Goal: Task Accomplishment & Management: Use online tool/utility

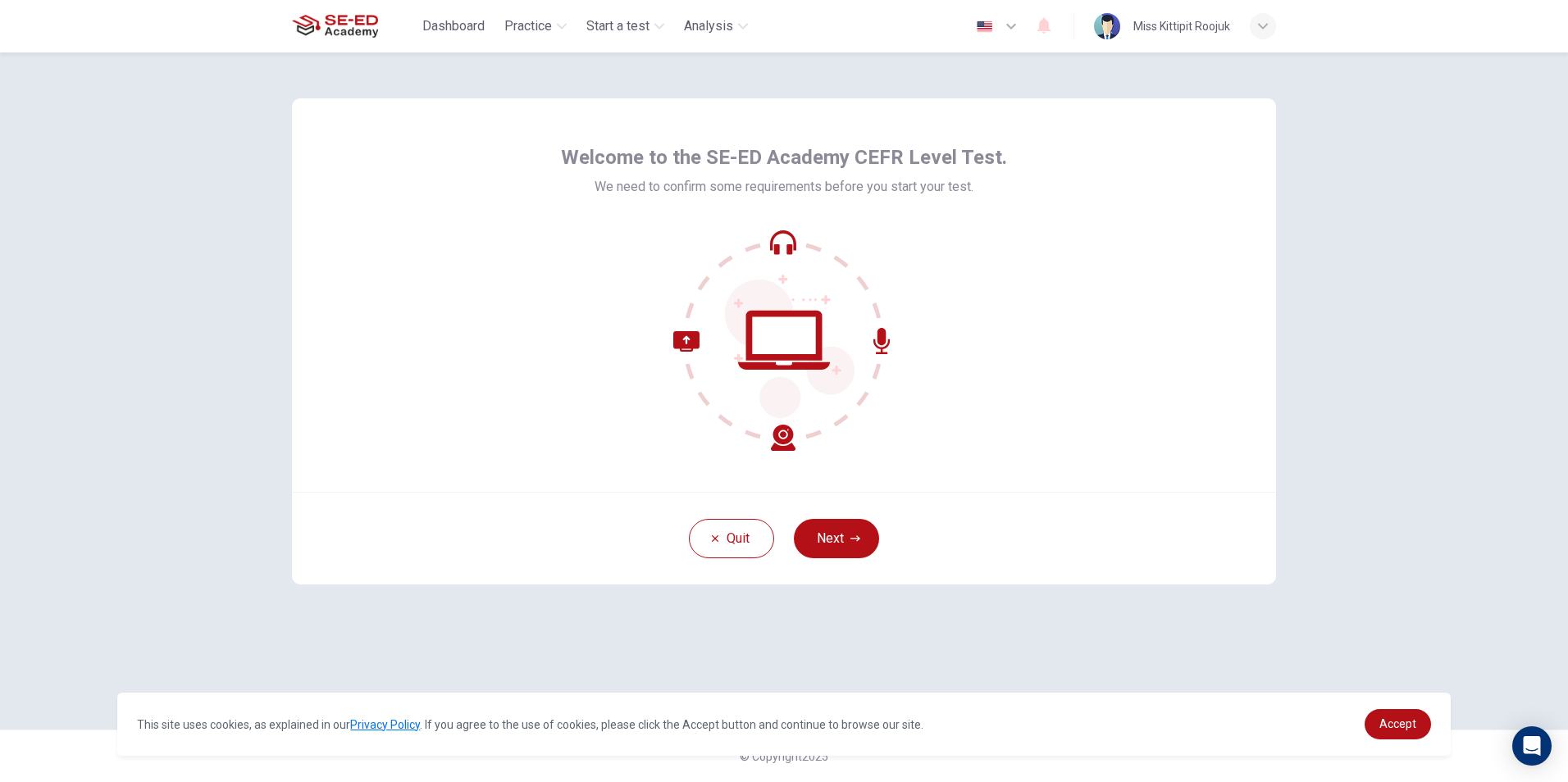
click at [861, 531] on button "Next" at bounding box center [837, 539] width 85 height 40
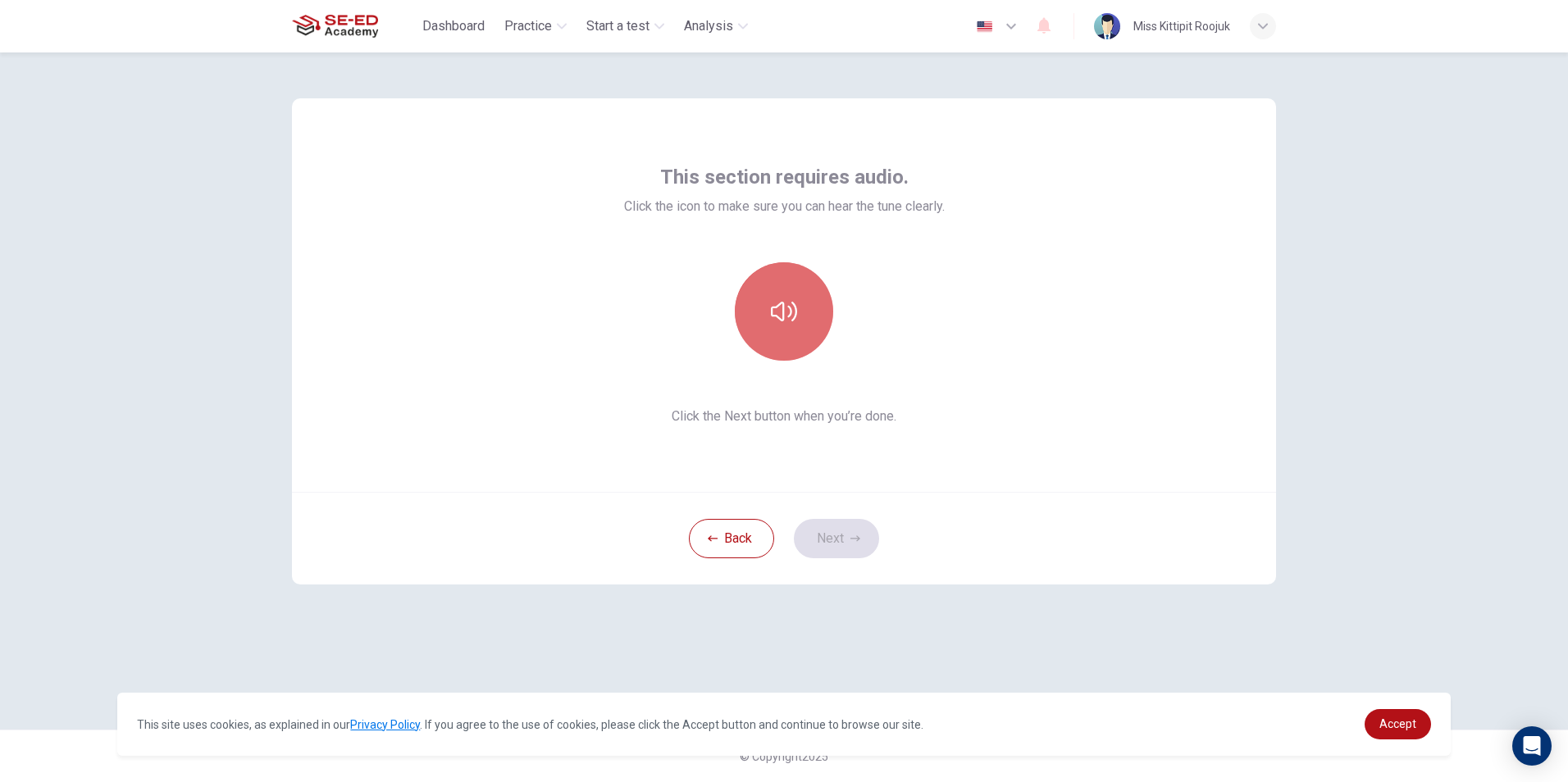
click at [806, 298] on button "button" at bounding box center [783, 311] width 98 height 98
click at [860, 554] on button "Next" at bounding box center [837, 539] width 85 height 40
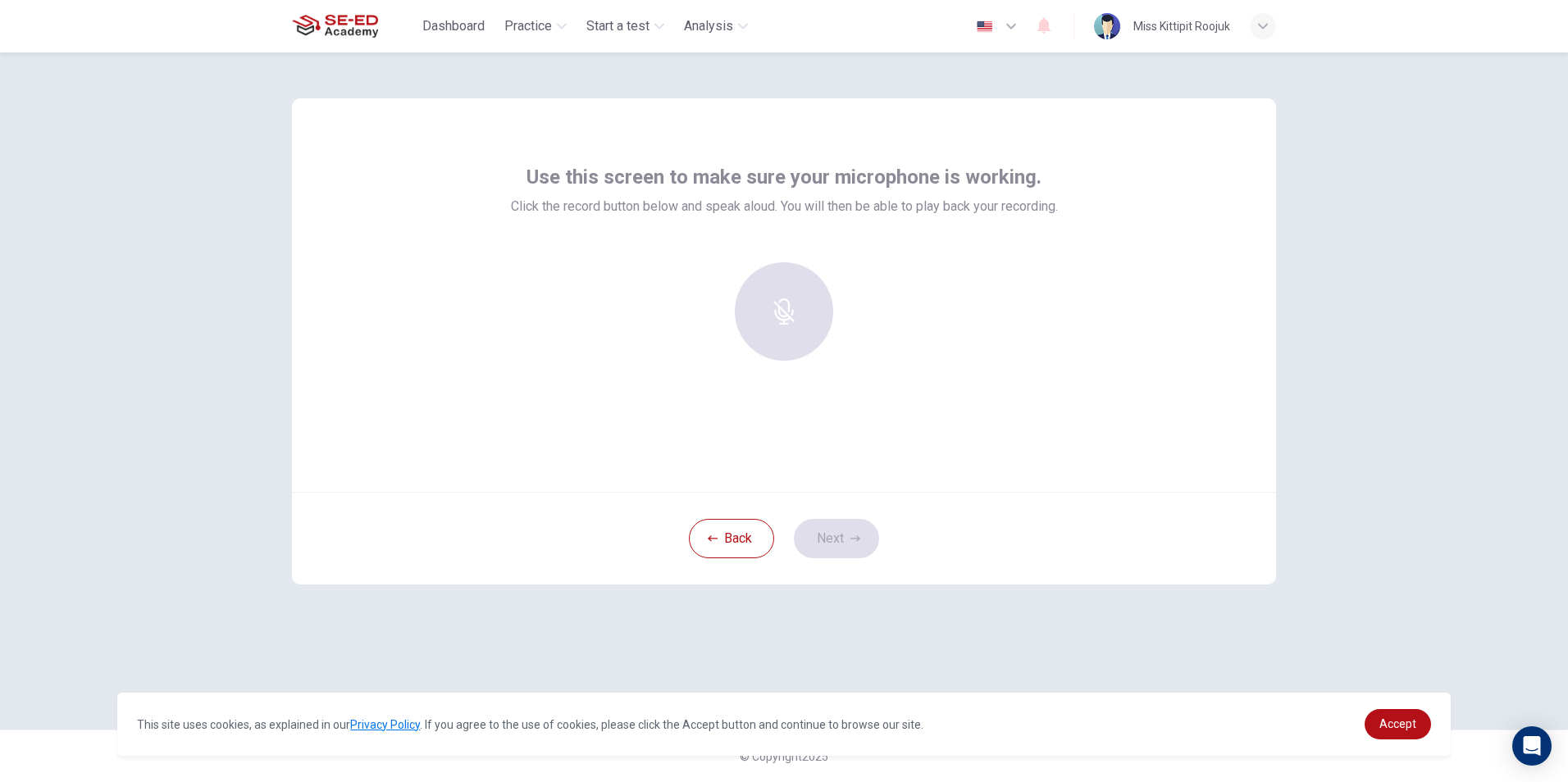
click at [818, 303] on div at bounding box center [784, 311] width 177 height 98
click at [784, 321] on div at bounding box center [784, 311] width 177 height 98
click at [850, 482] on div "Use this screen to make sure your microphone is working. Click the record butto…" at bounding box center [784, 295] width 984 height 393
click at [842, 523] on div "Back Next" at bounding box center [784, 538] width 984 height 92
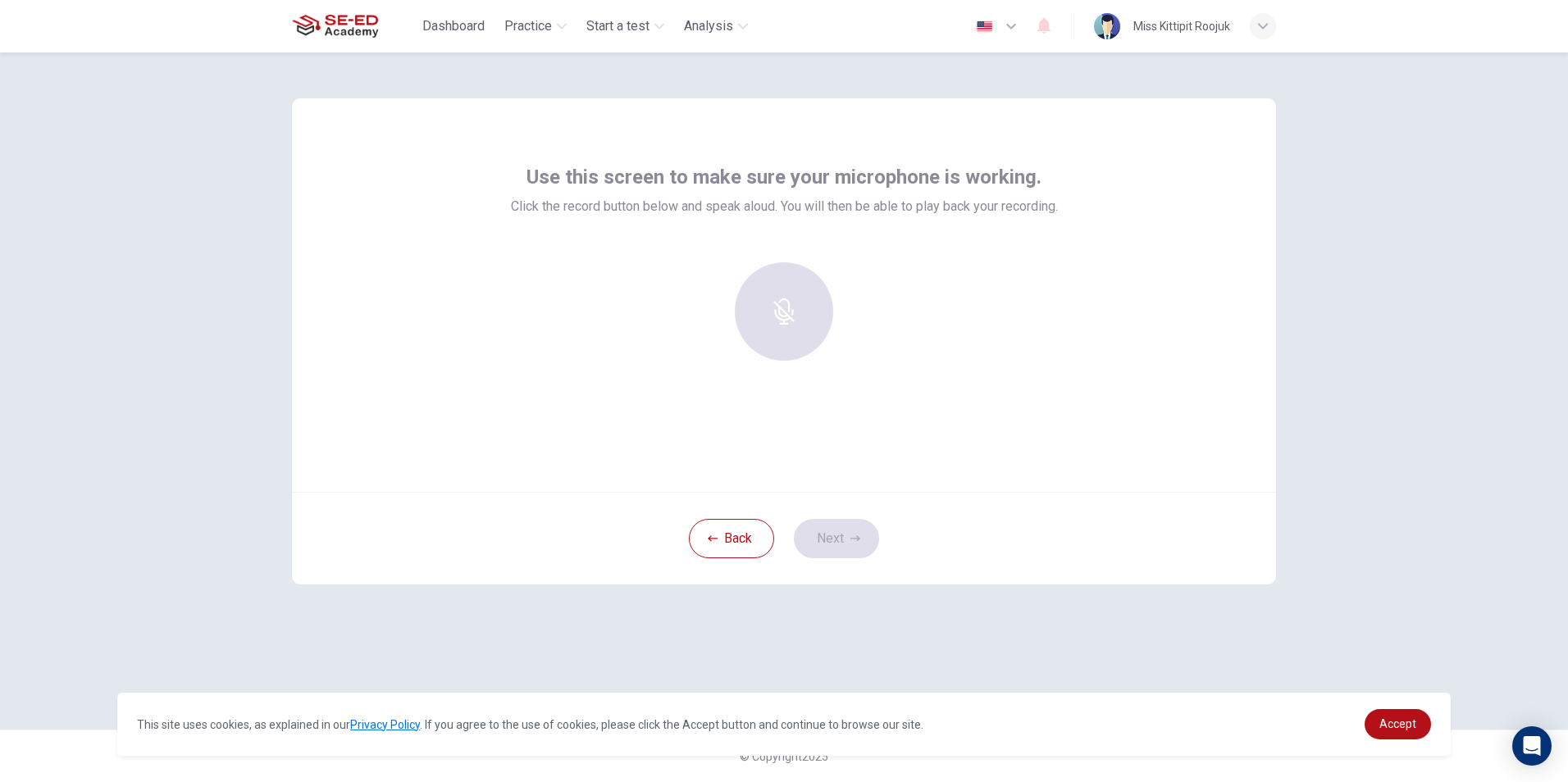
click at [806, 321] on div at bounding box center [784, 311] width 177 height 98
click at [799, 322] on h6 "Record" at bounding box center [784, 327] width 37 height 20
click at [793, 327] on h6 "Stop" at bounding box center [784, 327] width 25 height 20
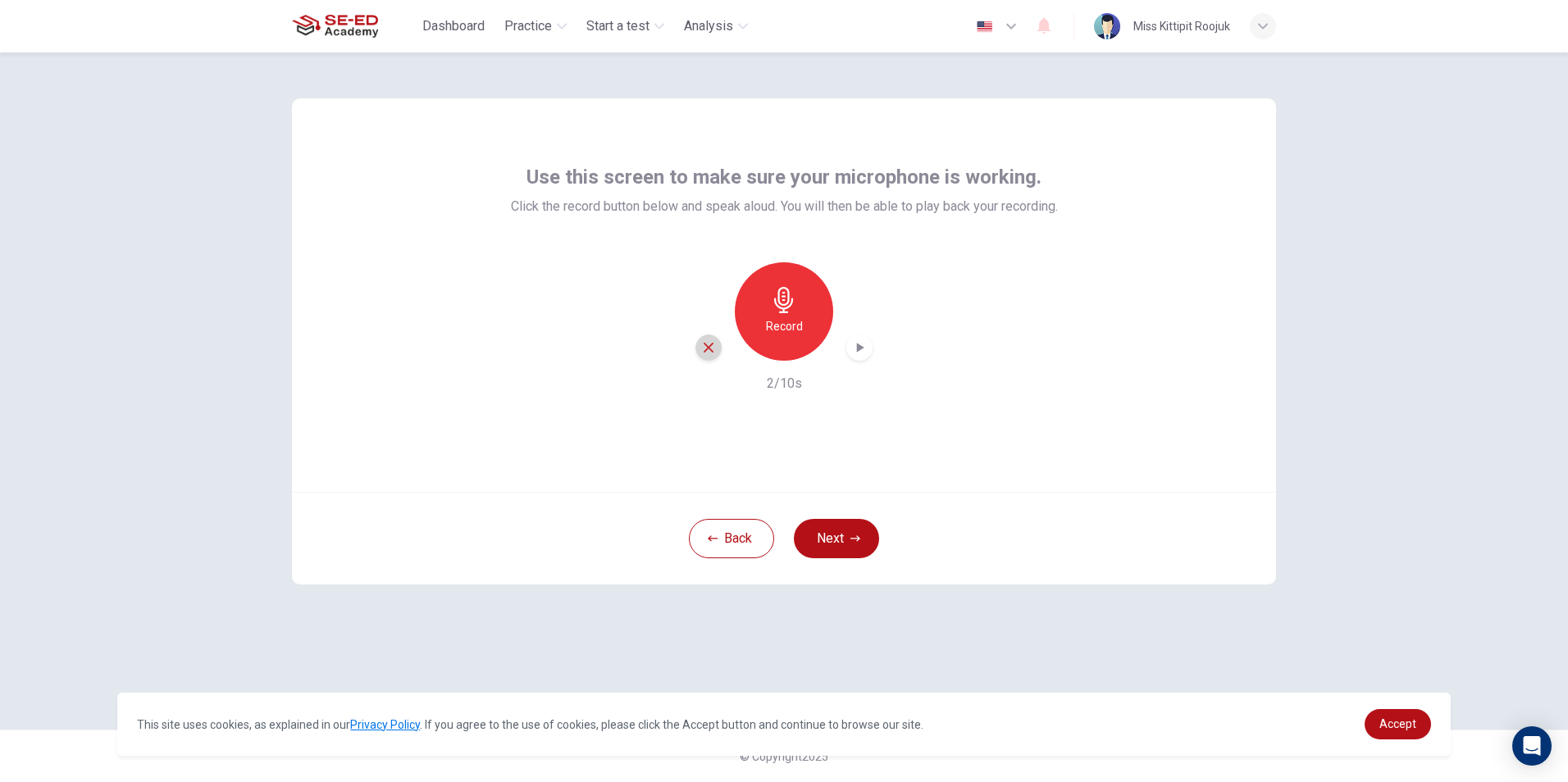
click at [708, 340] on icon "button" at bounding box center [708, 347] width 15 height 15
click at [793, 321] on h6 "Record" at bounding box center [784, 327] width 37 height 20
click at [758, 326] on div "Stop" at bounding box center [783, 311] width 98 height 98
click at [700, 352] on div "button" at bounding box center [708, 348] width 26 height 26
click at [809, 309] on div "Record" at bounding box center [783, 311] width 98 height 98
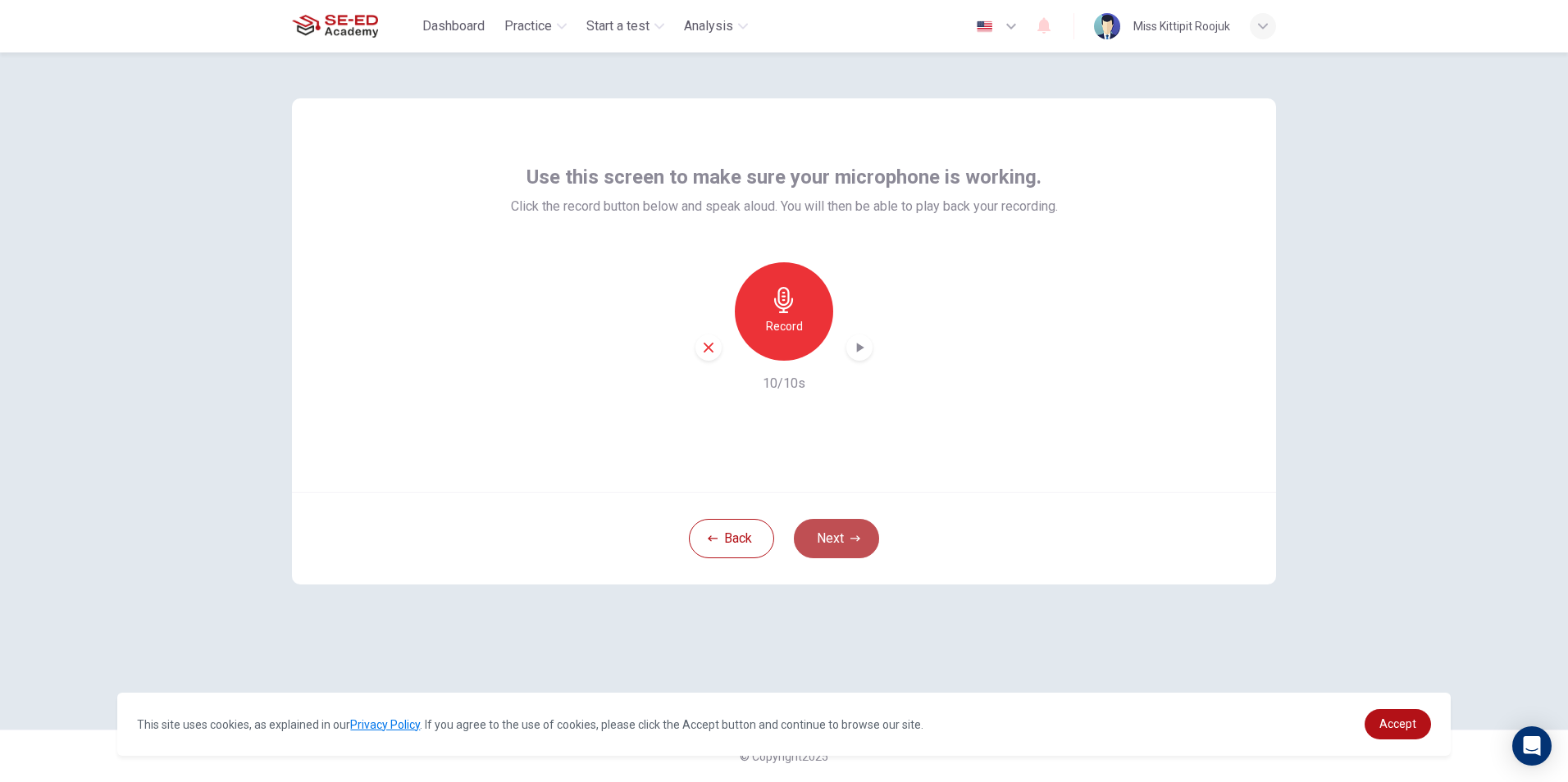
click at [856, 555] on button "Next" at bounding box center [837, 539] width 85 height 40
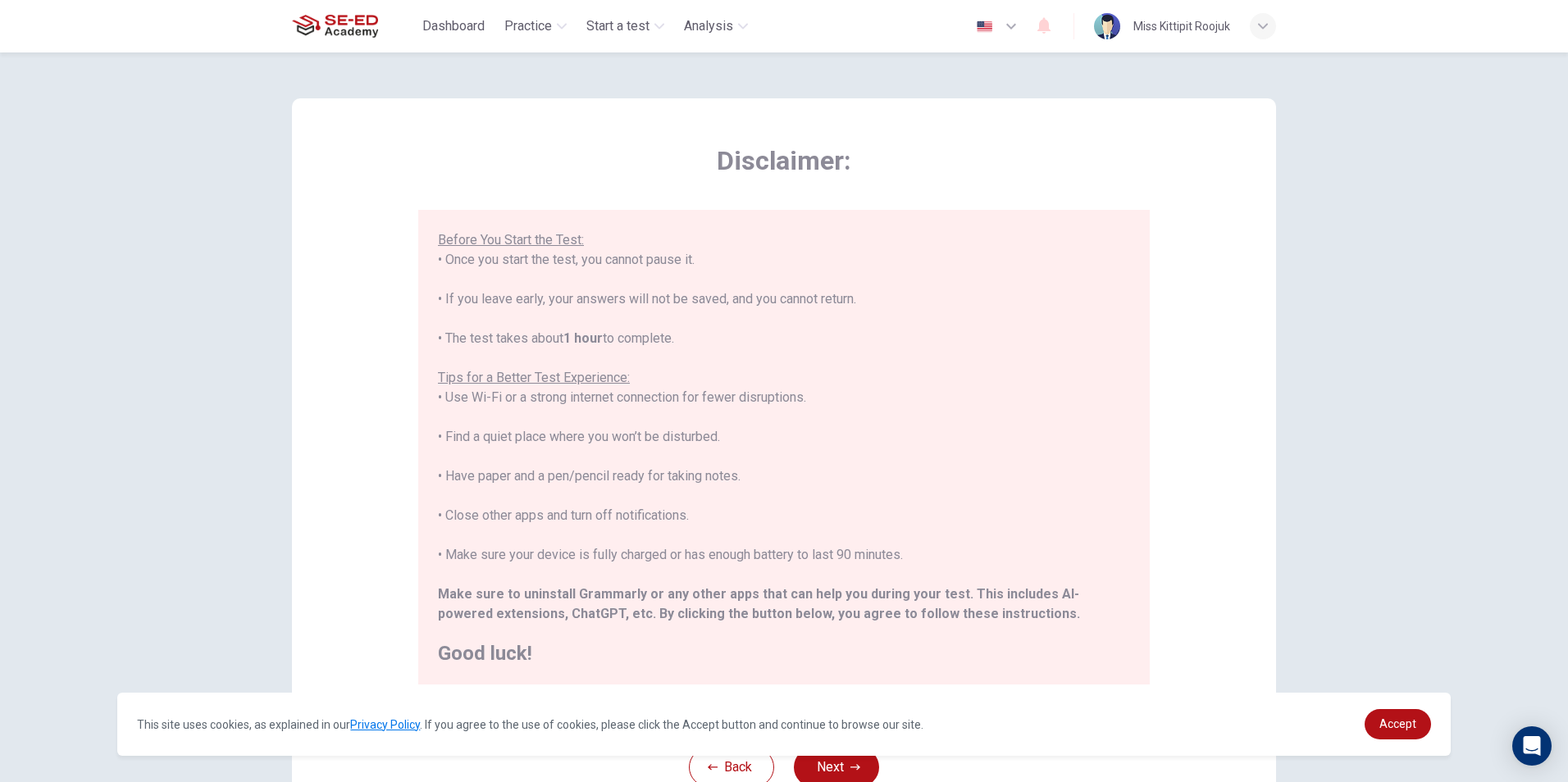
scroll to position [82, 0]
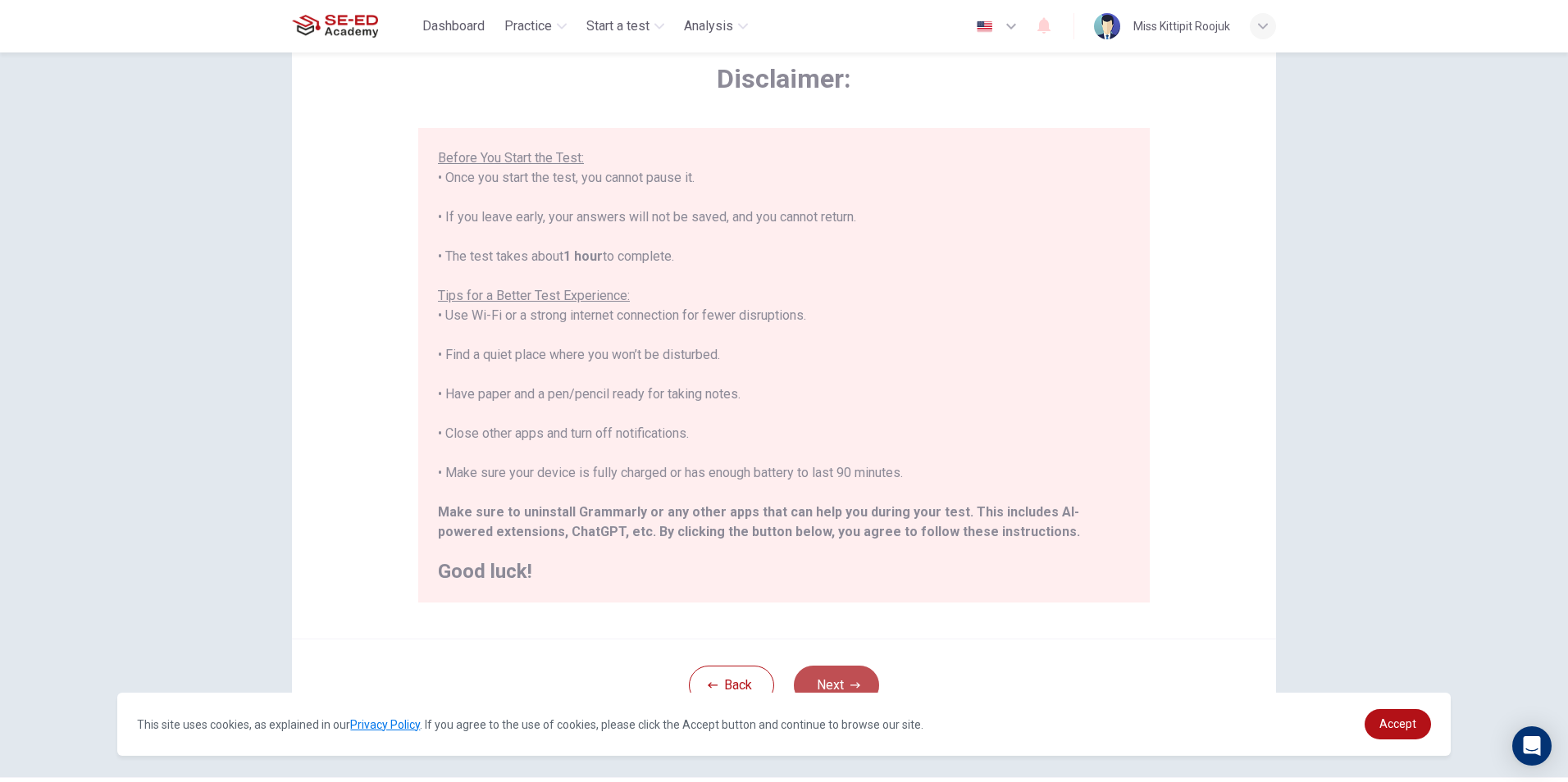
click at [827, 686] on button "Next" at bounding box center [837, 686] width 85 height 40
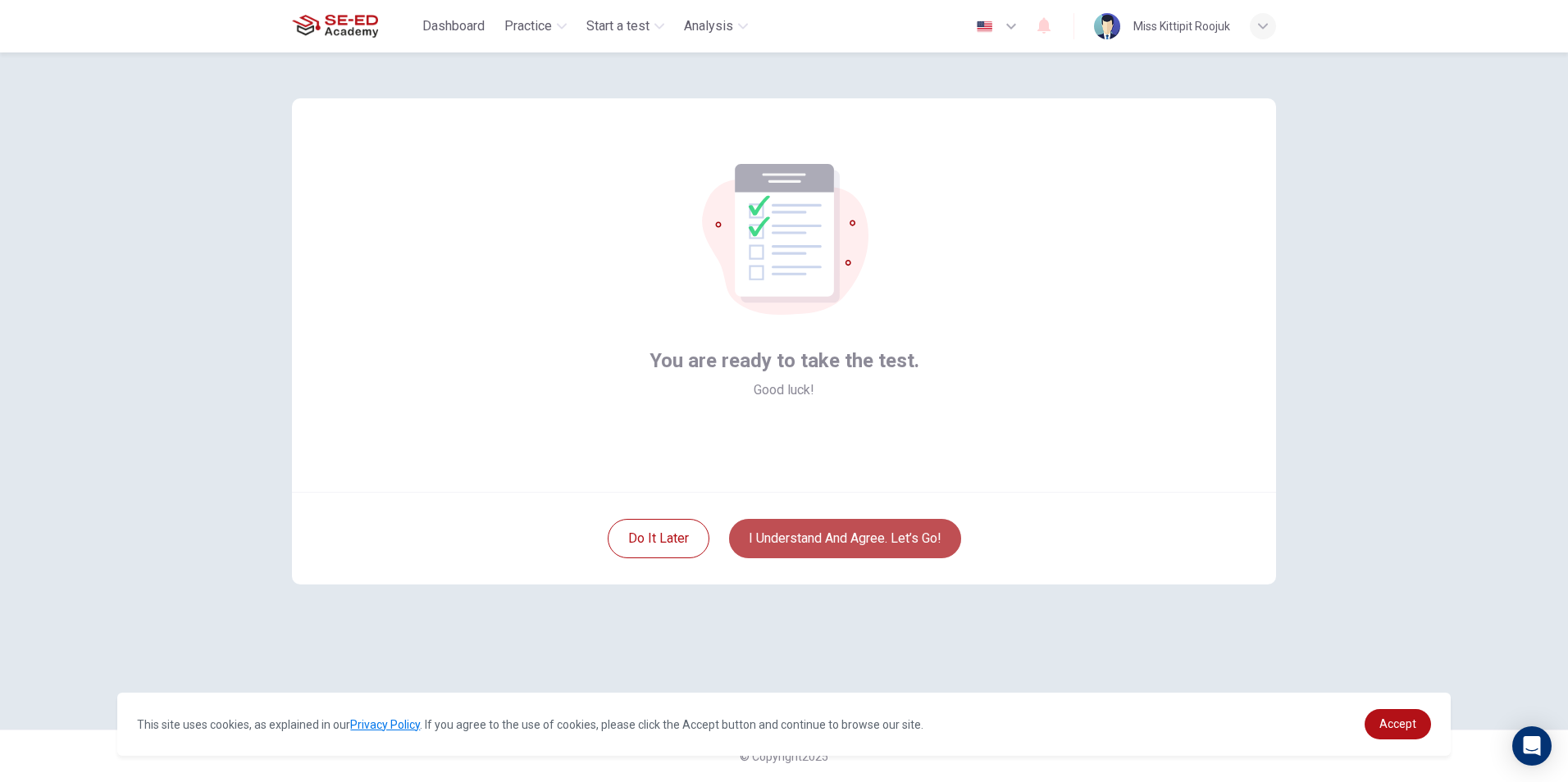
click at [852, 543] on button "I understand and agree. Let’s go!" at bounding box center [846, 539] width 233 height 40
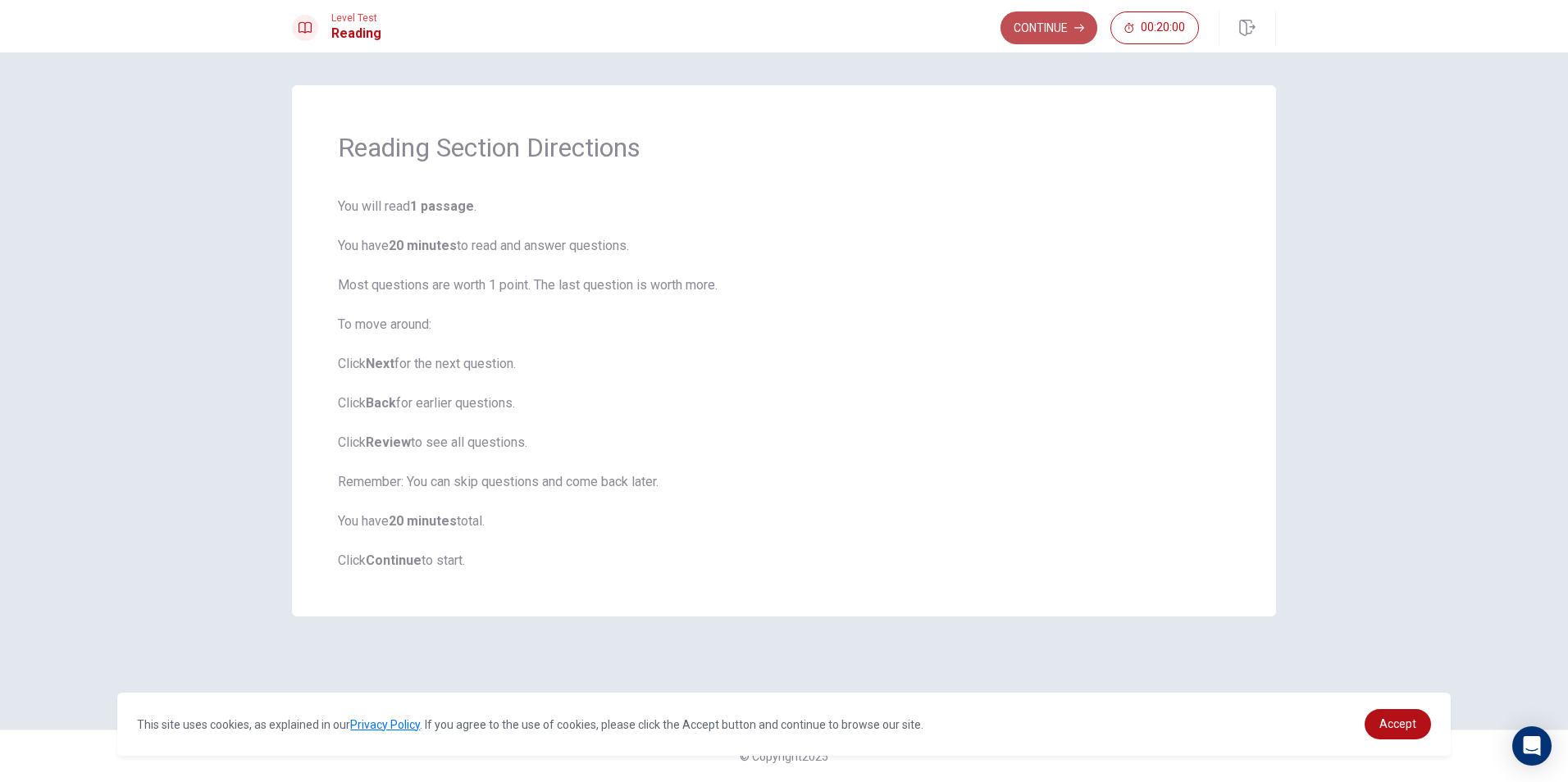
click at [1077, 34] on button "Continue" at bounding box center [1048, 28] width 96 height 33
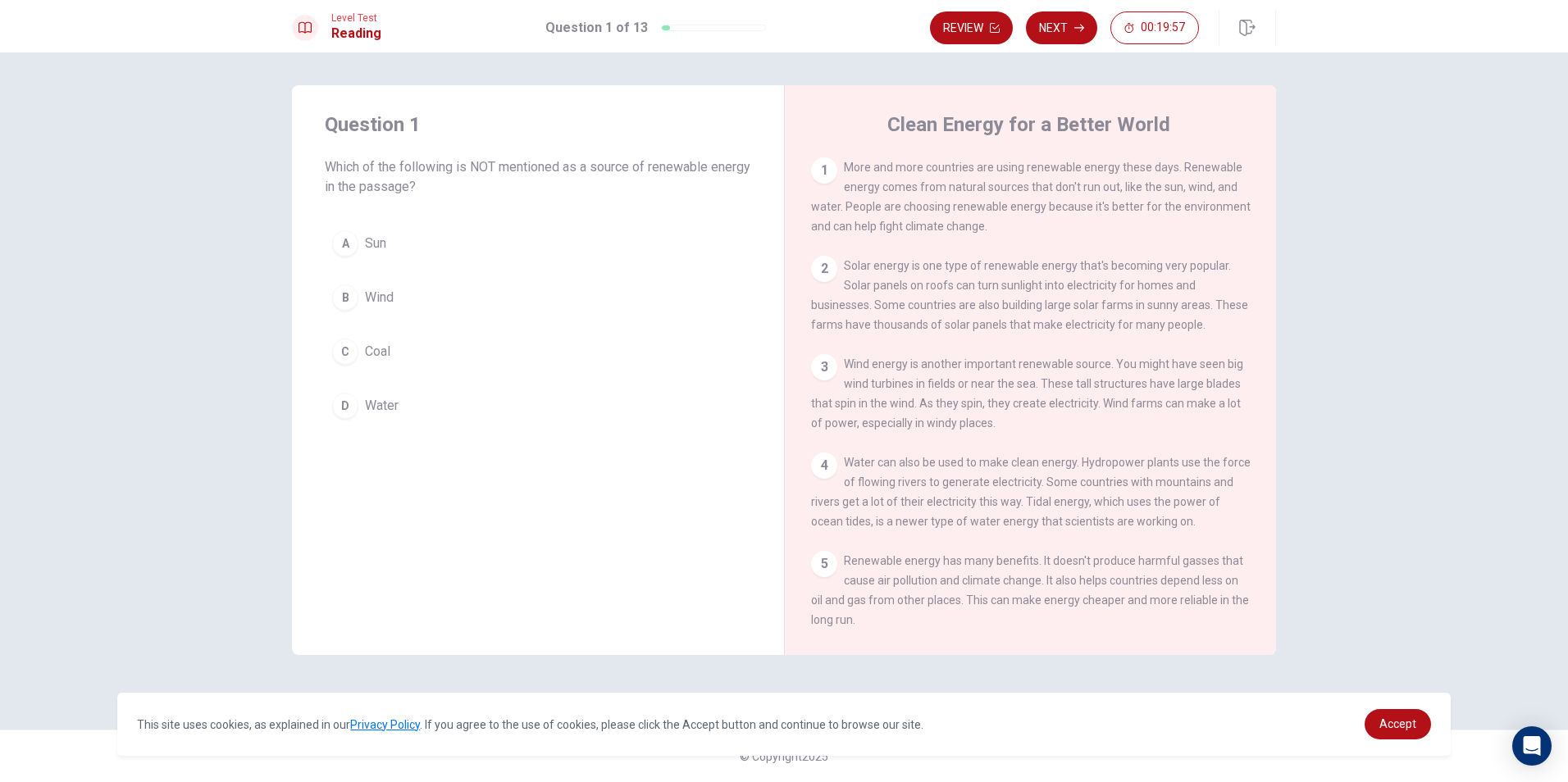
click at [1077, 30] on icon "button" at bounding box center [1079, 28] width 10 height 10
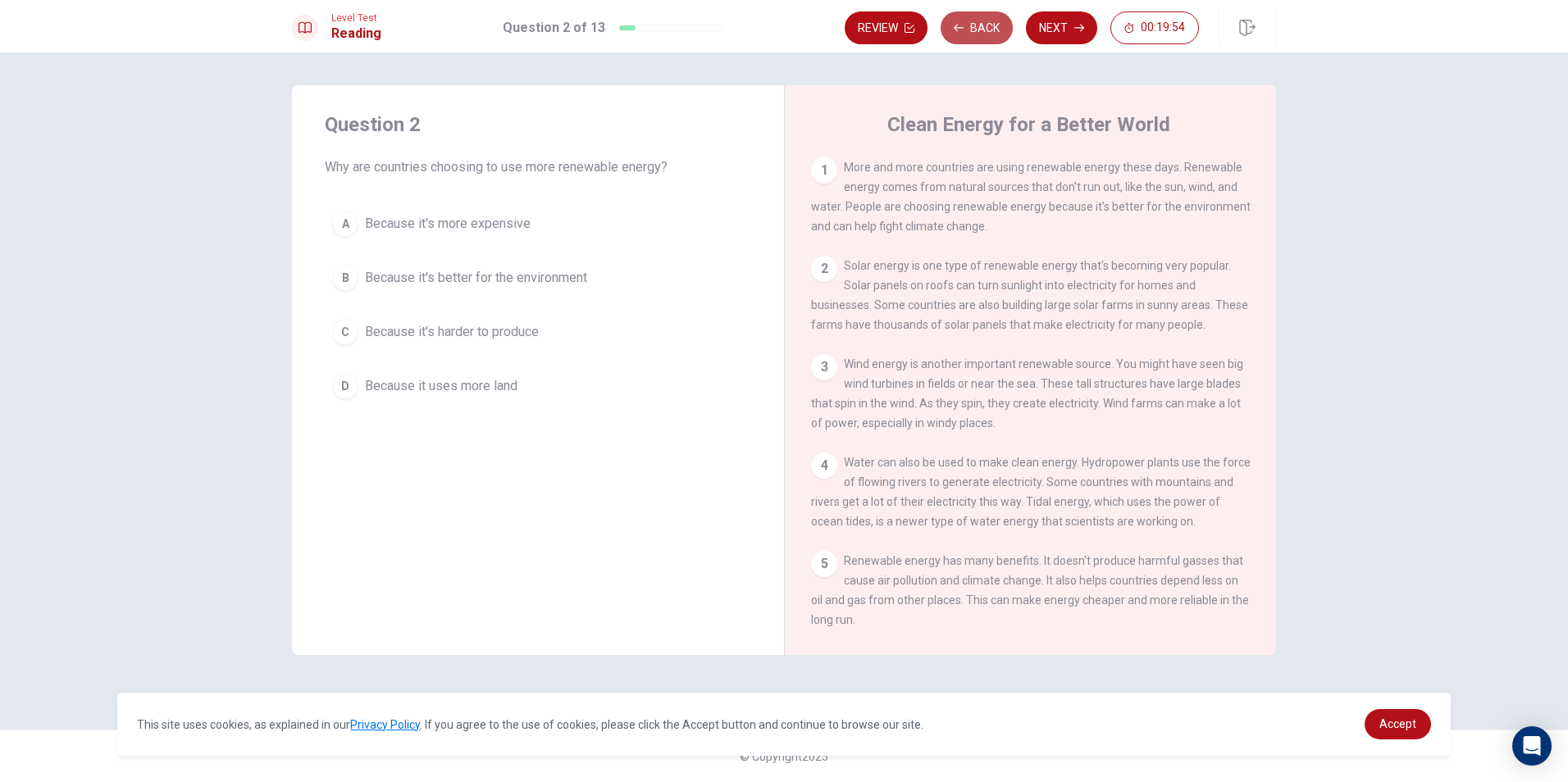
click at [967, 23] on button "Back" at bounding box center [977, 28] width 73 height 33
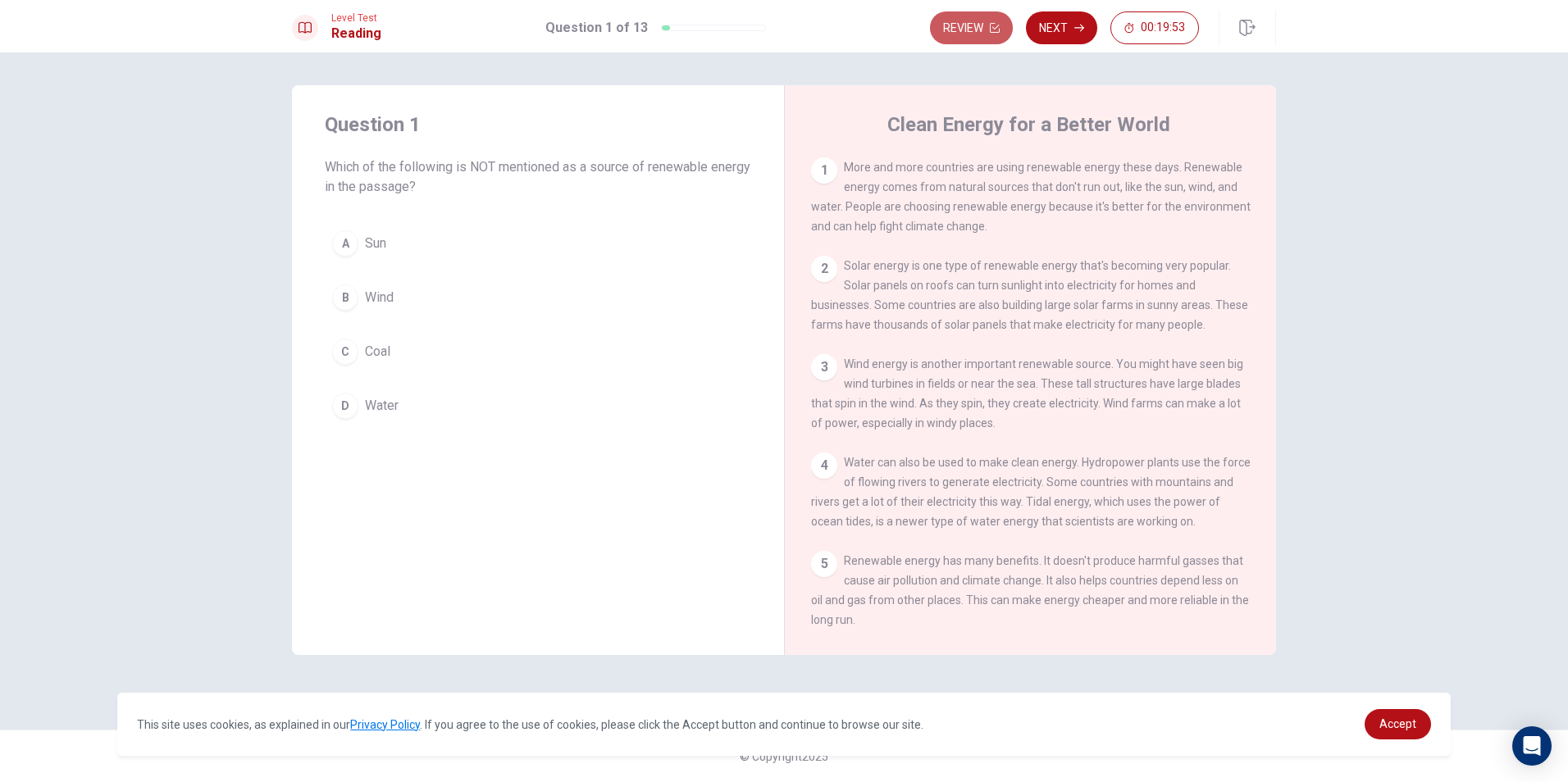
click at [967, 23] on button "Review" at bounding box center [971, 28] width 82 height 33
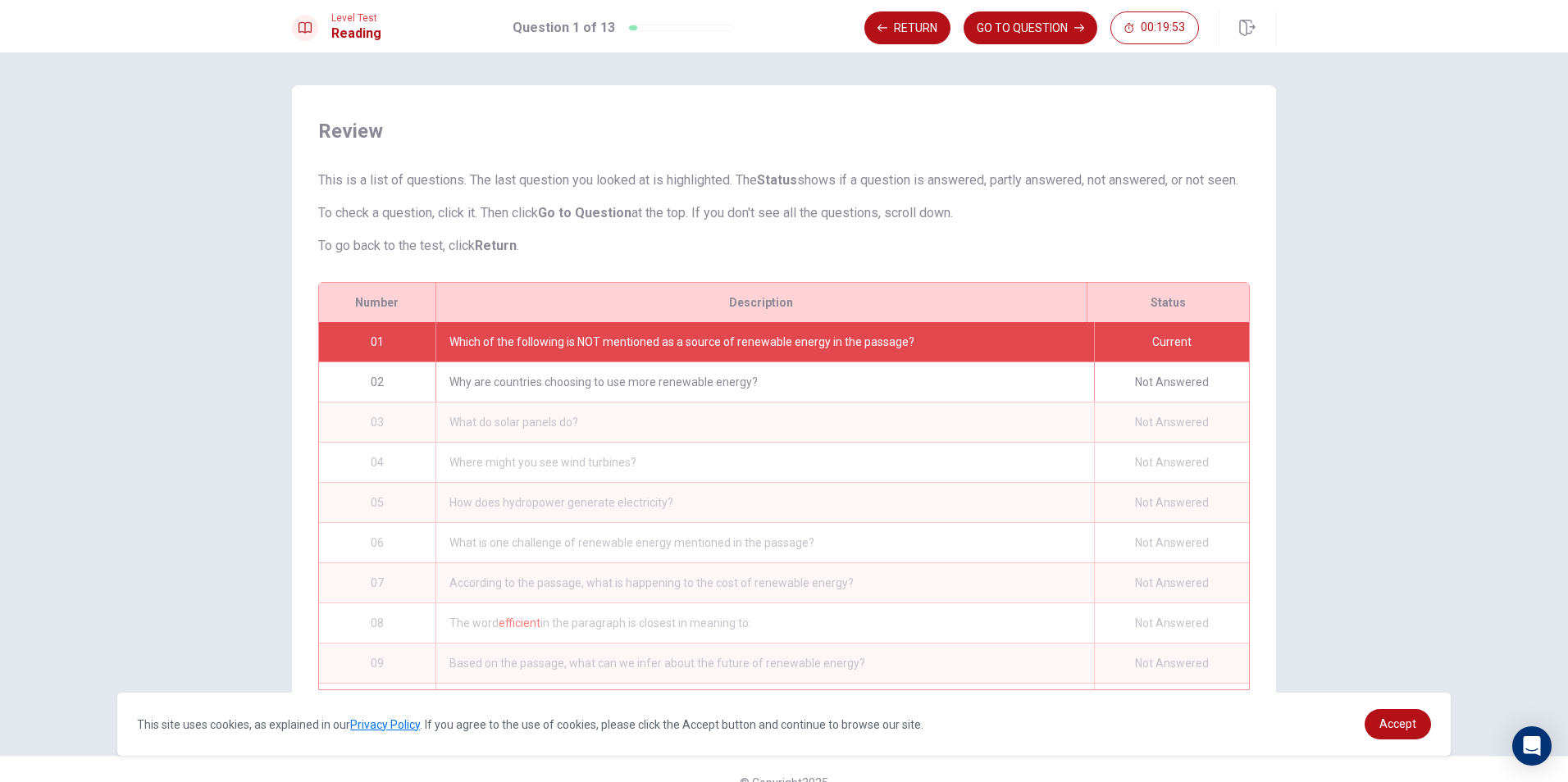
scroll to position [46, 0]
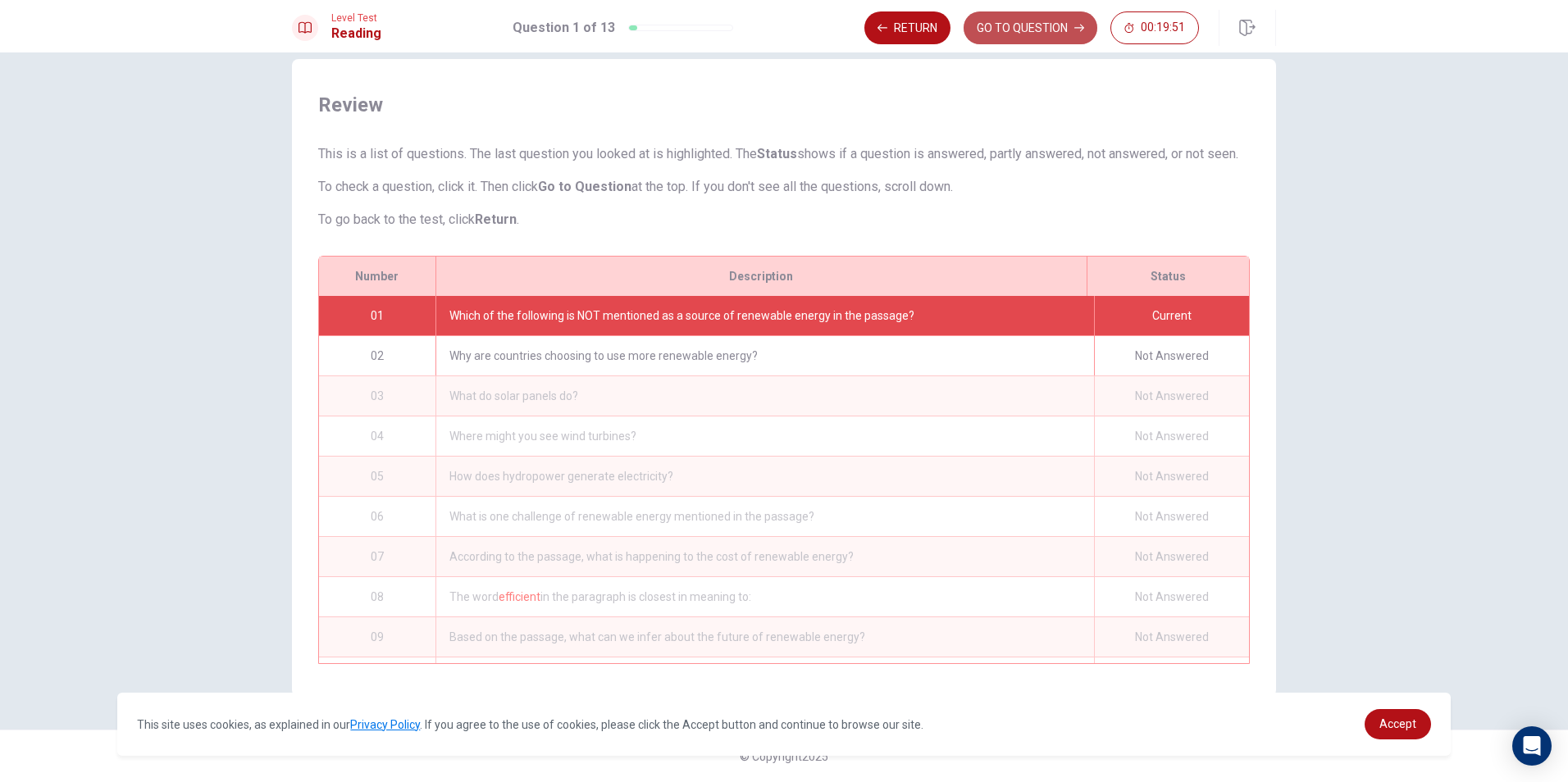
click at [1037, 21] on button "GO TO QUESTION" at bounding box center [1030, 28] width 134 height 33
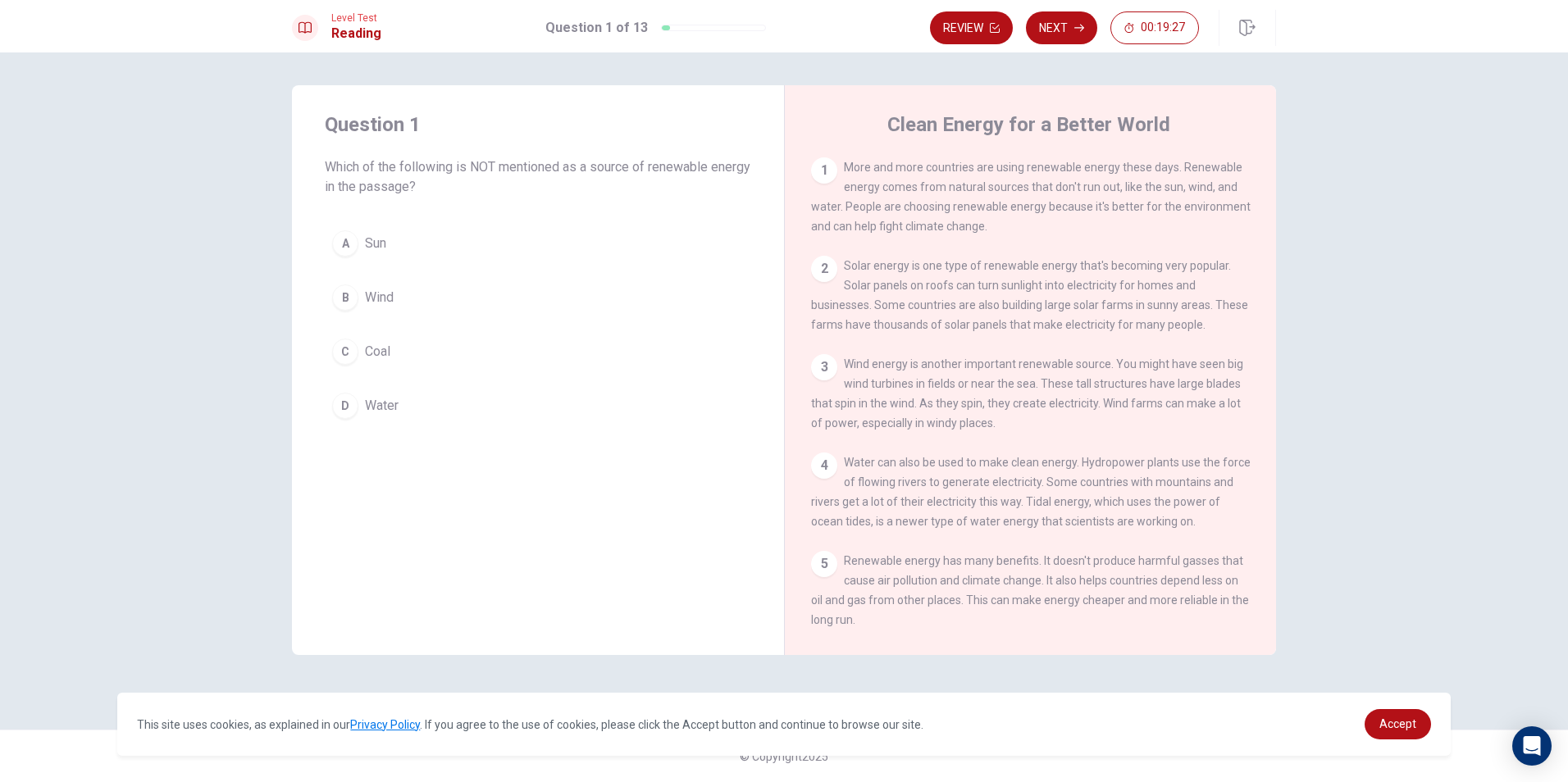
click at [412, 363] on button "C Coal" at bounding box center [538, 351] width 426 height 41
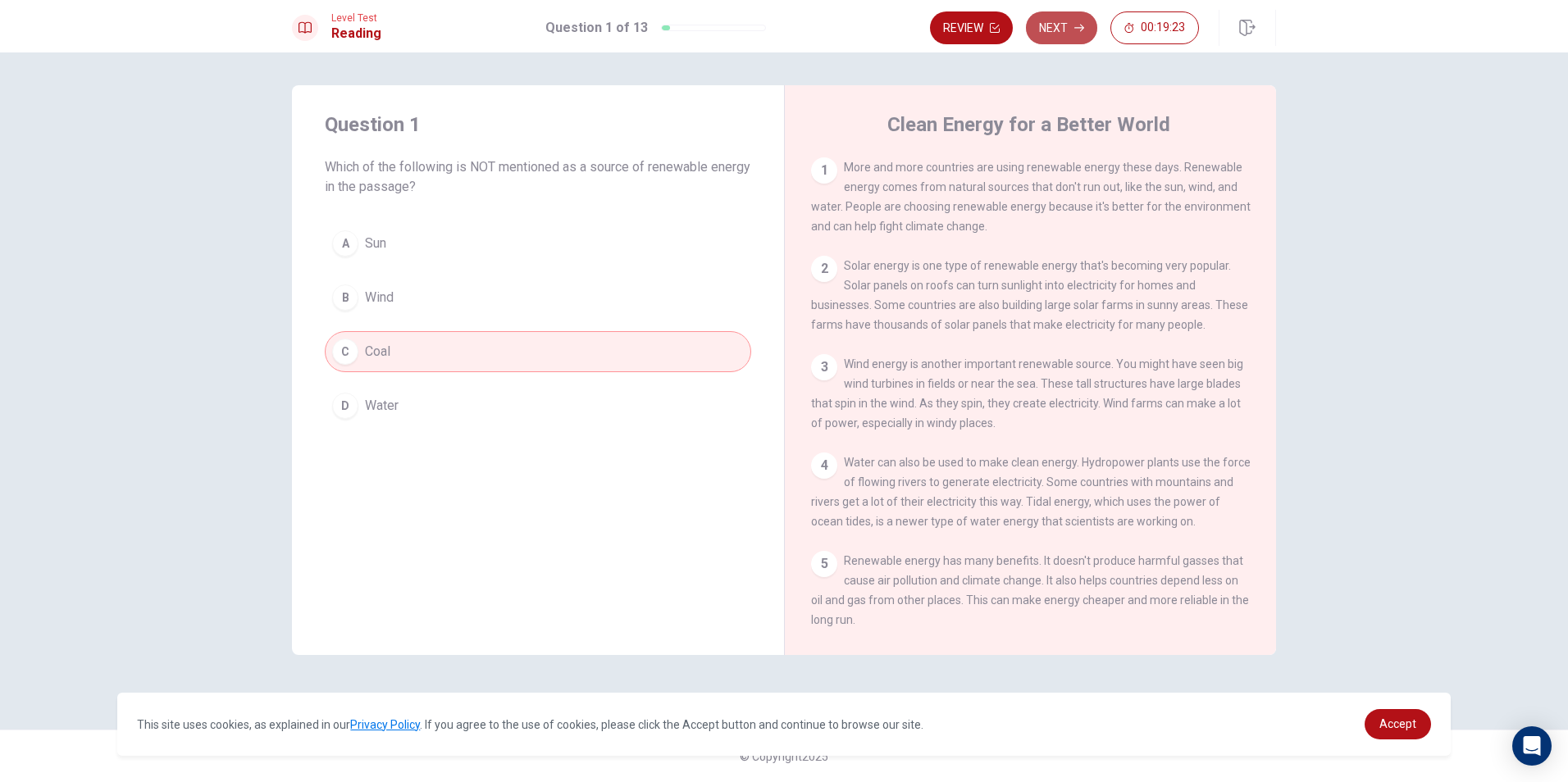
click at [1056, 36] on button "Next" at bounding box center [1061, 28] width 72 height 33
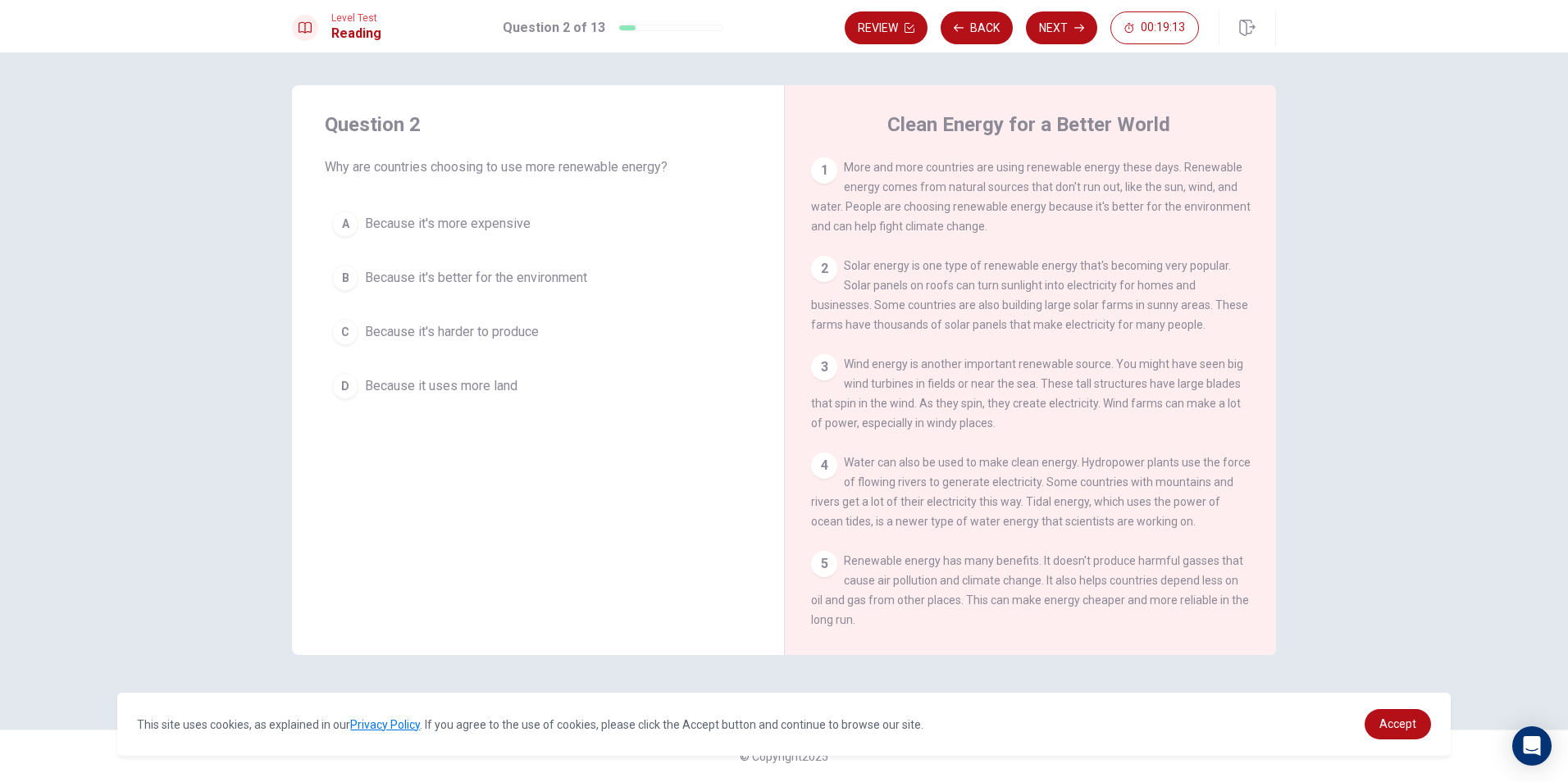
click at [384, 282] on span "Because it's better for the environment" at bounding box center [476, 278] width 223 height 20
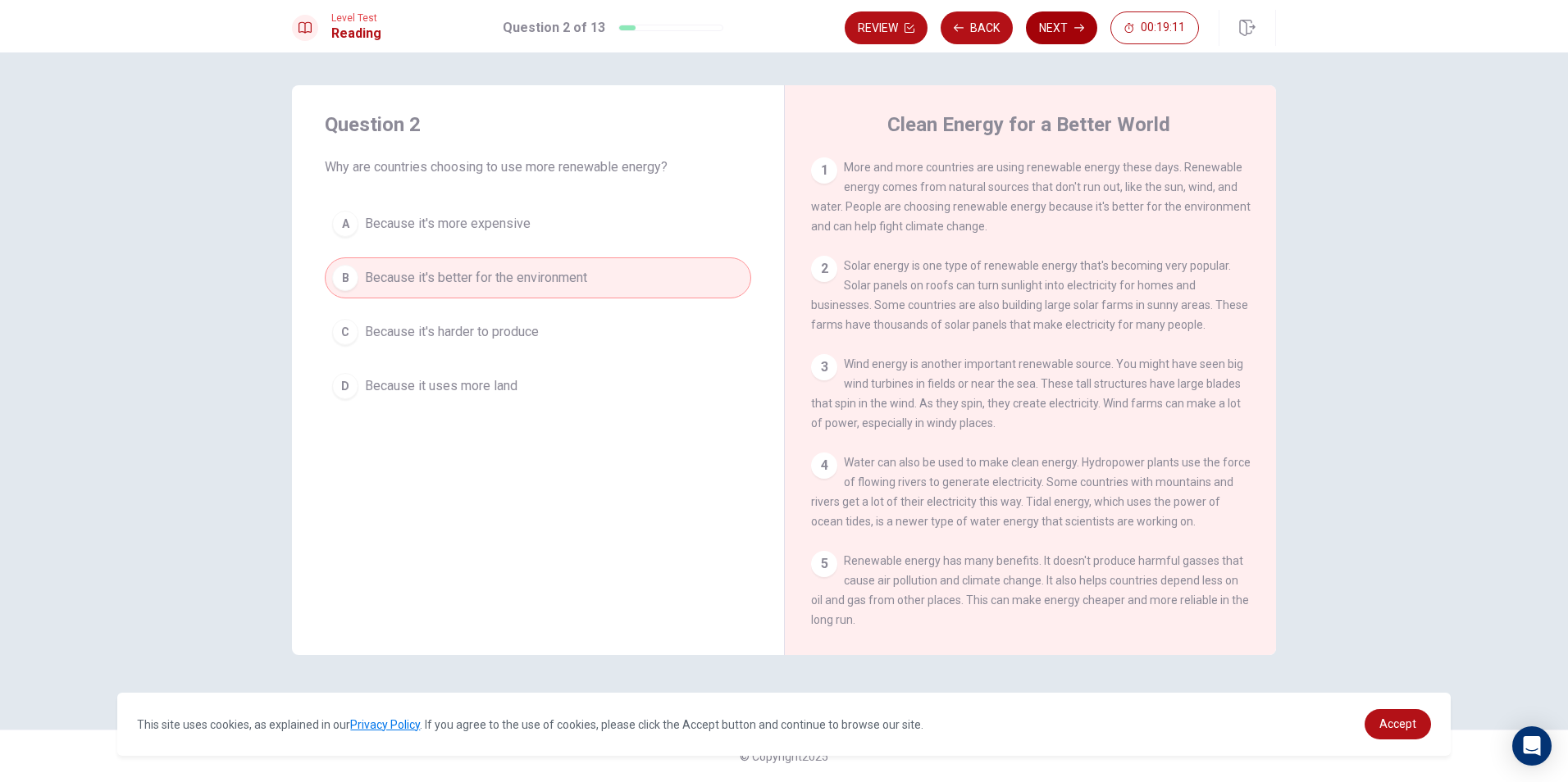
click at [1052, 26] on button "Next" at bounding box center [1061, 28] width 72 height 33
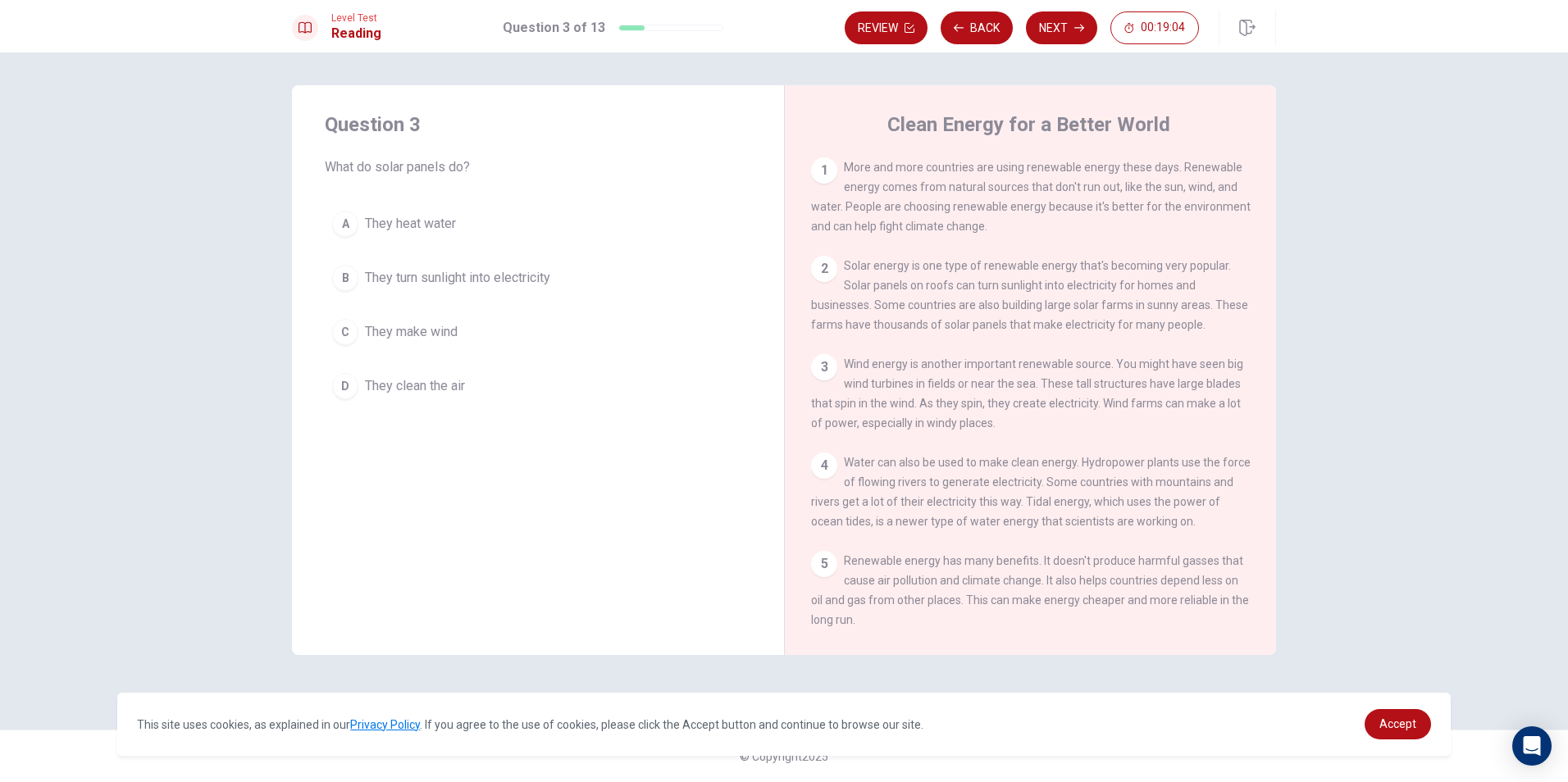
click at [415, 271] on span "They turn sunlight into electricity" at bounding box center [457, 278] width 185 height 20
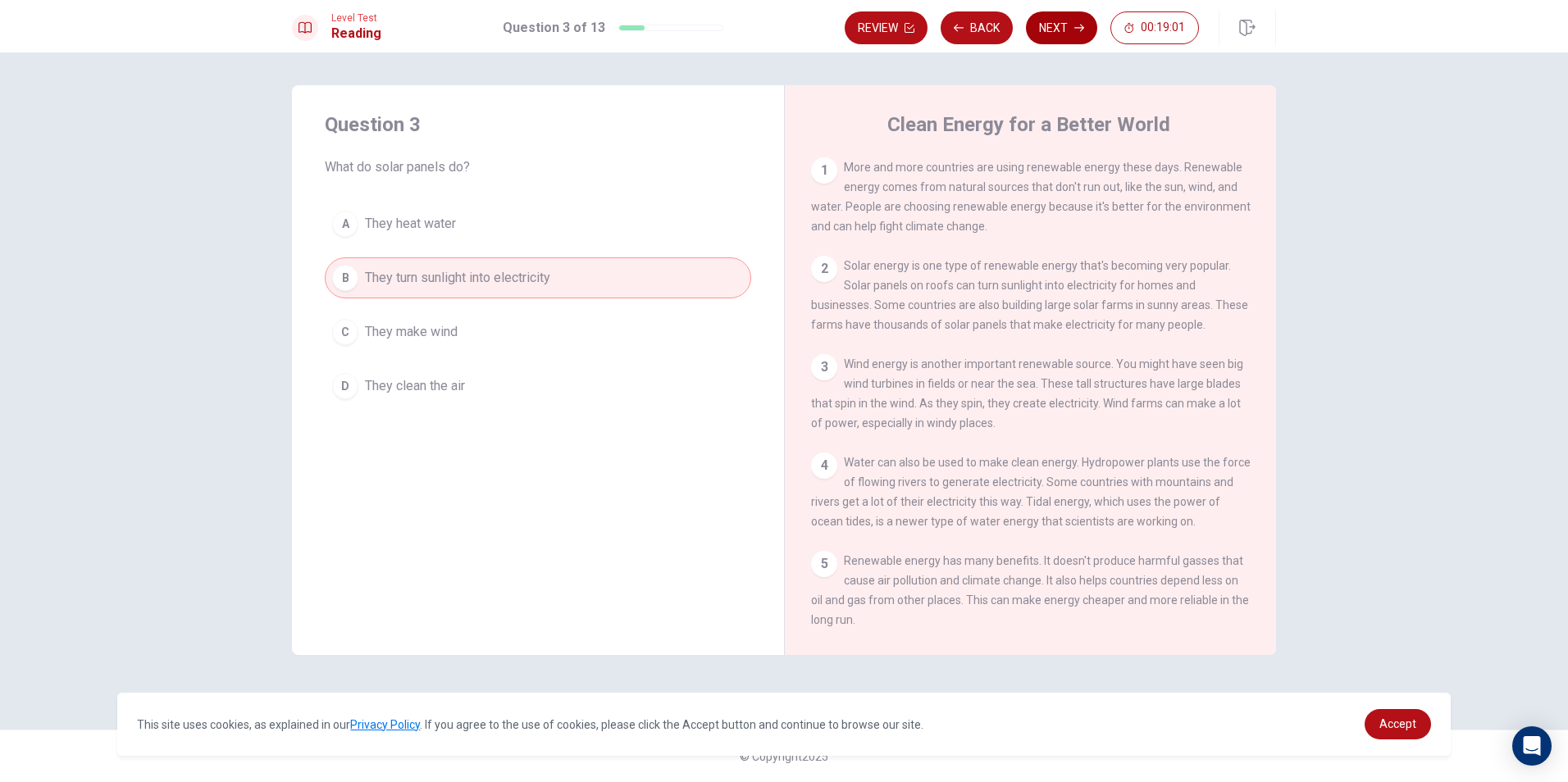
click at [1079, 21] on button "Next" at bounding box center [1061, 28] width 72 height 33
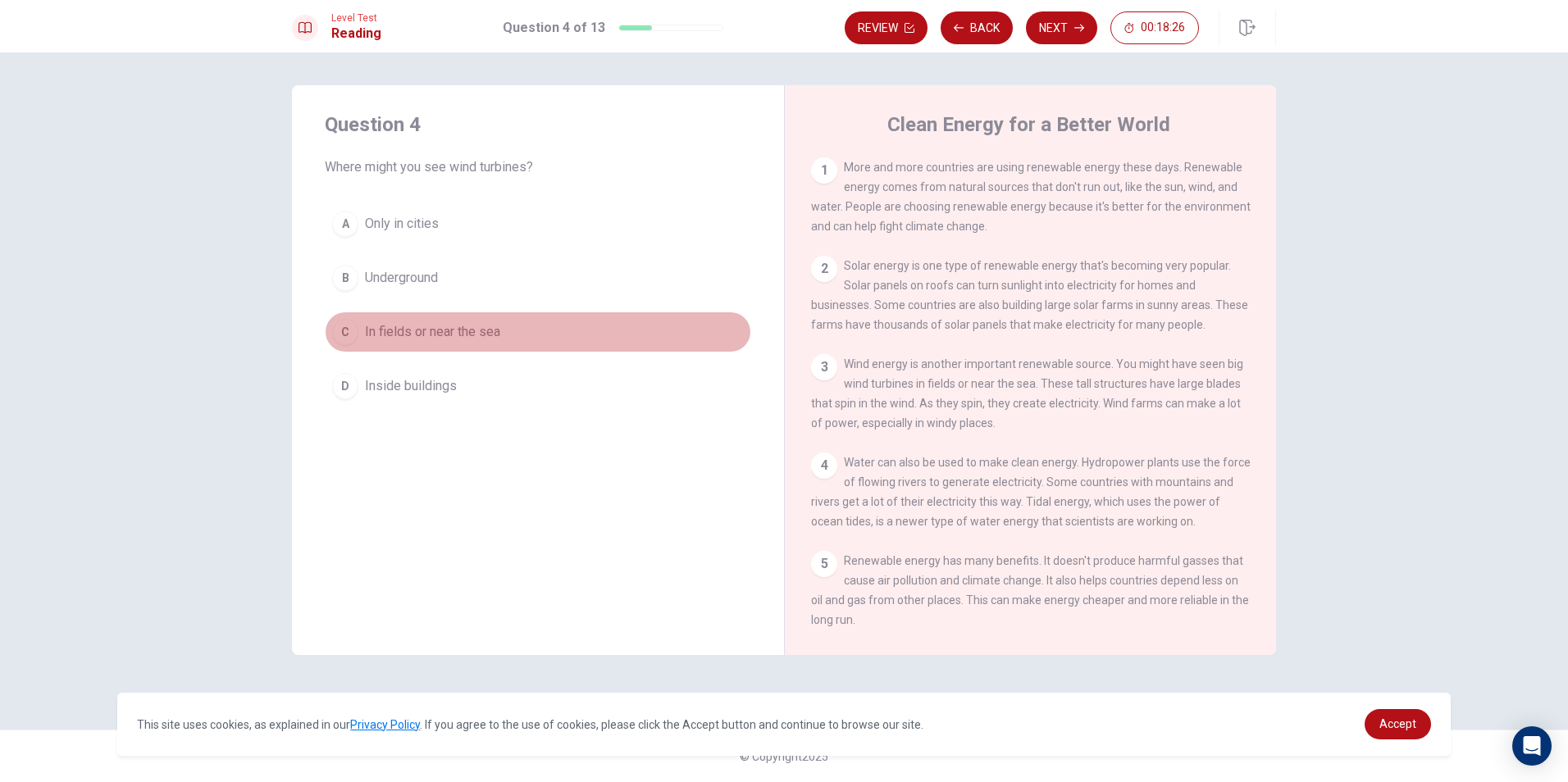
click at [483, 332] on span "In fields or near the sea" at bounding box center [432, 332] width 135 height 20
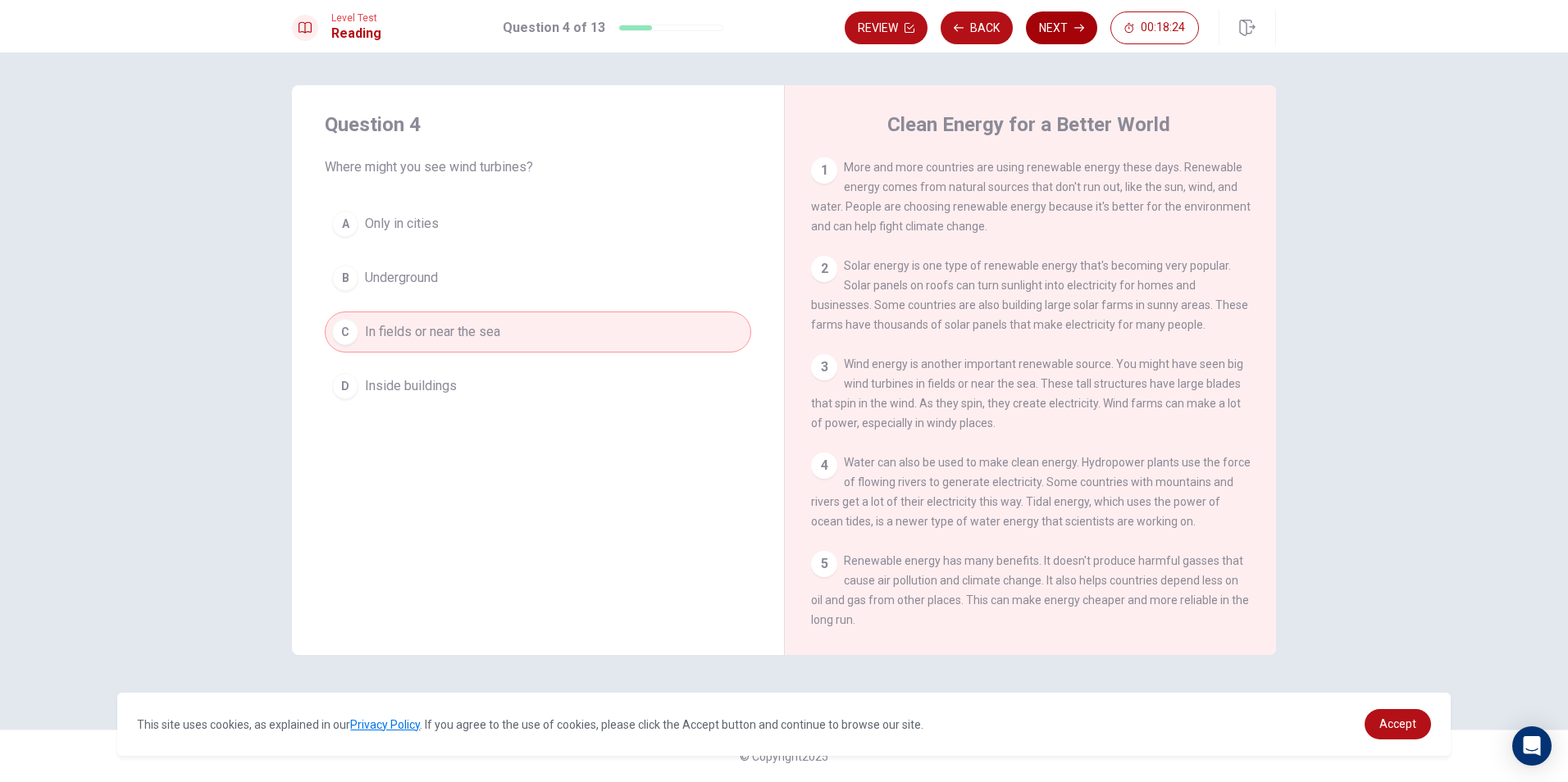
click at [1048, 21] on button "Next" at bounding box center [1061, 28] width 72 height 33
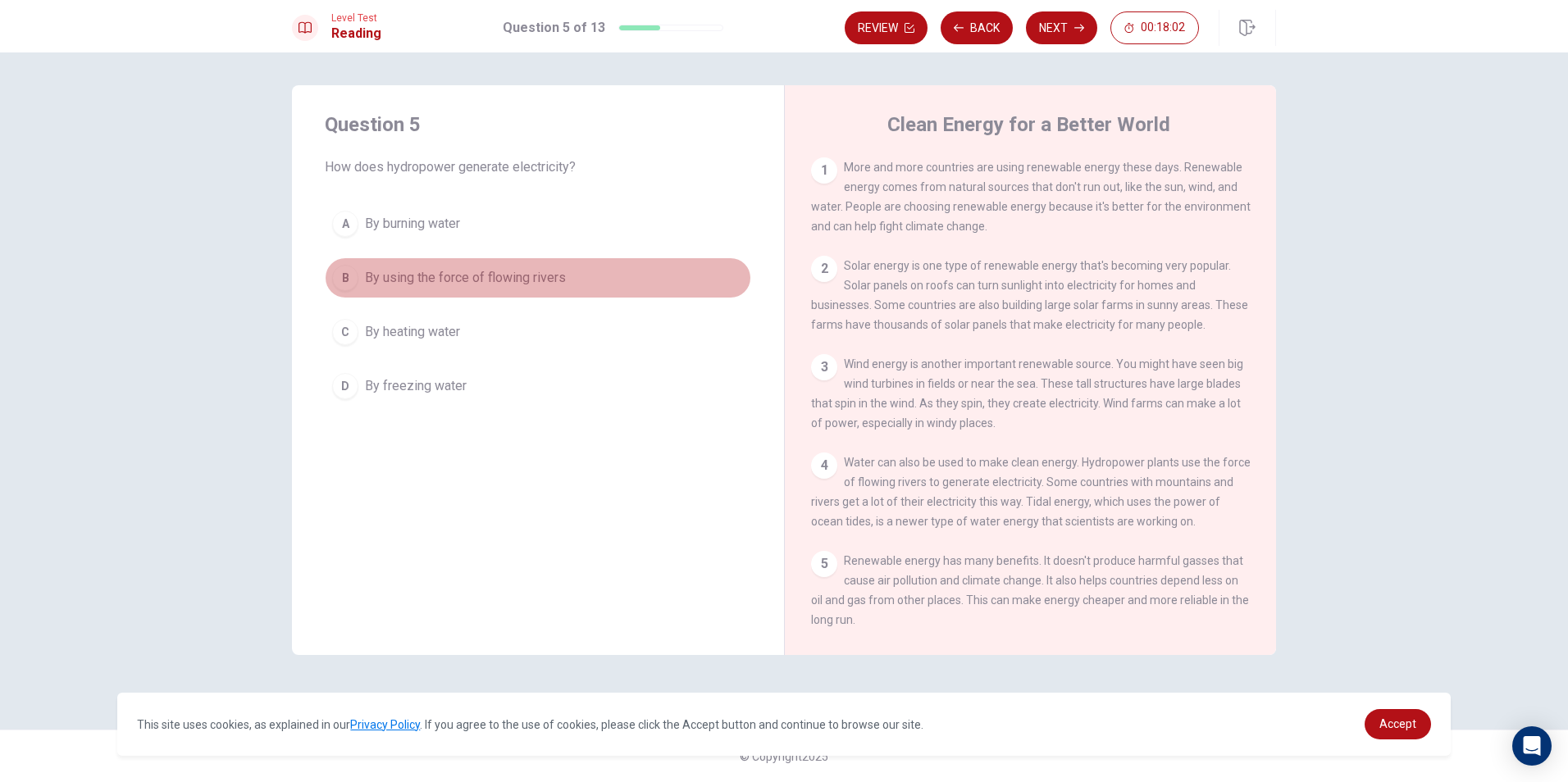
click at [482, 265] on button "B By using the force of flowing rivers" at bounding box center [538, 277] width 426 height 41
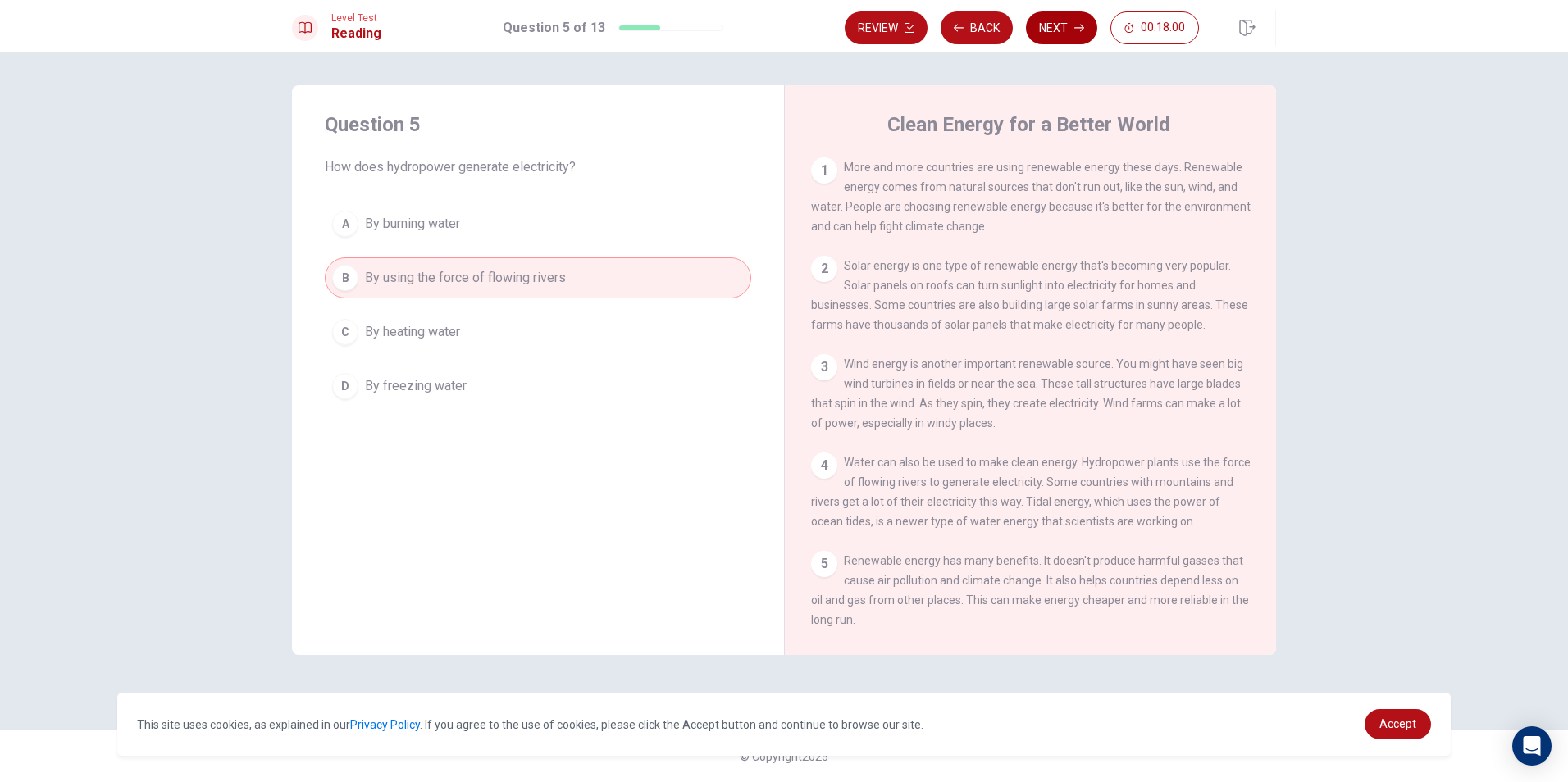
click at [1069, 23] on button "Next" at bounding box center [1061, 28] width 72 height 33
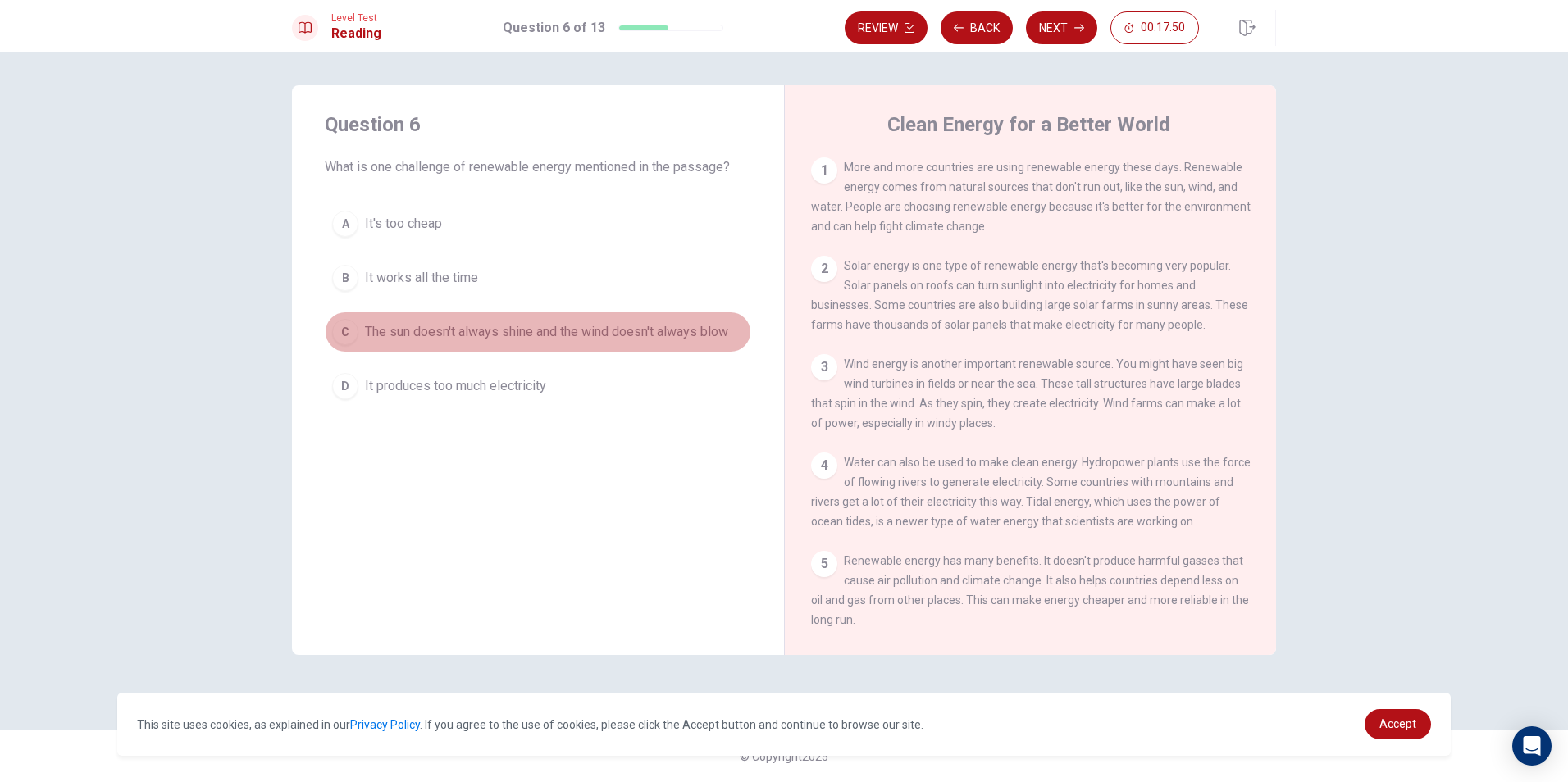
click at [713, 338] on span "The sun doesn't always shine and the wind doesn't always blow" at bounding box center [547, 332] width 364 height 20
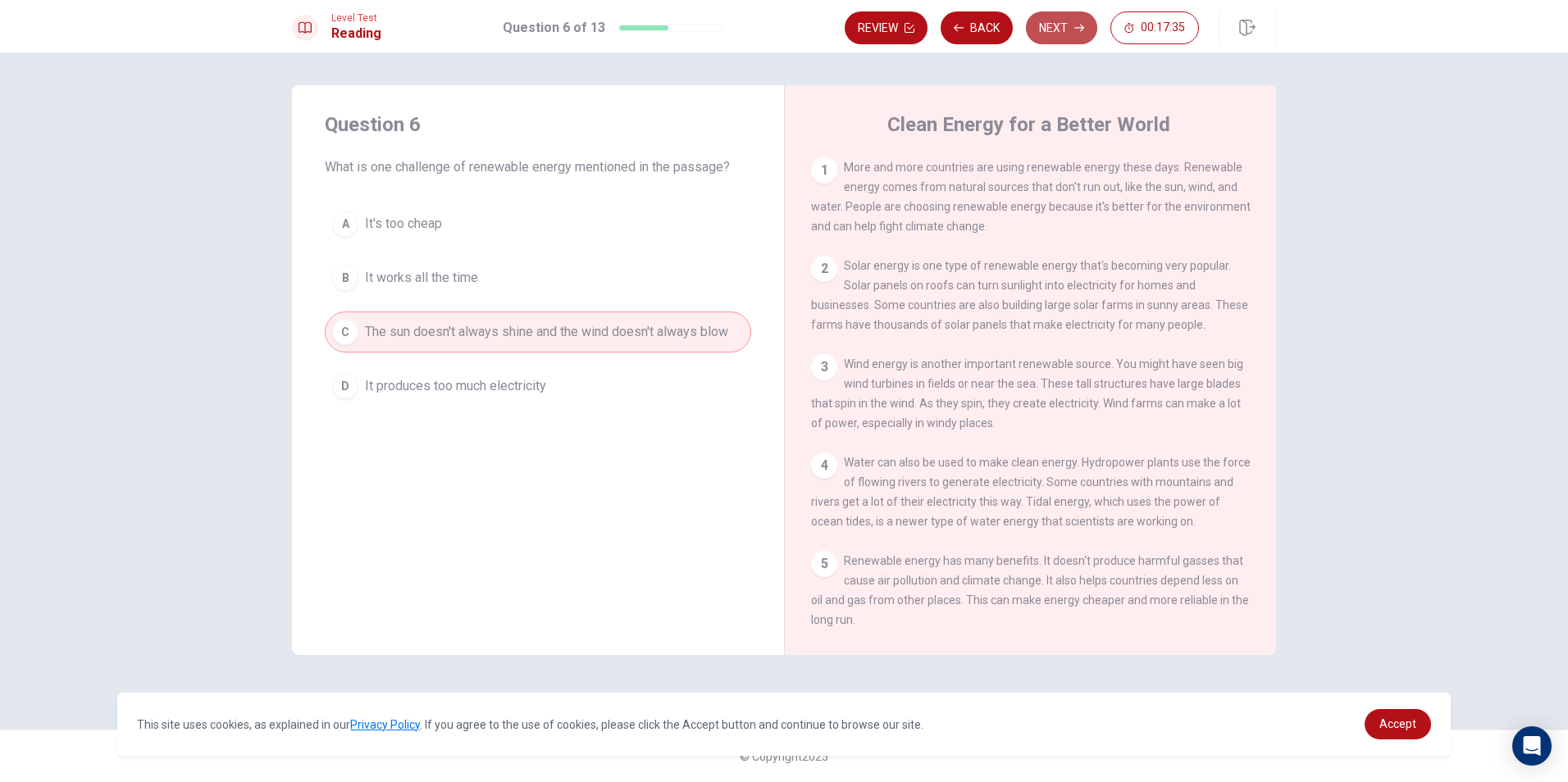
click at [1072, 32] on button "Next" at bounding box center [1061, 28] width 72 height 33
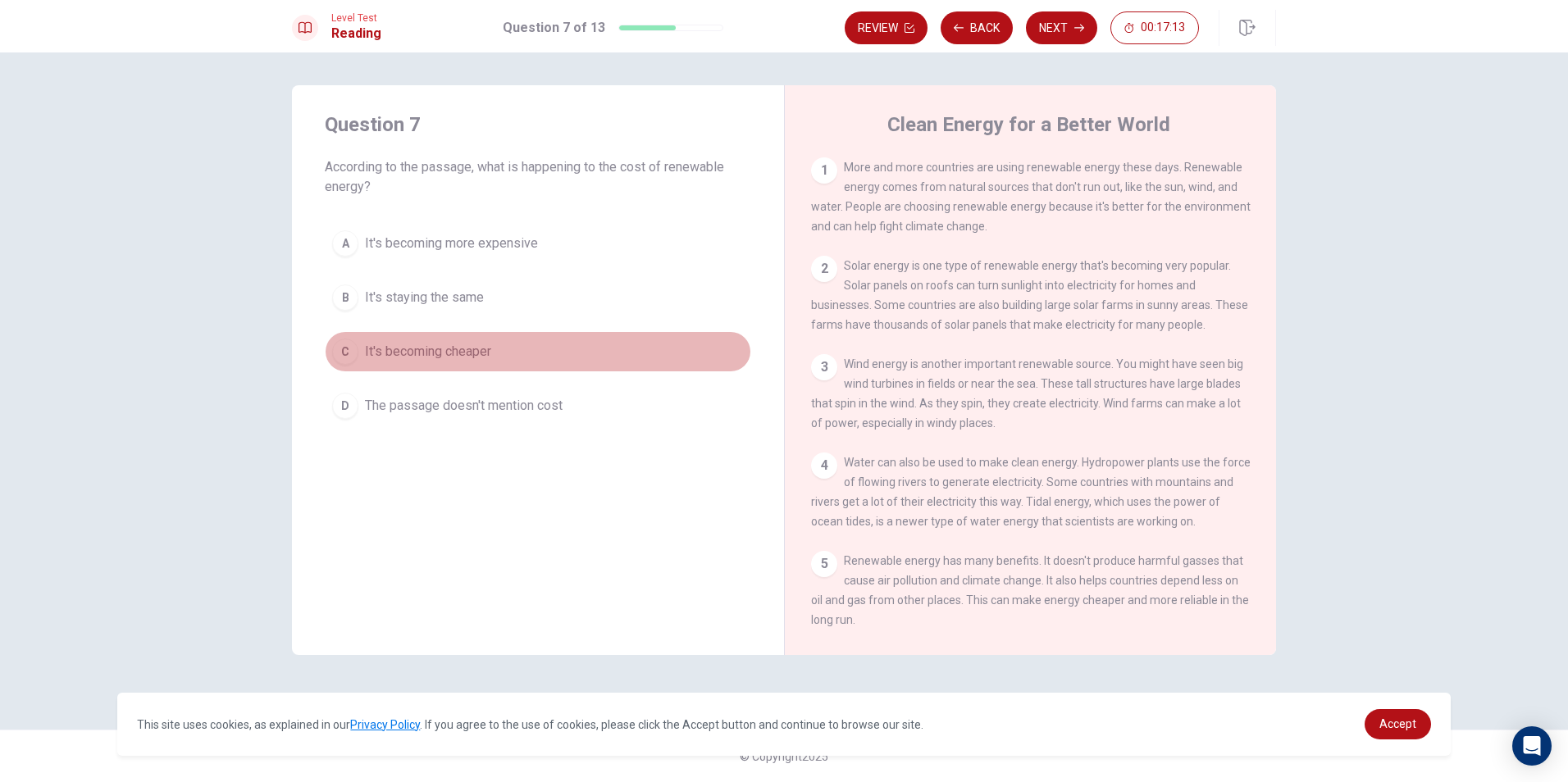
click at [455, 345] on span "It's becoming cheaper" at bounding box center [427, 352] width 126 height 20
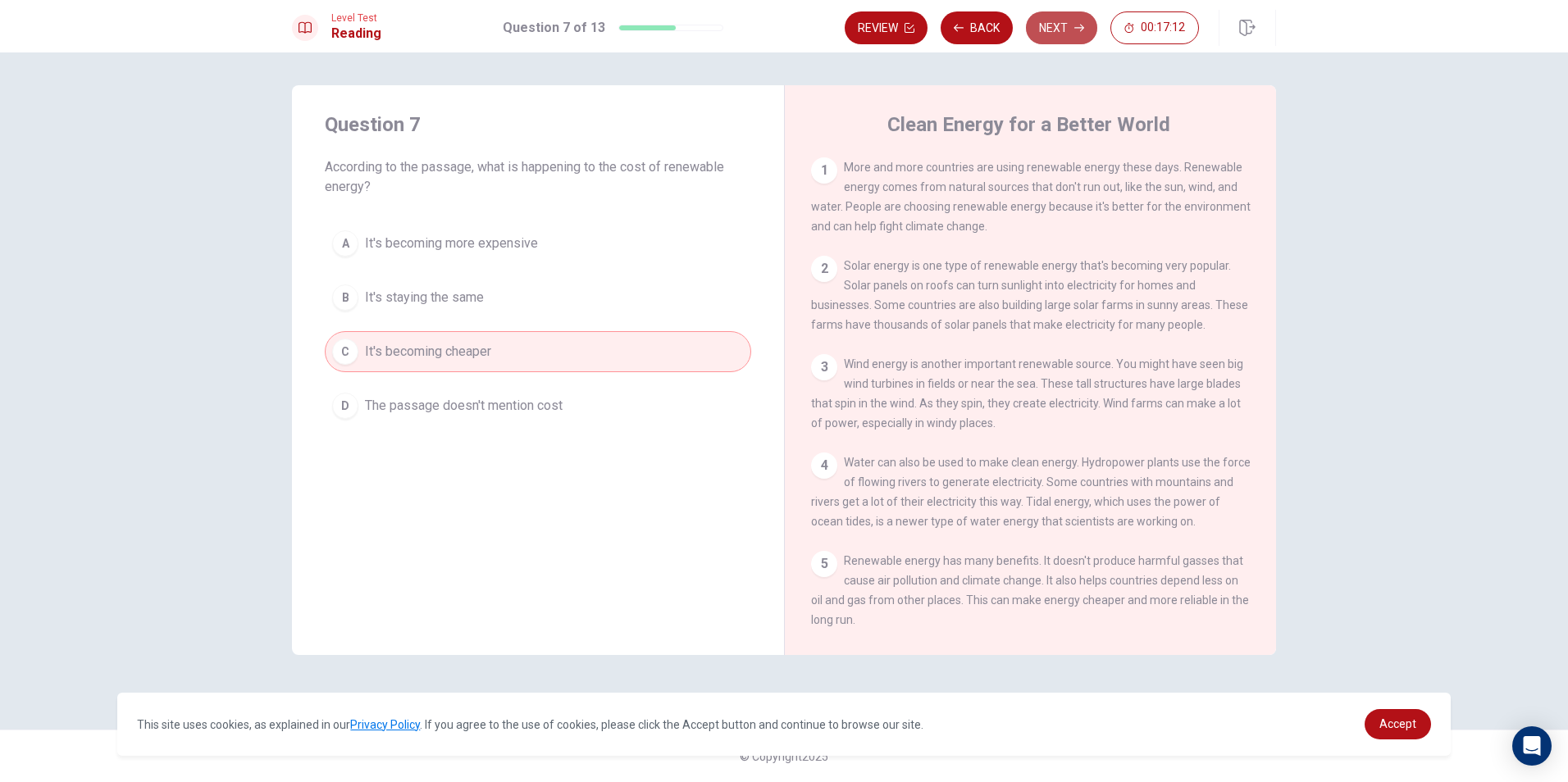
click at [1062, 36] on button "Next" at bounding box center [1061, 28] width 72 height 33
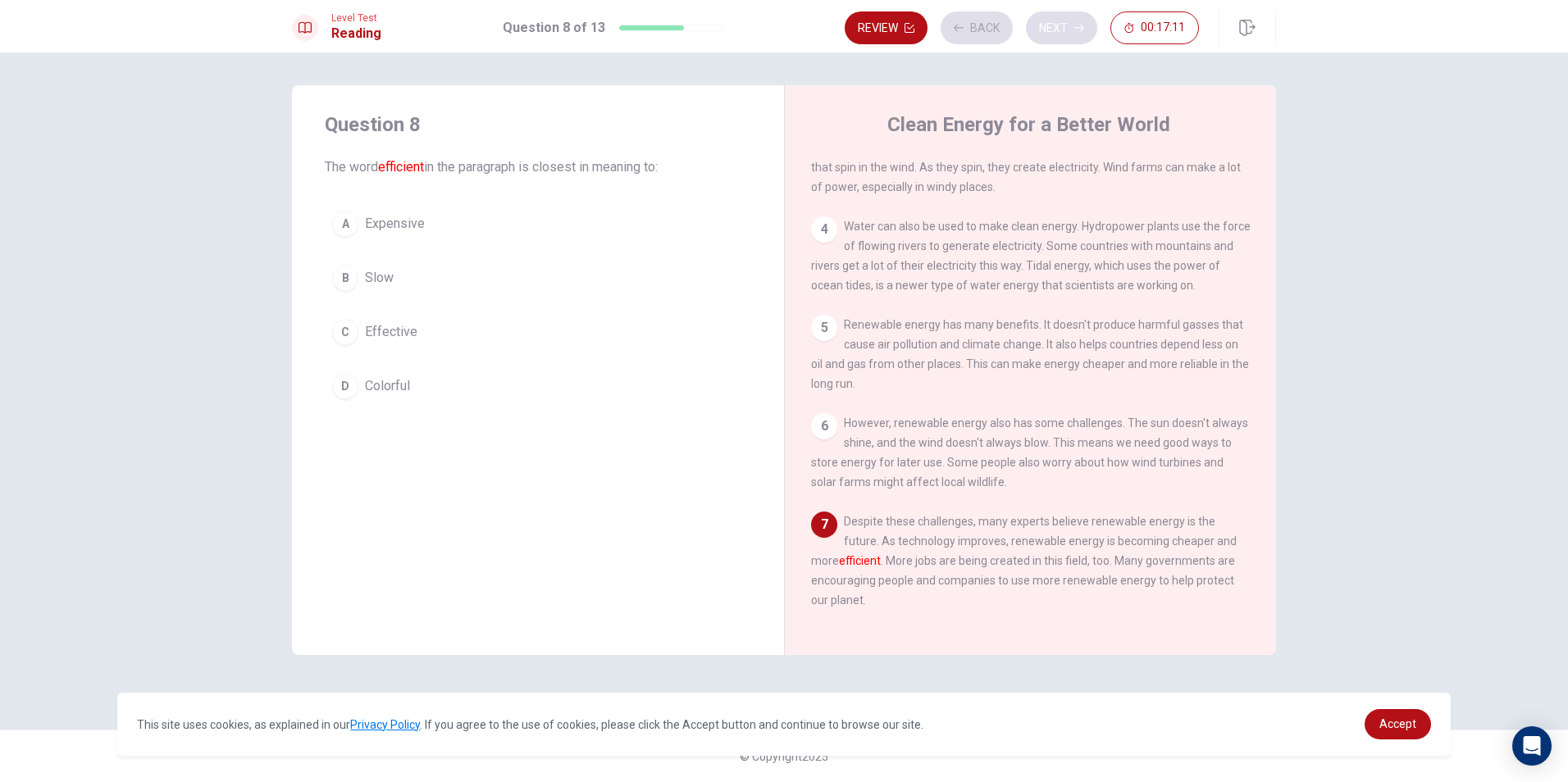
scroll to position [260, 0]
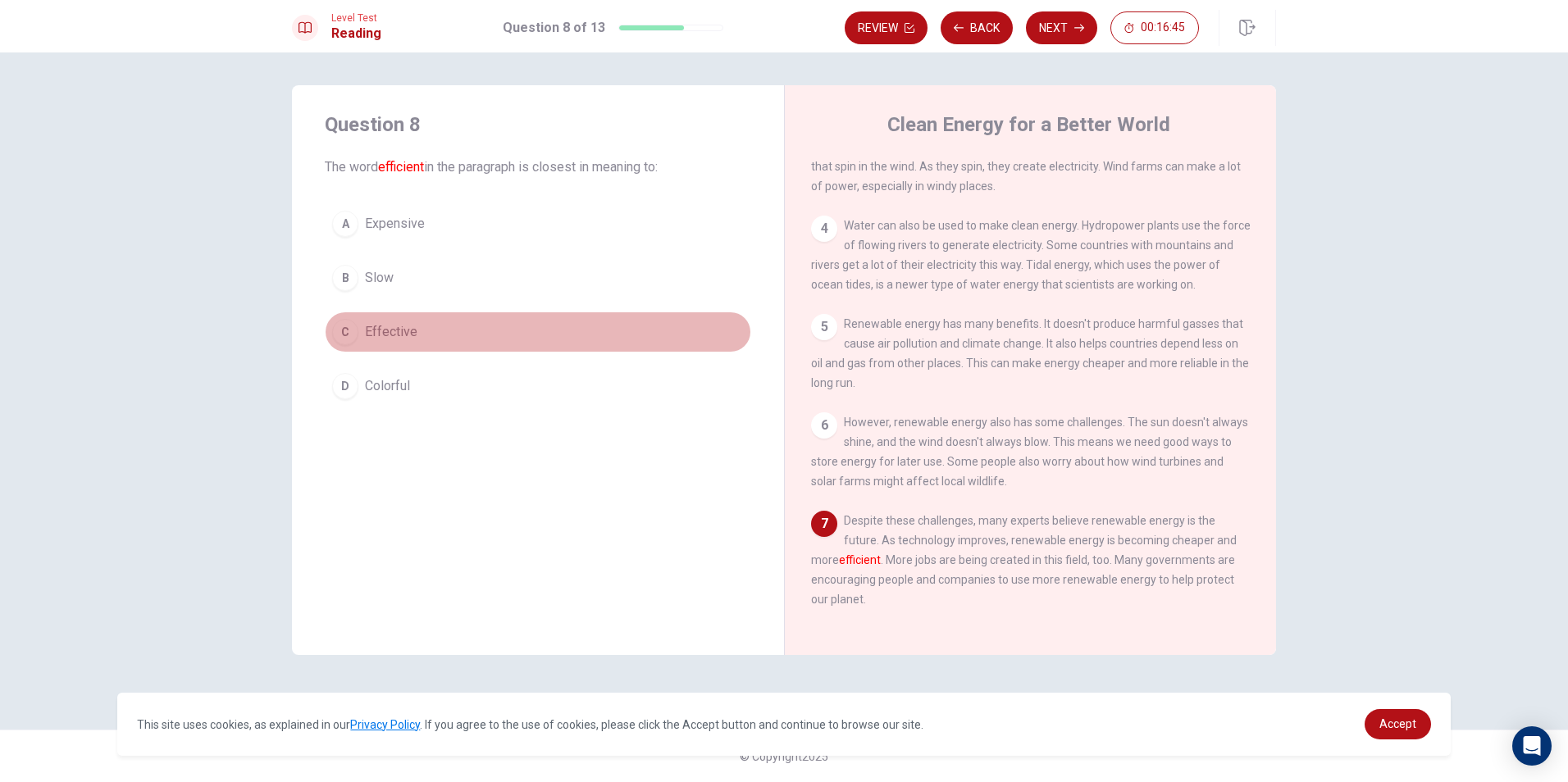
click at [338, 331] on div "C" at bounding box center [345, 332] width 26 height 26
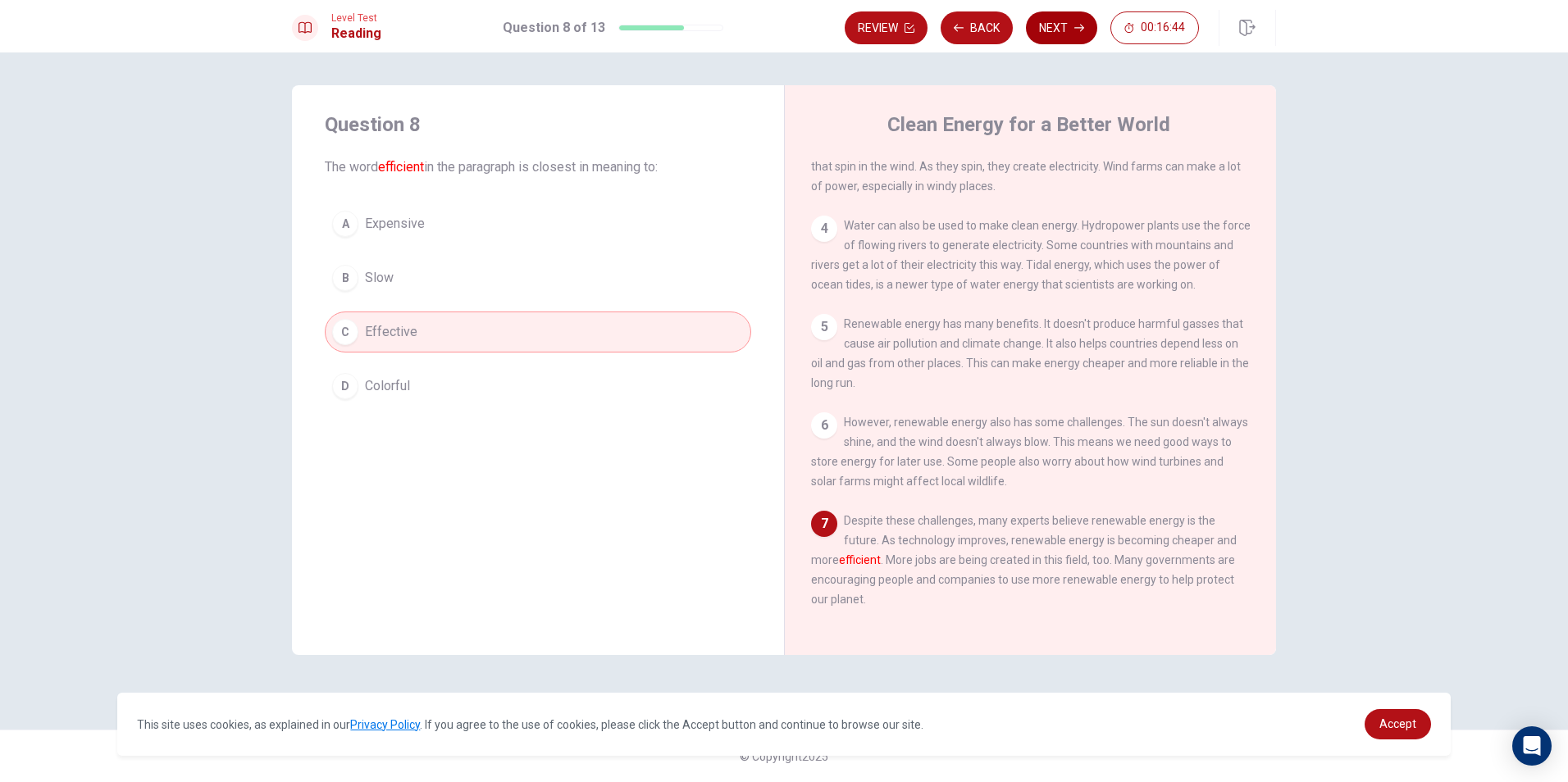
click at [1032, 26] on button "Next" at bounding box center [1061, 28] width 72 height 33
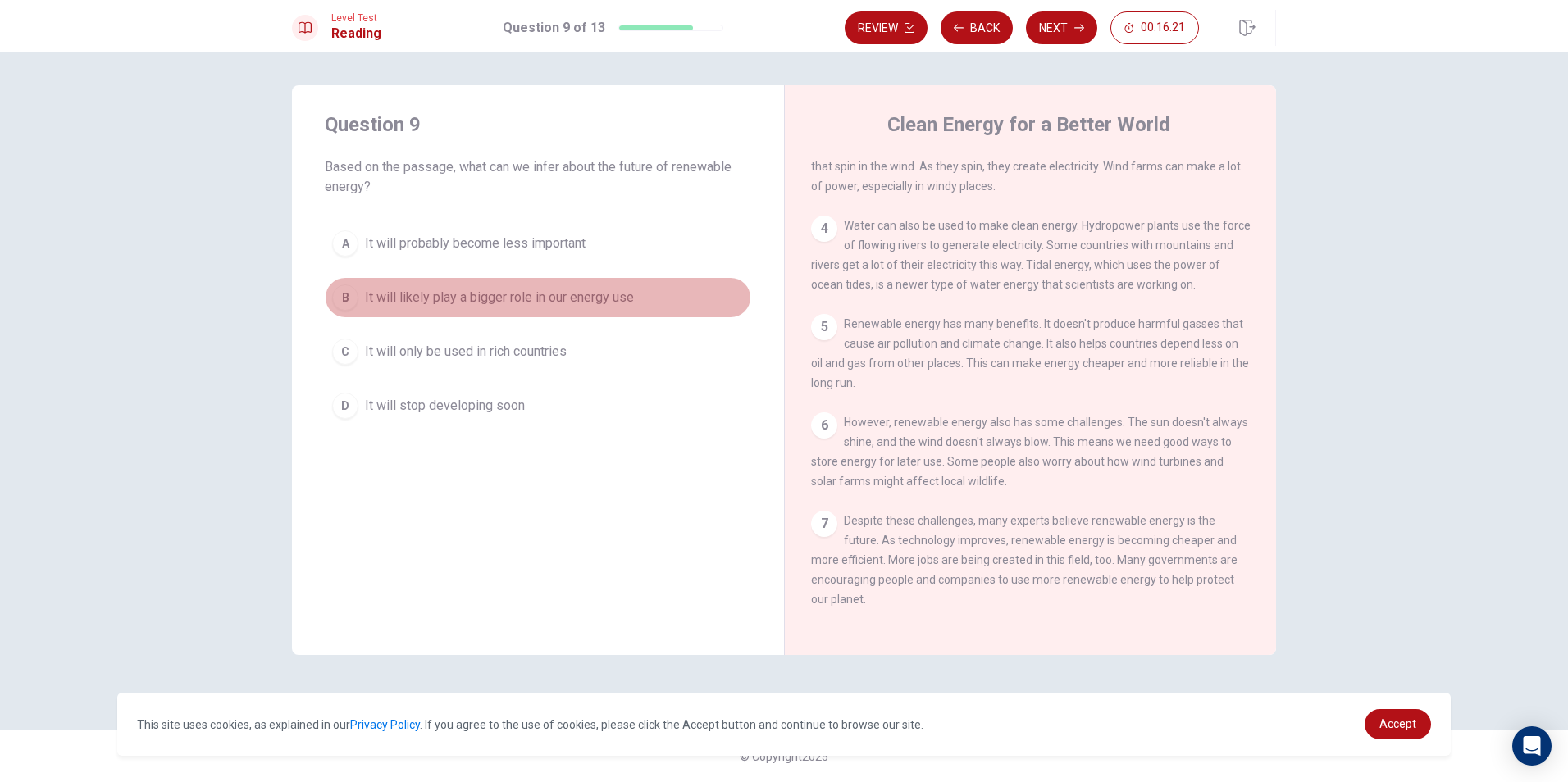
click at [427, 298] on span "It will likely play a bigger role in our energy use" at bounding box center [499, 298] width 269 height 20
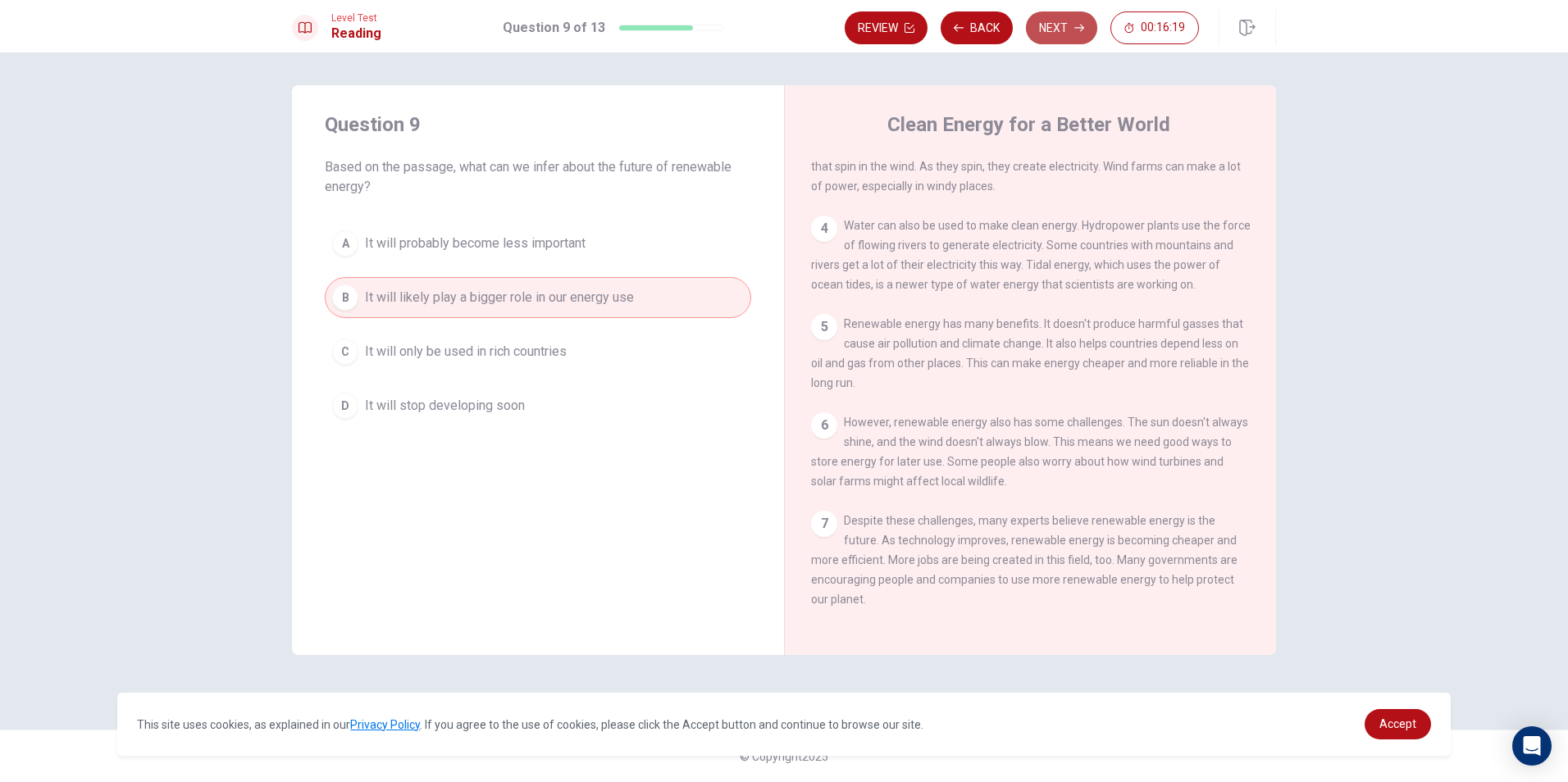
click at [1053, 29] on button "Next" at bounding box center [1061, 28] width 72 height 33
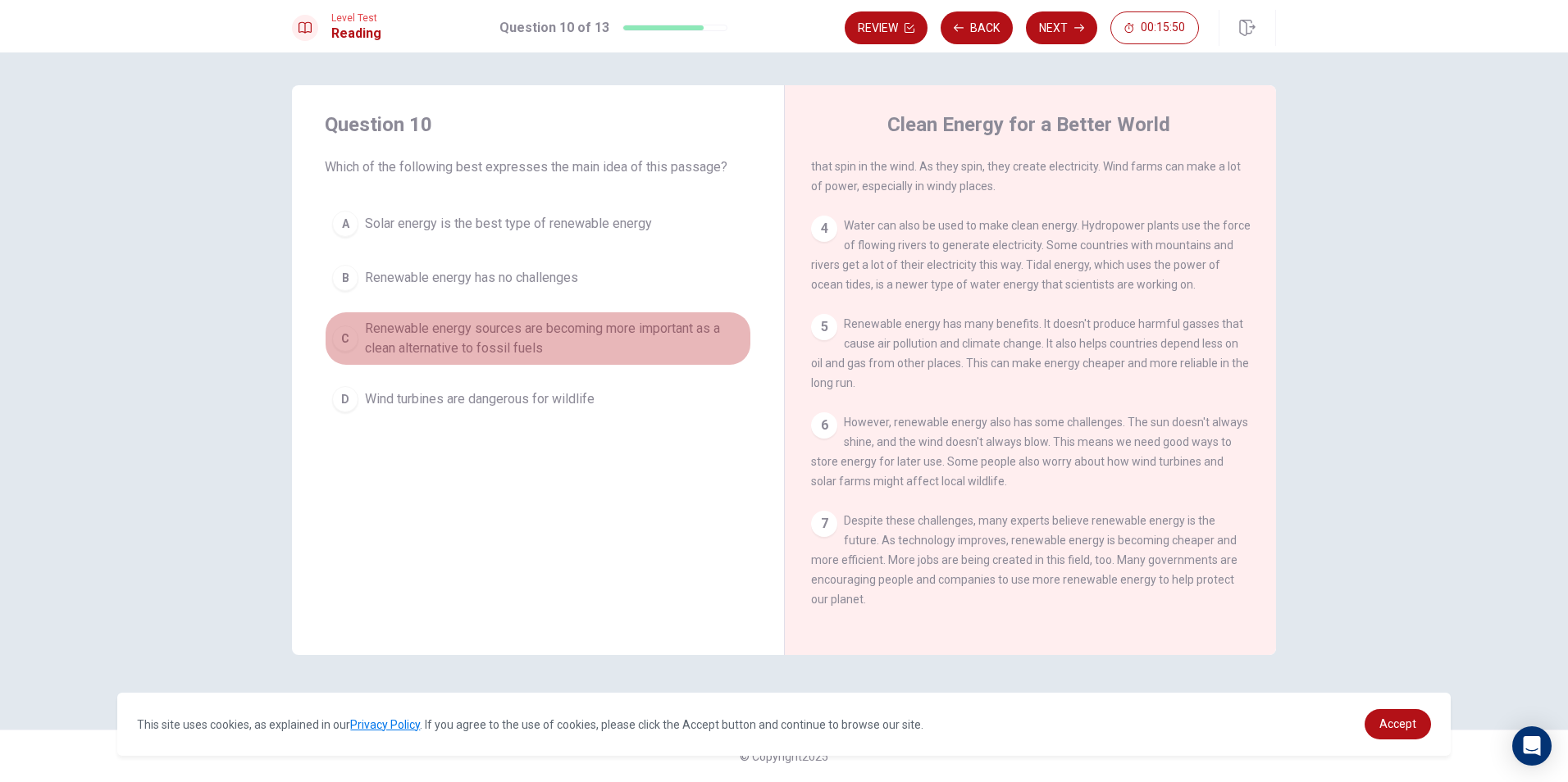
click at [446, 342] on span "Renewable energy sources are becoming more important as a clean alternative to …" at bounding box center [553, 339] width 379 height 40
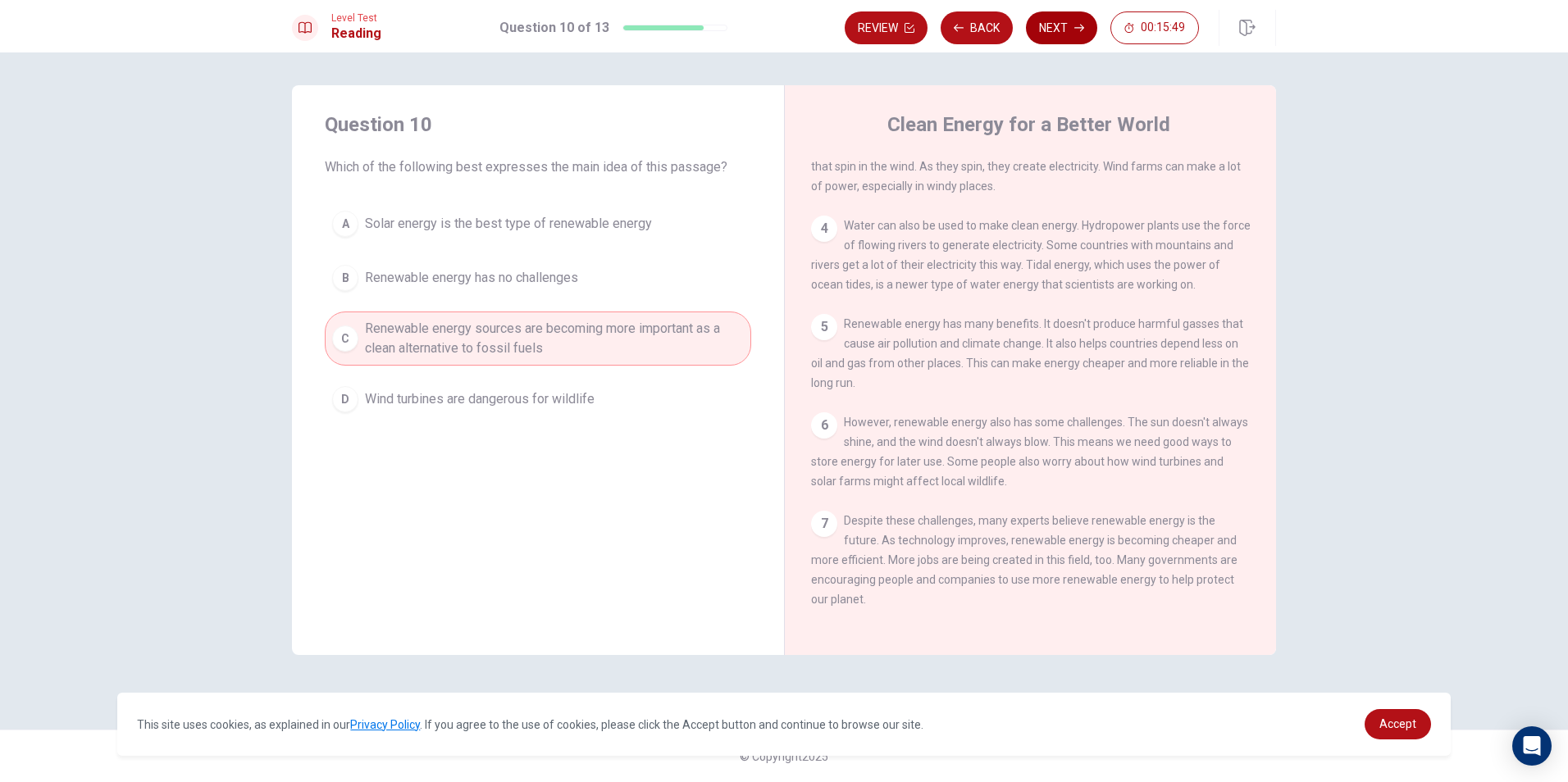
click at [1074, 32] on icon "button" at bounding box center [1079, 28] width 10 height 10
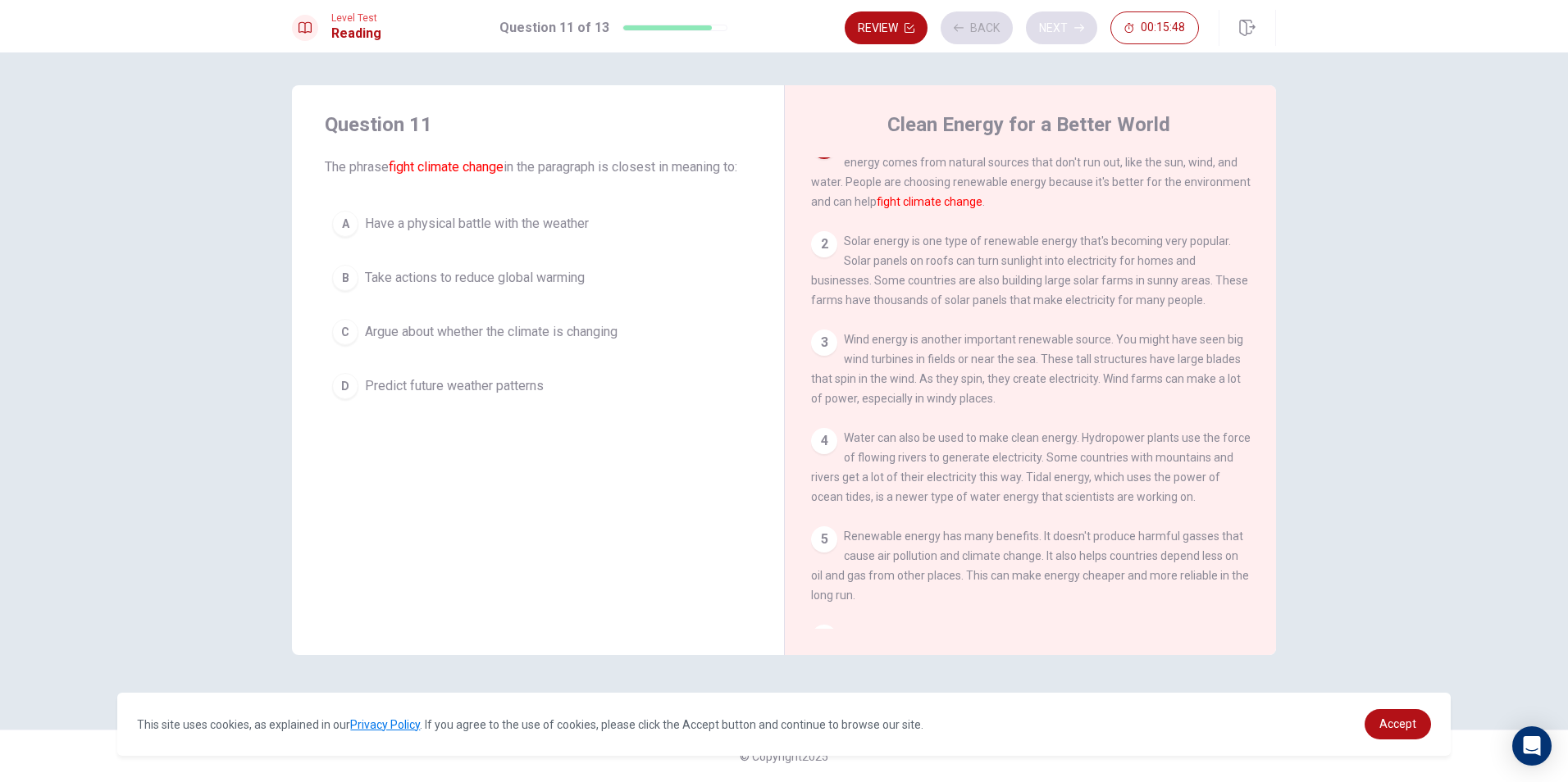
scroll to position [0, 0]
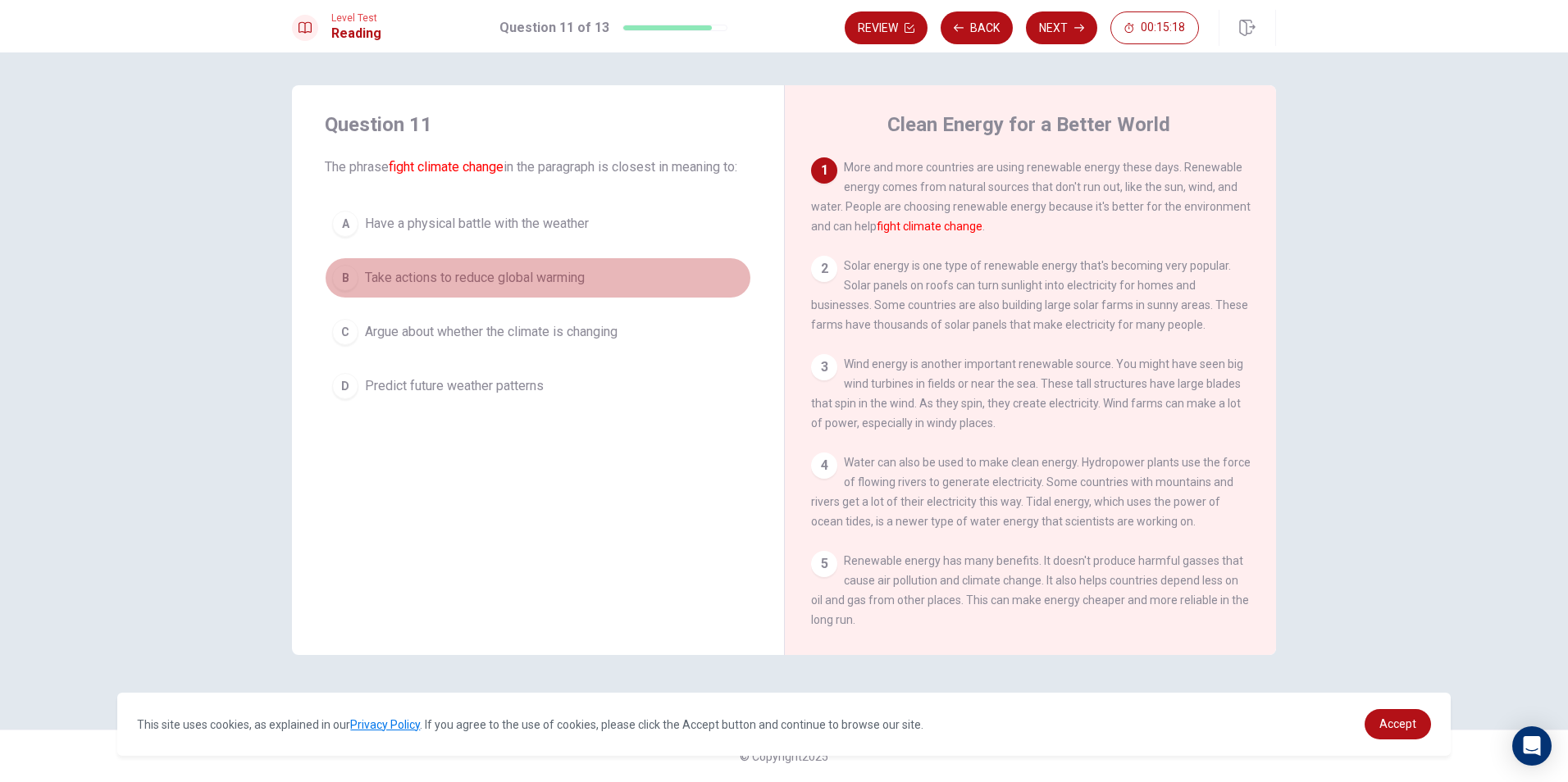
click at [498, 288] on span "Take actions to reduce global warming" at bounding box center [474, 278] width 220 height 20
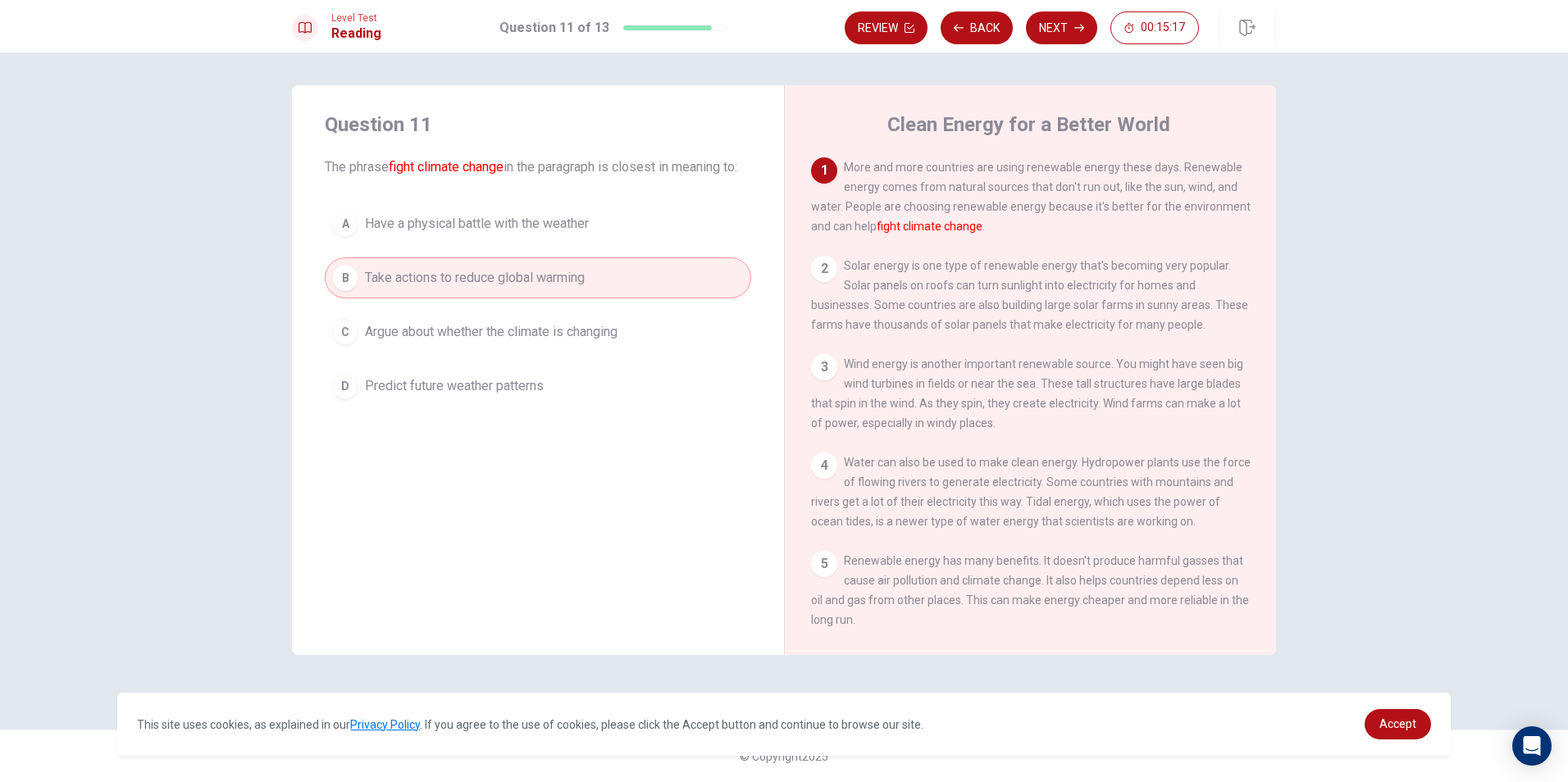
click at [527, 244] on button "A Have a physical battle with the weather" at bounding box center [538, 224] width 426 height 41
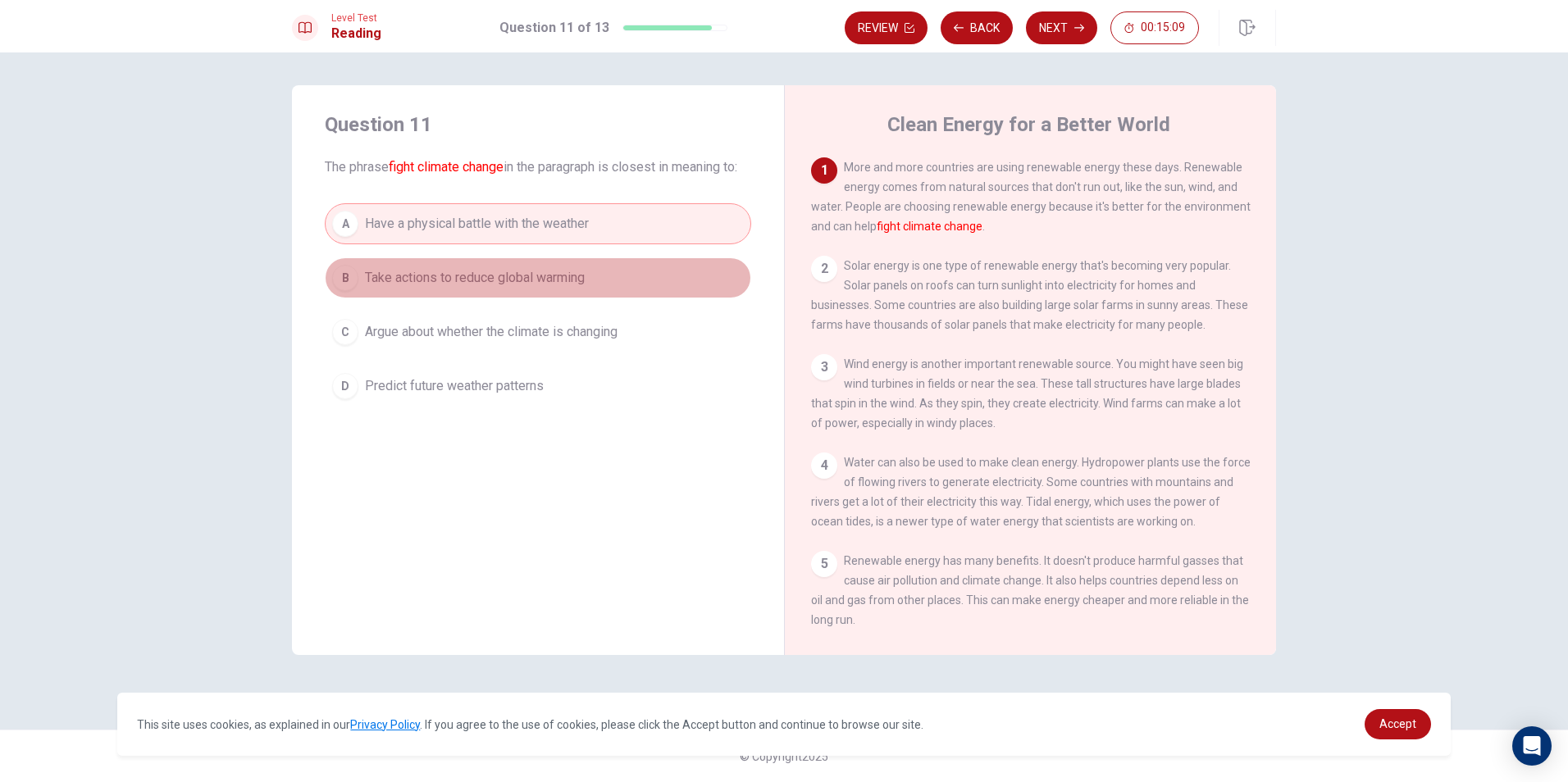
click at [452, 288] on span "Take actions to reduce global warming" at bounding box center [474, 278] width 220 height 20
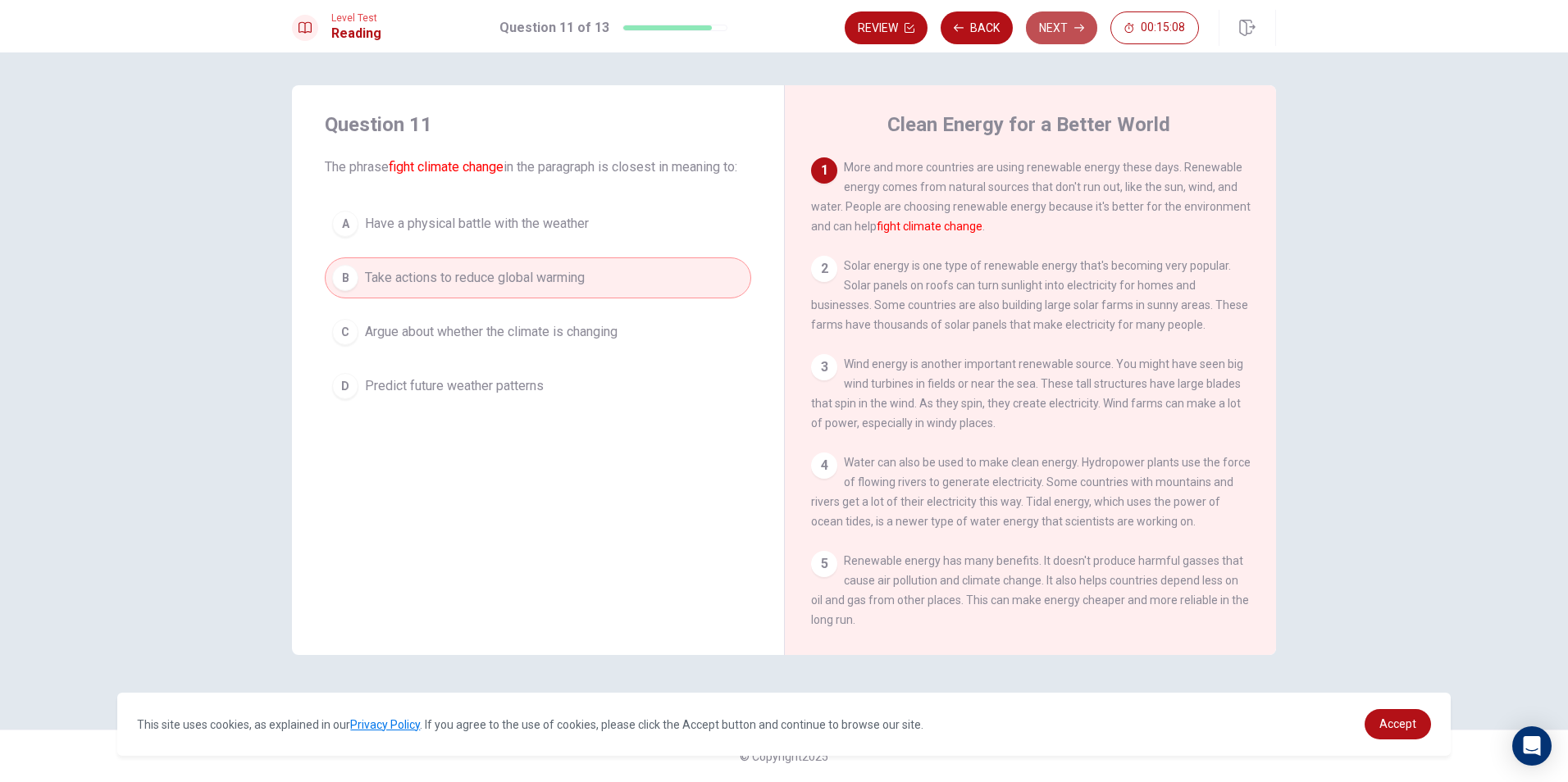
click at [1040, 30] on button "Next" at bounding box center [1061, 28] width 72 height 33
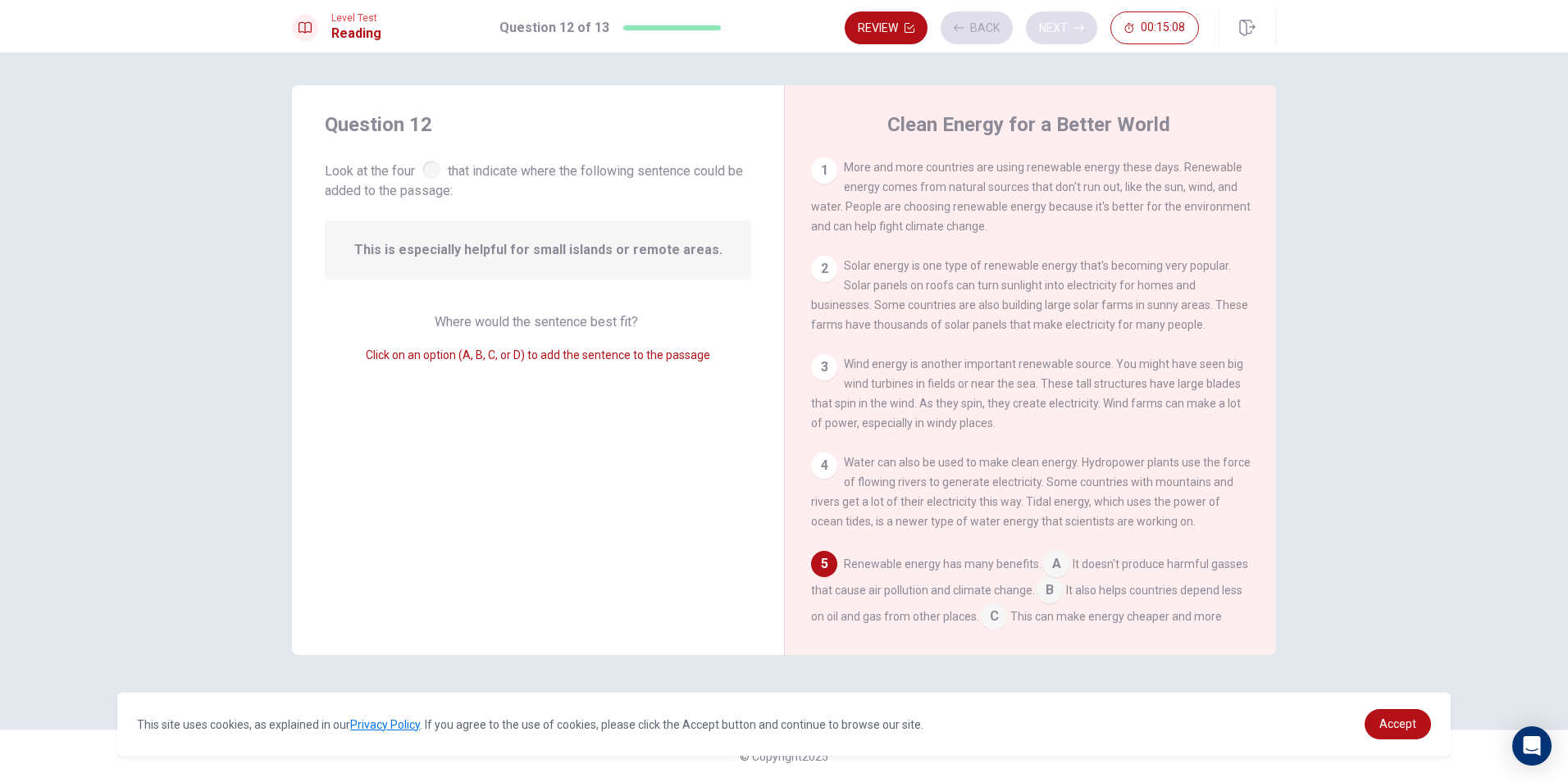
scroll to position [204, 0]
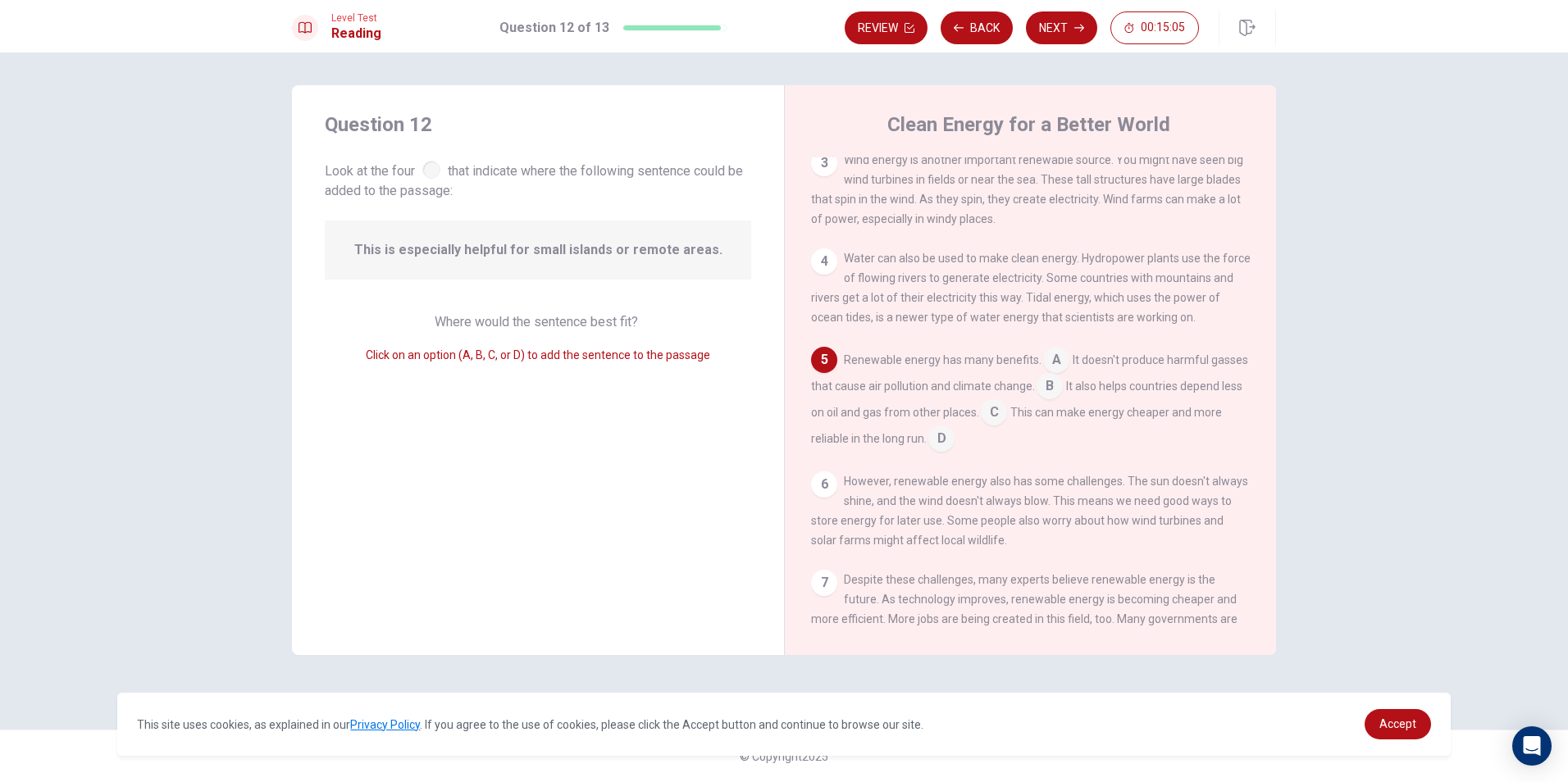
click at [430, 171] on div at bounding box center [431, 170] width 18 height 18
click at [1062, 396] on input at bounding box center [1049, 388] width 26 height 26
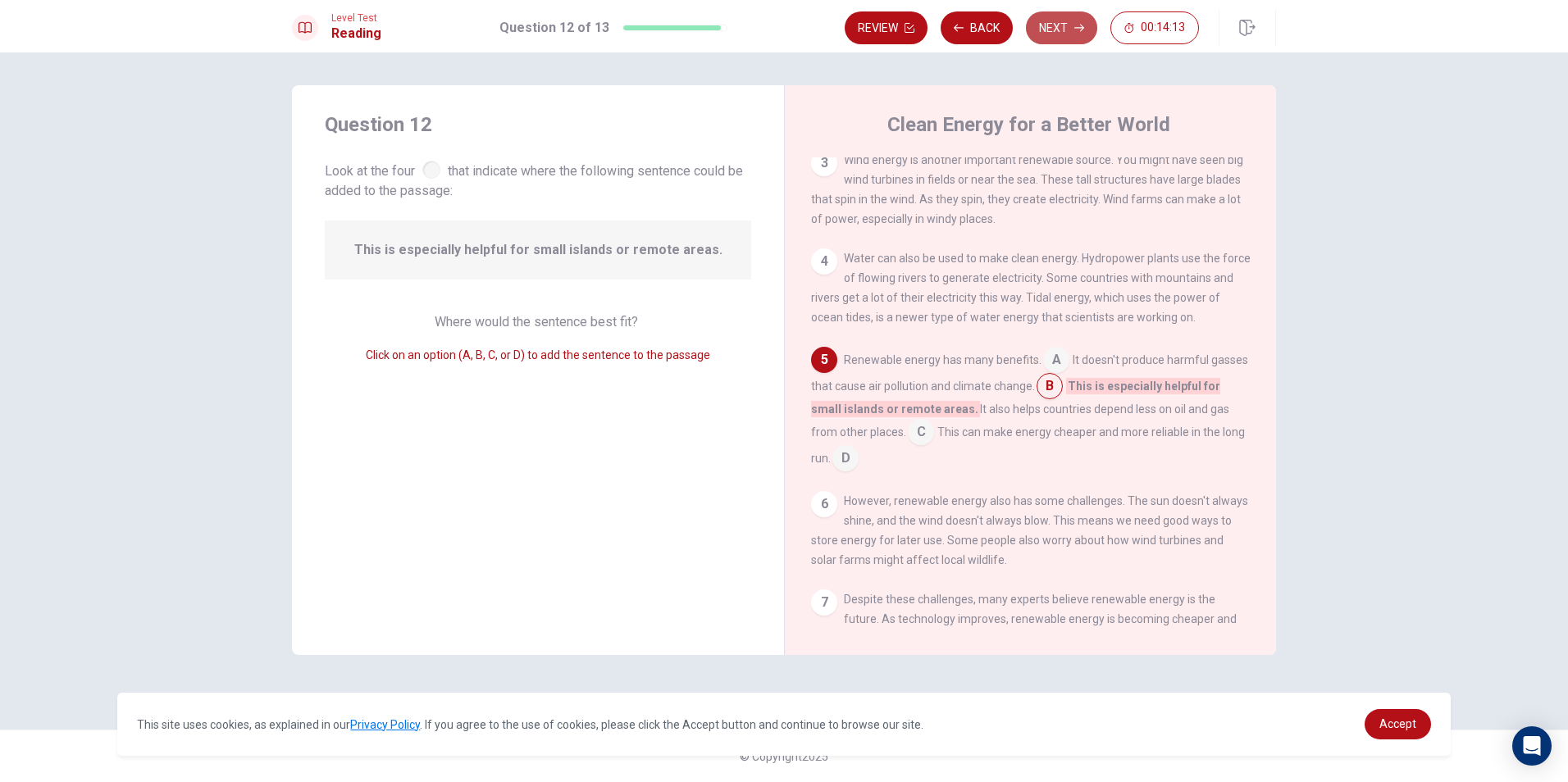
click at [1075, 18] on button "Next" at bounding box center [1061, 28] width 72 height 33
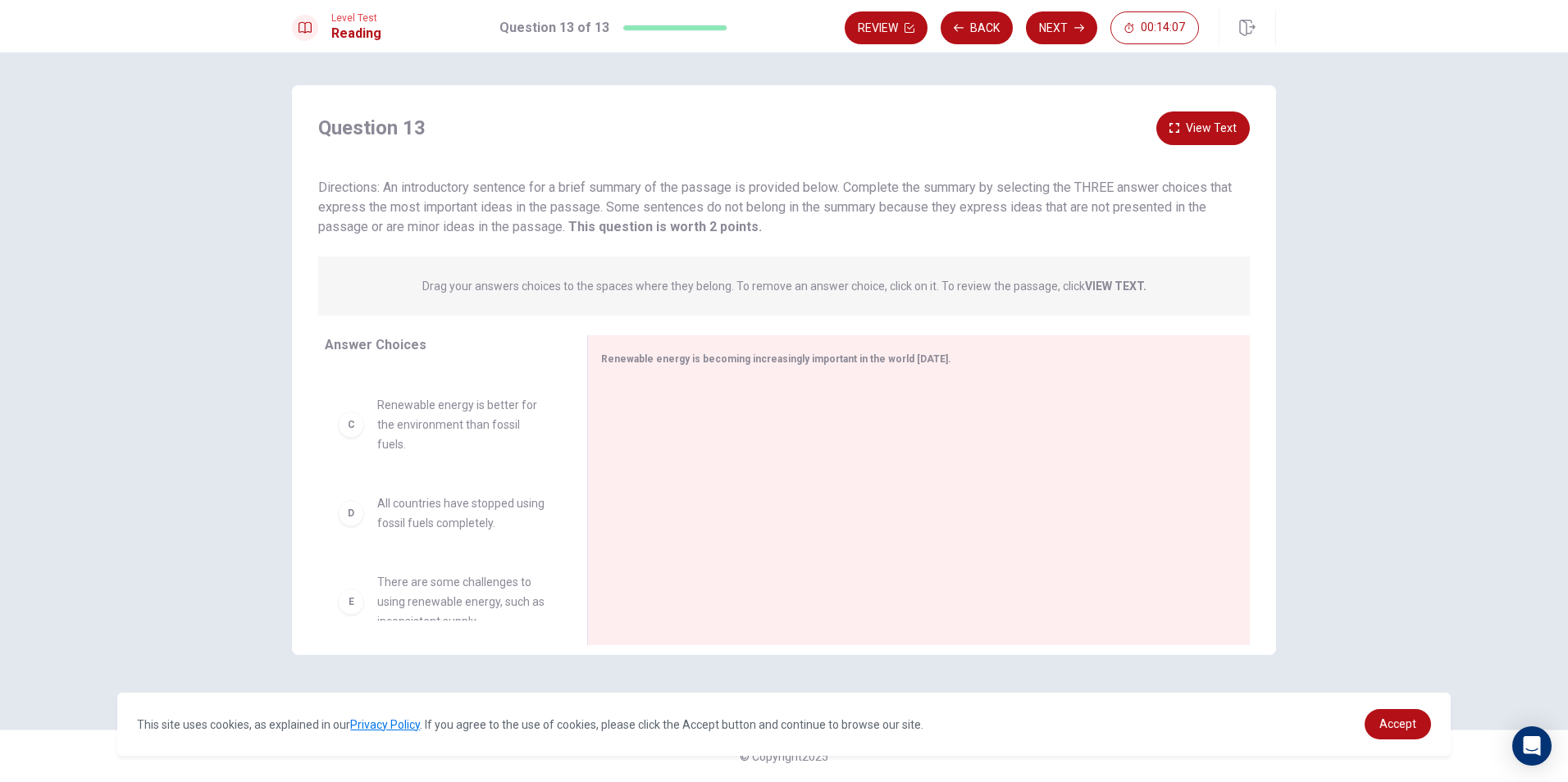
scroll to position [0, 0]
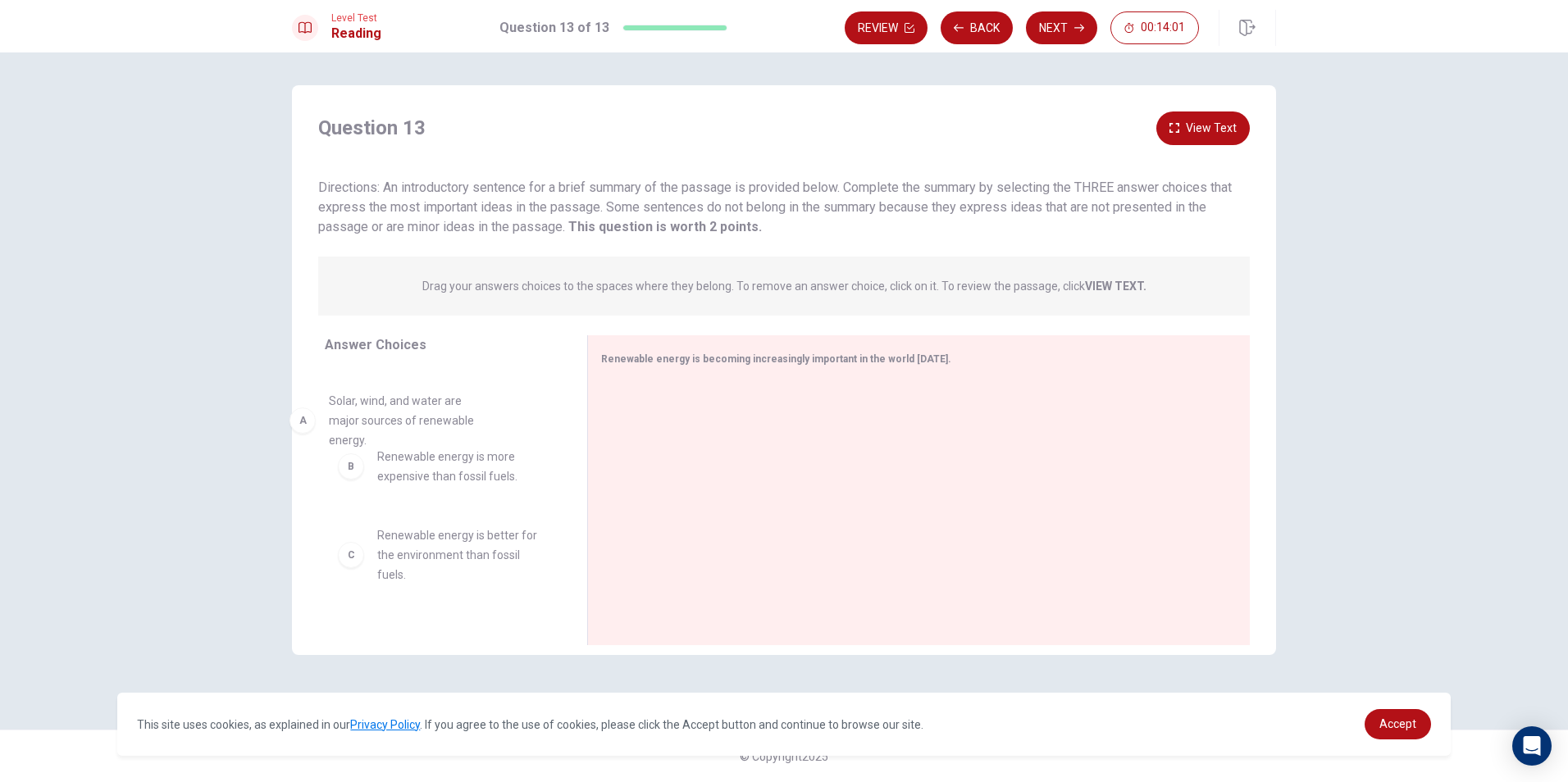
drag, startPoint x: 419, startPoint y: 412, endPoint x: 383, endPoint y: 422, distance: 37.4
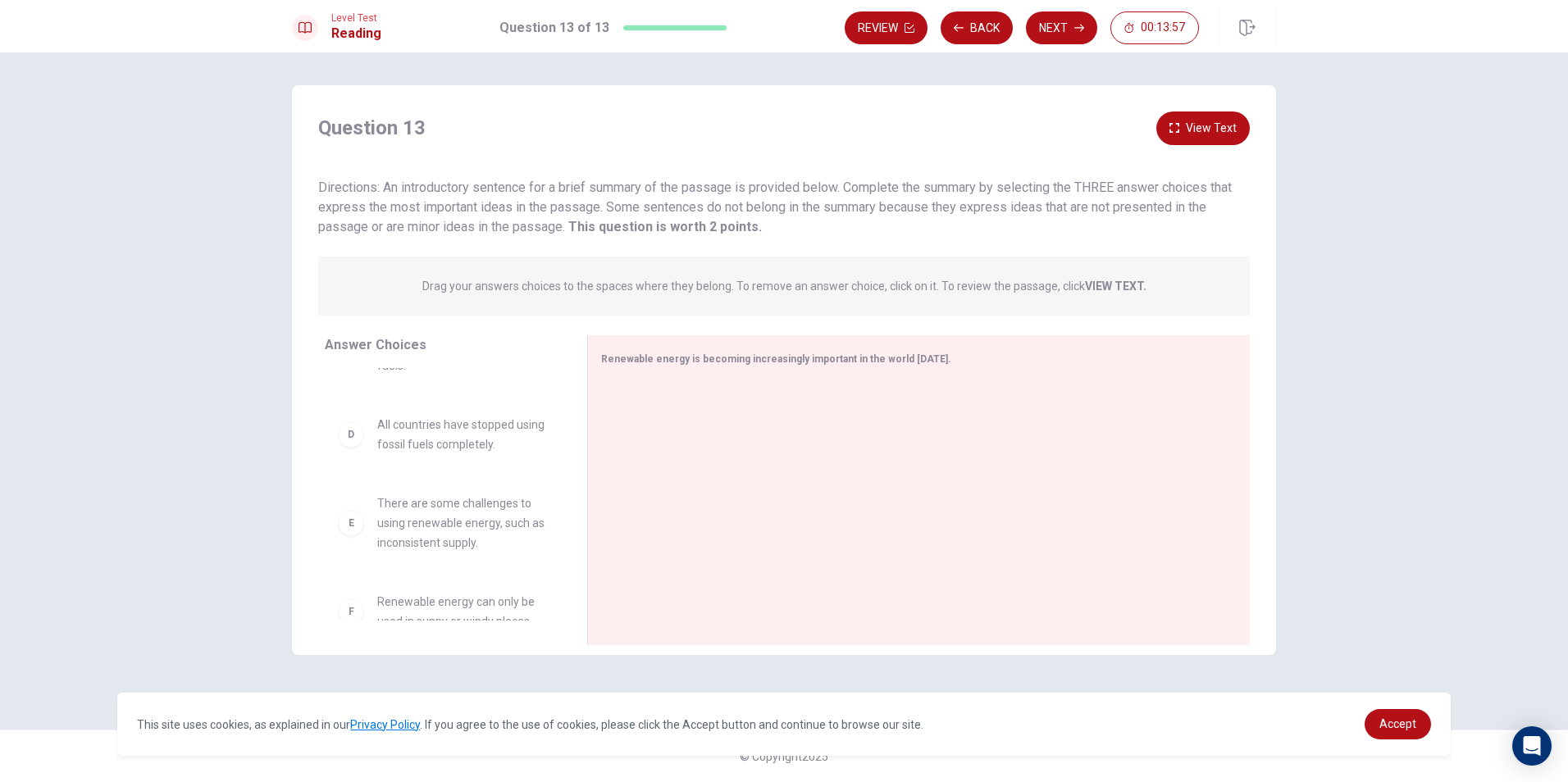
scroll to position [246, 0]
click at [1217, 129] on button "View Text" at bounding box center [1203, 128] width 93 height 34
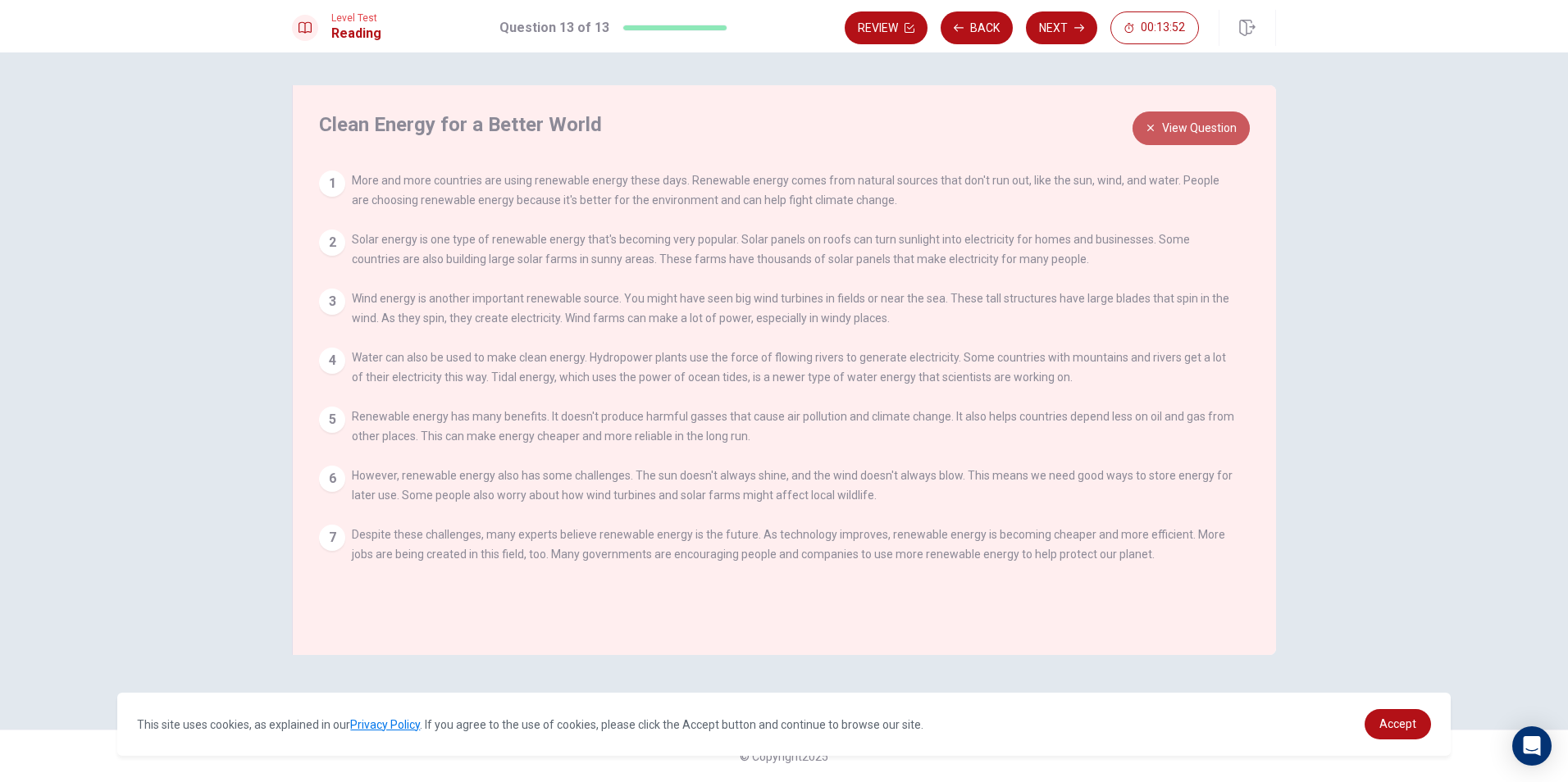
click at [1218, 128] on button "View Question" at bounding box center [1191, 128] width 117 height 34
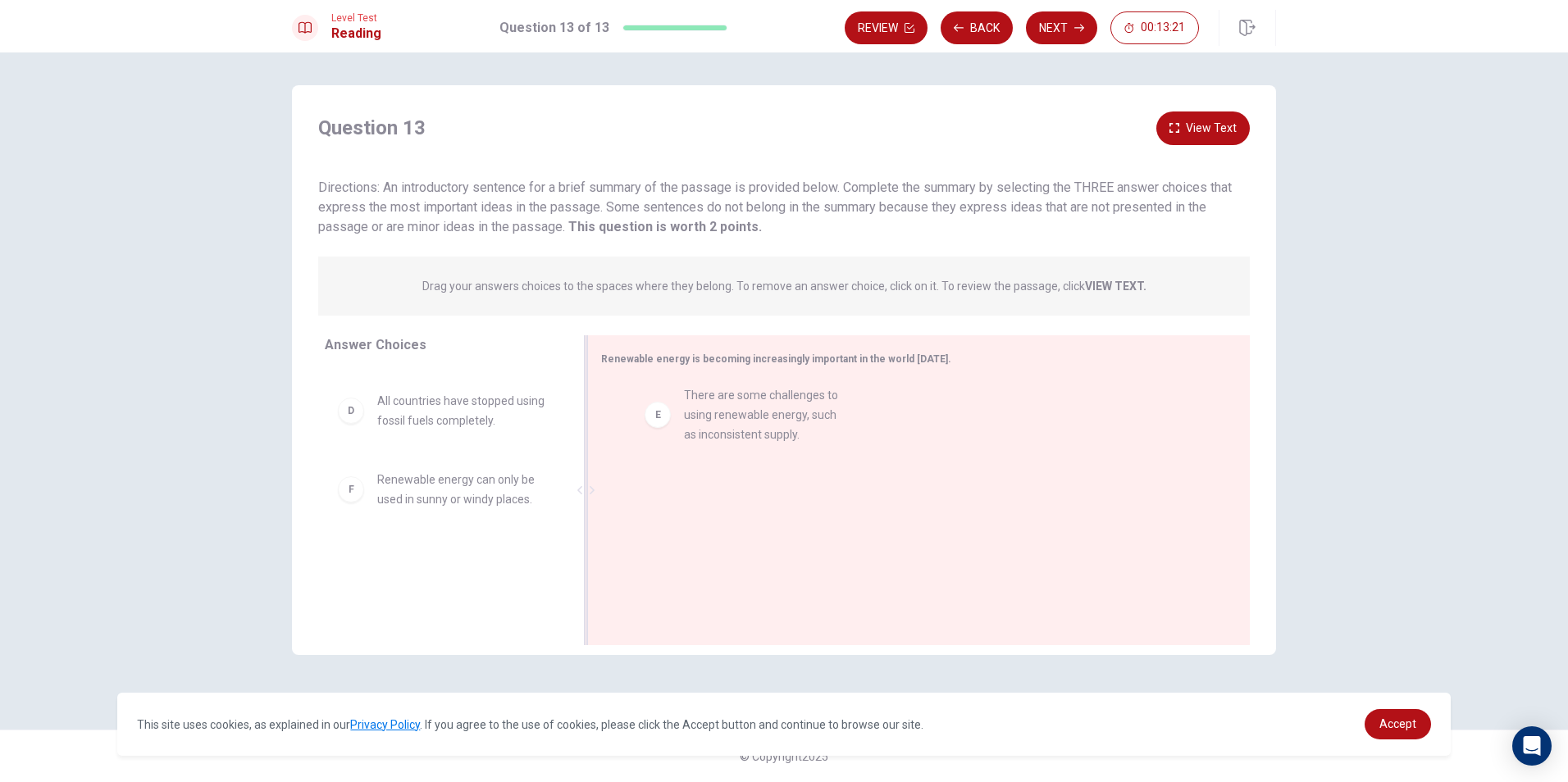
drag, startPoint x: 432, startPoint y: 495, endPoint x: 743, endPoint y: 410, distance: 322.4
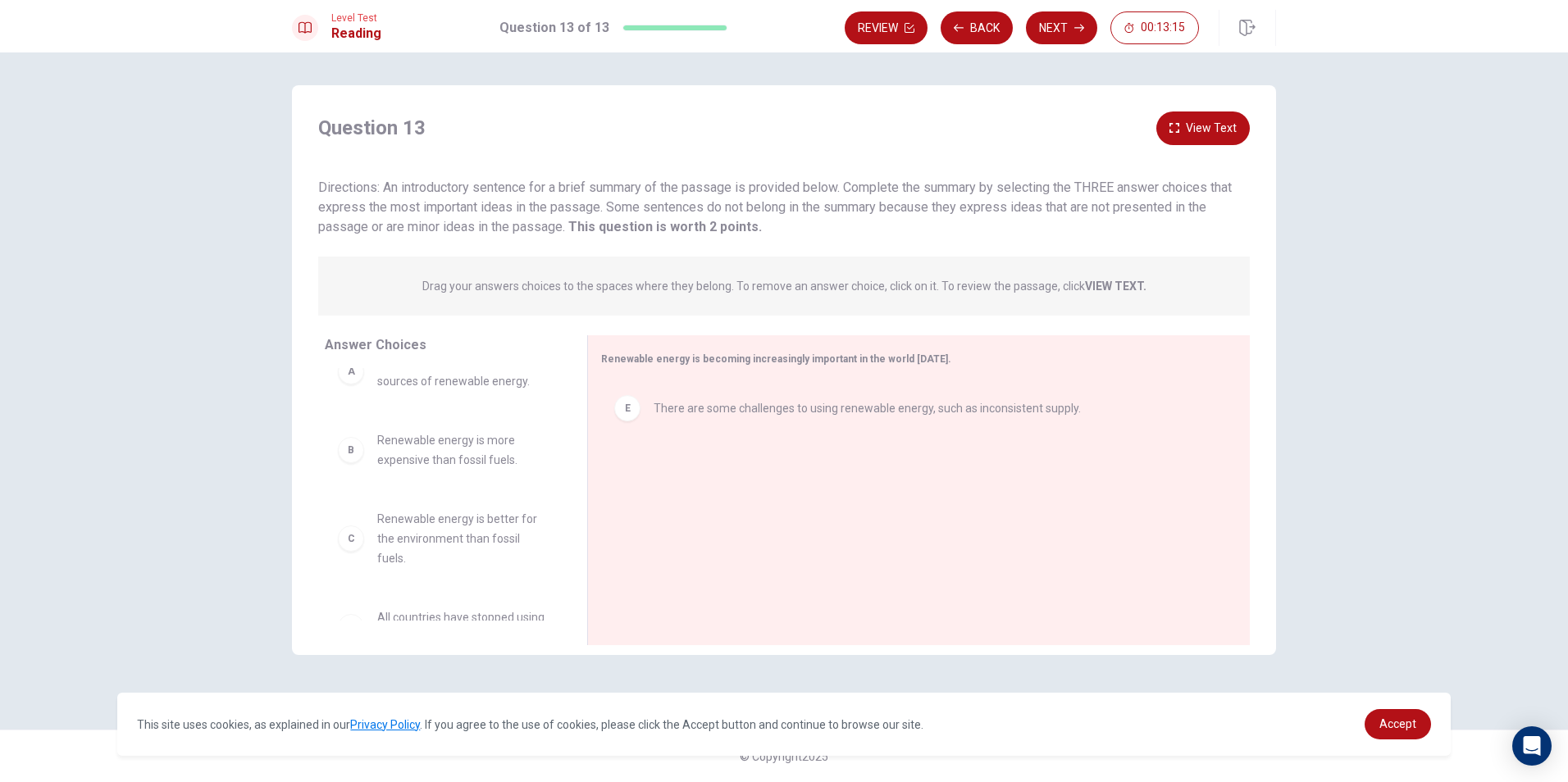
scroll to position [0, 0]
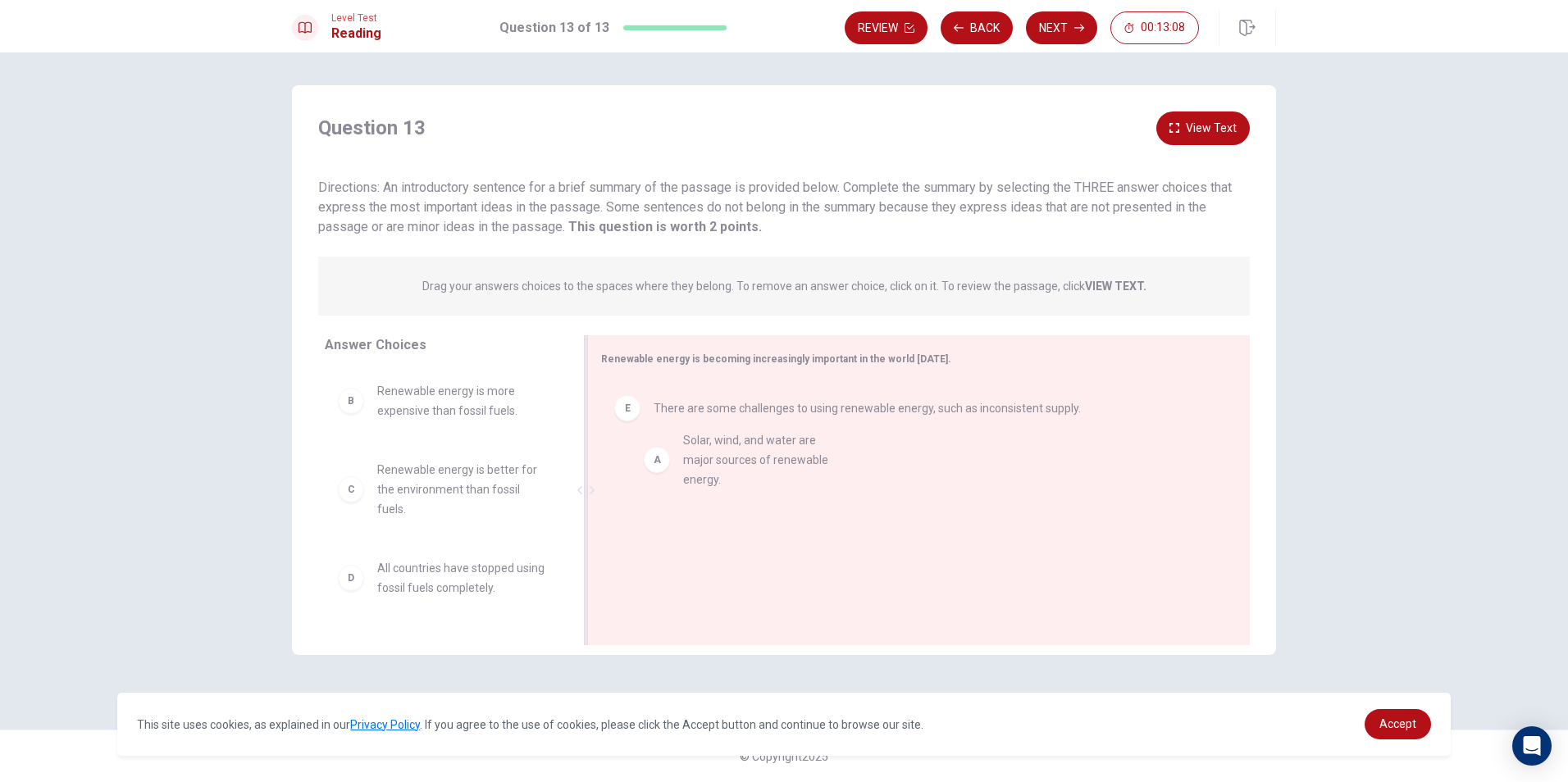
drag, startPoint x: 422, startPoint y: 400, endPoint x: 740, endPoint y: 460, distance: 323.6
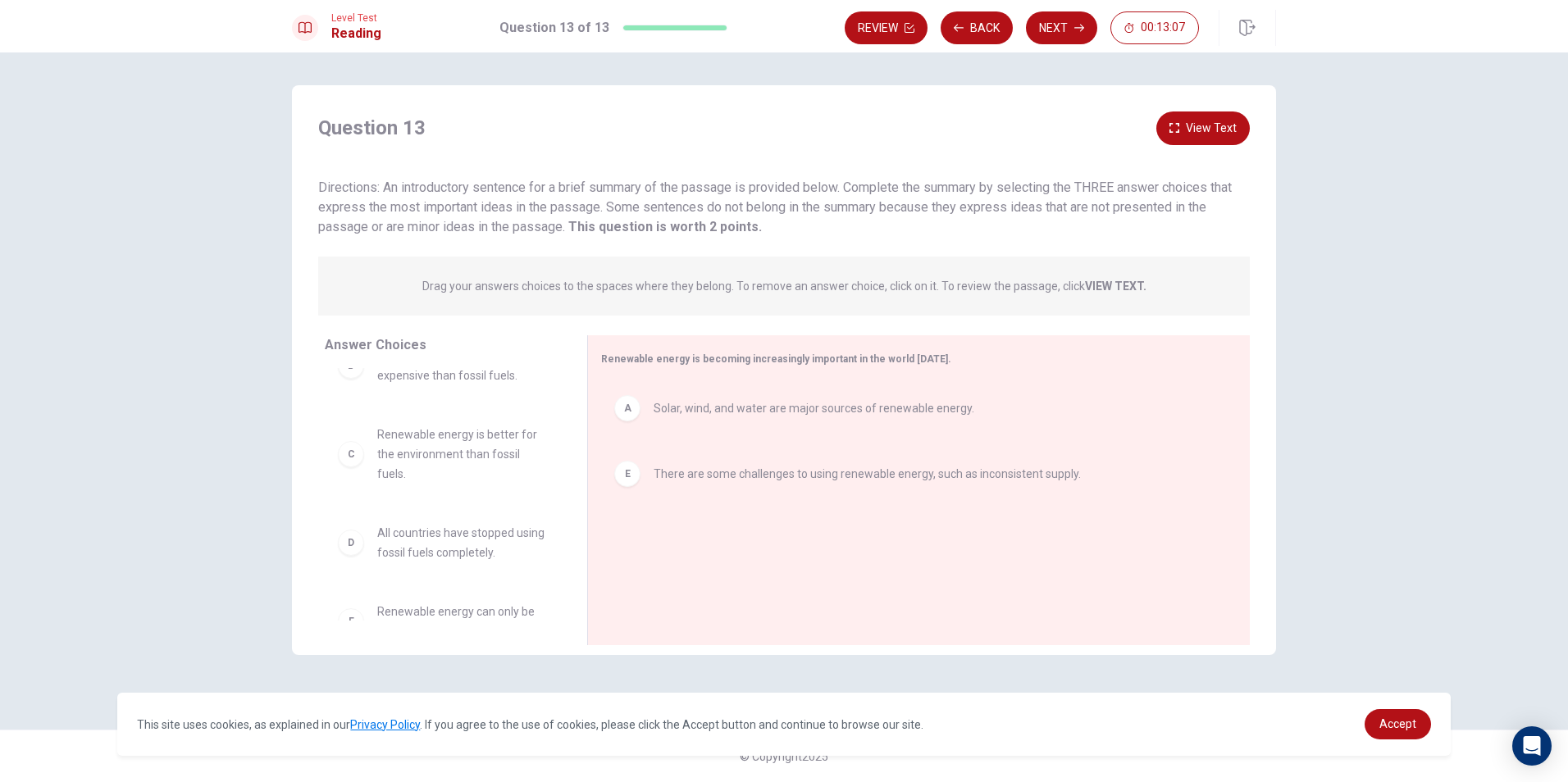
scroll to position [69, 0]
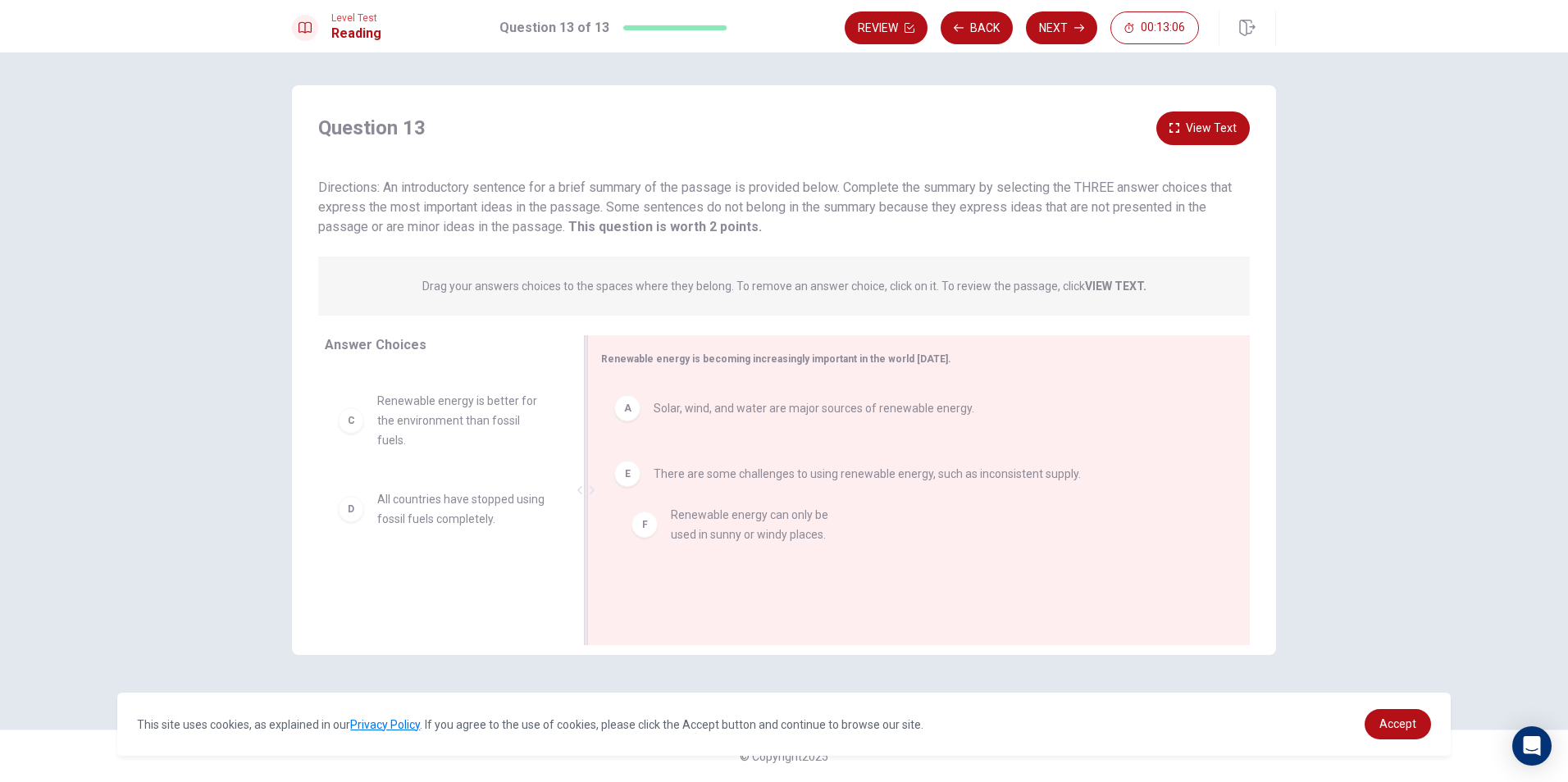
drag, startPoint x: 397, startPoint y: 589, endPoint x: 697, endPoint y: 523, distance: 307.2
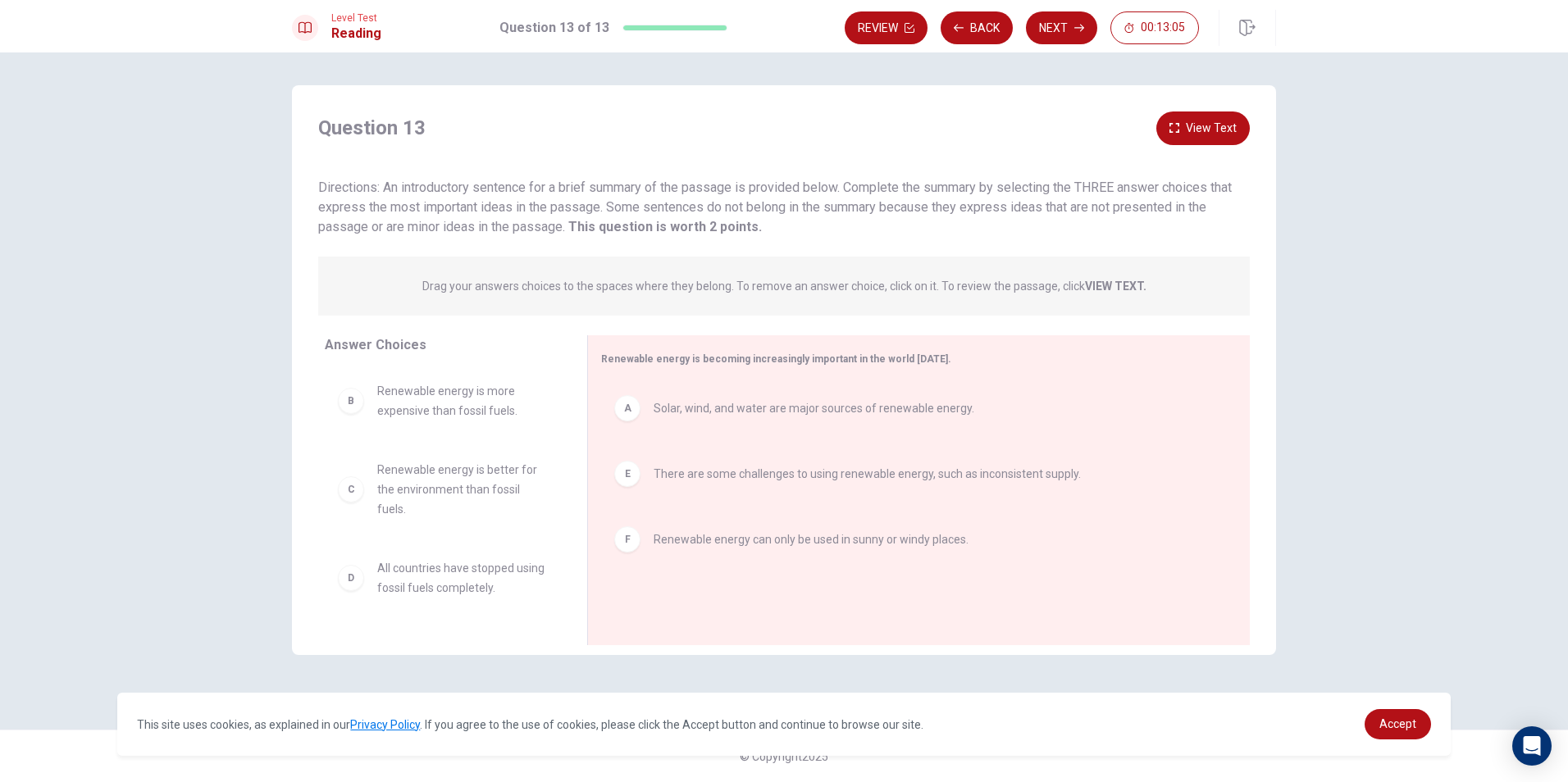
scroll to position [0, 0]
click at [1074, 31] on icon "button" at bounding box center [1079, 28] width 10 height 10
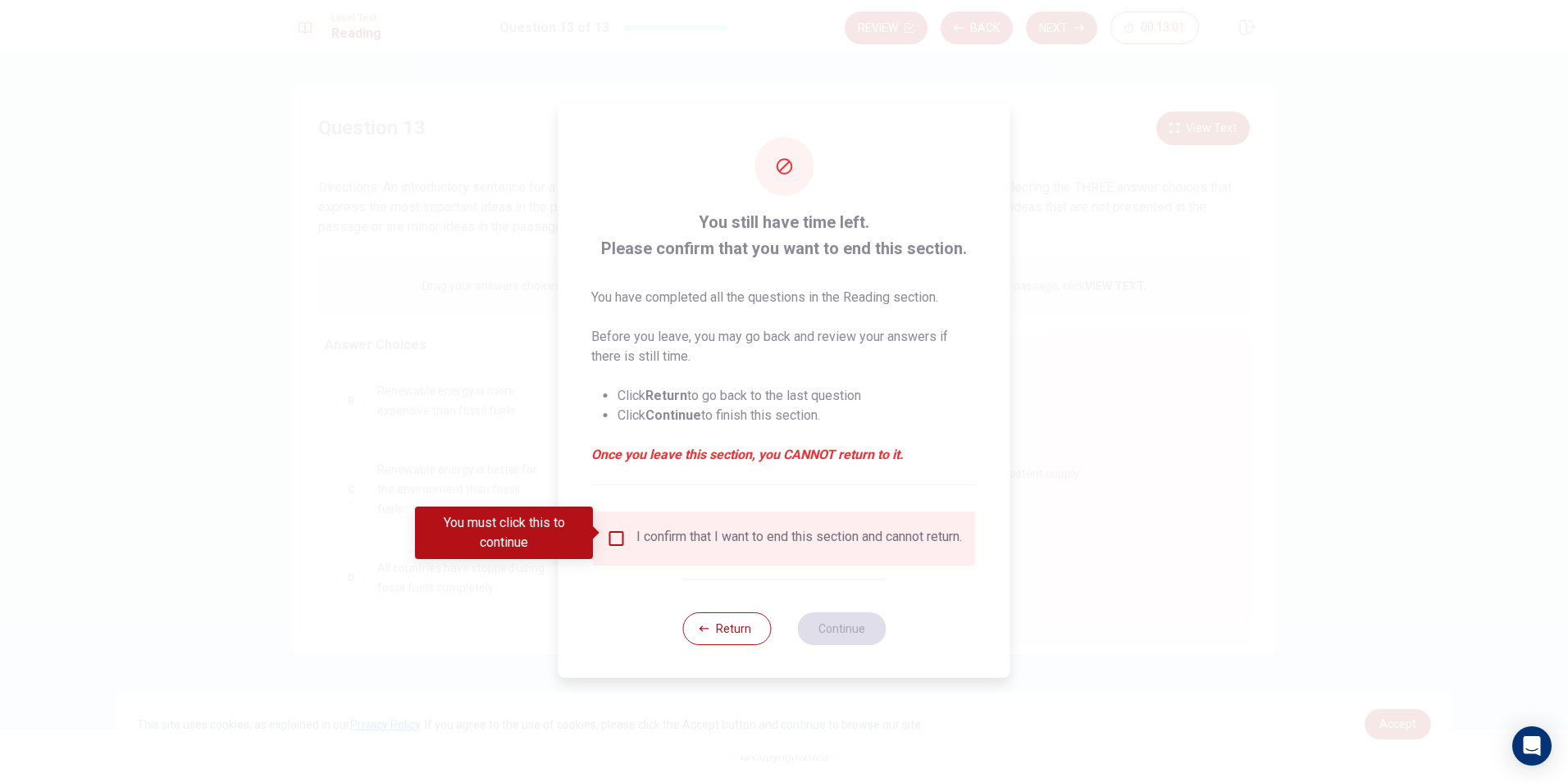
click at [623, 529] on input "You must click this to continue" at bounding box center [617, 539] width 20 height 20
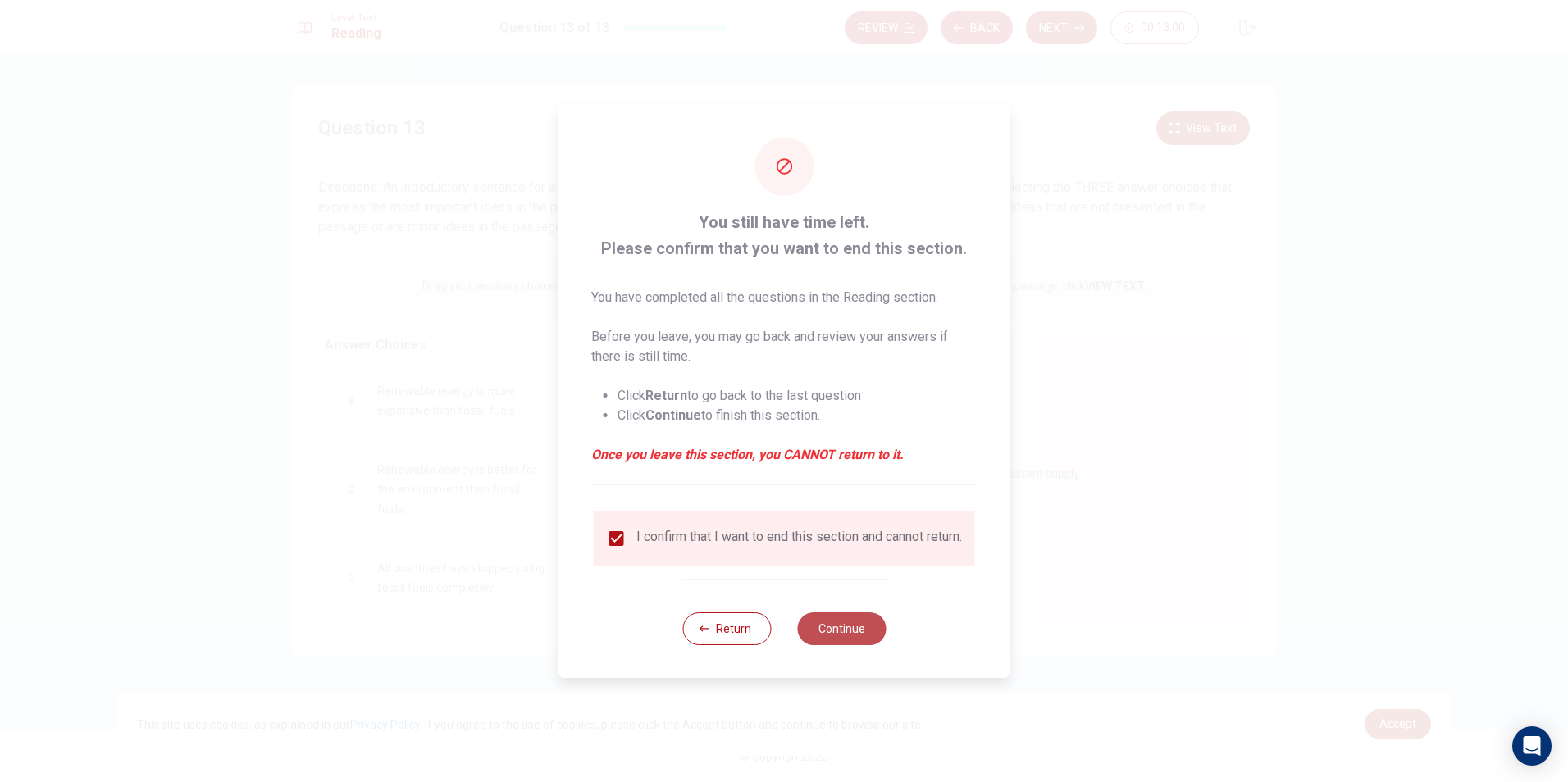
click at [853, 640] on button "Continue" at bounding box center [841, 628] width 88 height 33
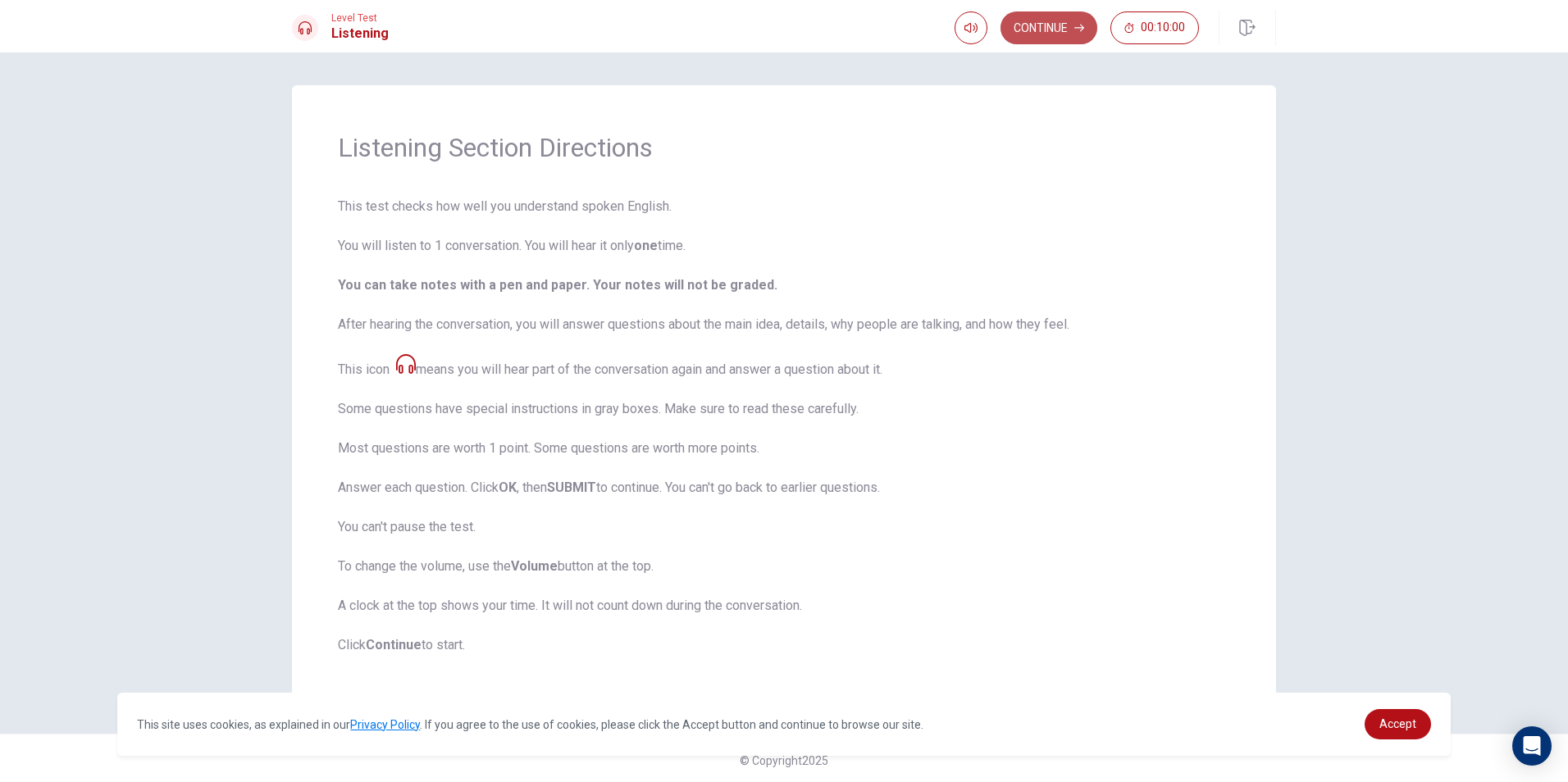
click at [1064, 40] on button "Continue" at bounding box center [1048, 28] width 96 height 33
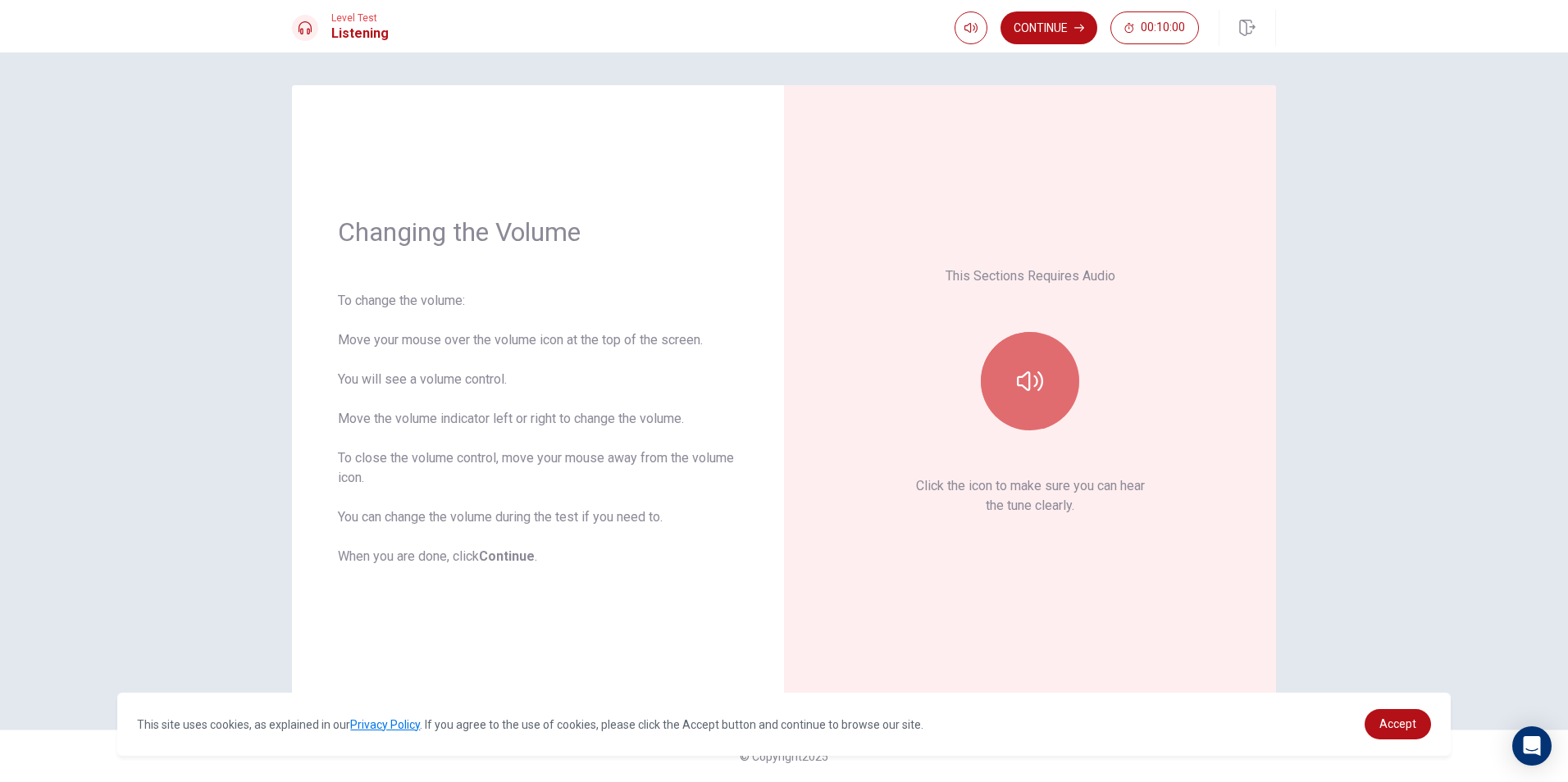
click at [1031, 404] on button "button" at bounding box center [1029, 381] width 98 height 98
click at [1056, 39] on button "Continue" at bounding box center [1048, 28] width 96 height 33
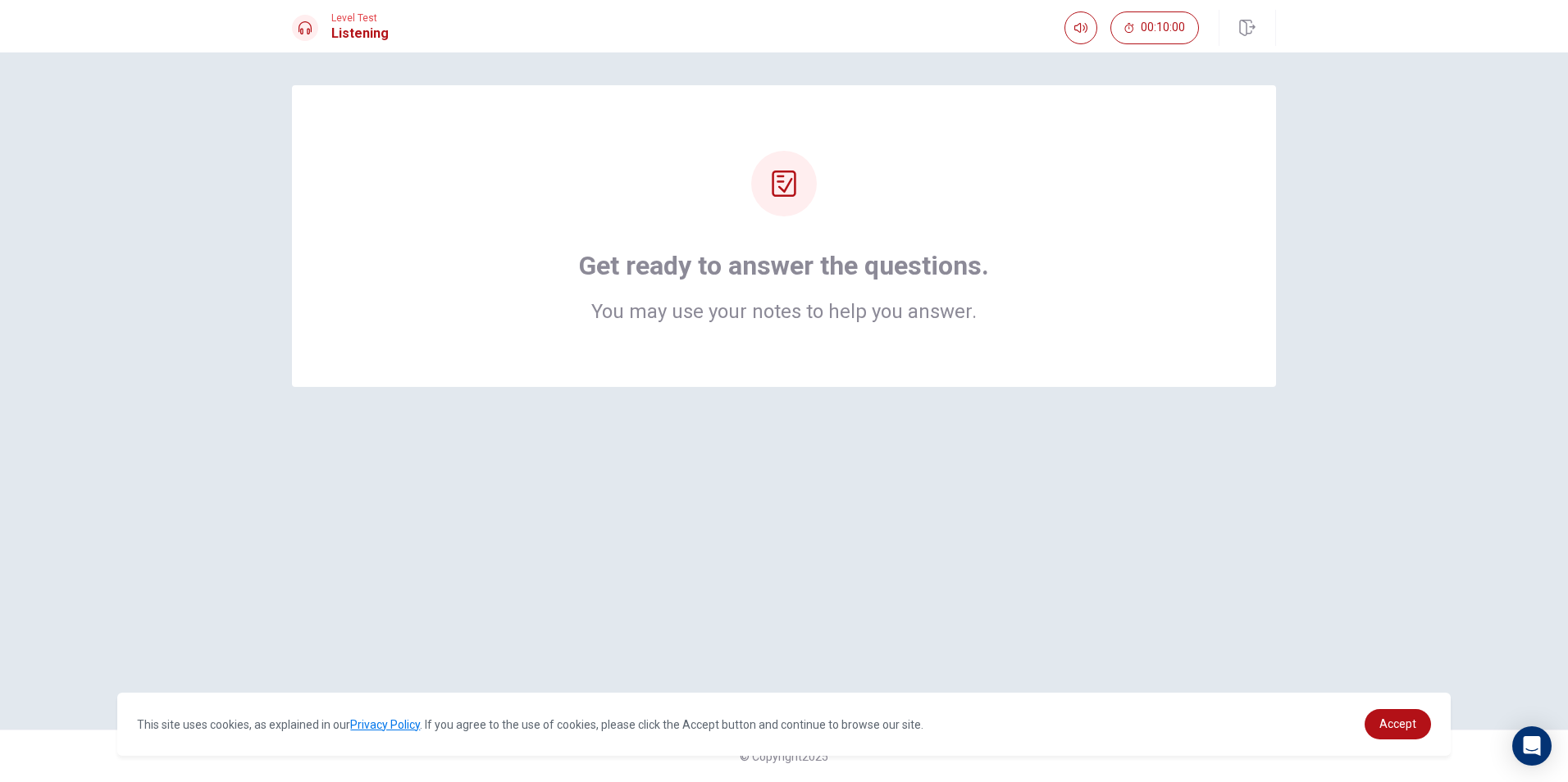
click at [840, 222] on div "Get ready to answer the questions. You may use your notes to help you answer." at bounding box center [784, 236] width 853 height 171
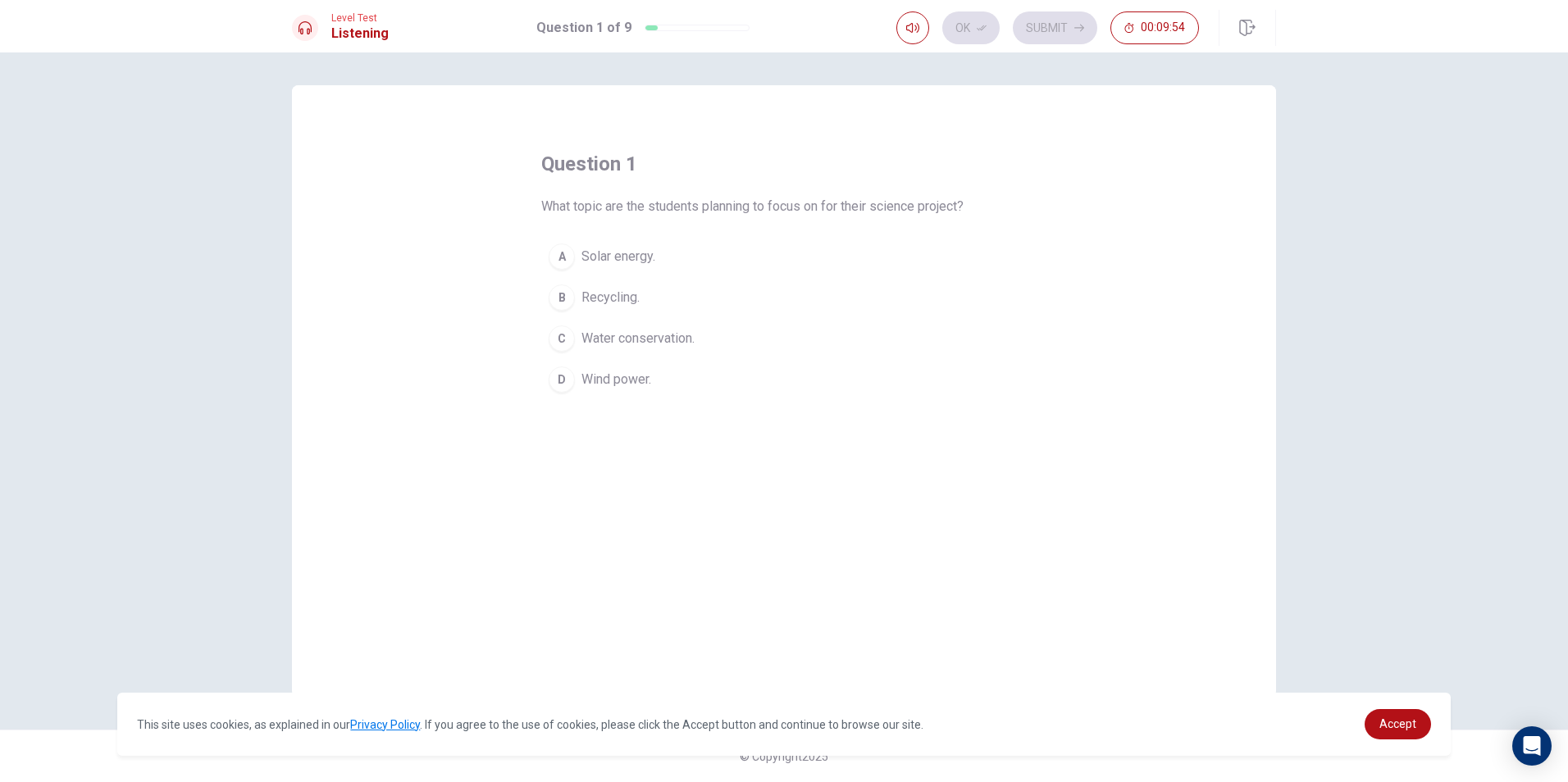
click at [592, 382] on span "Wind power." at bounding box center [616, 380] width 70 height 20
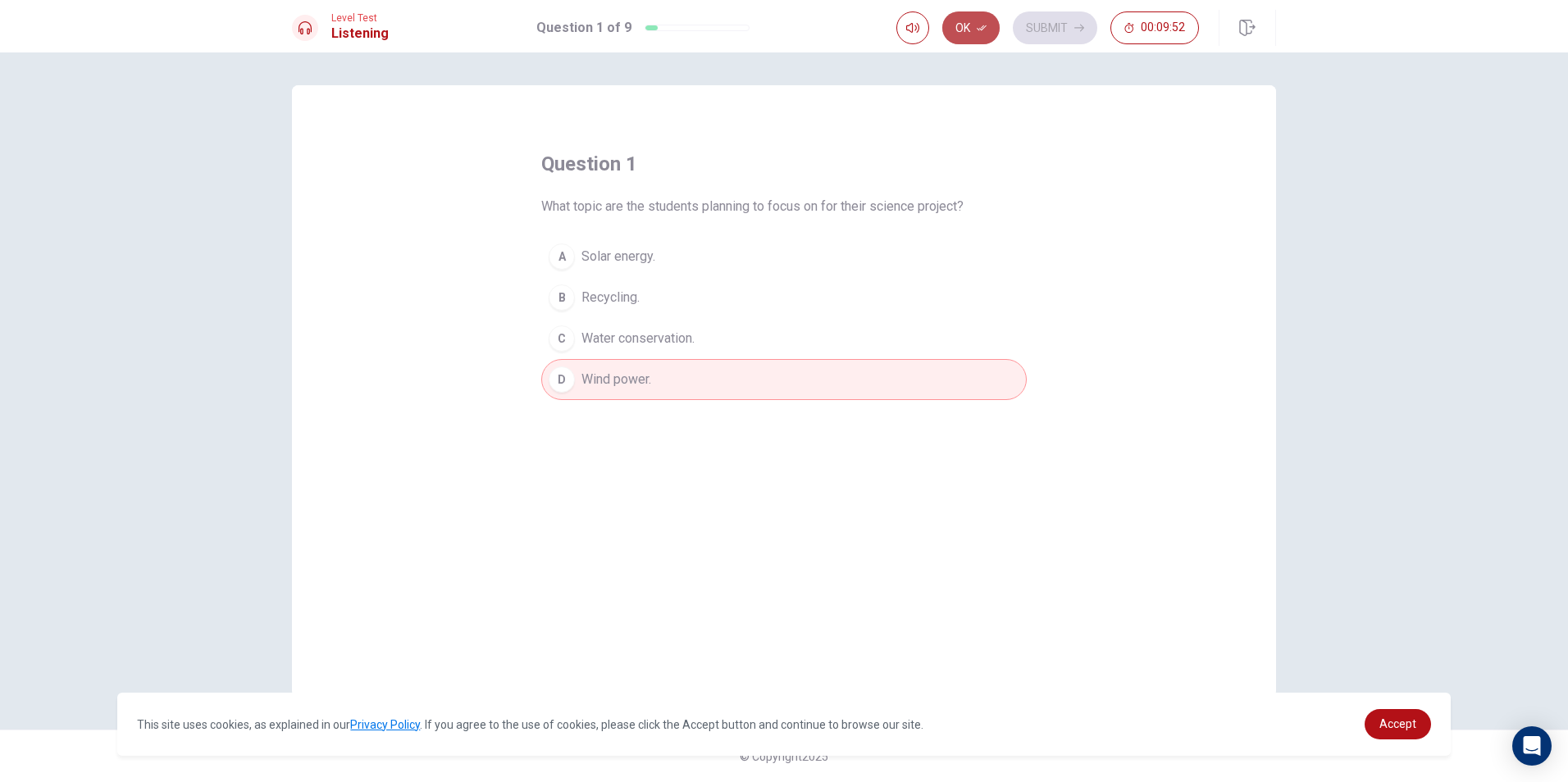
click at [996, 22] on button "Ok" at bounding box center [971, 28] width 58 height 33
click at [1060, 30] on button "Submit" at bounding box center [1054, 28] width 84 height 33
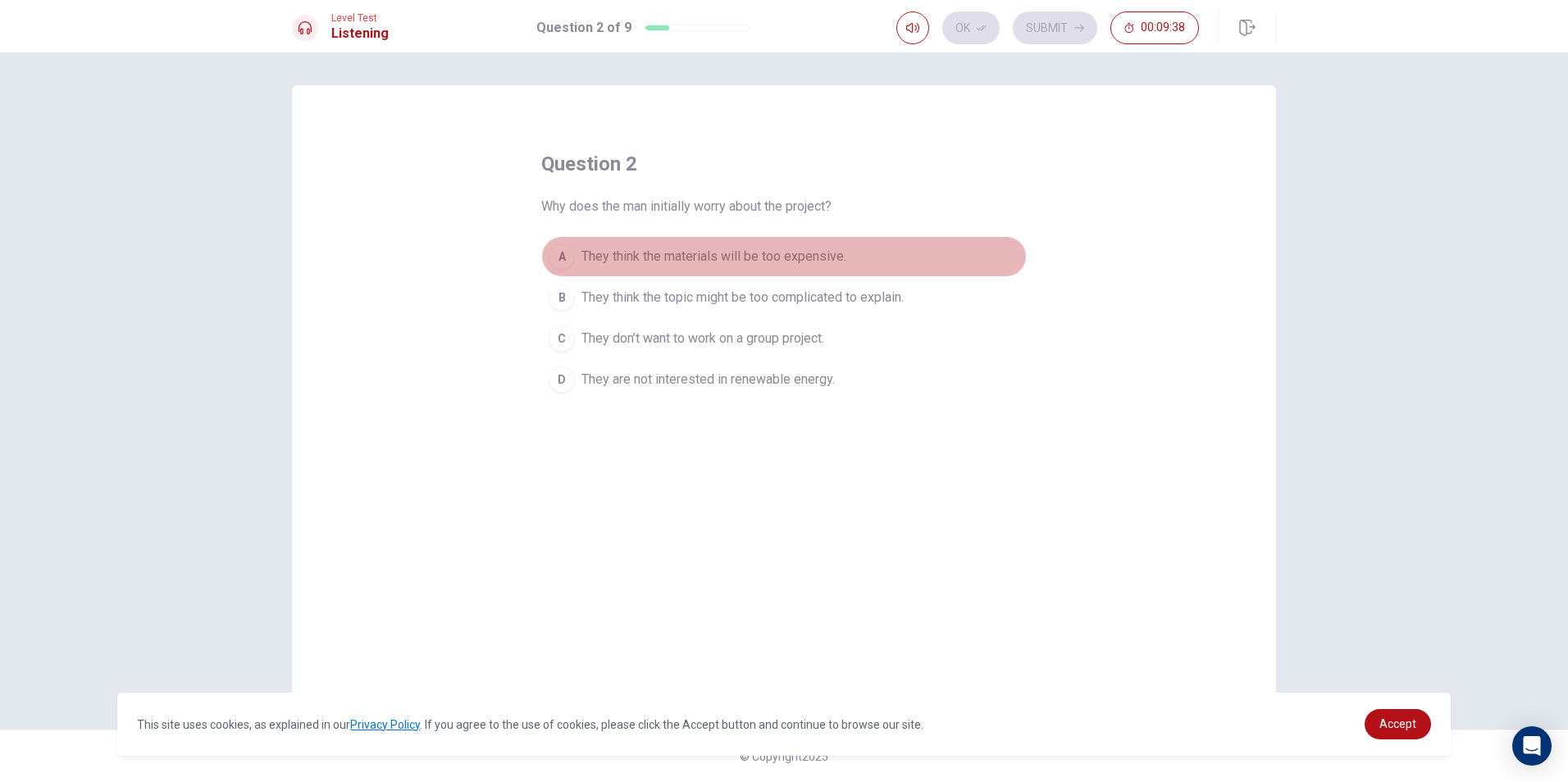
click at [679, 262] on span "They think the materials will be too expensive." at bounding box center [713, 256] width 265 height 20
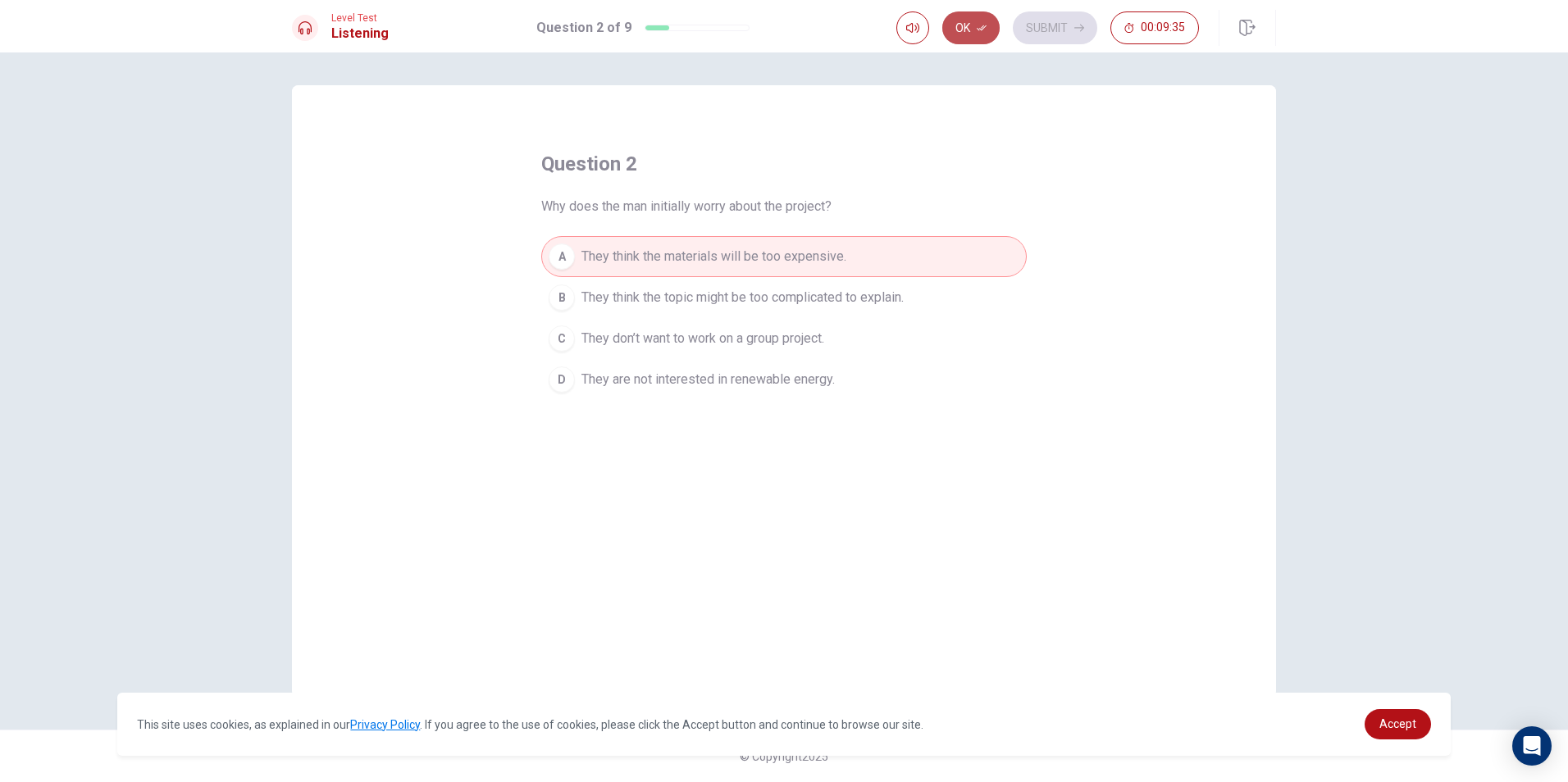
click at [975, 24] on button "Ok" at bounding box center [971, 28] width 58 height 33
click at [1057, 17] on button "Submit" at bounding box center [1054, 28] width 84 height 33
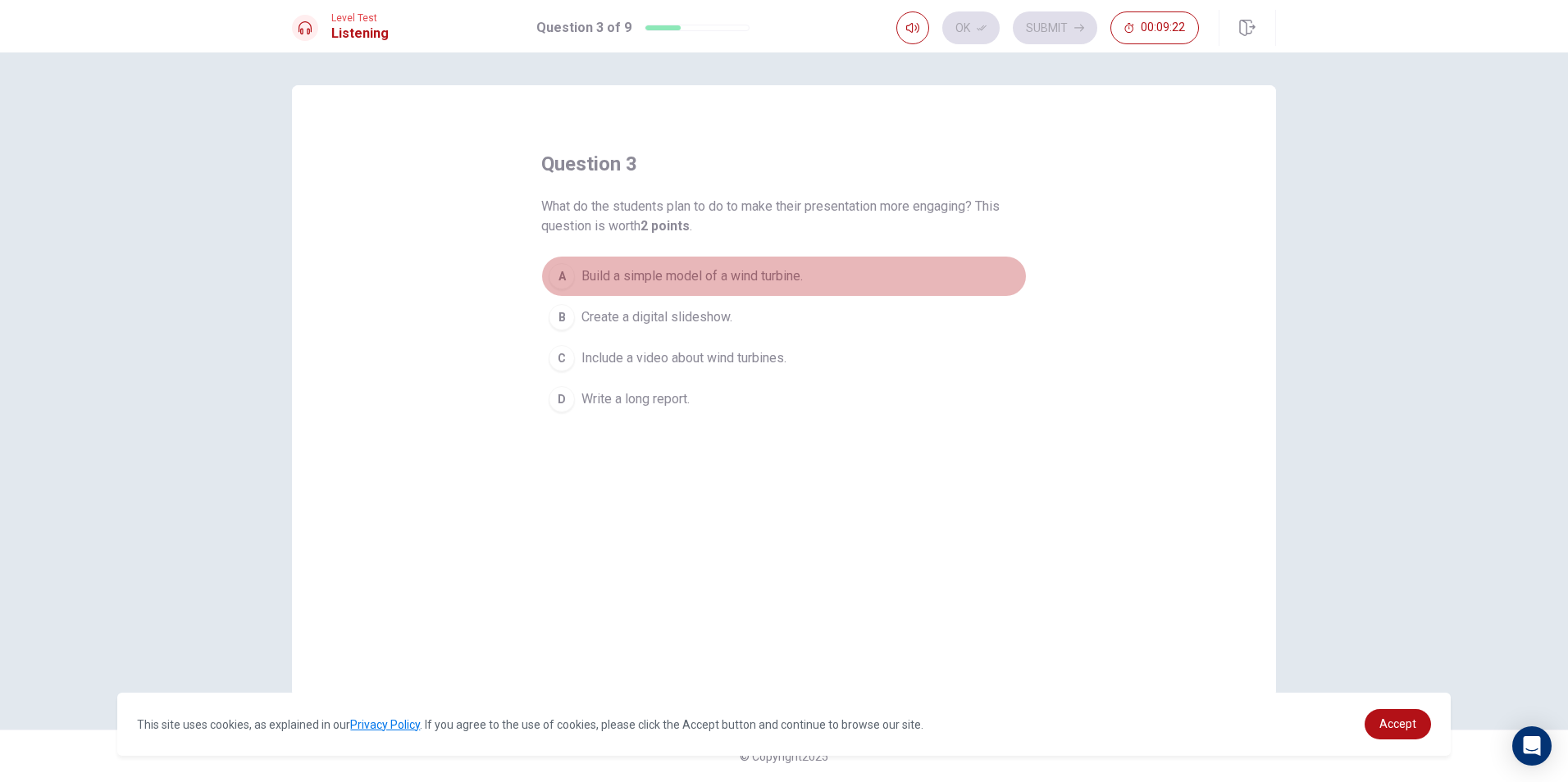
click at [591, 265] on button "A Build a simple model of a wind turbine." at bounding box center [784, 275] width 486 height 41
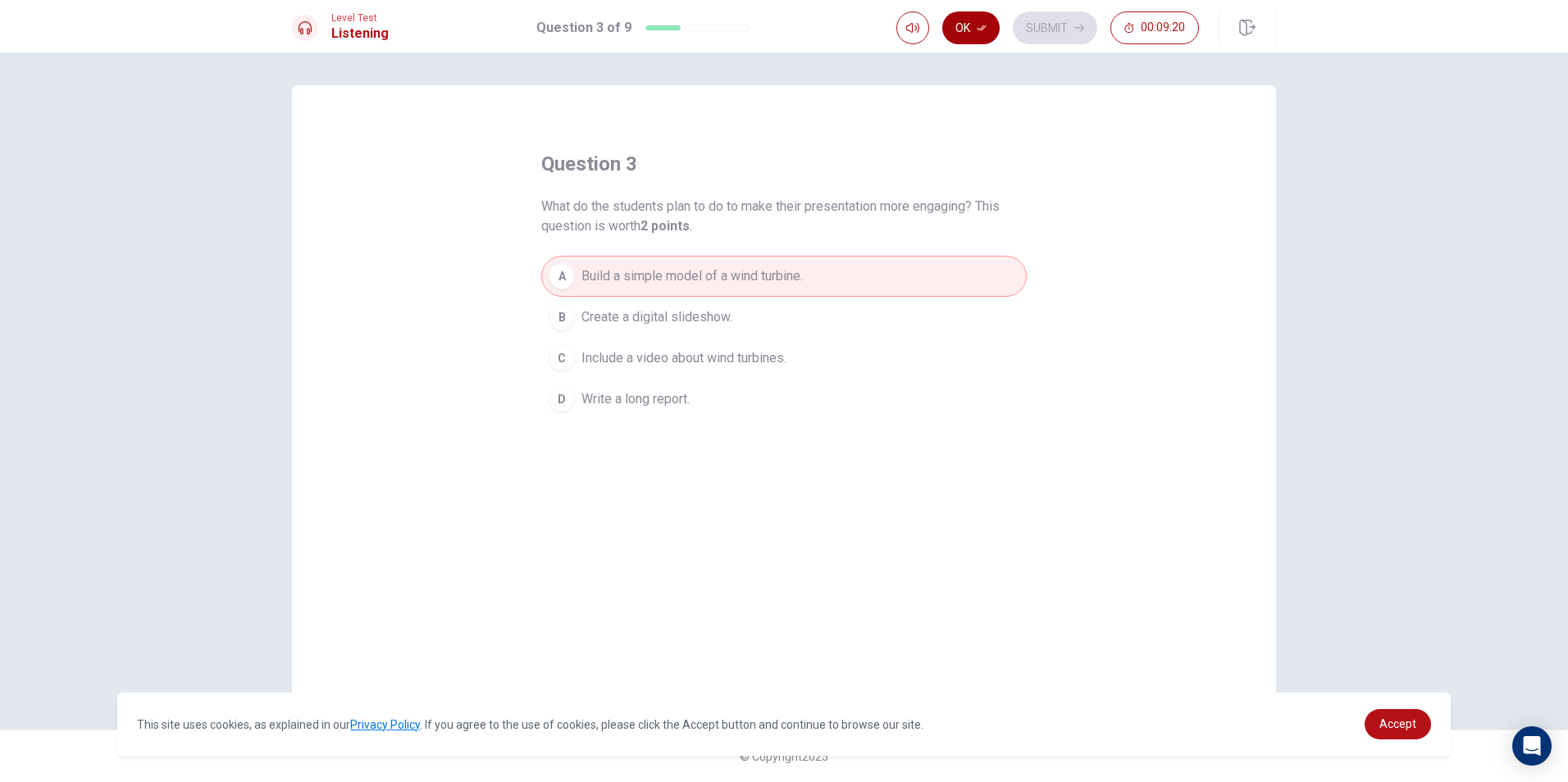
click at [953, 26] on button "Ok" at bounding box center [971, 28] width 58 height 33
click at [1058, 28] on button "Submit" at bounding box center [1054, 28] width 84 height 33
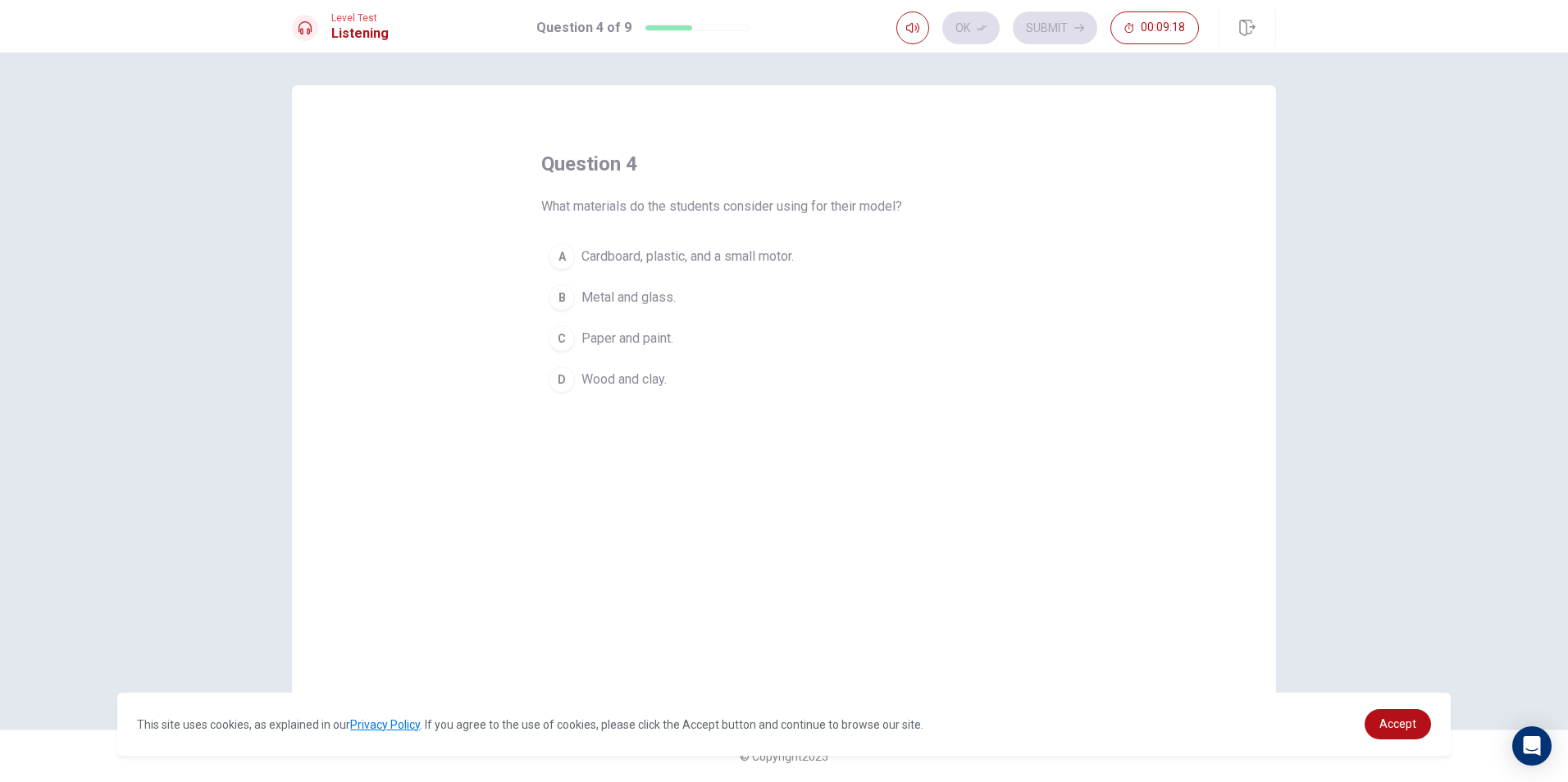
click at [616, 259] on span "Cardboard, plastic, and a small motor." at bounding box center [688, 256] width 213 height 20
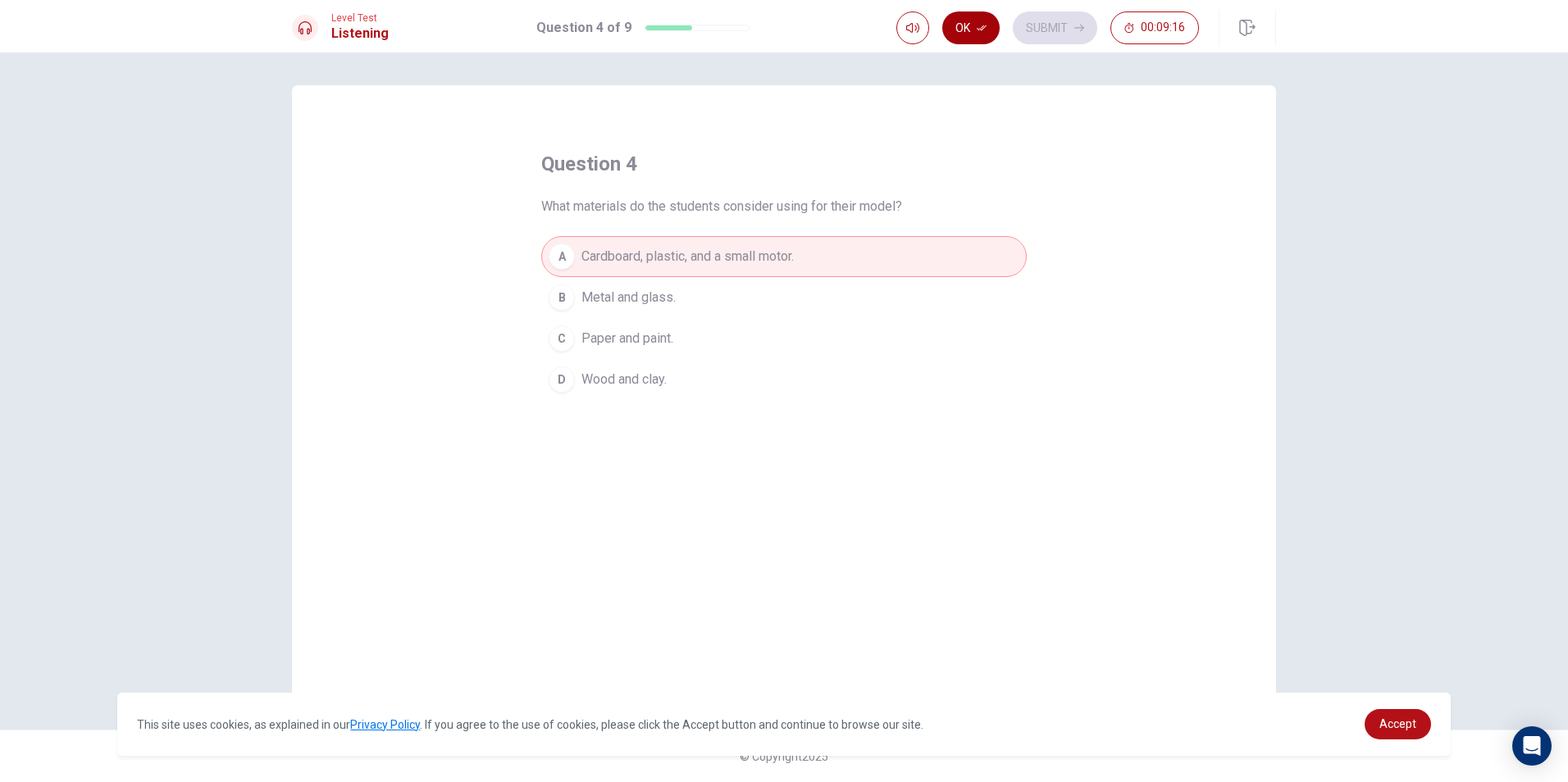
click at [973, 28] on button "Ok" at bounding box center [971, 28] width 58 height 33
click at [1051, 17] on button "Submit" at bounding box center [1054, 28] width 84 height 33
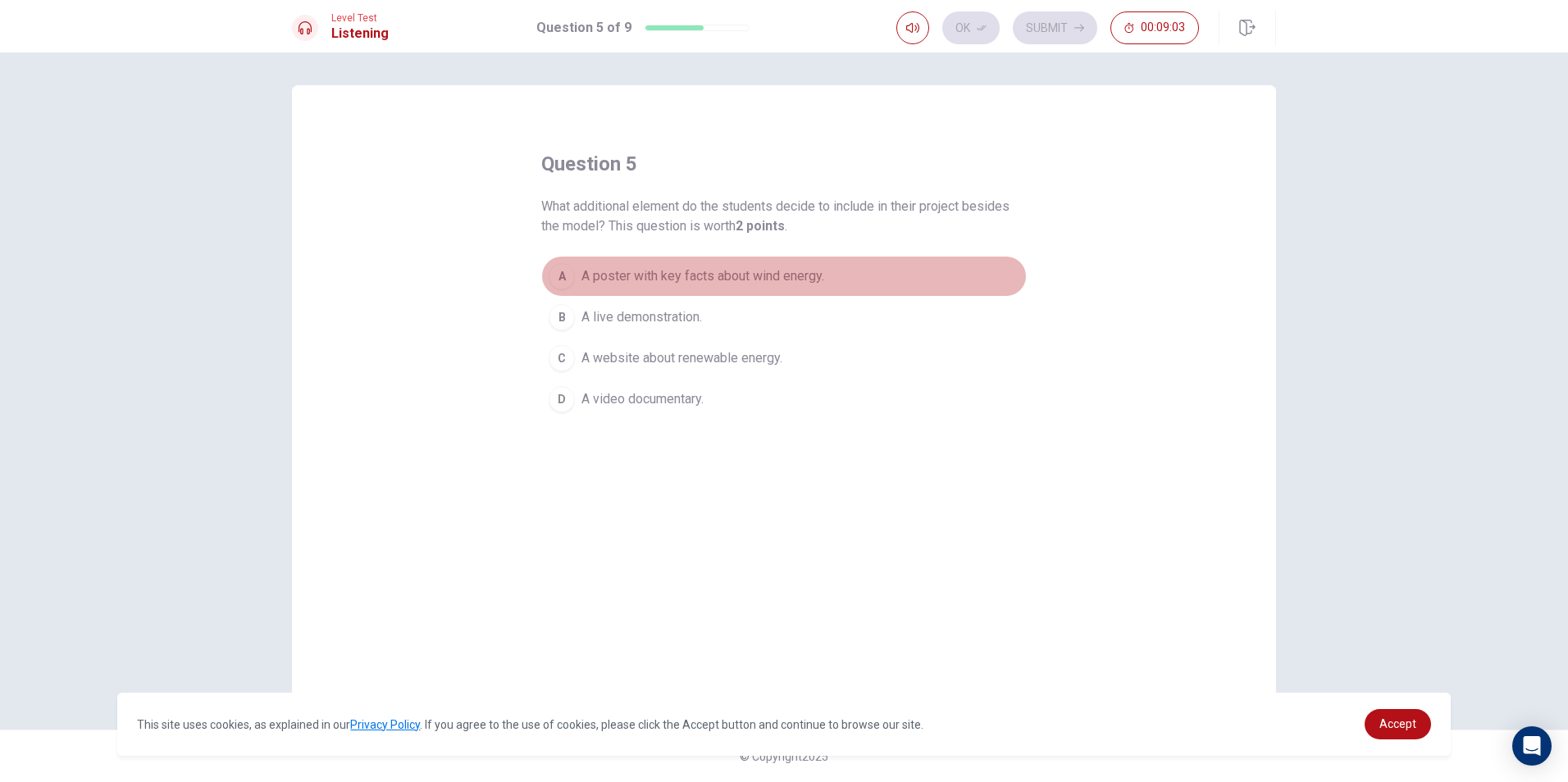
click at [610, 274] on span "A poster with key facts about wind energy." at bounding box center [703, 276] width 242 height 20
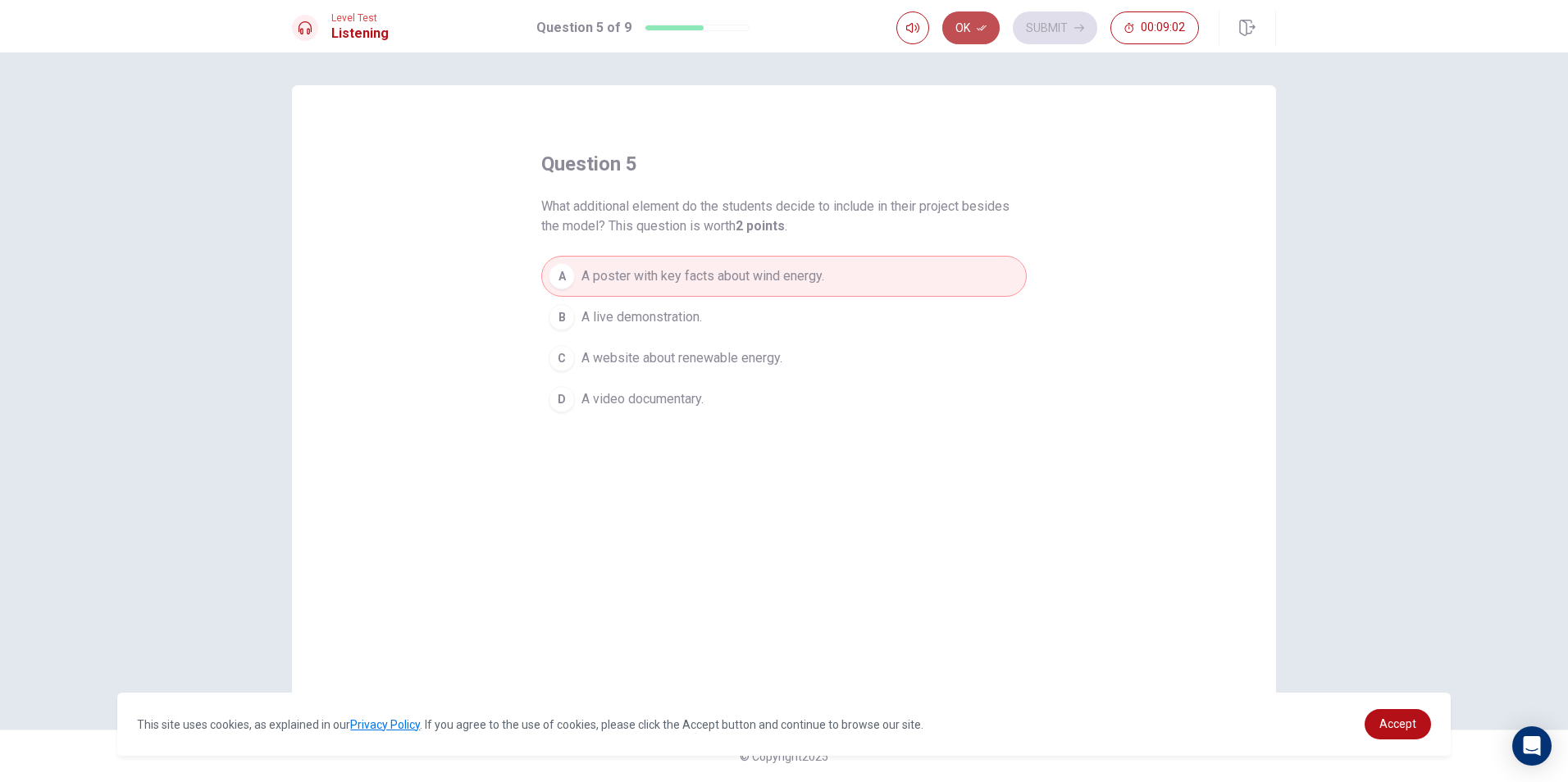
click at [957, 22] on button "Ok" at bounding box center [971, 28] width 58 height 33
click at [1029, 27] on button "Submit" at bounding box center [1054, 28] width 84 height 33
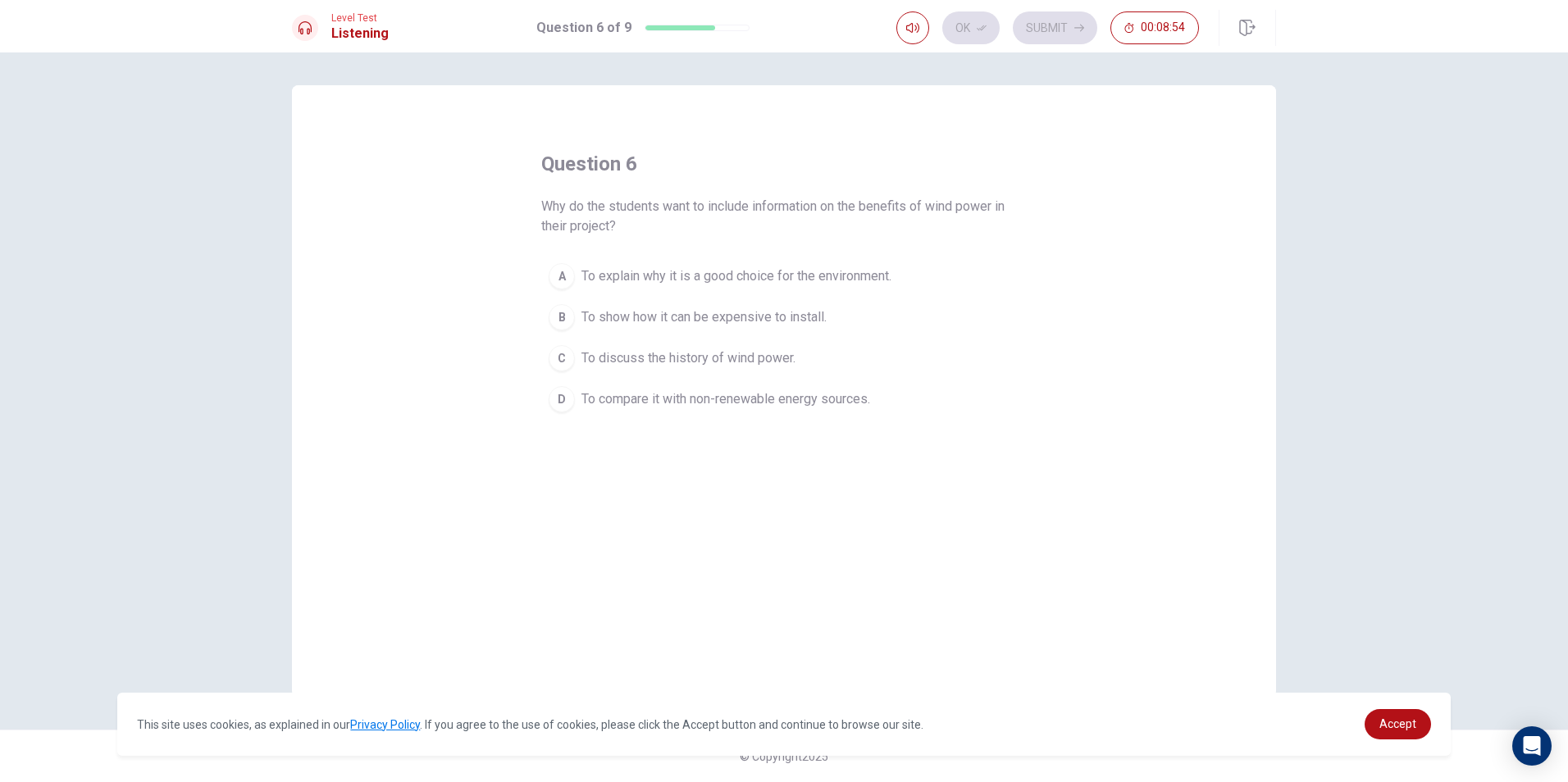
click at [603, 271] on span "To explain why it is a good choice for the environment." at bounding box center [736, 276] width 310 height 20
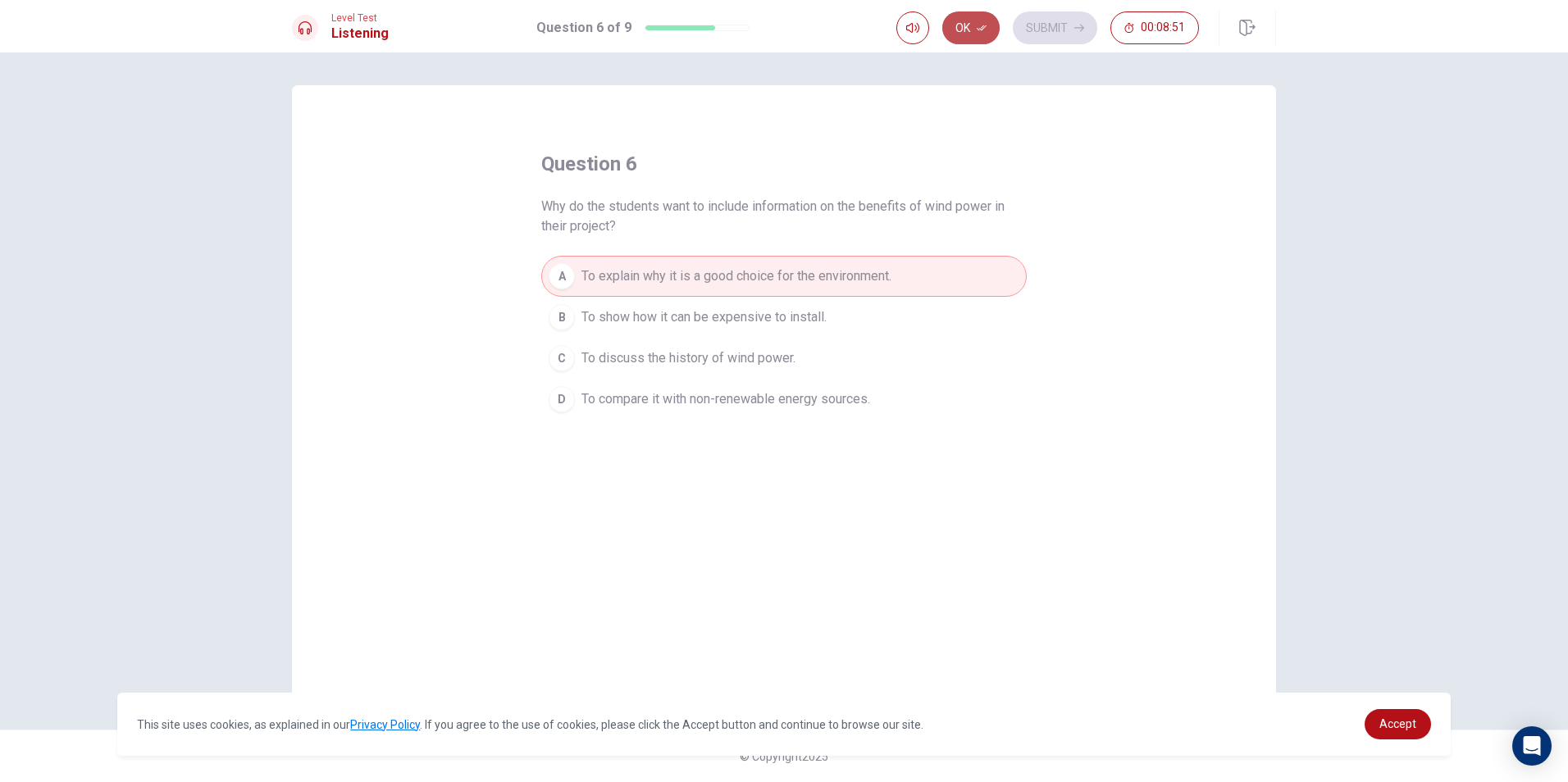
click at [983, 27] on icon "button" at bounding box center [982, 29] width 10 height 6
click at [1047, 26] on button "Submit" at bounding box center [1054, 28] width 84 height 33
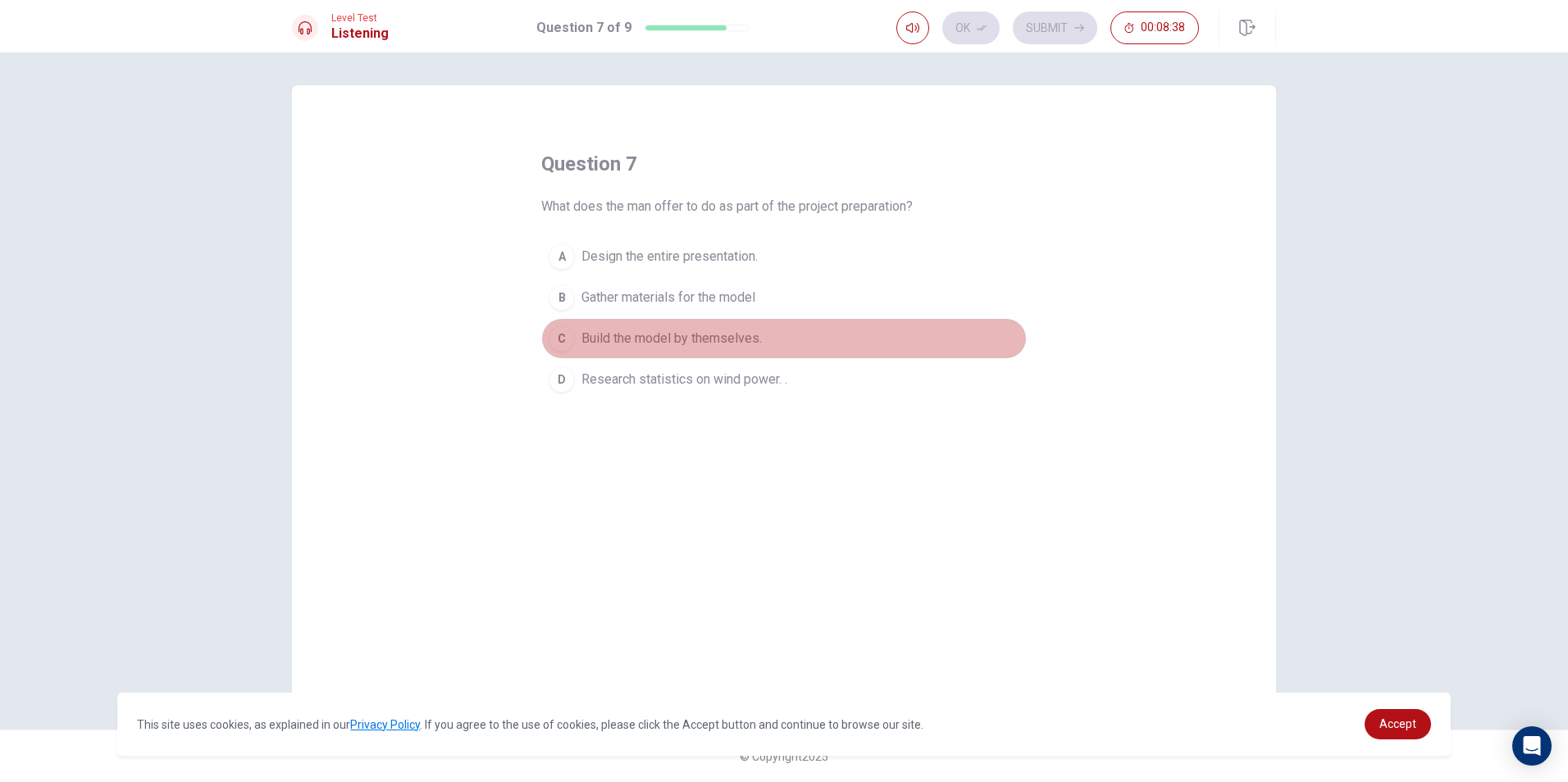
click at [589, 350] on button "C Build the model by themselves." at bounding box center [784, 338] width 486 height 41
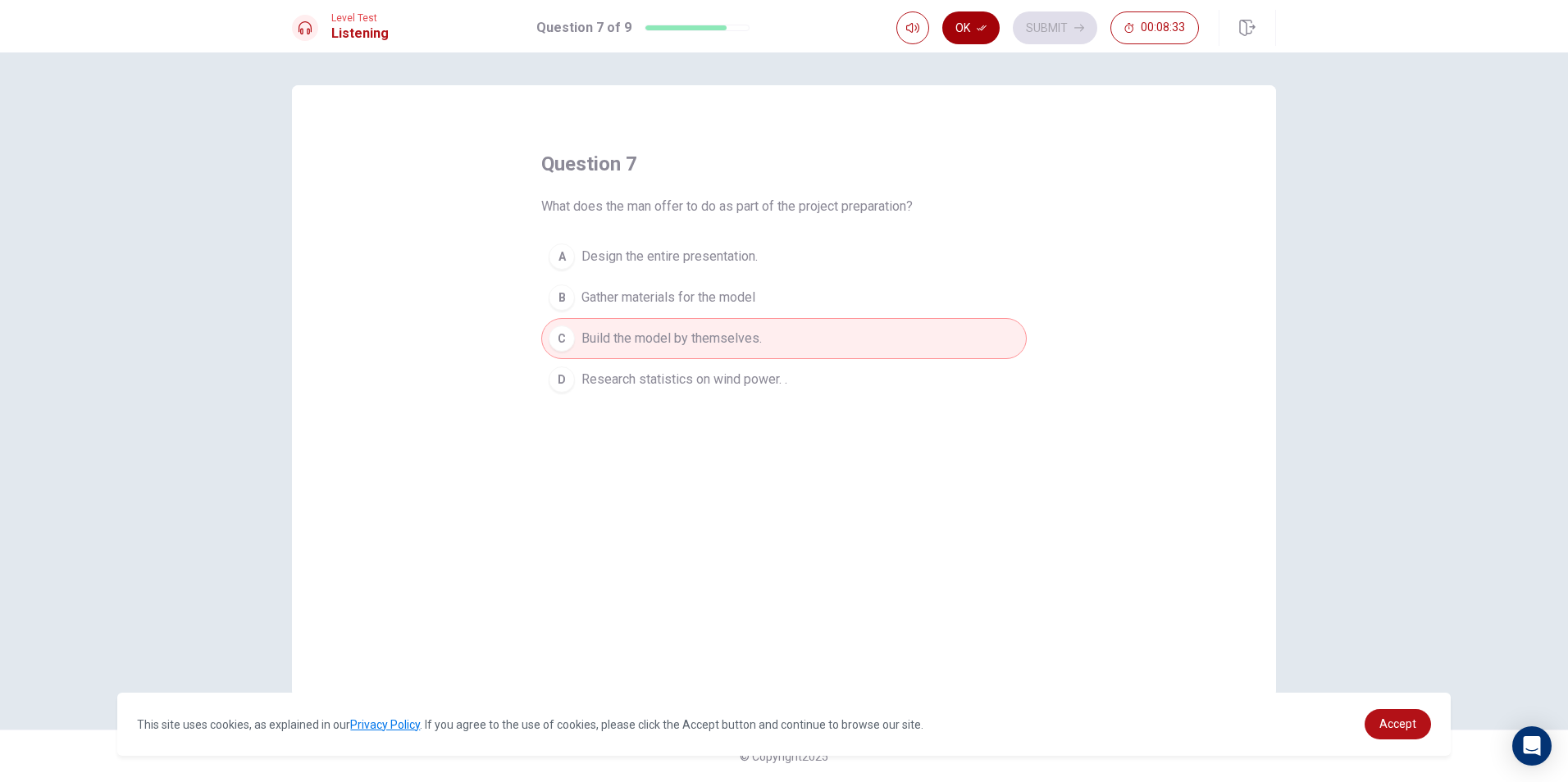
click at [959, 28] on button "Ok" at bounding box center [971, 28] width 58 height 33
click at [1087, 28] on button "Submit" at bounding box center [1054, 28] width 84 height 33
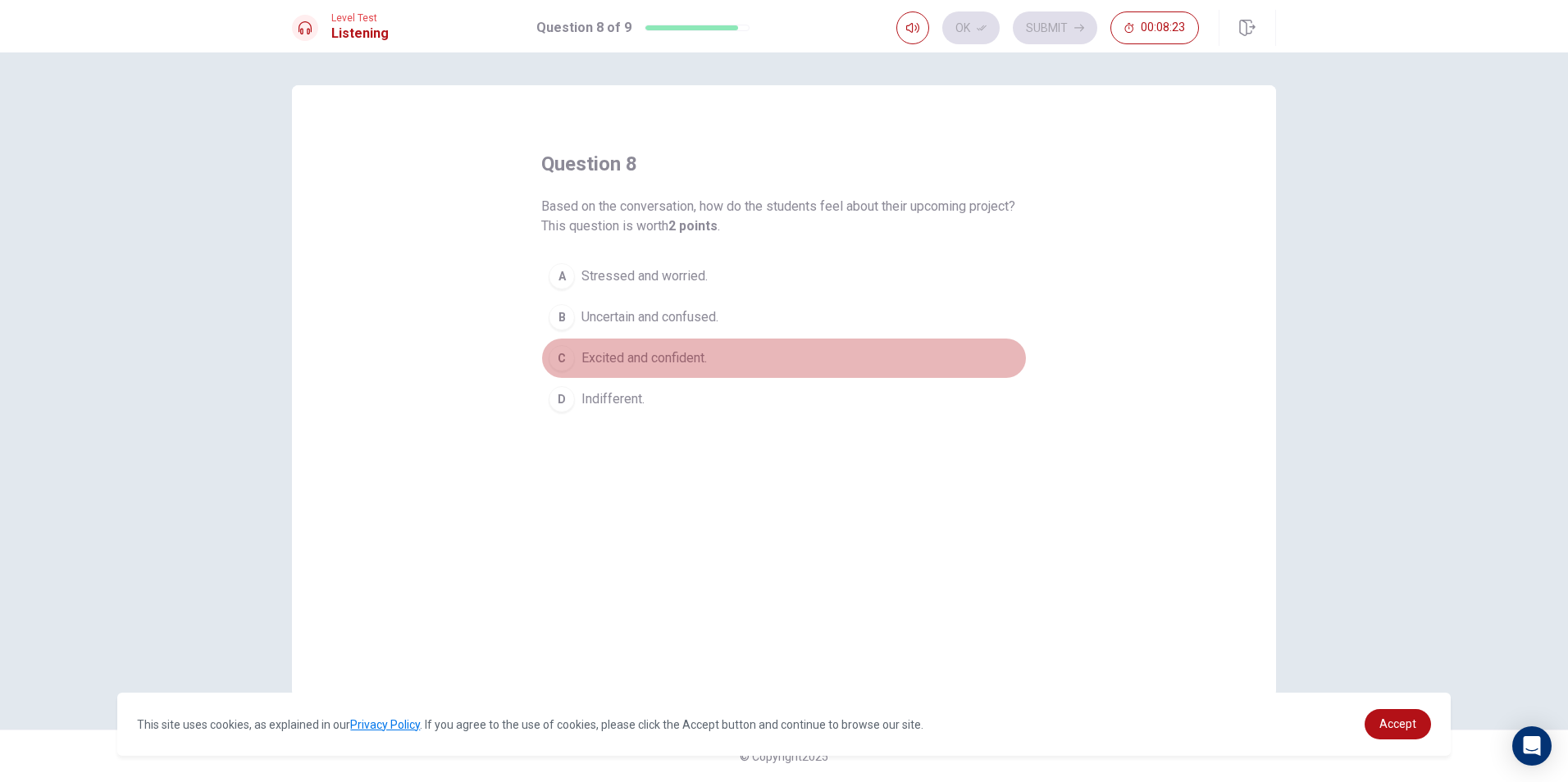
click at [574, 355] on div "C" at bounding box center [561, 358] width 26 height 26
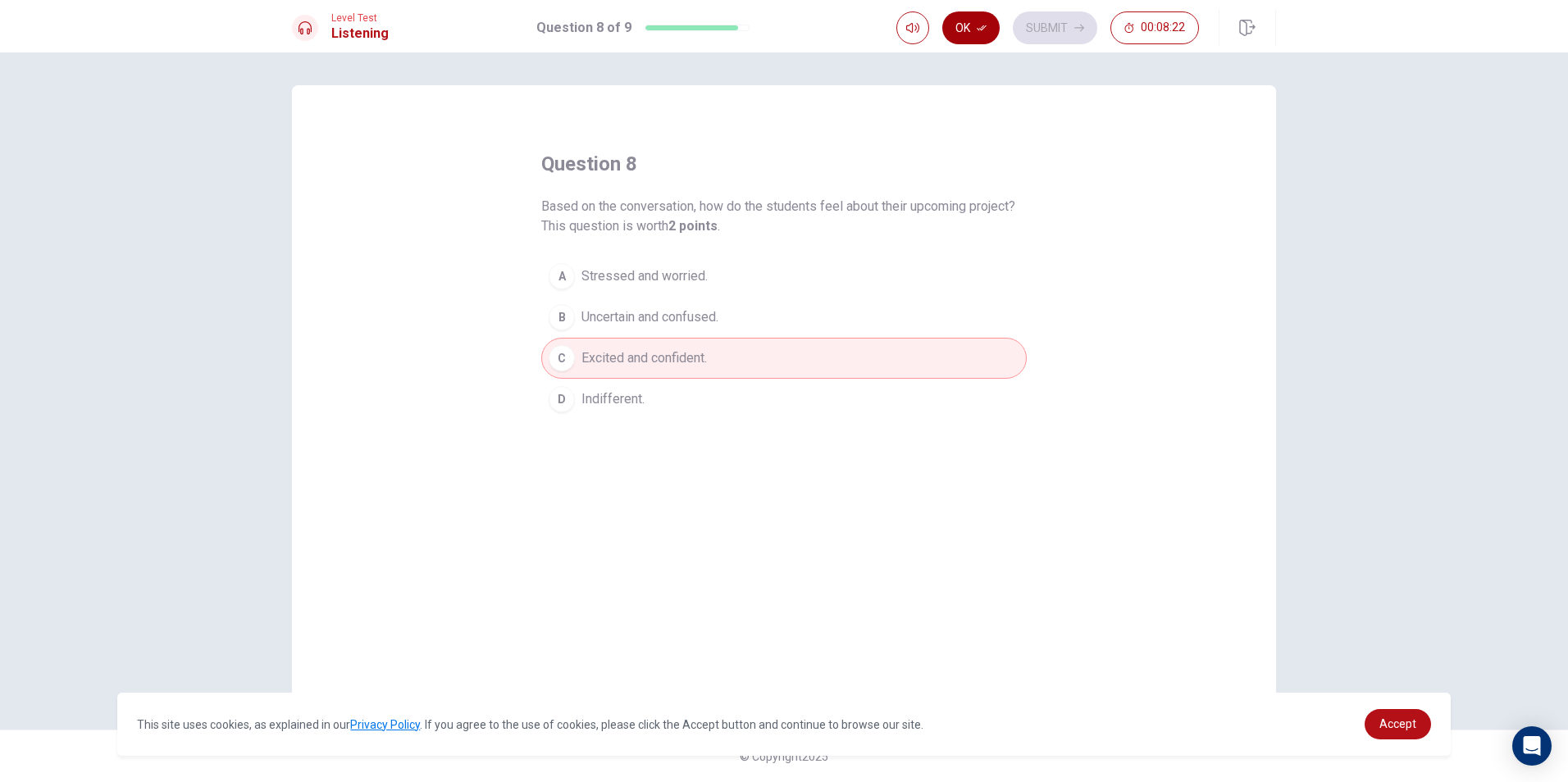
click at [983, 22] on button "Ok" at bounding box center [971, 28] width 58 height 33
click at [1040, 25] on button "Submit" at bounding box center [1054, 28] width 84 height 33
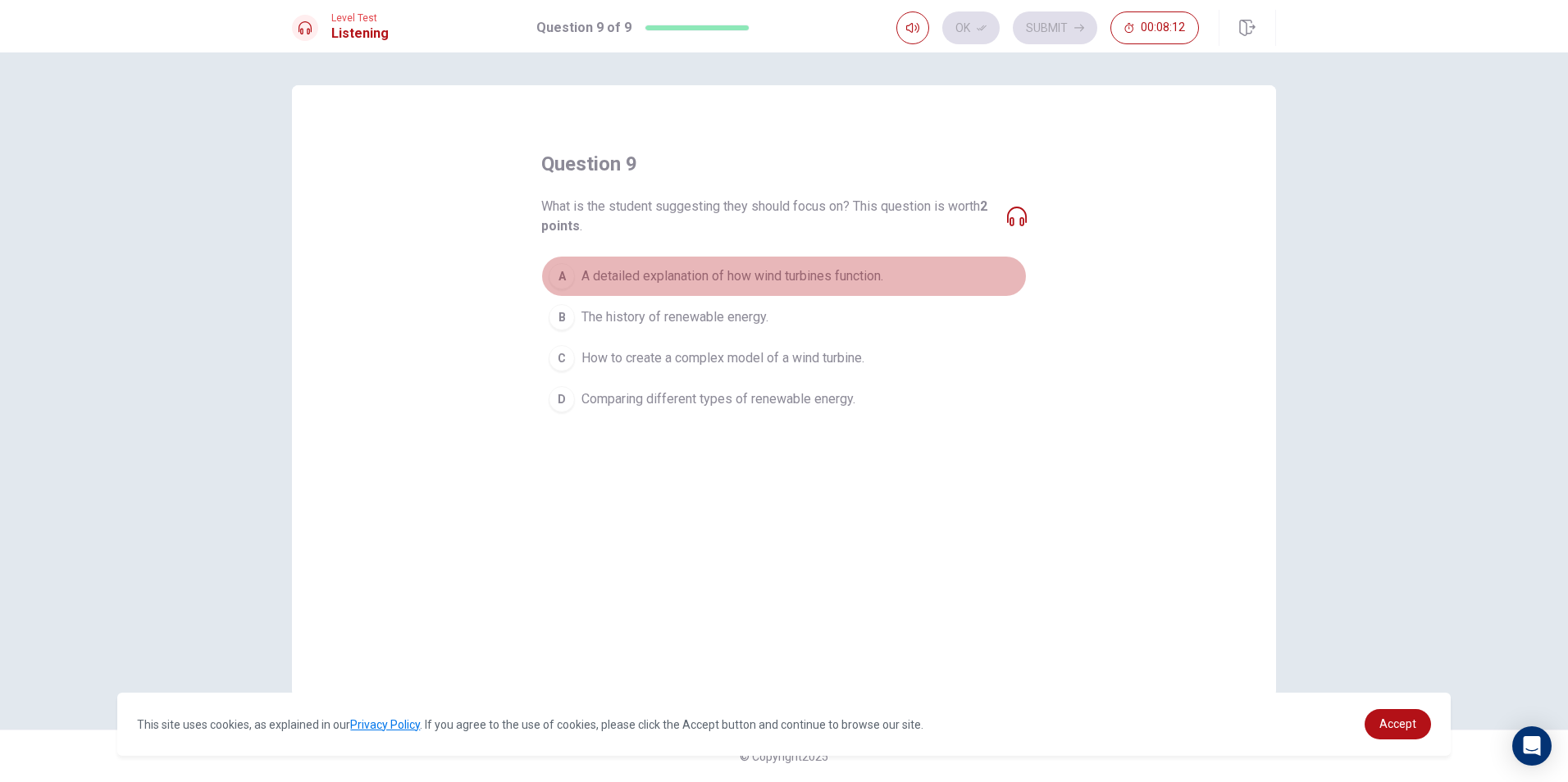
click at [674, 273] on span "A detailed explanation of how wind turbines function." at bounding box center [732, 276] width 302 height 20
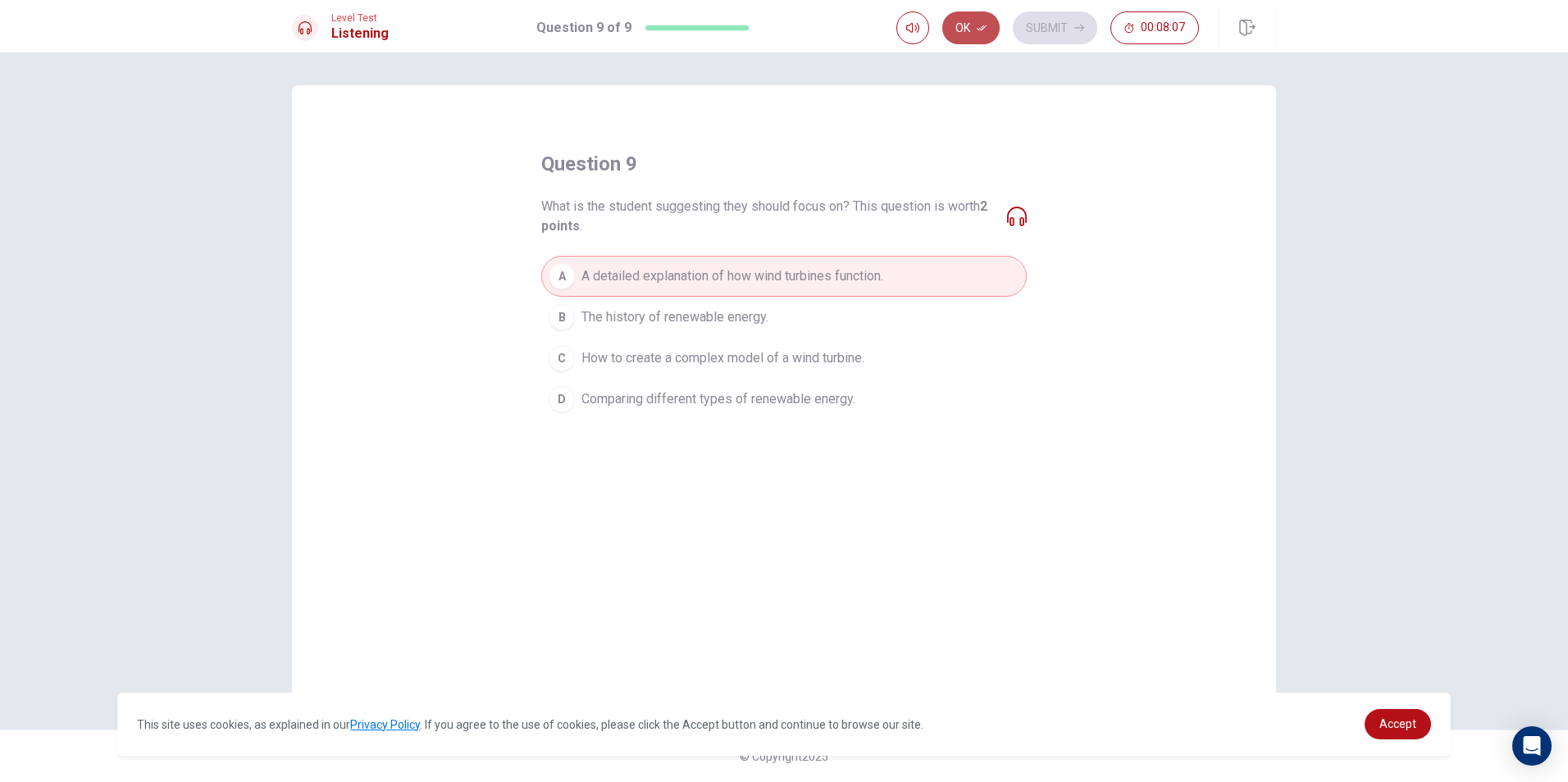
click at [973, 35] on button "Ok" at bounding box center [971, 28] width 58 height 33
click at [1039, 39] on button "Submit" at bounding box center [1054, 28] width 84 height 33
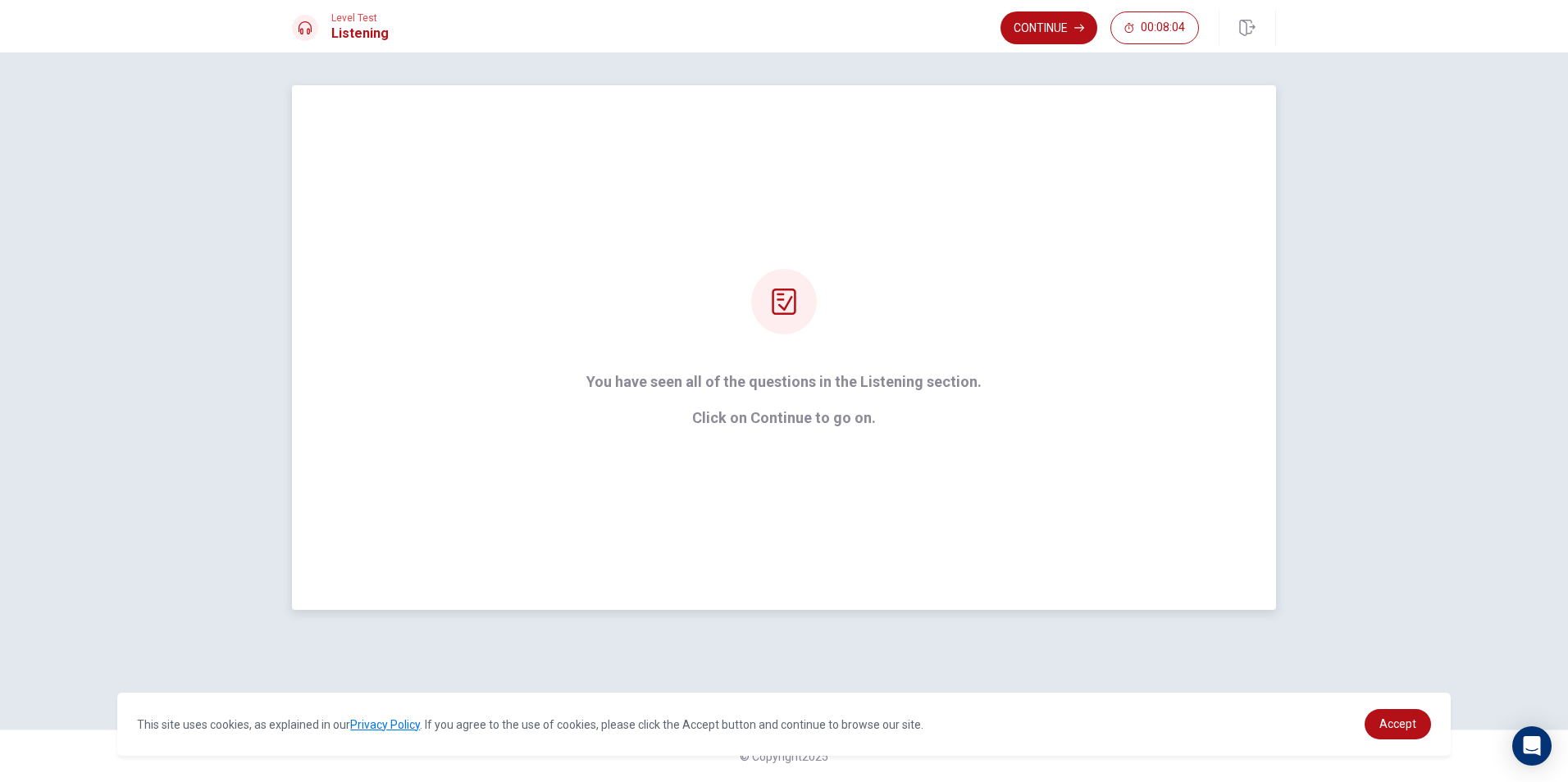
click at [858, 391] on p "You have seen all of the questions in the Listening section." at bounding box center [784, 382] width 395 height 17
click at [817, 414] on p "Click on Continue to go on." at bounding box center [784, 418] width 395 height 17
click at [772, 309] on icon at bounding box center [784, 301] width 26 height 26
click at [758, 417] on p "Click on Continue to go on." at bounding box center [784, 418] width 395 height 17
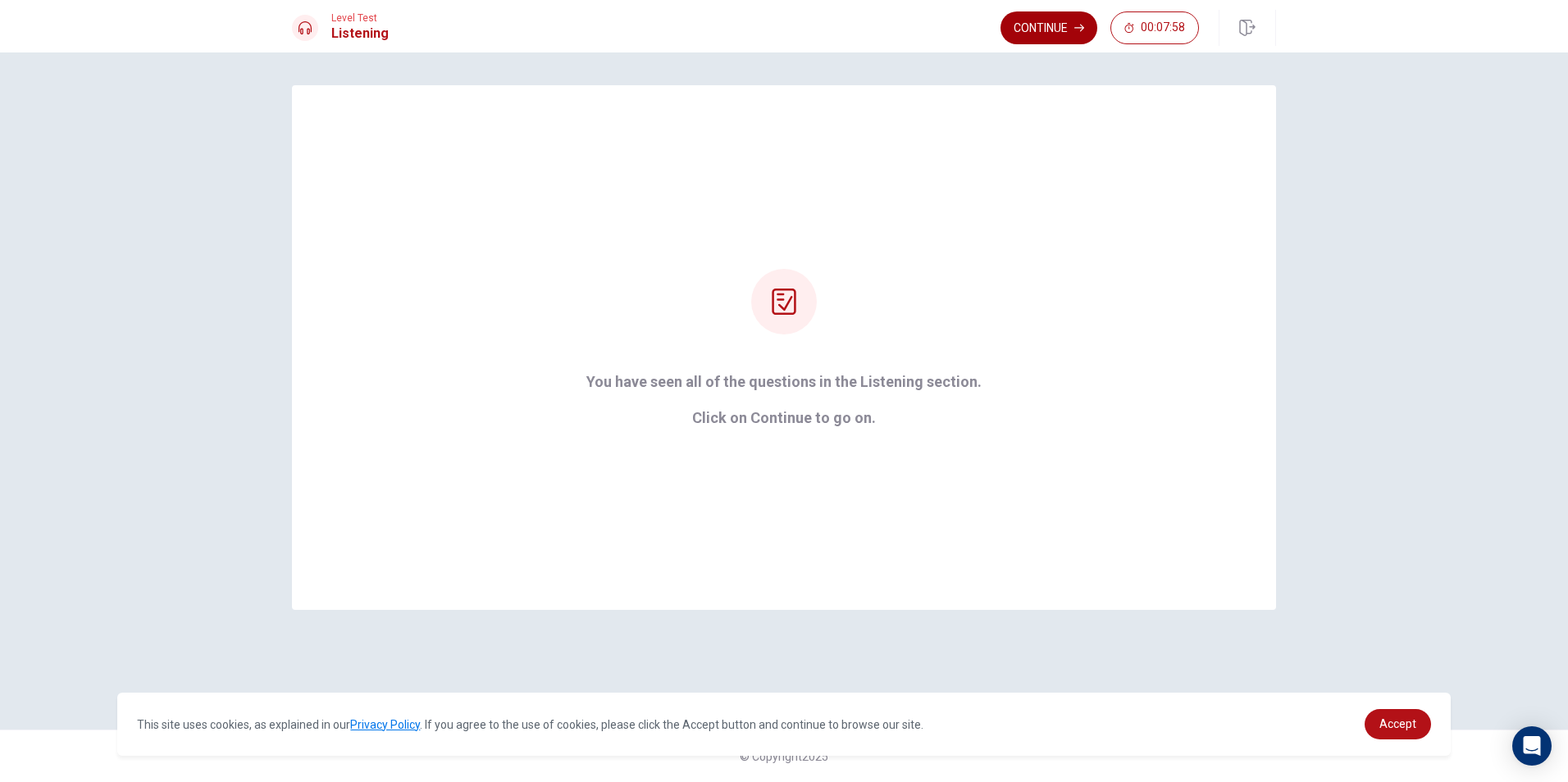
click at [1035, 39] on button "Continue" at bounding box center [1048, 28] width 96 height 33
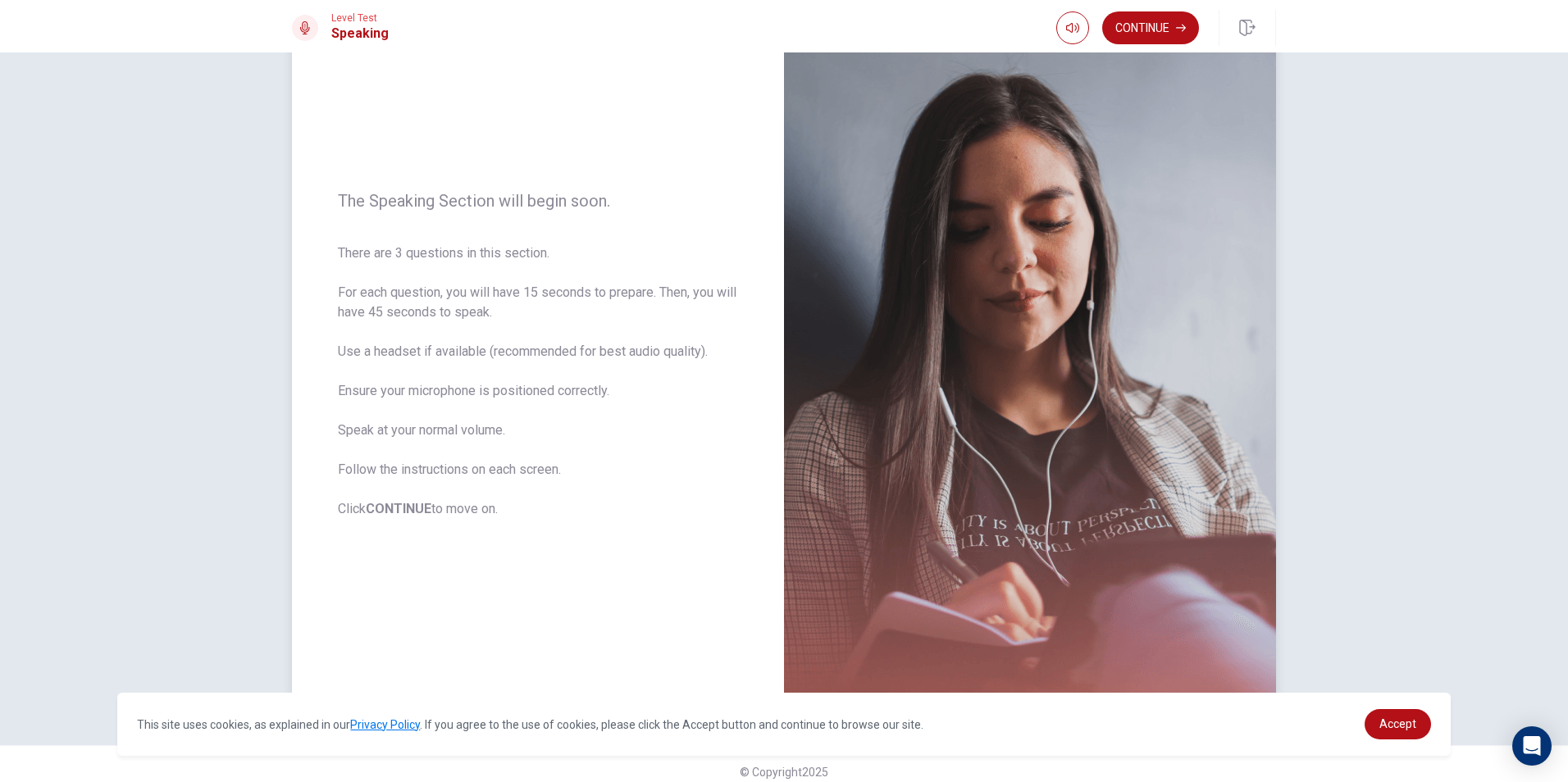
scroll to position [103, 0]
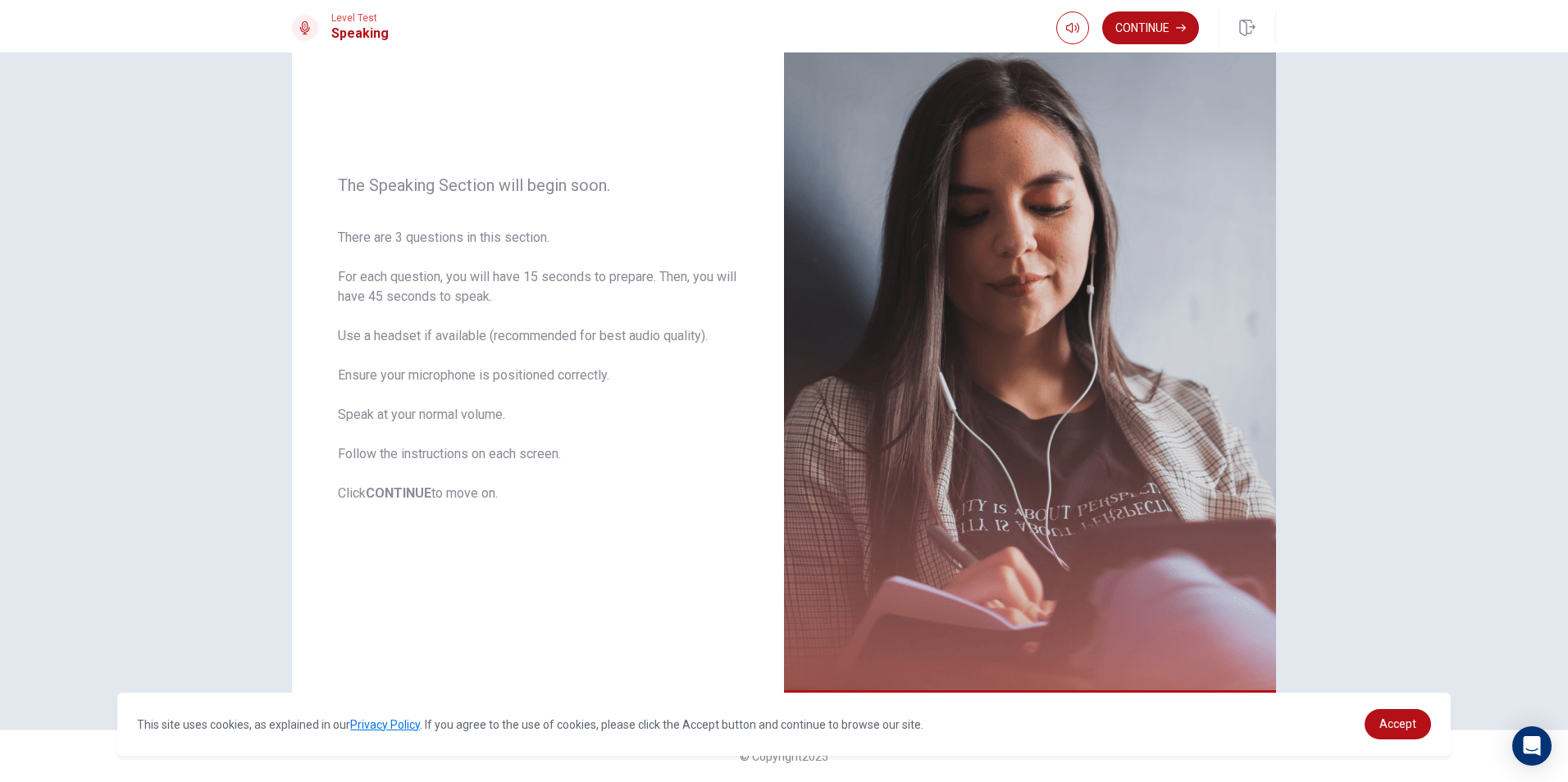
click at [1130, 11] on div "Continue" at bounding box center [1166, 28] width 220 height 36
click at [1130, 35] on button "Continue" at bounding box center [1150, 28] width 96 height 33
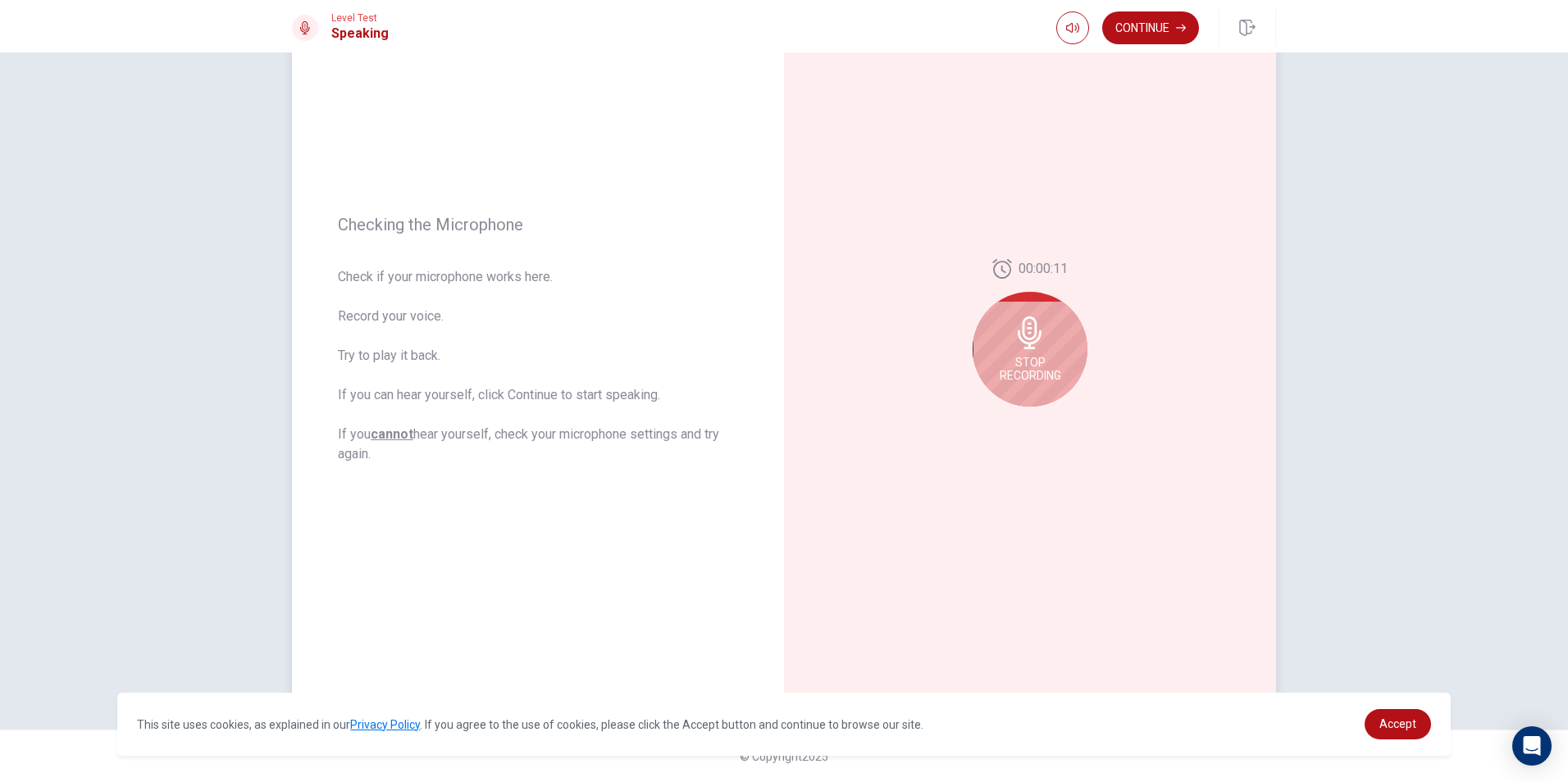
click at [1024, 339] on icon at bounding box center [1029, 333] width 24 height 33
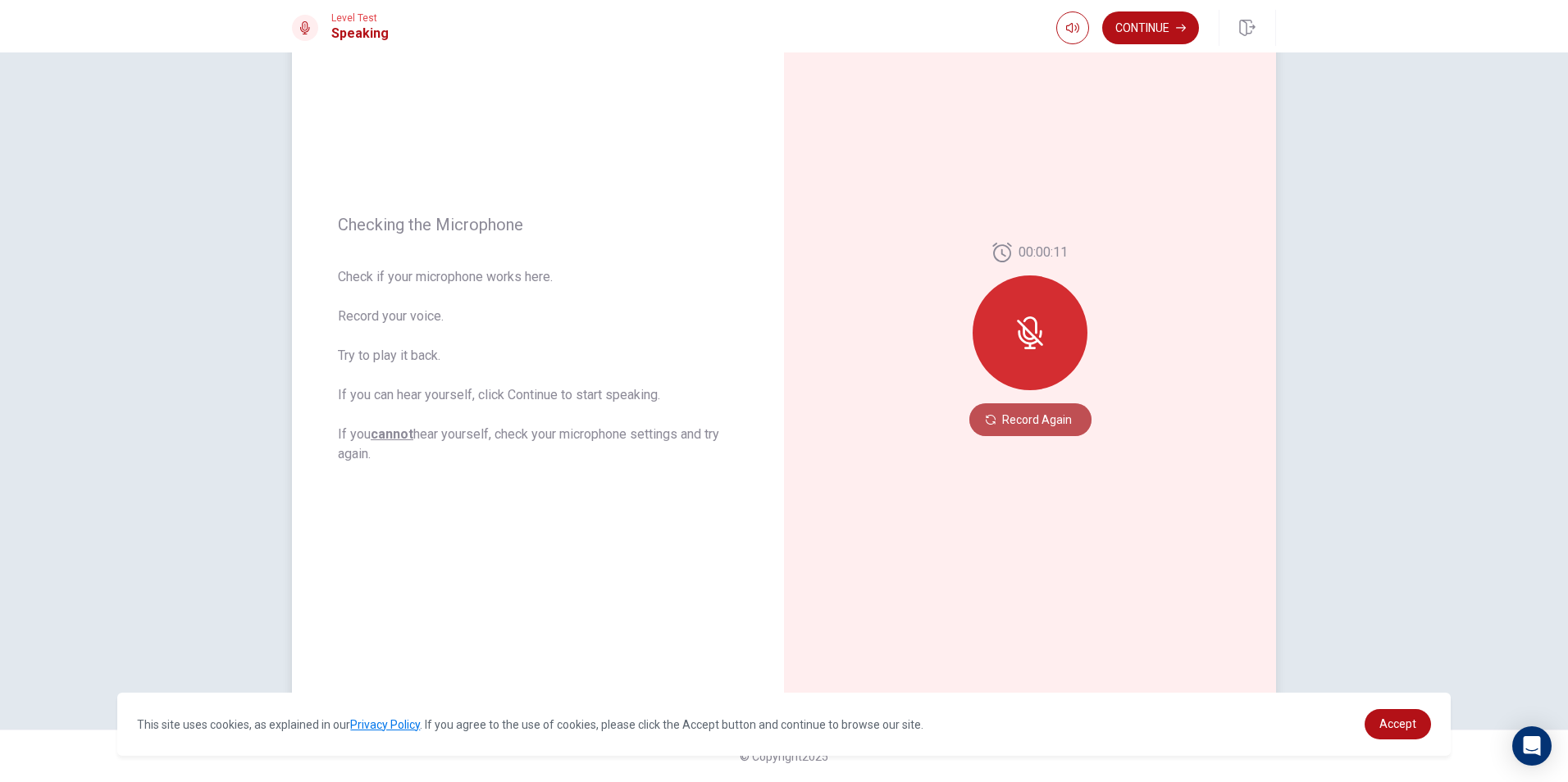
click at [1003, 420] on button "Record Again" at bounding box center [1029, 419] width 122 height 33
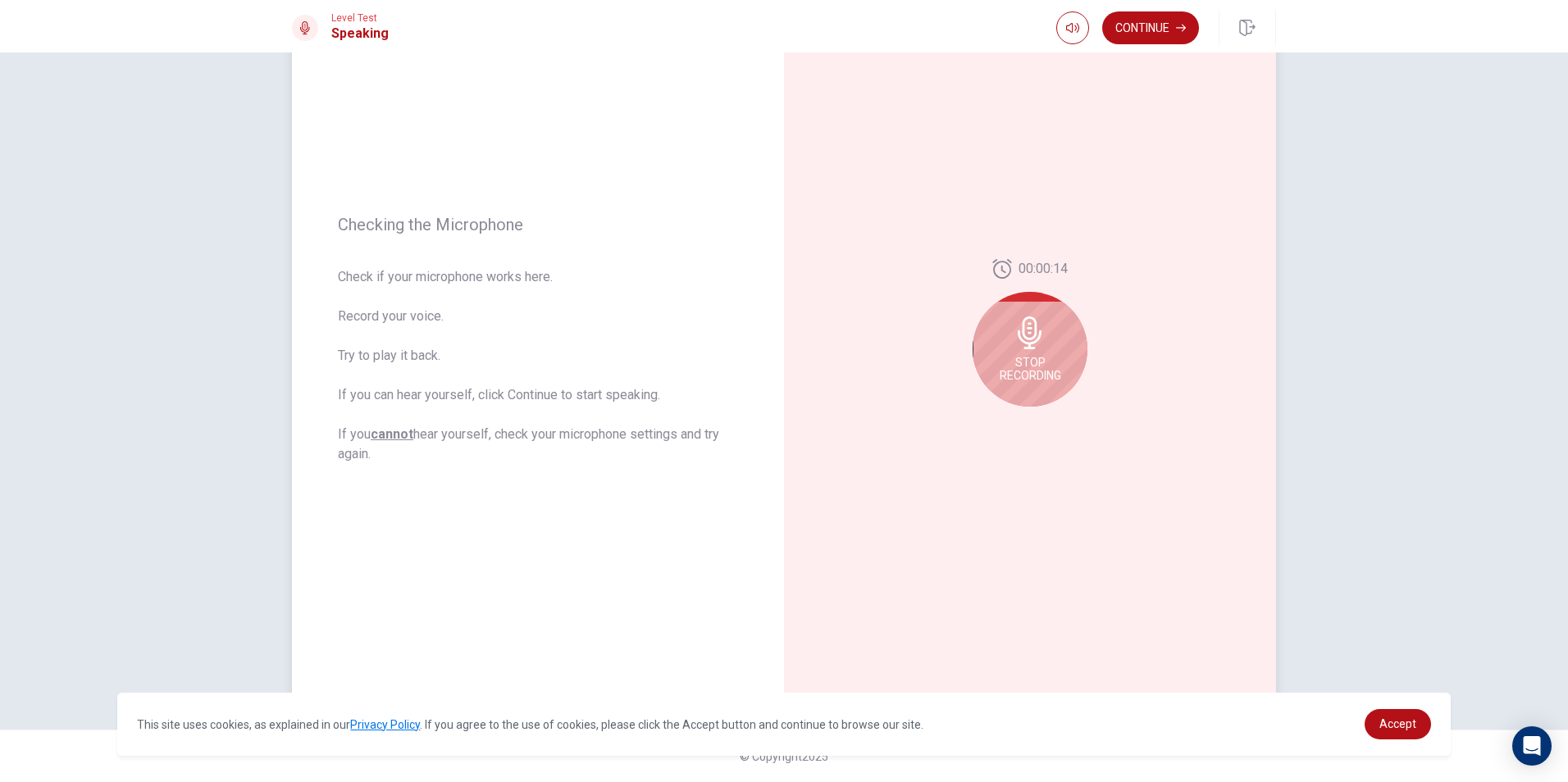
click at [1039, 336] on icon at bounding box center [1029, 333] width 33 height 33
click at [1017, 418] on button "Record Again" at bounding box center [1012, 419] width 23 height 23
click at [1030, 359] on span "Stop Recording" at bounding box center [1030, 369] width 62 height 26
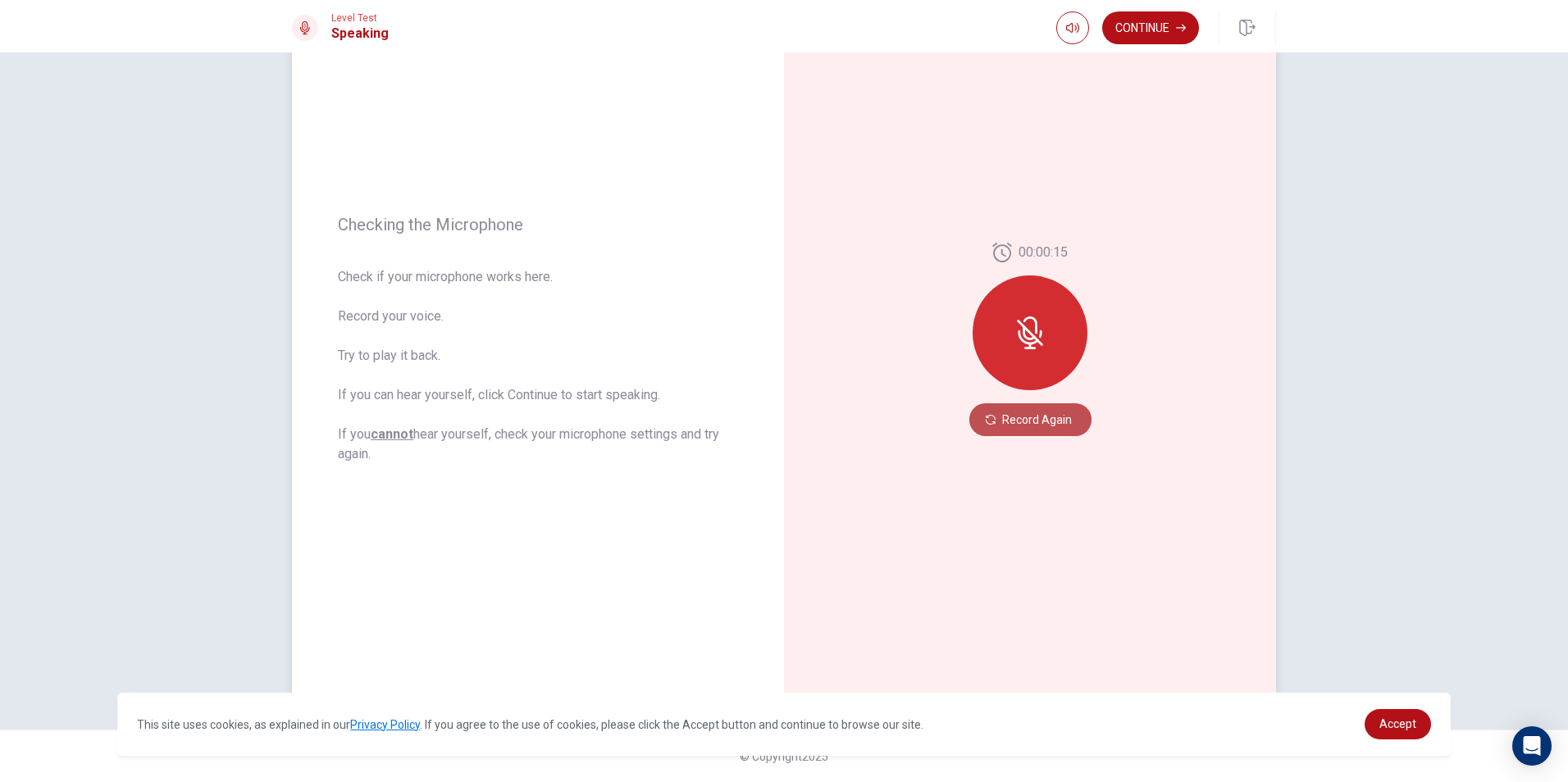
click at [1014, 415] on button "Record Again" at bounding box center [1029, 419] width 122 height 33
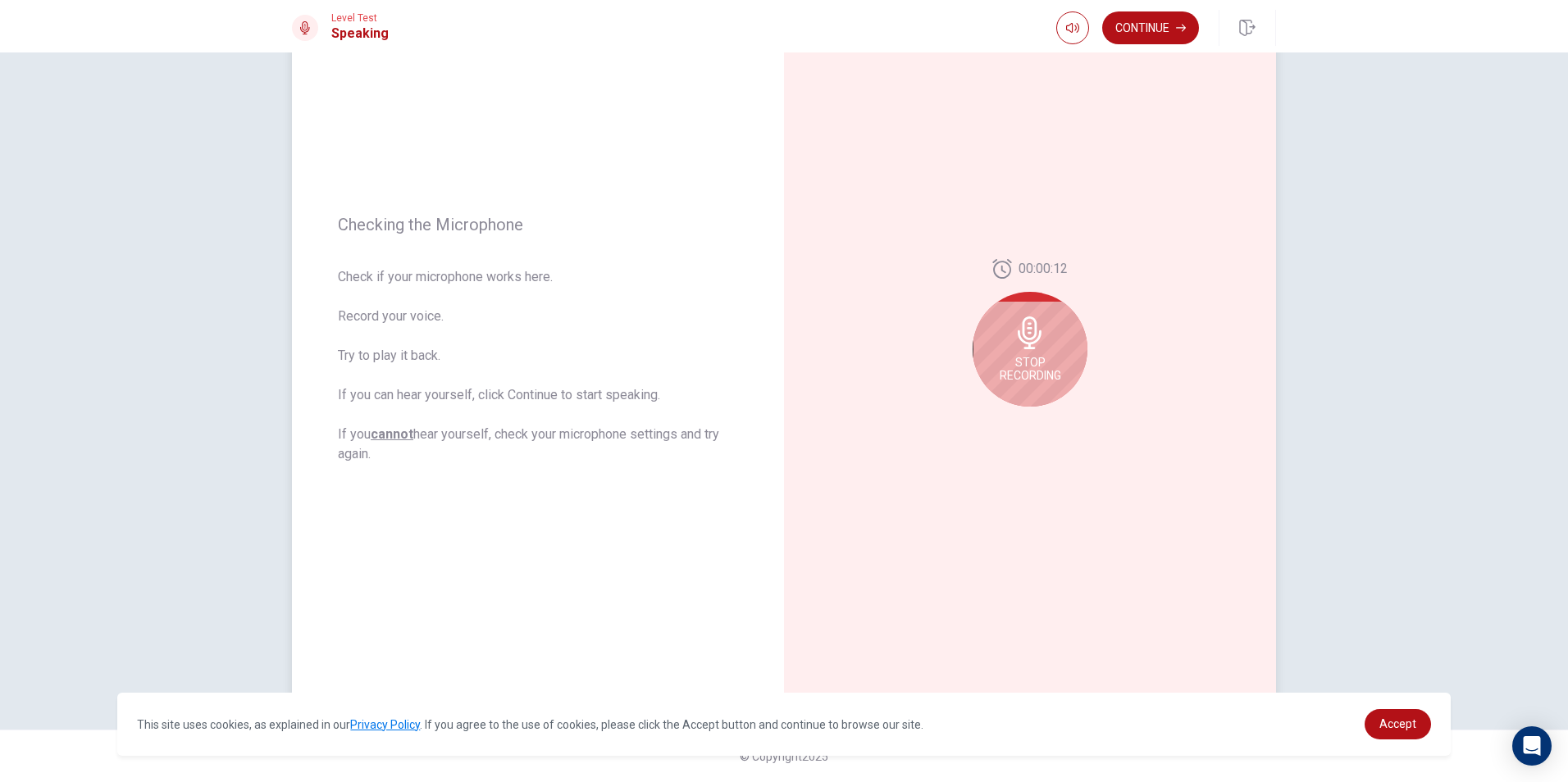
click at [1048, 379] on span "Stop Recording" at bounding box center [1030, 369] width 62 height 26
click at [1041, 425] on button "Play Audio" at bounding box center [1047, 419] width 23 height 23
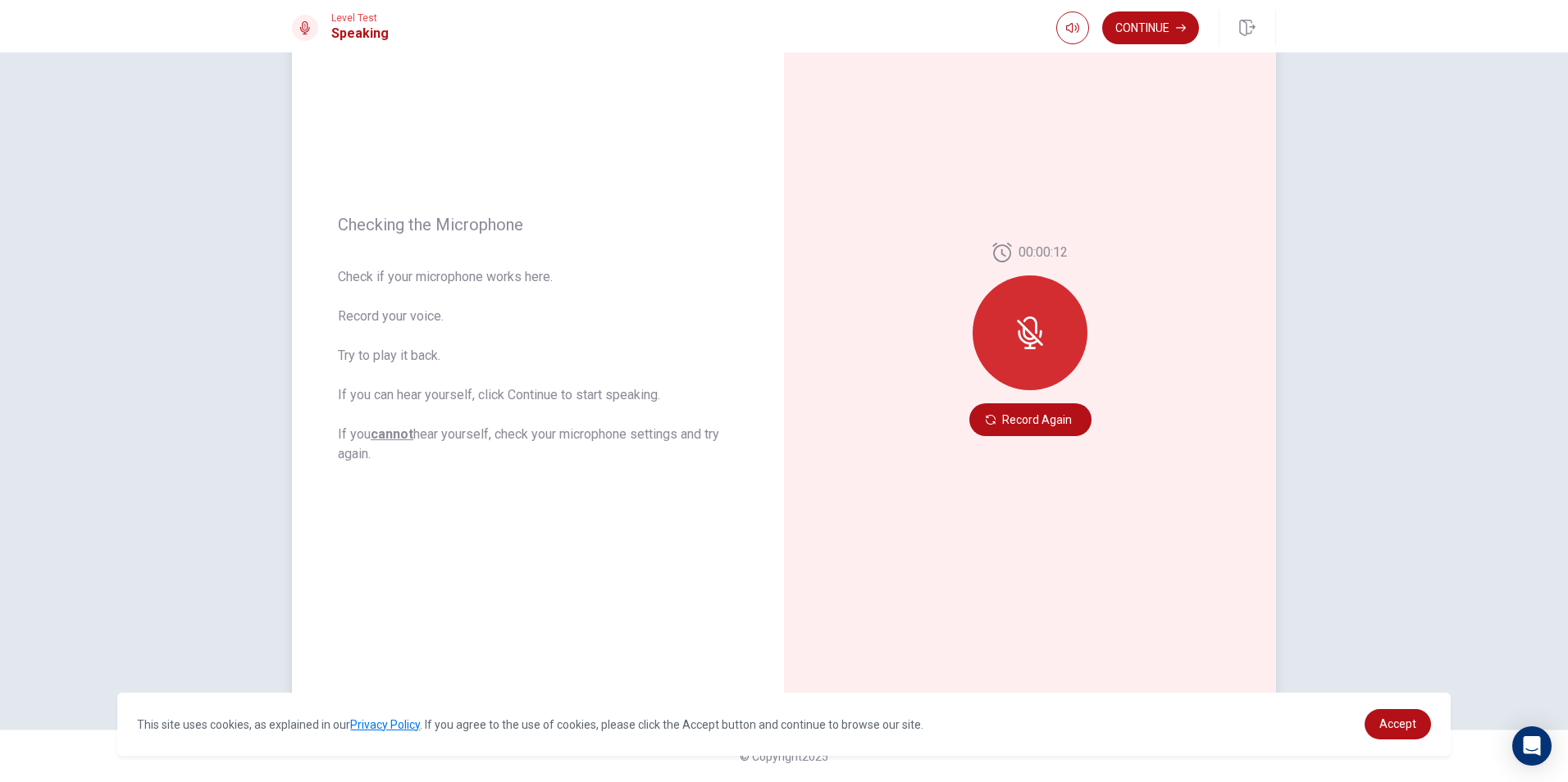
click at [1021, 343] on icon at bounding box center [1027, 338] width 21 height 15
click at [980, 416] on button "Record Again" at bounding box center [1029, 419] width 122 height 33
click at [206, 267] on div "Checking the Microphone Check if your microphone works here. Record your voice.…" at bounding box center [784, 417] width 1568 height 729
click at [1022, 331] on icon at bounding box center [1028, 333] width 13 height 15
click at [1016, 415] on button "Record Again" at bounding box center [1029, 419] width 122 height 33
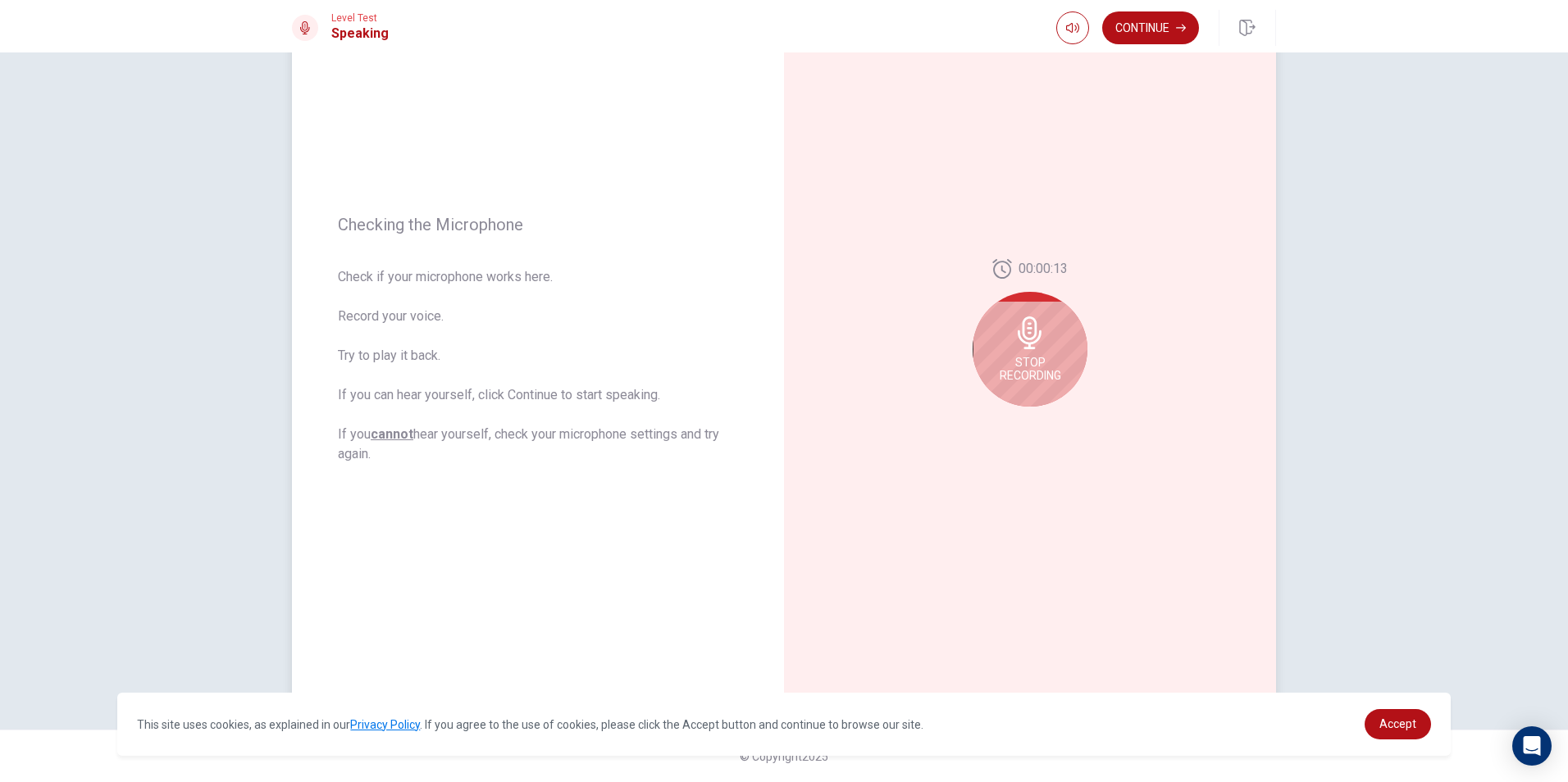
click at [1030, 338] on icon at bounding box center [1029, 333] width 24 height 33
click at [1043, 417] on icon "Play Audio" at bounding box center [1046, 420] width 7 height 10
click at [1043, 417] on icon "Pause Audio" at bounding box center [1047, 420] width 8 height 10
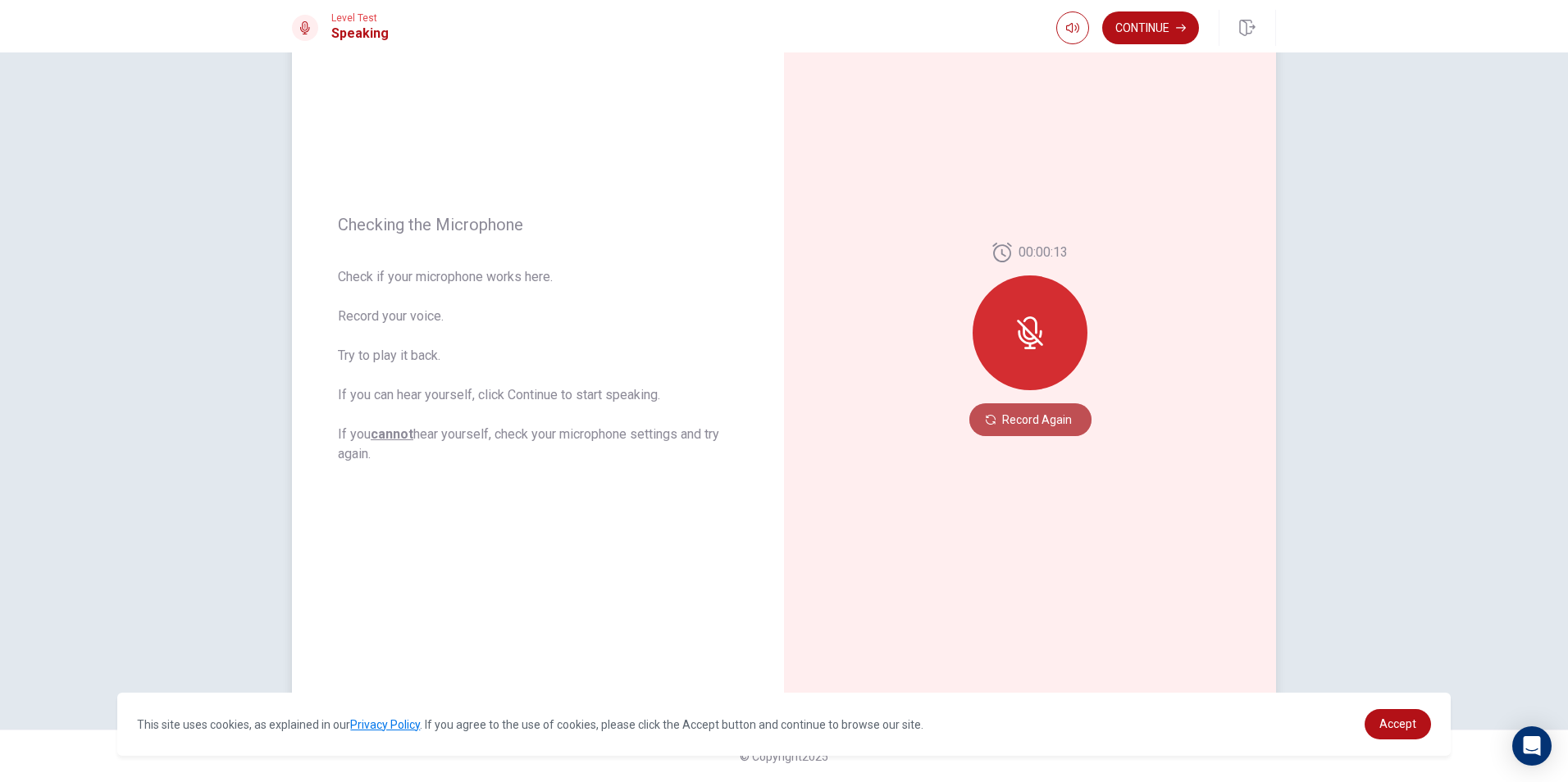
click at [999, 414] on button "Record Again" at bounding box center [1029, 419] width 122 height 33
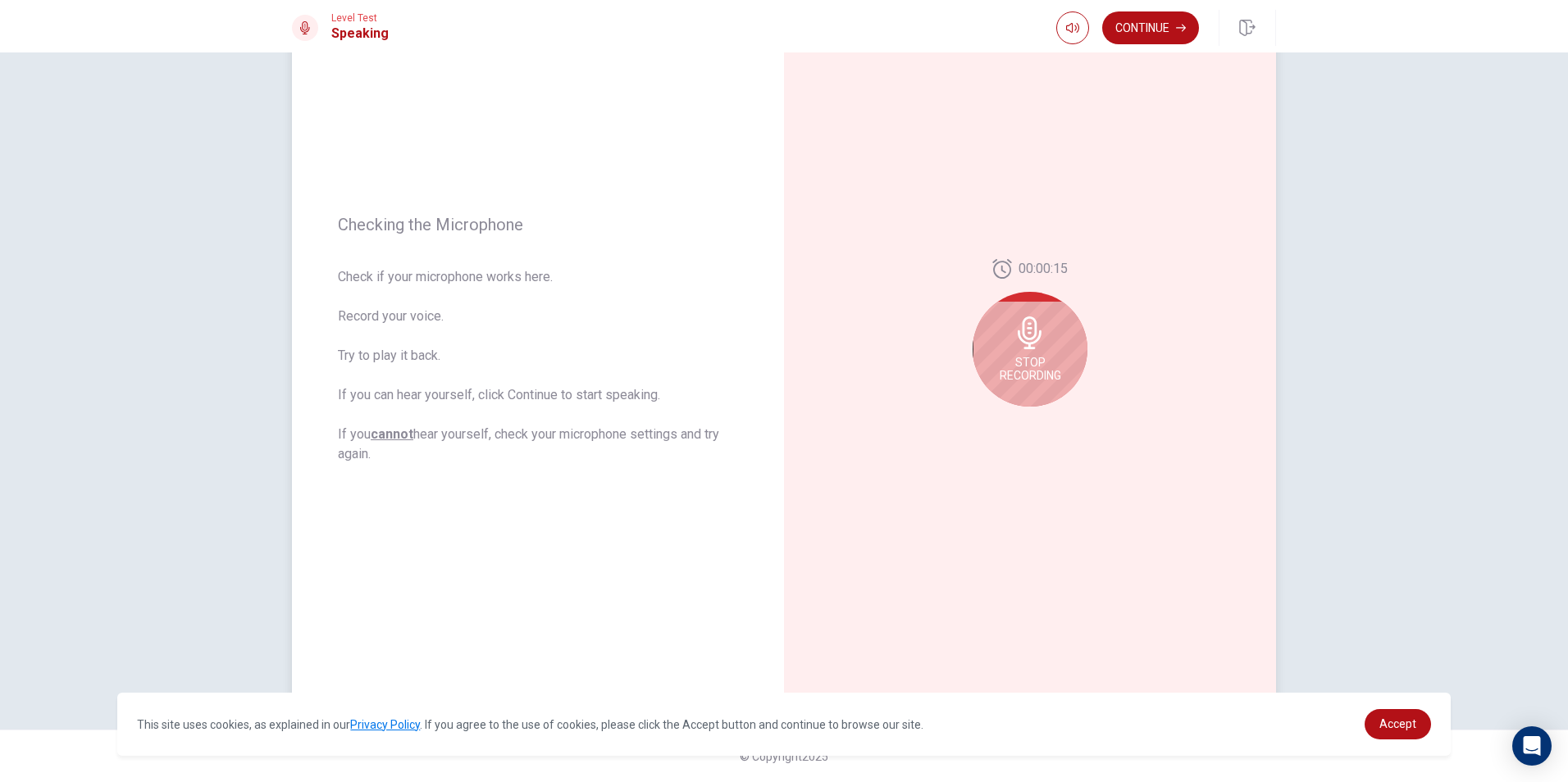
click at [1046, 383] on div "Stop Recording" at bounding box center [1030, 350] width 115 height 115
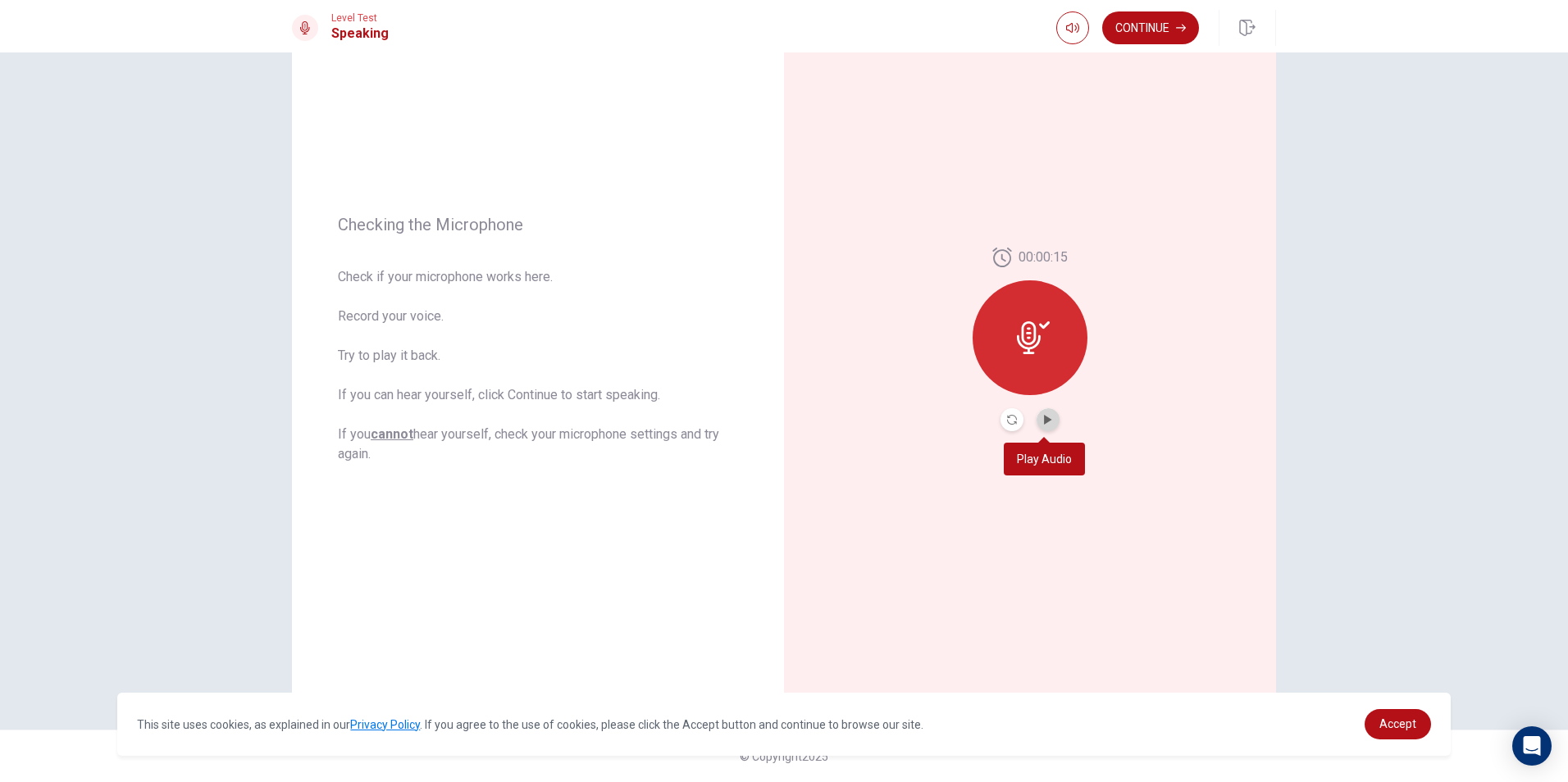
click at [1038, 418] on button "Play Audio" at bounding box center [1047, 419] width 23 height 23
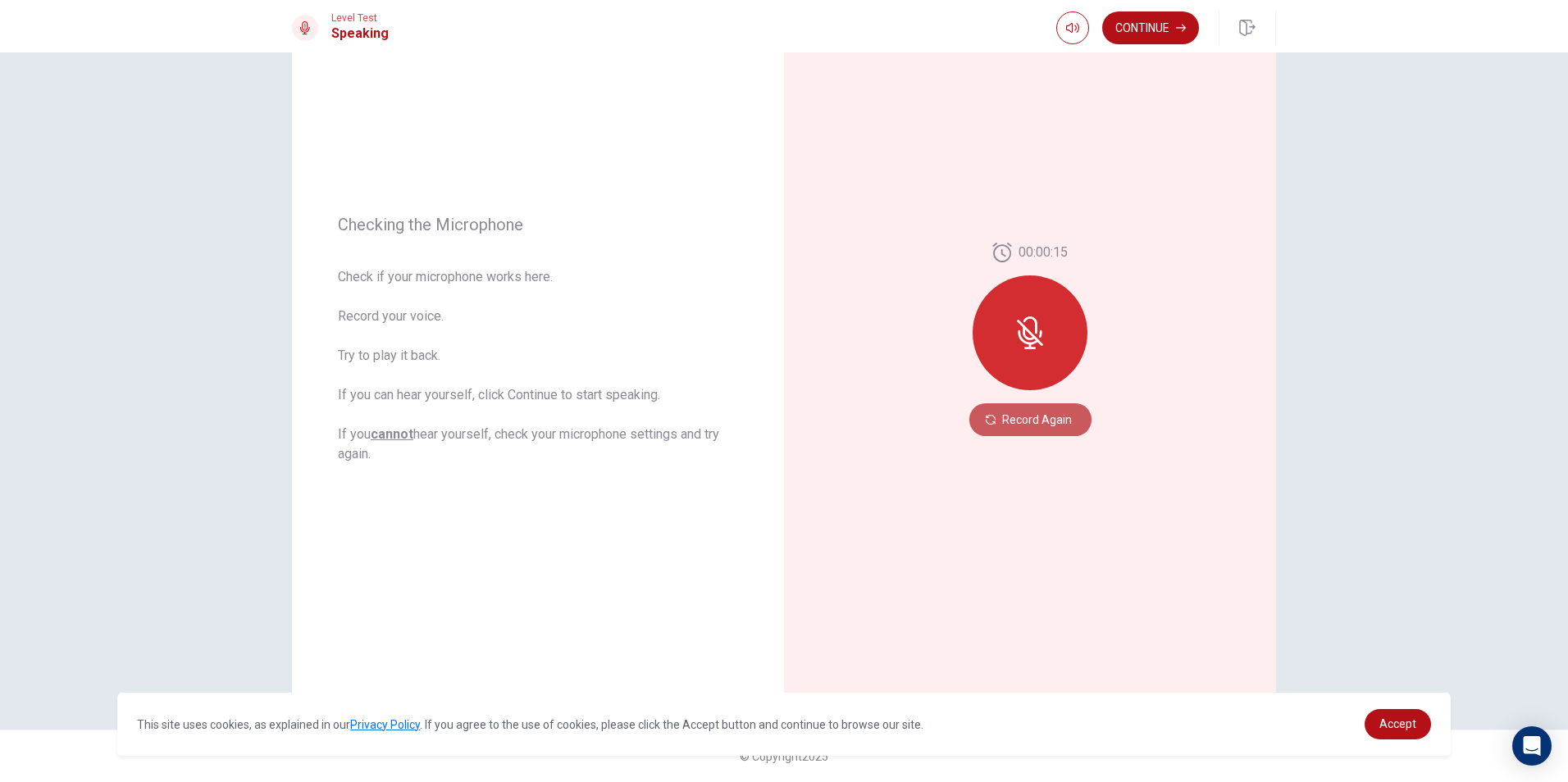
click at [1006, 418] on button "Record Again" at bounding box center [1029, 419] width 122 height 33
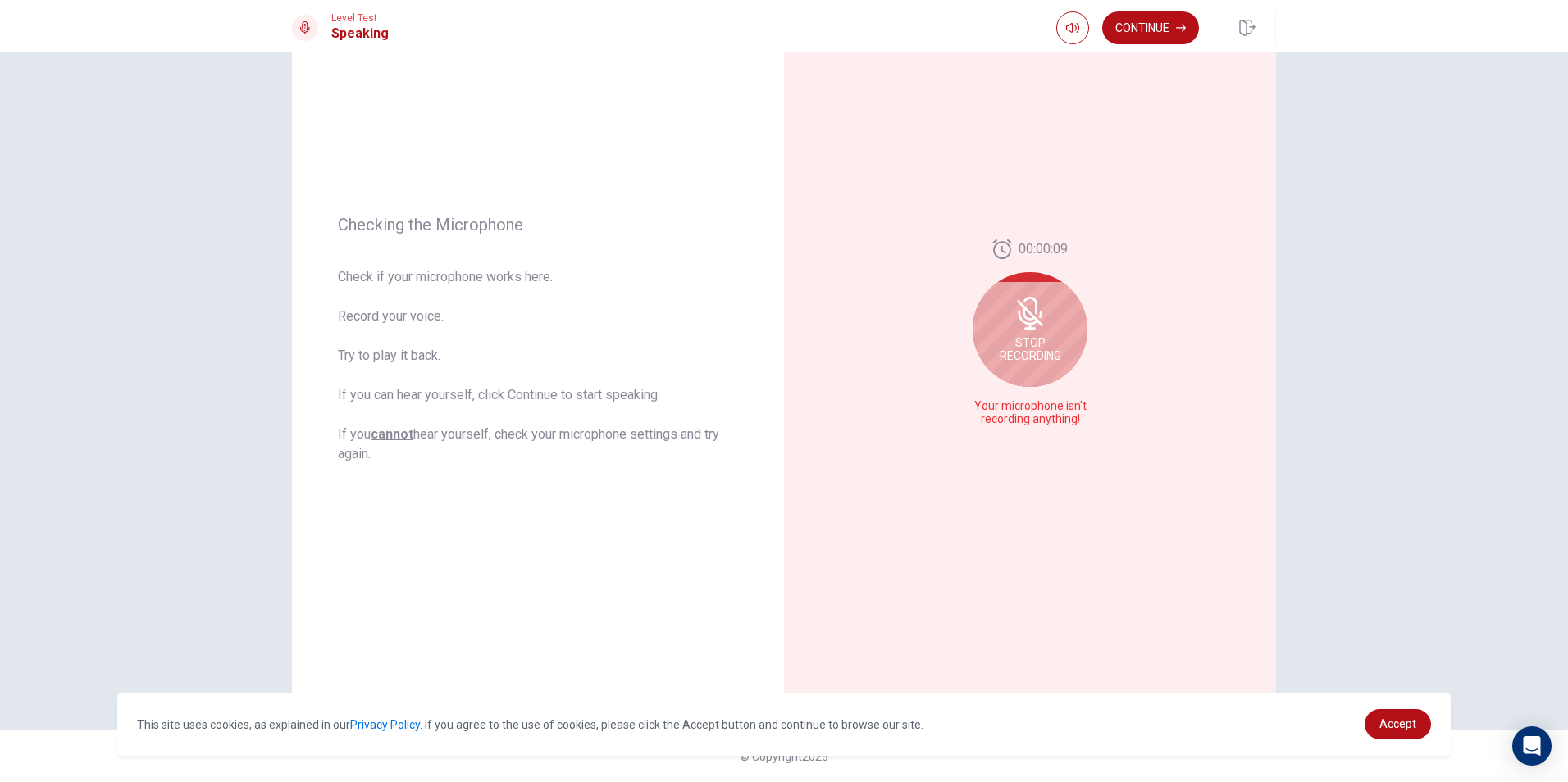
click at [1041, 325] on icon at bounding box center [1029, 313] width 33 height 33
click at [1045, 414] on button "Play Audio" at bounding box center [1047, 419] width 23 height 23
click at [1007, 417] on icon "Record Again" at bounding box center [1012, 420] width 10 height 10
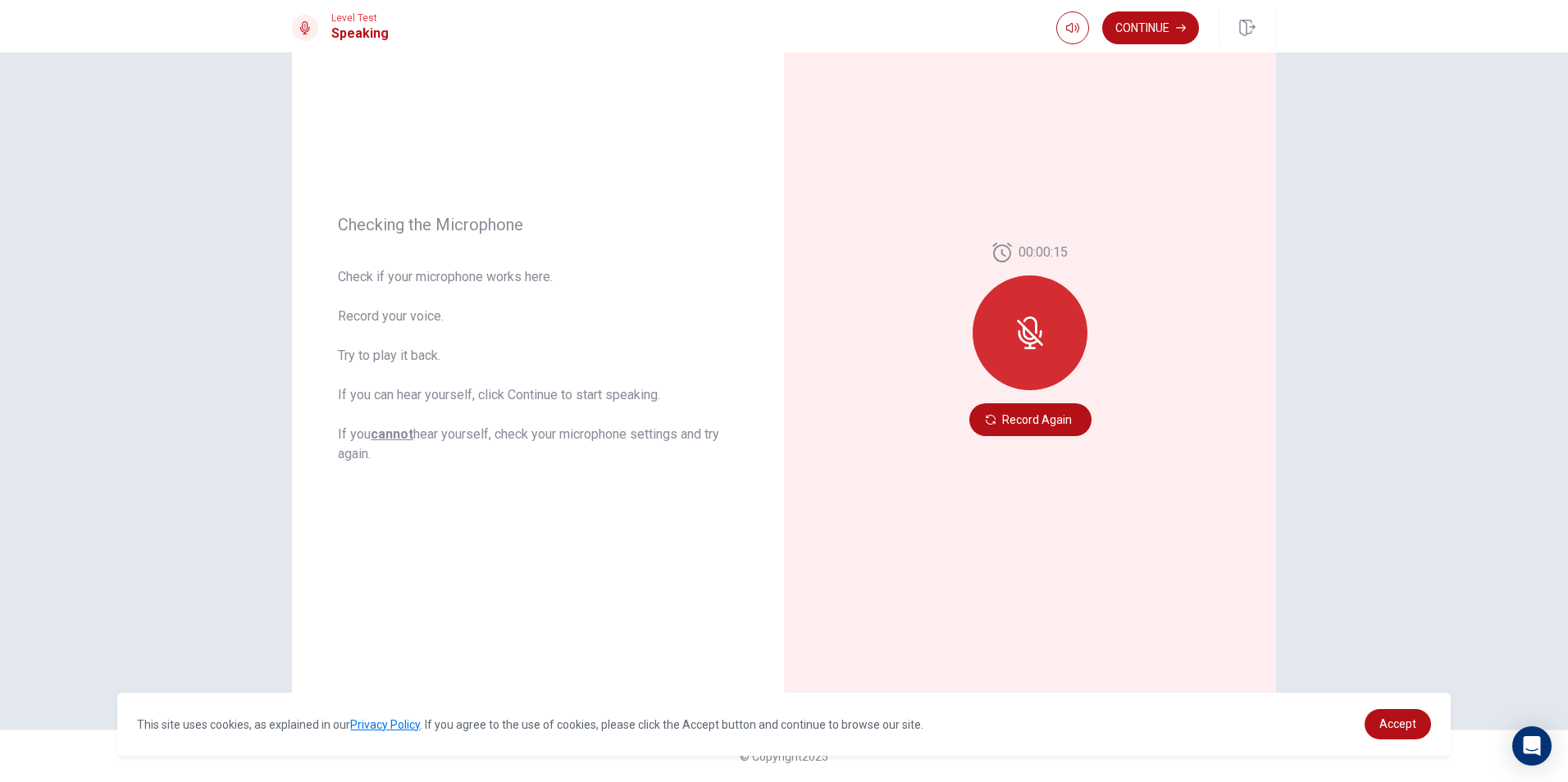
click at [1484, 293] on div "Checking the Microphone Check if your microphone works here. Record your voice.…" at bounding box center [784, 417] width 1568 height 729
click at [986, 429] on button "Record Again" at bounding box center [1029, 419] width 122 height 33
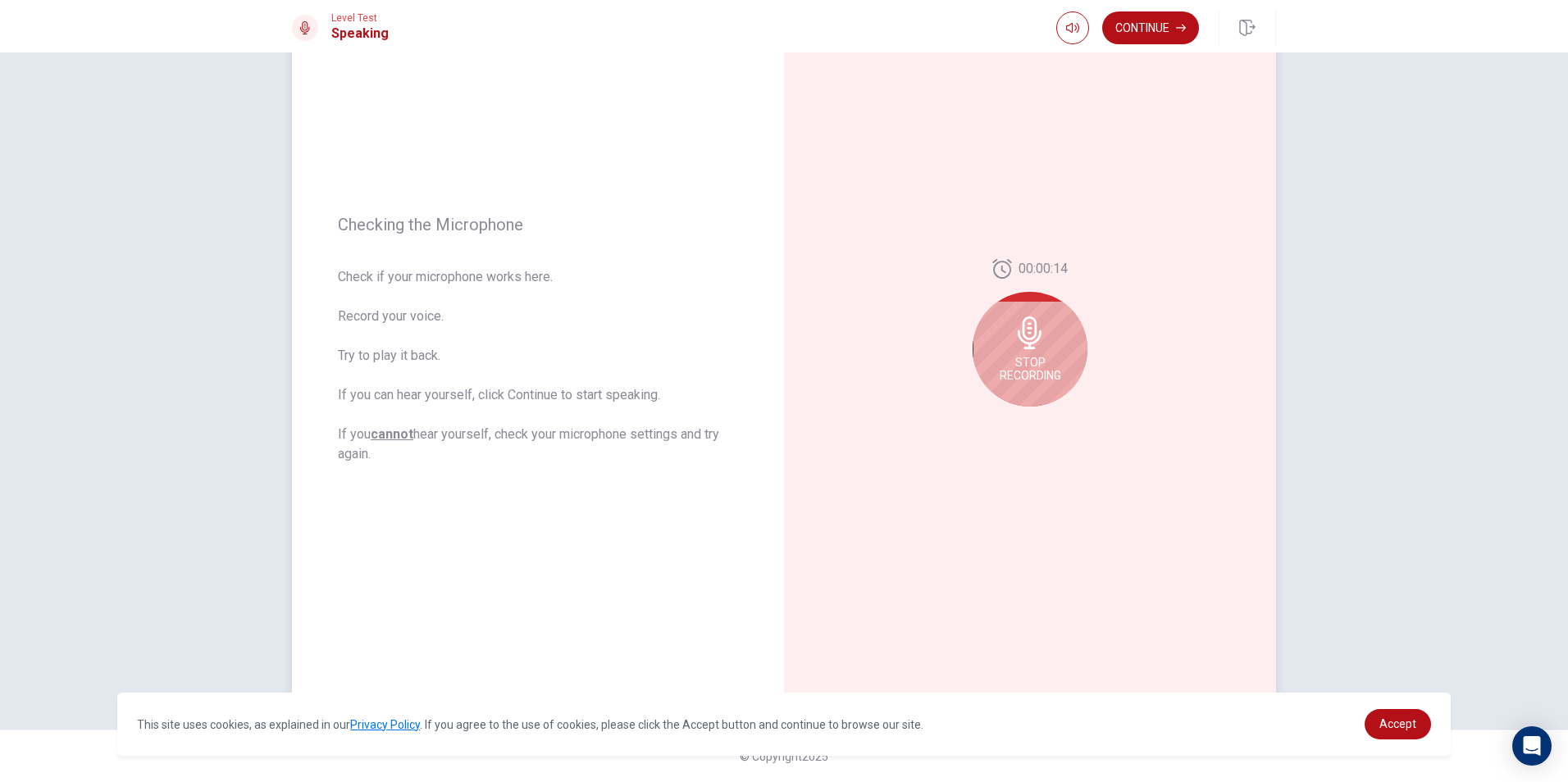
click at [1065, 358] on div "Stop Recording" at bounding box center [1030, 350] width 115 height 115
click at [1043, 417] on icon "Play Audio" at bounding box center [1046, 420] width 7 height 10
click at [1043, 416] on icon "Pause Audio" at bounding box center [1048, 420] width 10 height 10
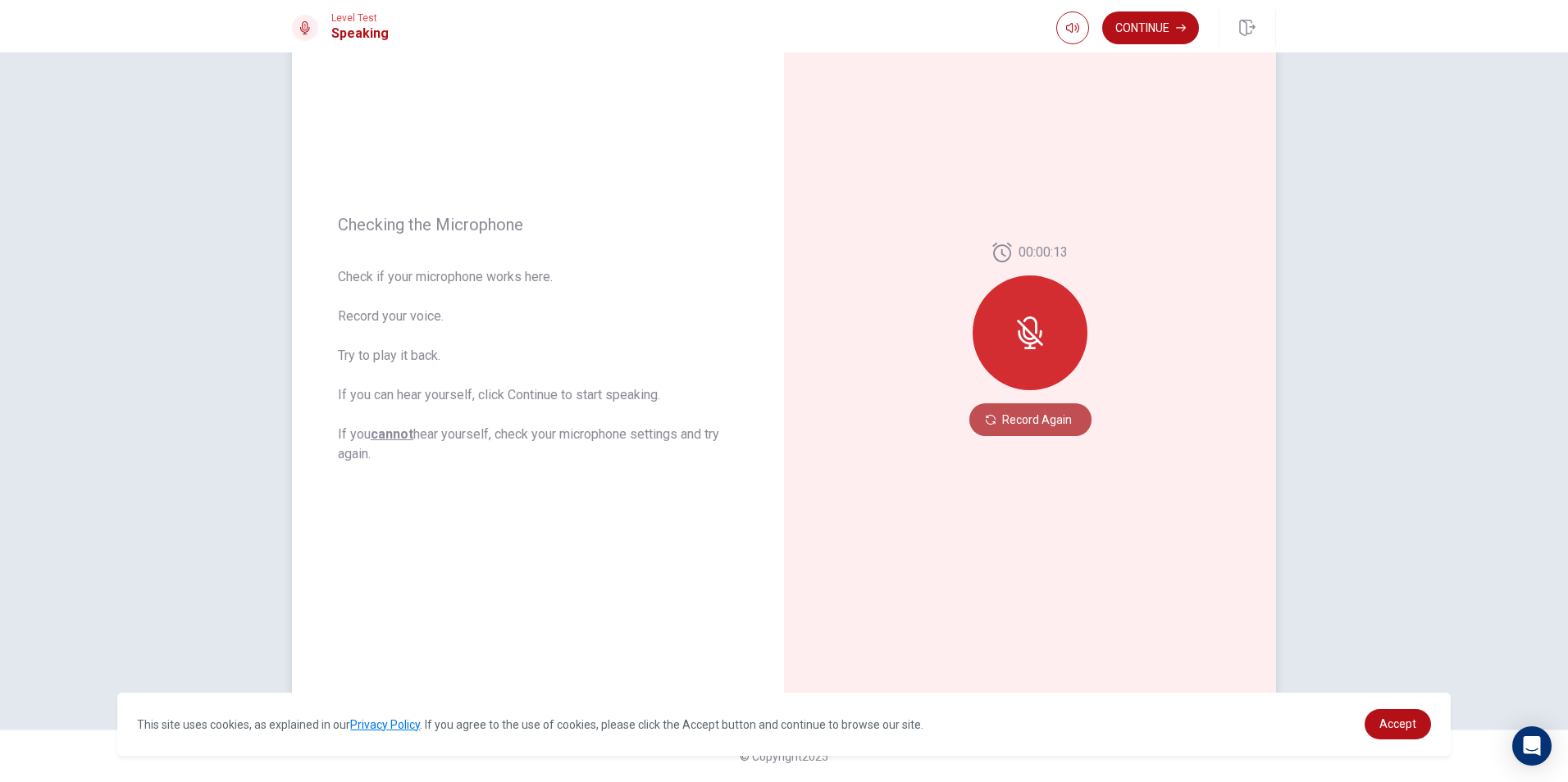
click at [1066, 409] on button "Record Again" at bounding box center [1029, 419] width 122 height 33
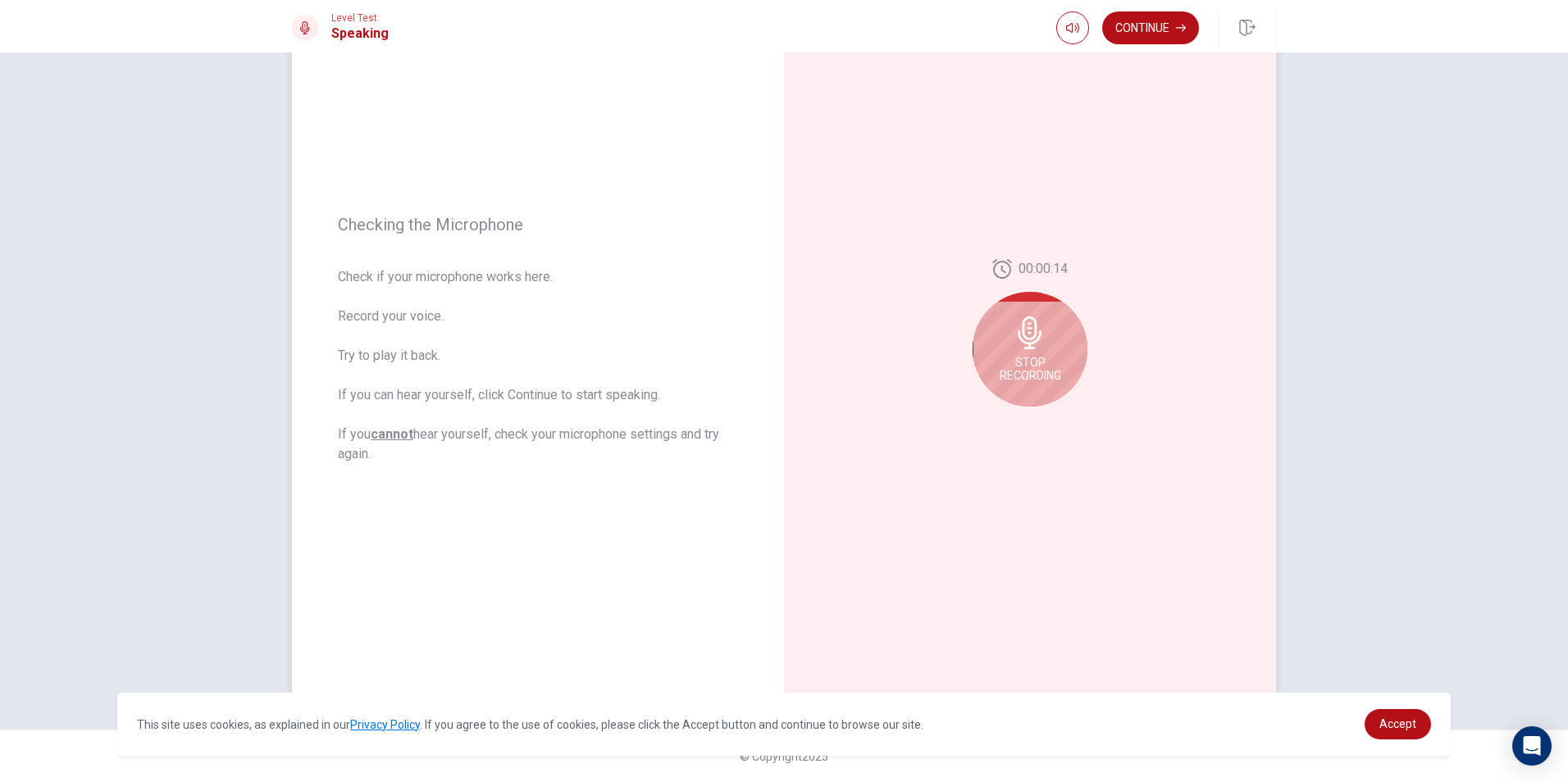
click at [1041, 348] on icon at bounding box center [1029, 333] width 33 height 33
click at [1043, 416] on icon "Play Audio" at bounding box center [1046, 420] width 7 height 10
click at [1043, 416] on icon "Pause Audio" at bounding box center [1047, 420] width 8 height 10
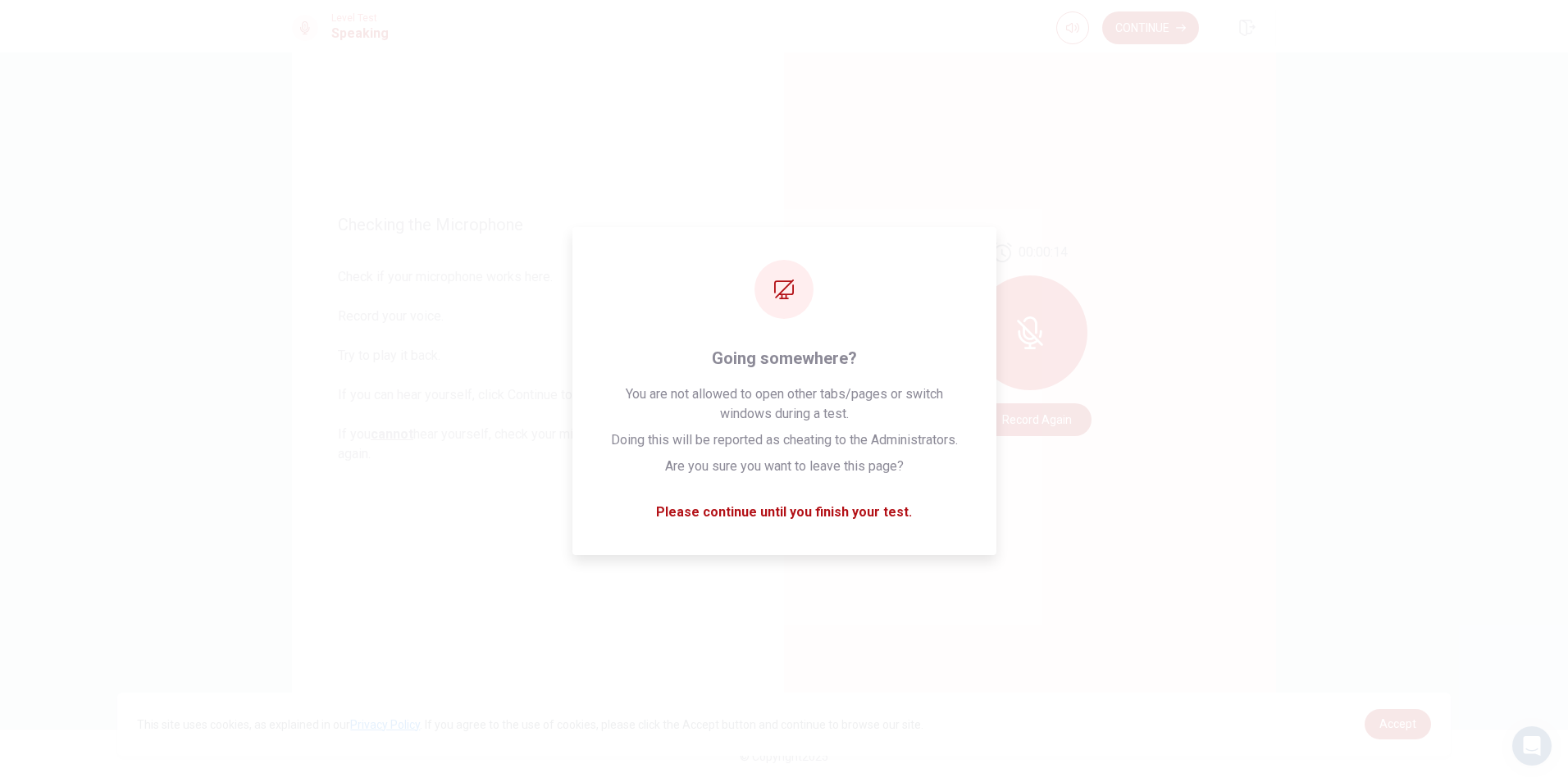
click at [1415, 684] on div "Checking the Microphone Check if your microphone works here. Record your voice.…" at bounding box center [784, 417] width 1568 height 729
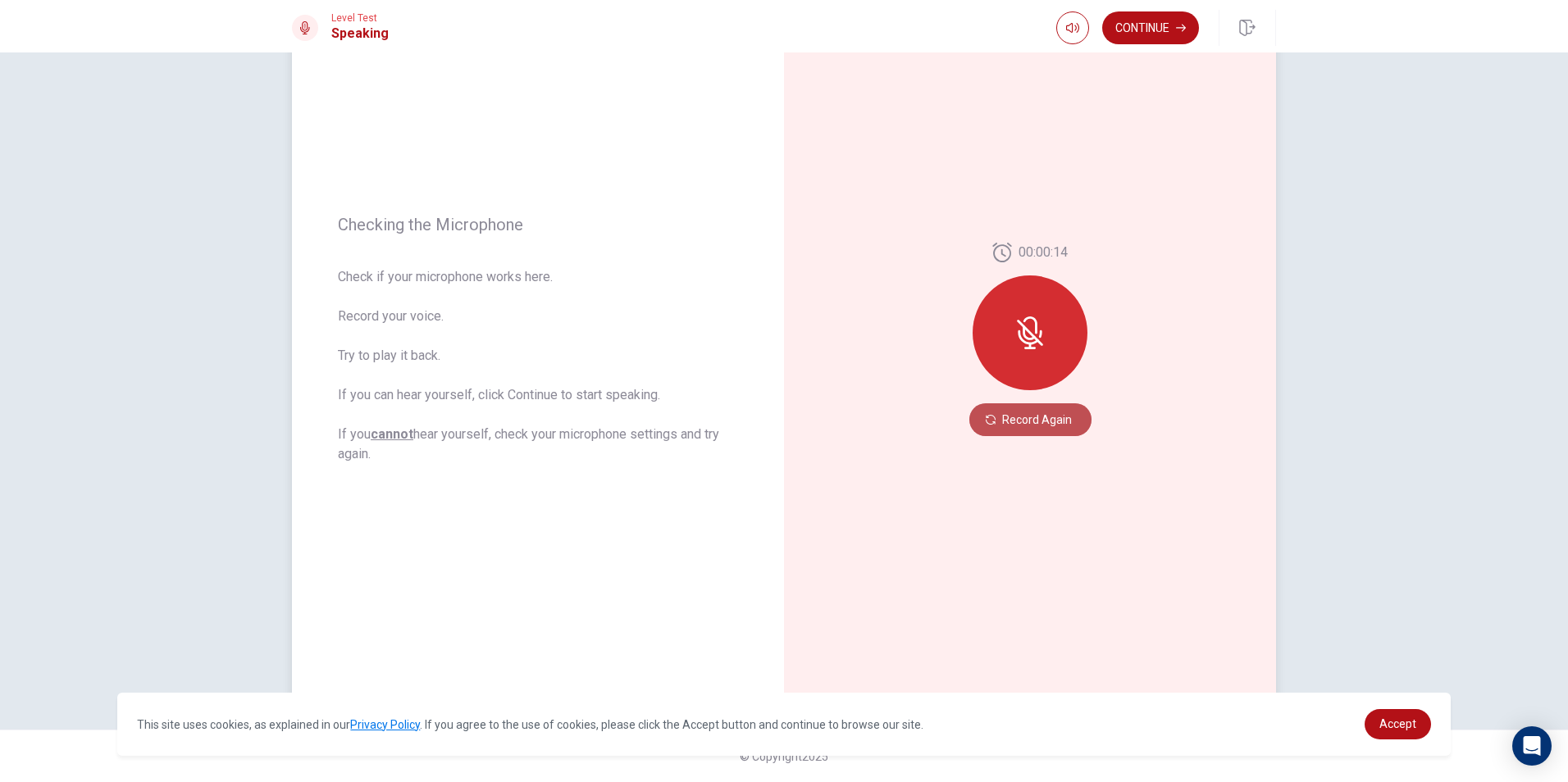
click at [1002, 424] on button "Record Again" at bounding box center [1029, 419] width 122 height 33
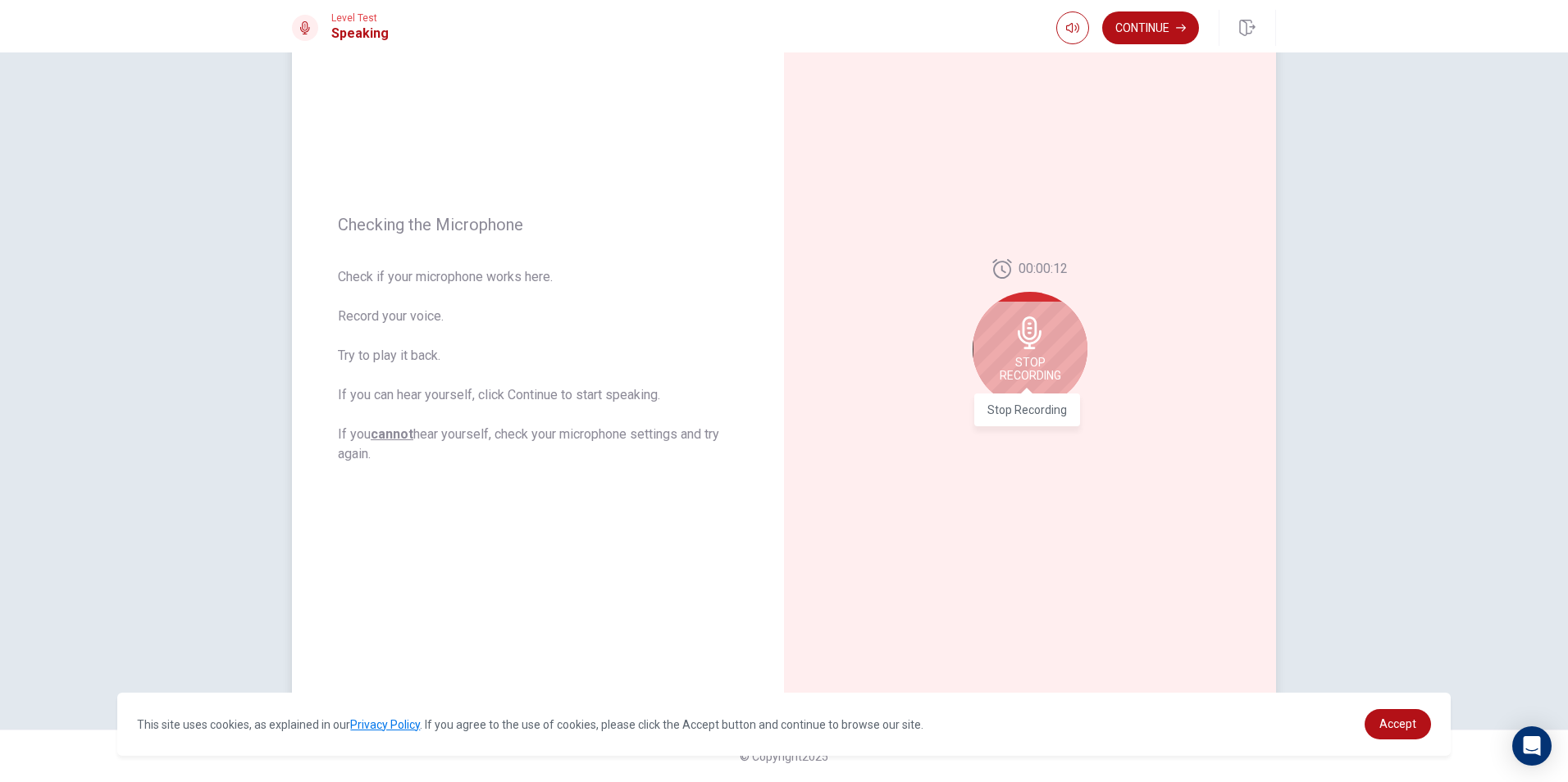
click at [1053, 361] on span "Stop Recording" at bounding box center [1030, 369] width 62 height 26
click at [1039, 414] on button "Play Audio" at bounding box center [1047, 419] width 23 height 23
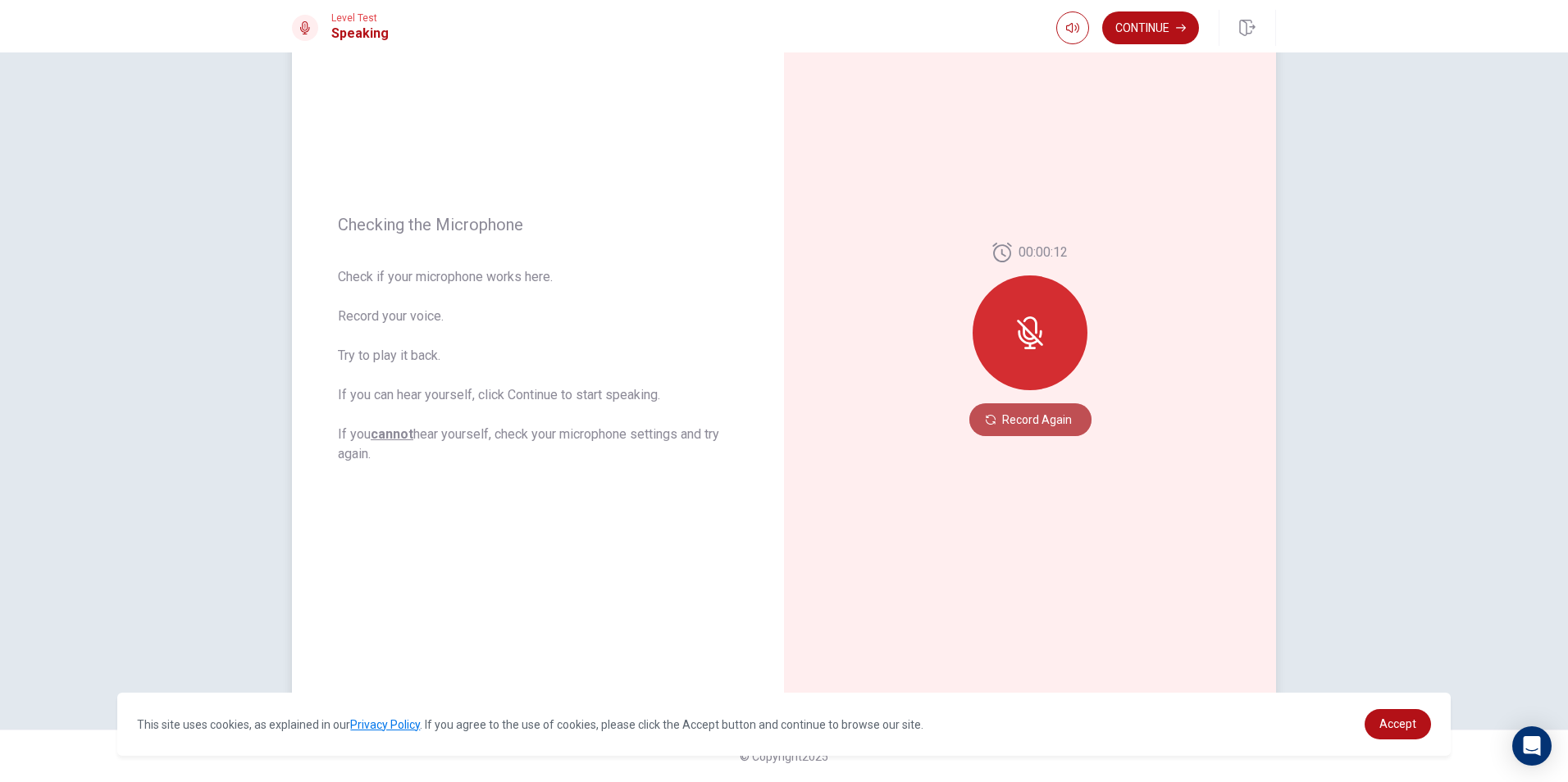
click at [1014, 419] on button "Record Again" at bounding box center [1029, 419] width 122 height 33
drag, startPoint x: 1516, startPoint y: 505, endPoint x: 1274, endPoint y: 448, distance: 248.6
click at [1517, 504] on div "Checking the Microphone Check if your microphone works here. Record your voice.…" at bounding box center [784, 417] width 1568 height 729
click at [1006, 416] on button "Record Again" at bounding box center [1029, 419] width 122 height 33
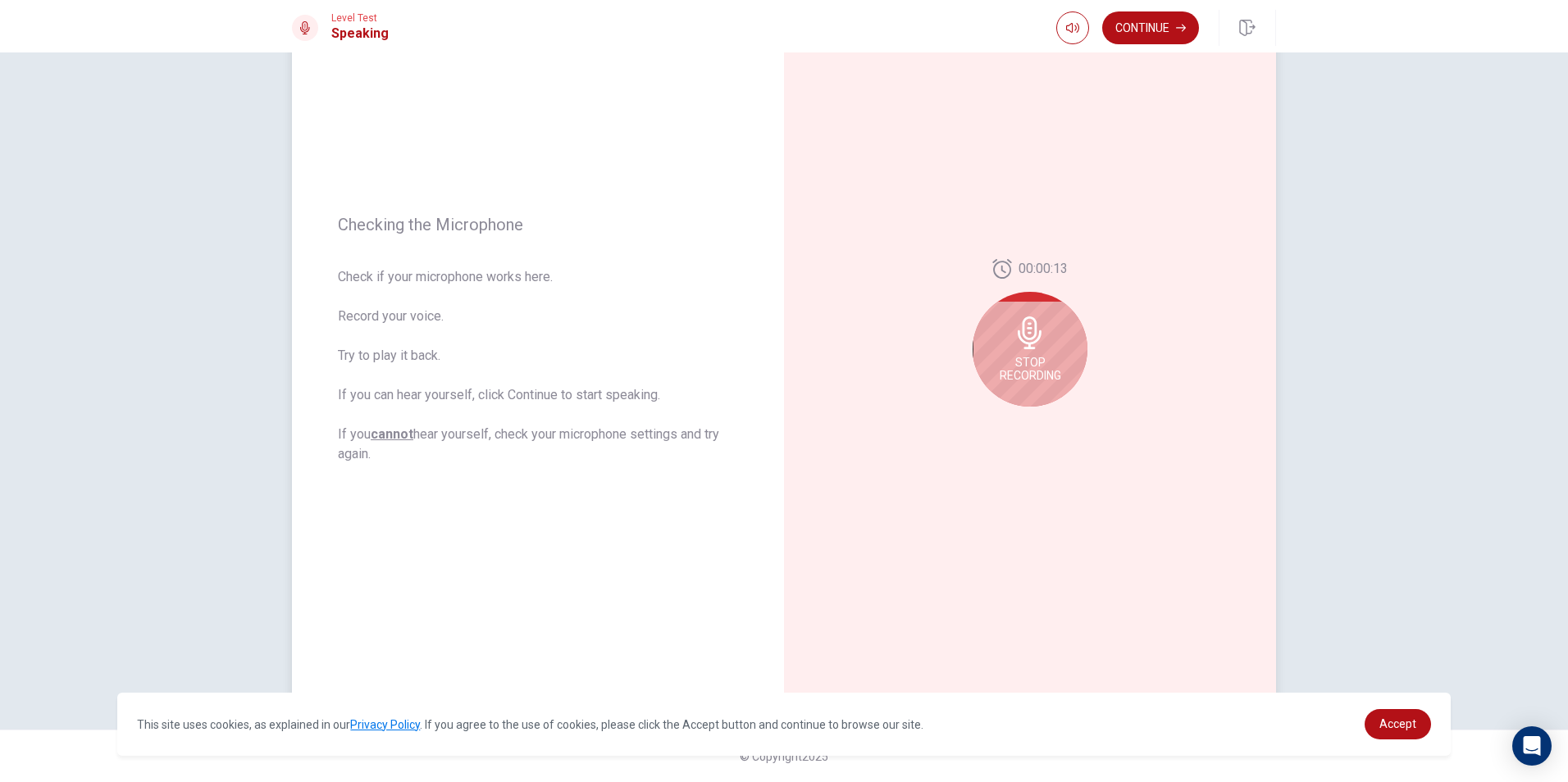
click at [1026, 359] on span "Stop Recording" at bounding box center [1030, 369] width 62 height 26
click at [1043, 421] on icon "Play Audio" at bounding box center [1046, 420] width 7 height 10
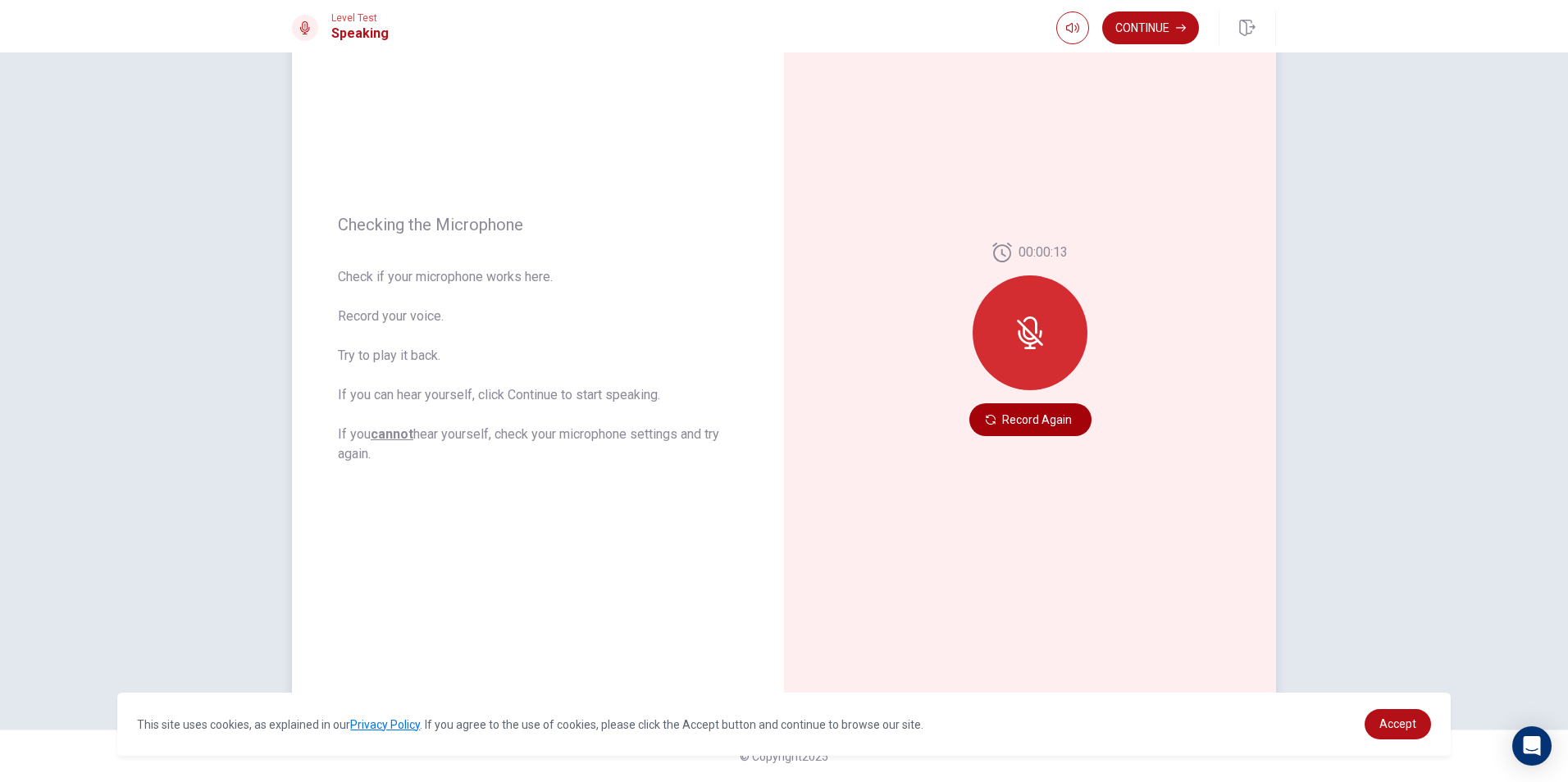
click at [1027, 421] on button "Record Again" at bounding box center [1029, 419] width 122 height 33
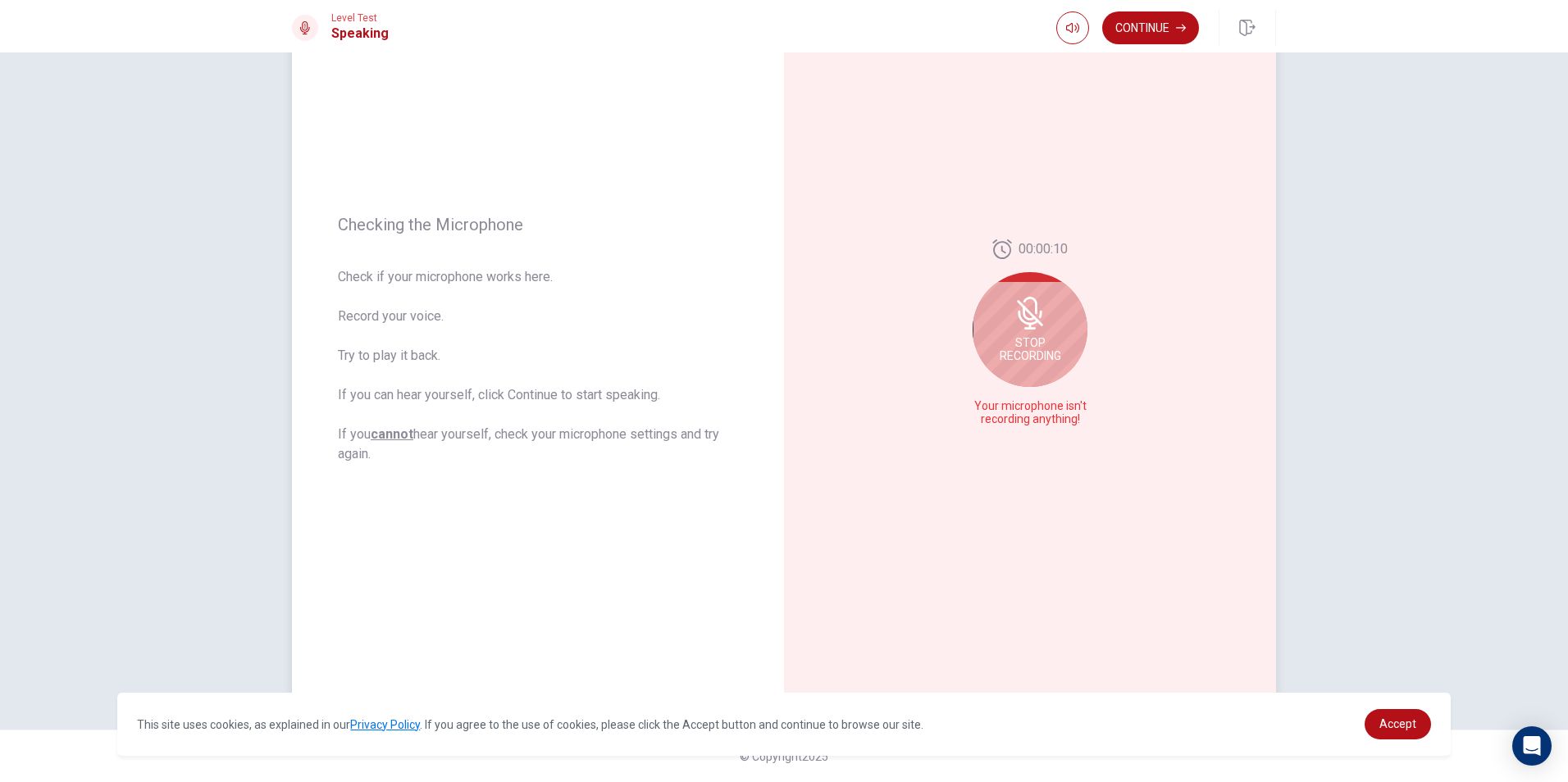
click at [1020, 333] on div "Stop Recording" at bounding box center [1030, 330] width 115 height 115
click at [1034, 375] on div at bounding box center [1030, 338] width 115 height 115
click at [1022, 321] on icon at bounding box center [1028, 337] width 24 height 33
click at [1002, 419] on button "Record Again" at bounding box center [1012, 419] width 23 height 23
click at [1034, 353] on div "Stop Recording" at bounding box center [1030, 350] width 115 height 115
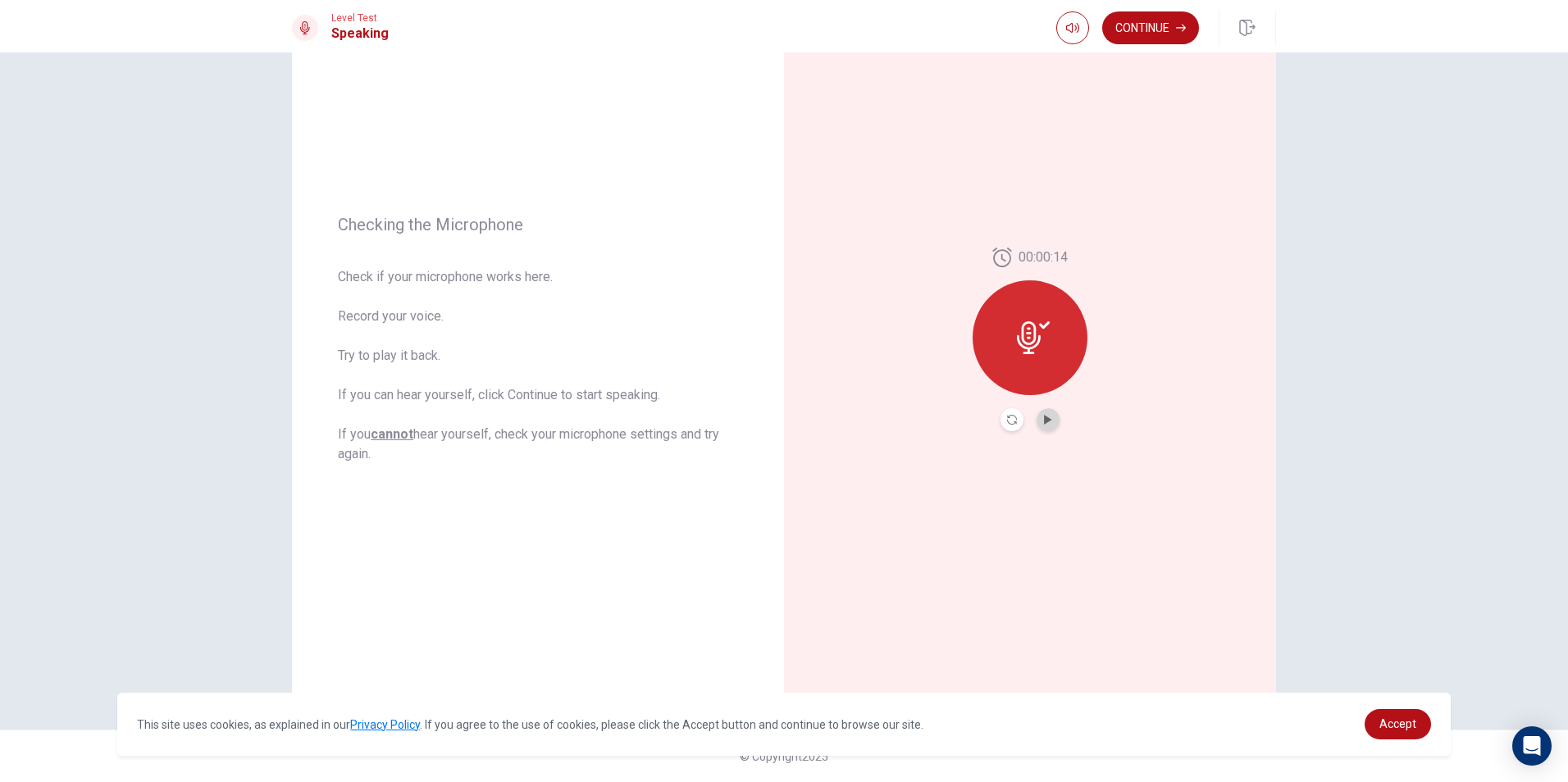
click at [1038, 419] on button "Play Audio" at bounding box center [1047, 419] width 23 height 23
click at [1001, 423] on button "Record Again" at bounding box center [1012, 419] width 23 height 23
click at [1033, 326] on icon at bounding box center [1029, 313] width 33 height 33
click at [1025, 354] on icon at bounding box center [1028, 337] width 24 height 33
click at [1014, 428] on button "Record Again" at bounding box center [1012, 419] width 23 height 23
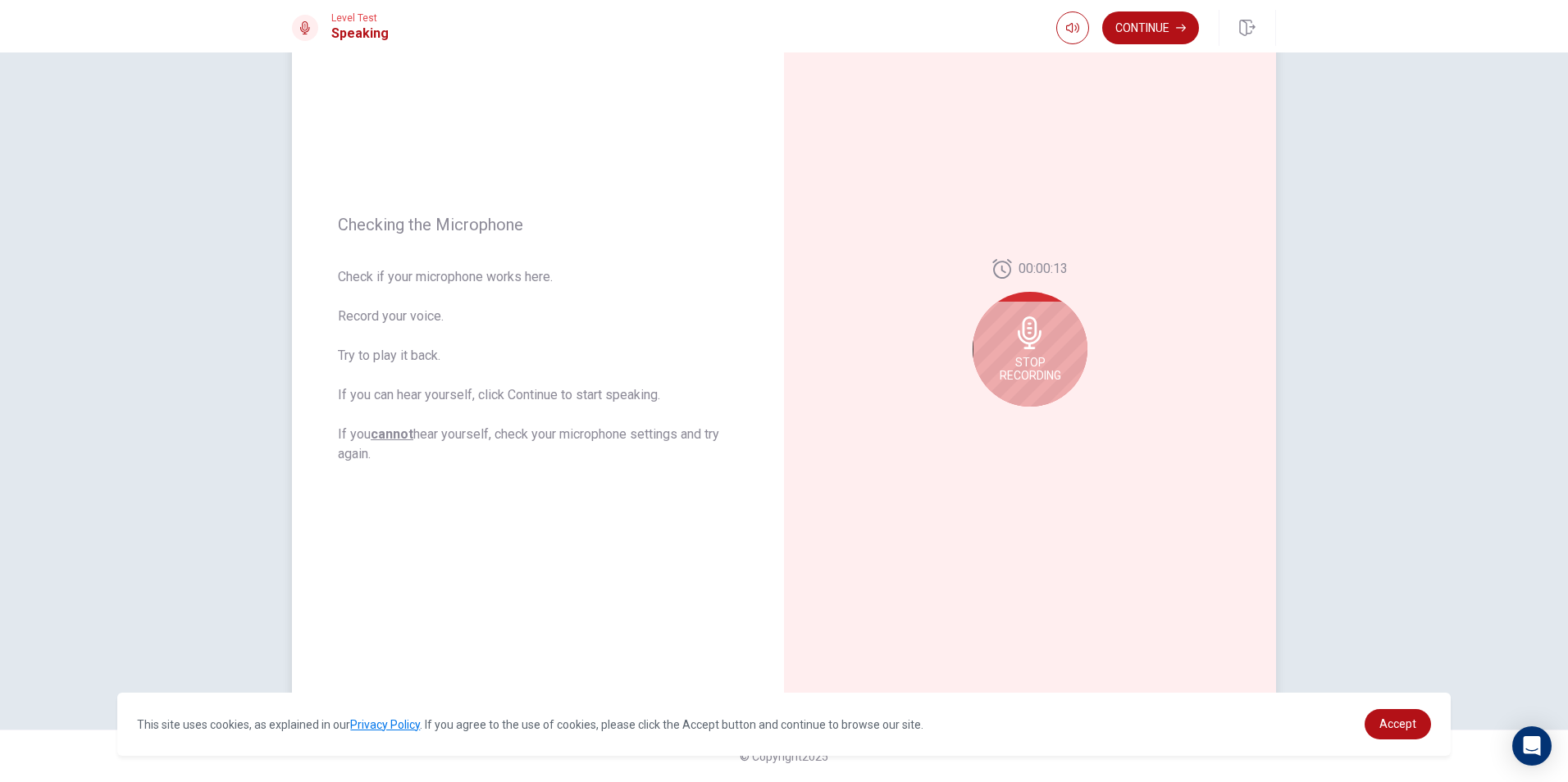
click at [1038, 340] on icon at bounding box center [1029, 333] width 33 height 33
click at [1043, 420] on icon "Play Audio" at bounding box center [1046, 420] width 7 height 10
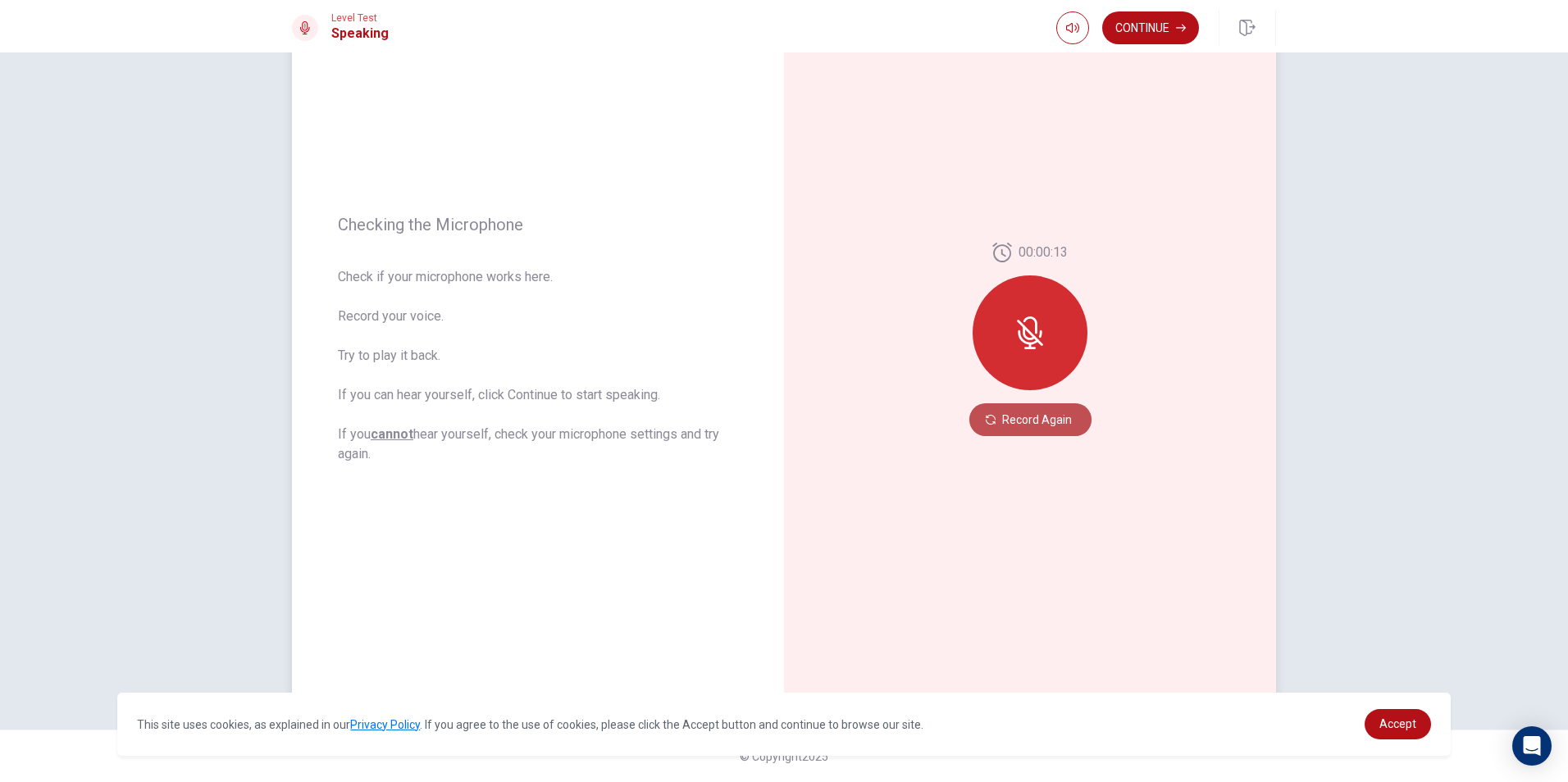
click at [1024, 424] on button "Record Again" at bounding box center [1029, 419] width 122 height 33
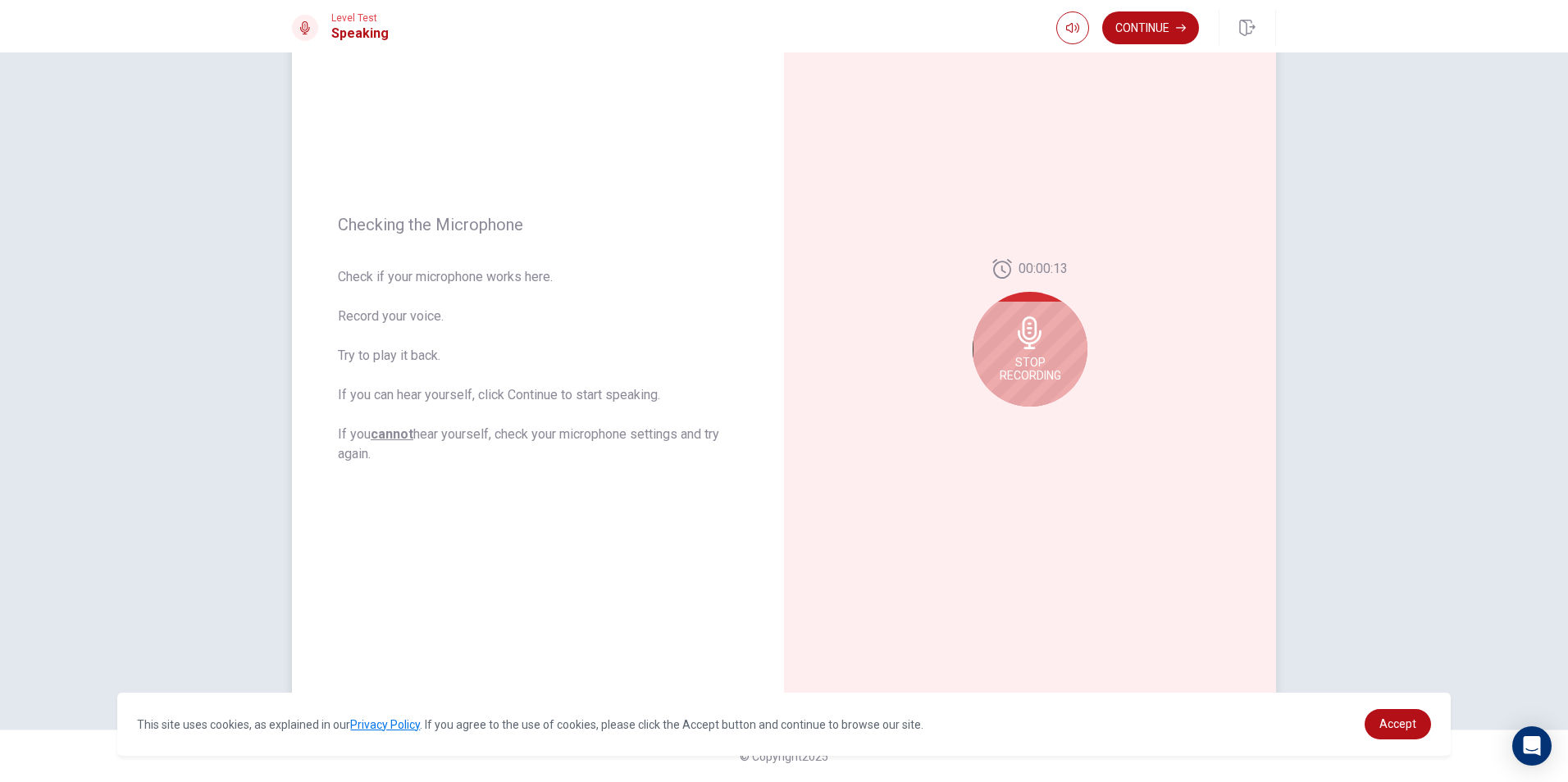
click at [1043, 342] on div "Stop Recording" at bounding box center [1030, 350] width 115 height 115
click at [1036, 415] on button "Play Audio" at bounding box center [1047, 419] width 23 height 23
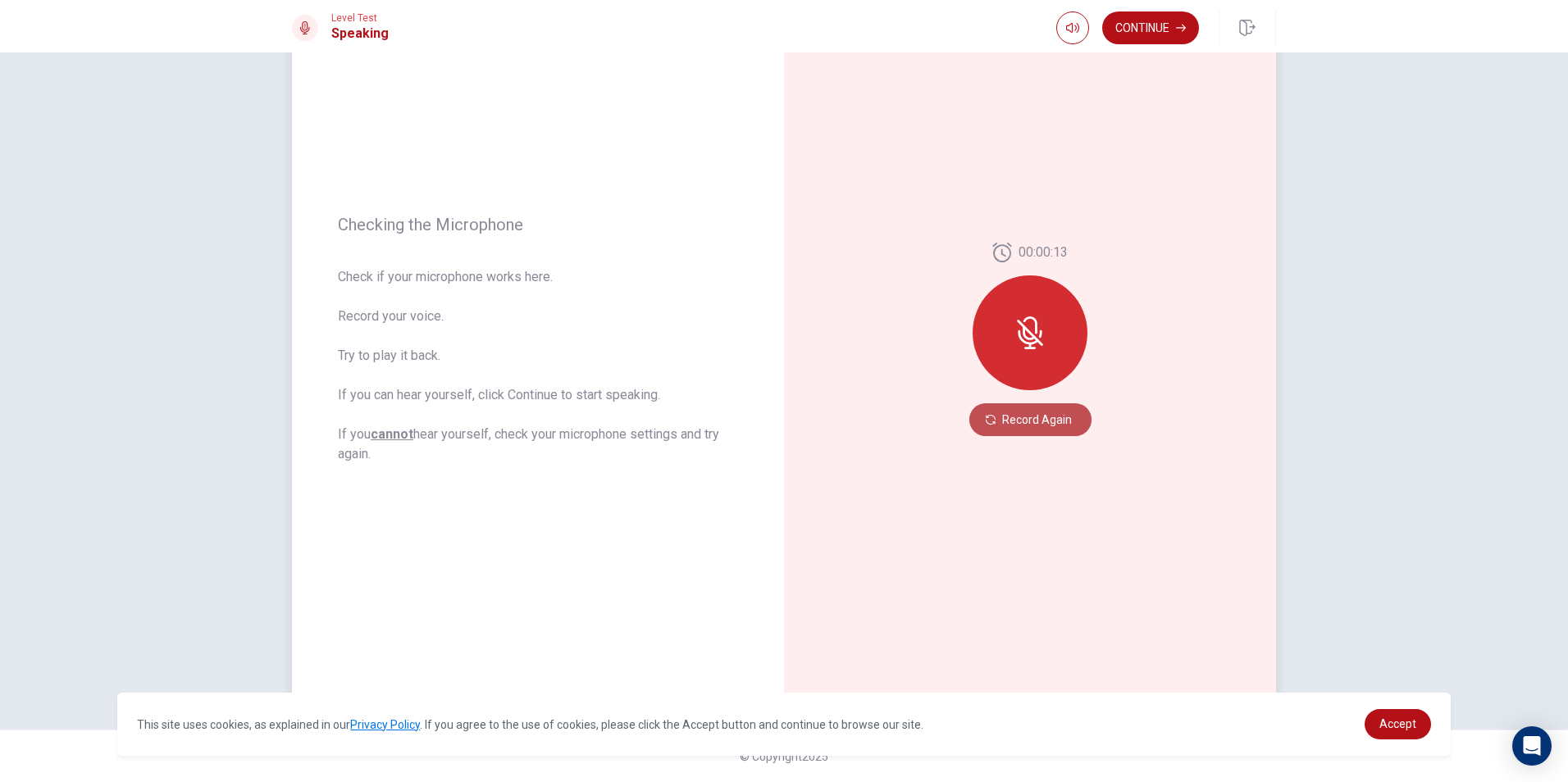
click at [1011, 424] on button "Record Again" at bounding box center [1029, 419] width 122 height 33
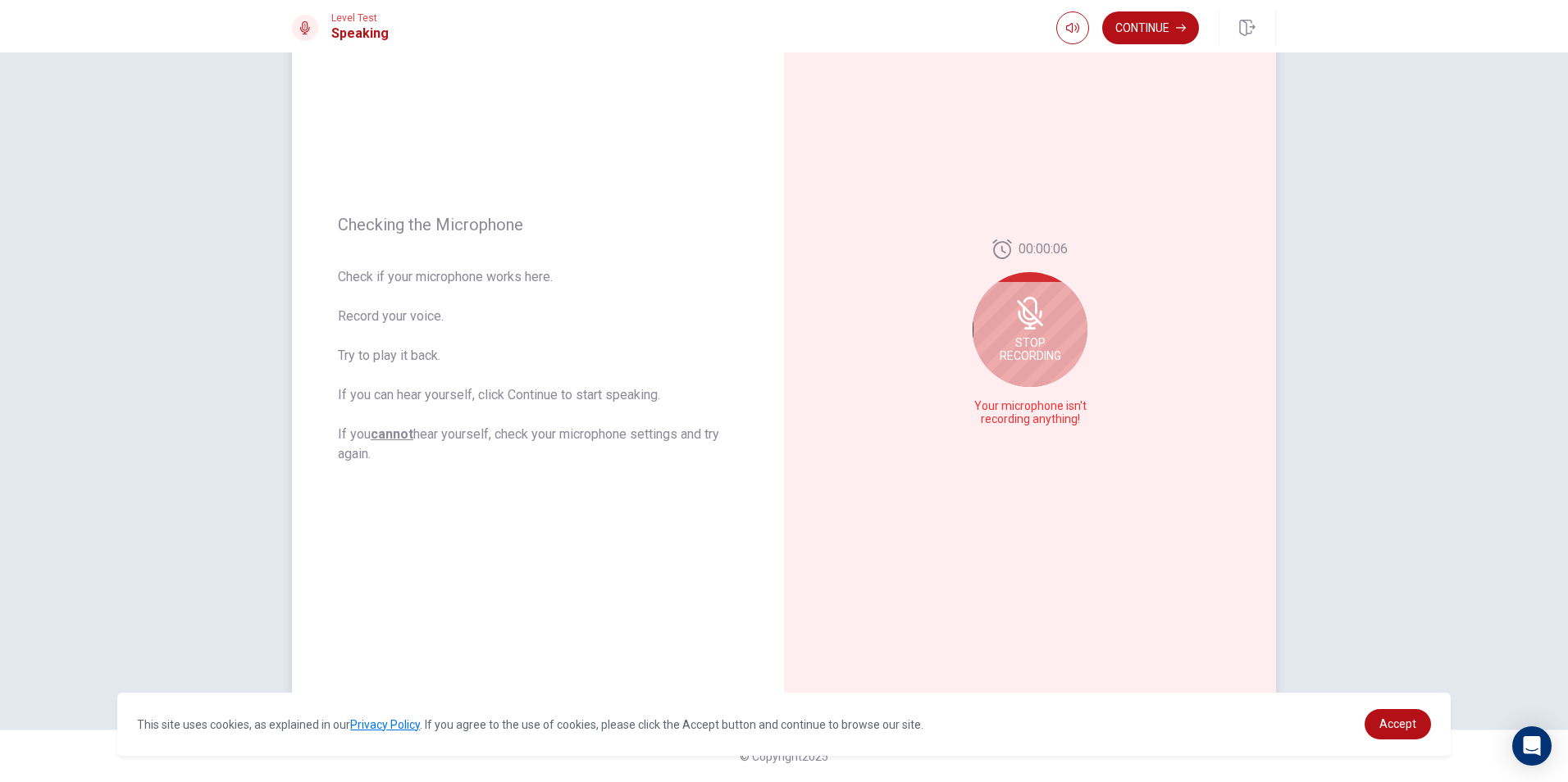
click at [1002, 340] on span "Stop Recording" at bounding box center [1030, 349] width 62 height 26
click at [1039, 425] on button "Play Audio" at bounding box center [1047, 419] width 23 height 23
click at [1043, 415] on icon "Pause Audio" at bounding box center [1047, 420] width 8 height 10
click at [1007, 424] on button "Record Again" at bounding box center [1012, 419] width 23 height 23
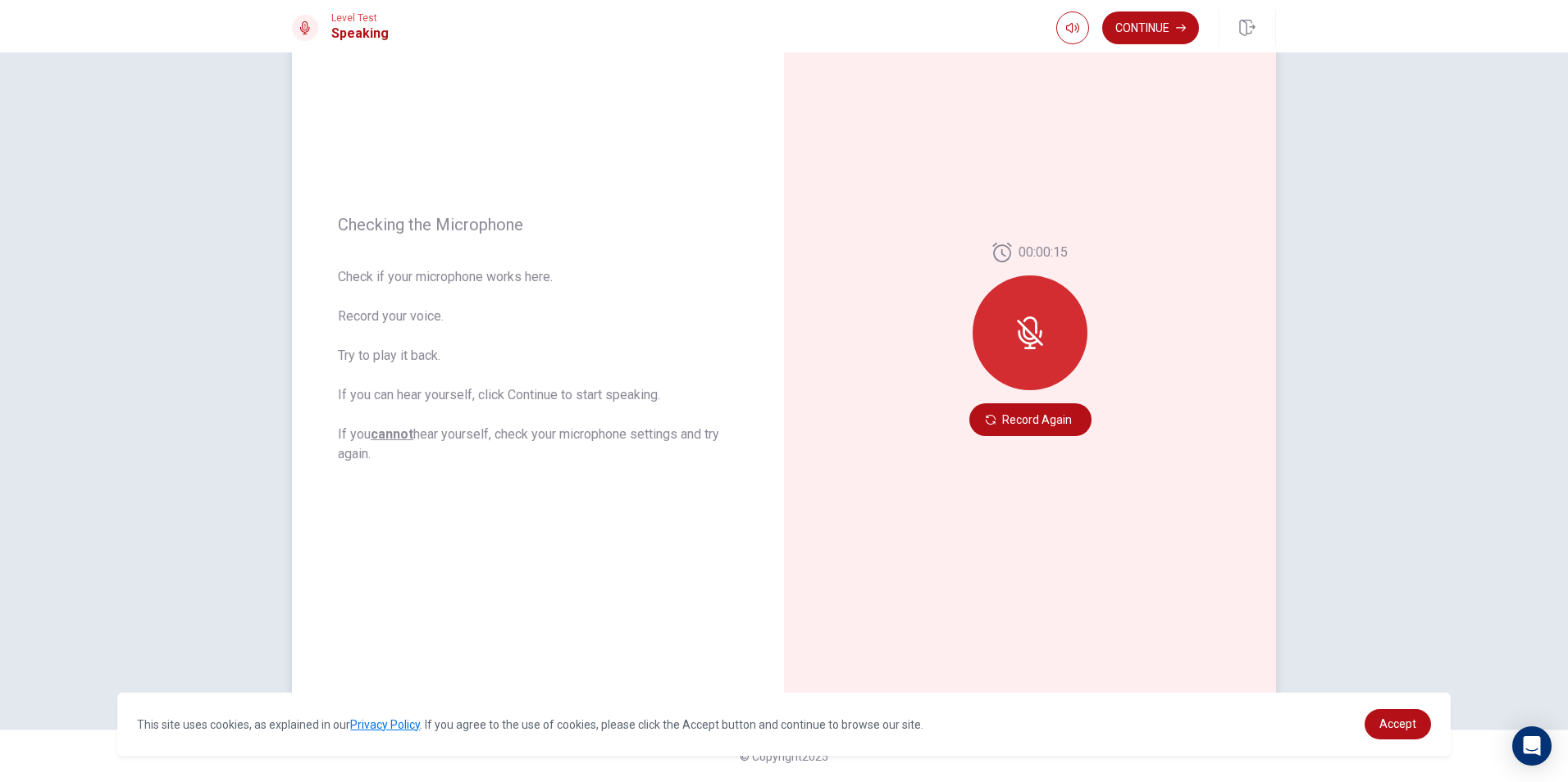
click at [1022, 327] on icon at bounding box center [1029, 333] width 26 height 26
click at [1016, 409] on button "Record Again" at bounding box center [1029, 419] width 122 height 33
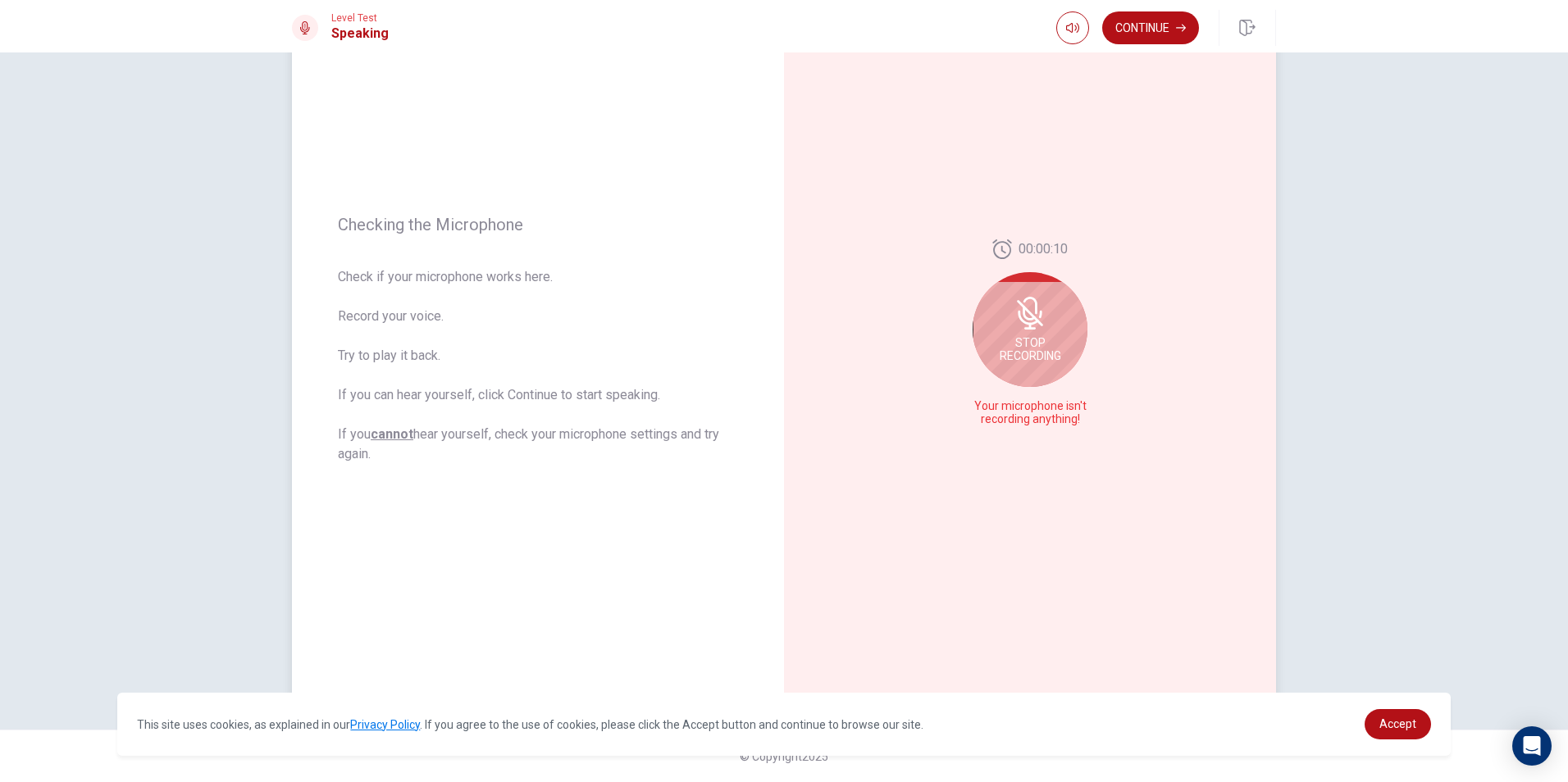
click at [1039, 351] on span "Stop Recording" at bounding box center [1030, 349] width 62 height 26
click at [1037, 420] on button "Play Audio" at bounding box center [1047, 419] width 23 height 23
click at [1007, 420] on icon "Record Again" at bounding box center [1012, 420] width 10 height 10
click at [1040, 354] on div "Stop Recording" at bounding box center [1030, 350] width 115 height 115
click at [1048, 416] on button "Play Audio" at bounding box center [1047, 419] width 23 height 23
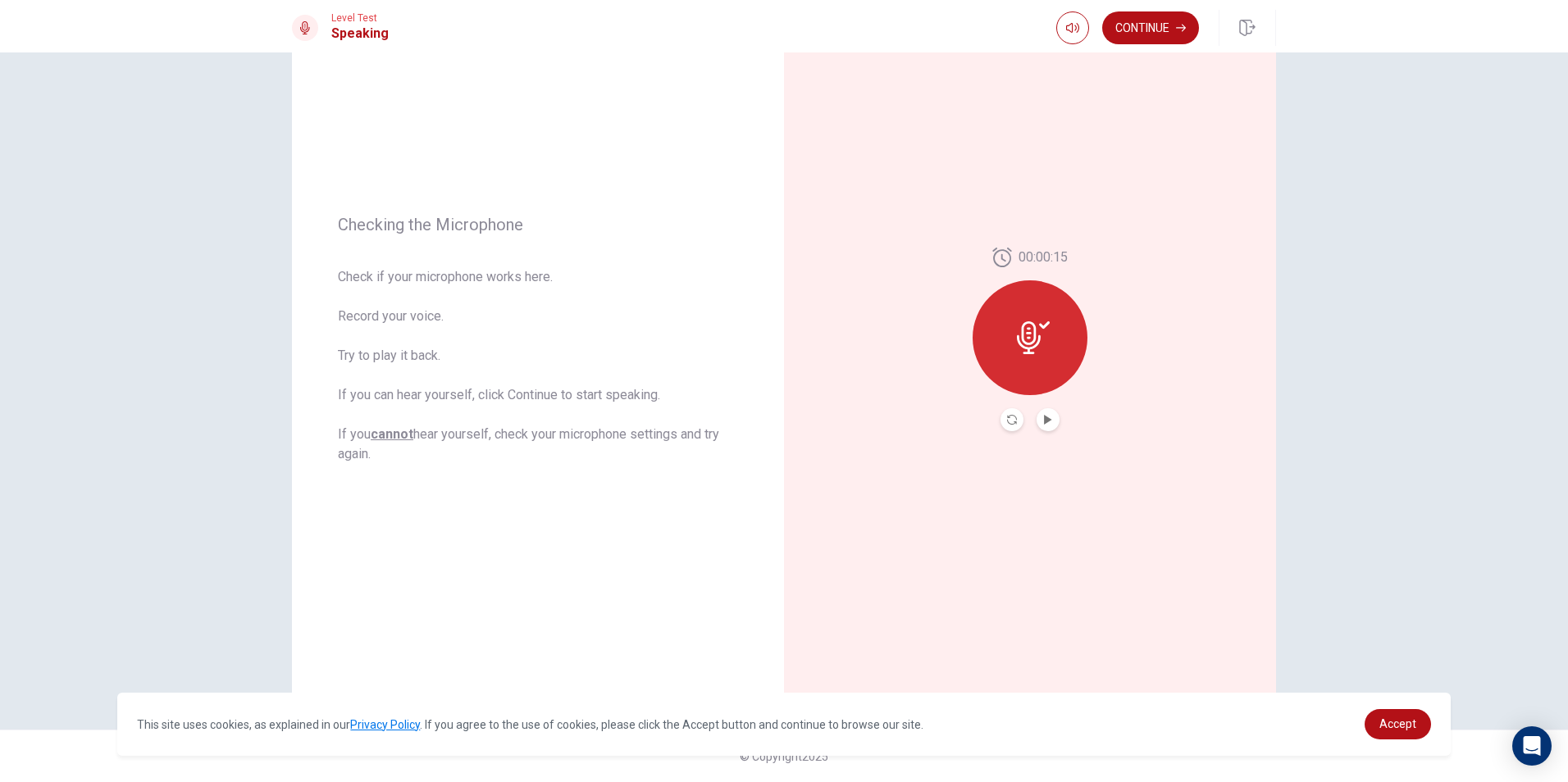
click at [1048, 328] on div at bounding box center [1030, 338] width 115 height 115
click at [1038, 314] on div at bounding box center [1030, 338] width 115 height 115
click at [1019, 337] on icon at bounding box center [1028, 337] width 24 height 33
click at [1033, 424] on button "Record Again" at bounding box center [1029, 419] width 122 height 33
click at [1027, 361] on span "Stop Recording" at bounding box center [1030, 369] width 62 height 26
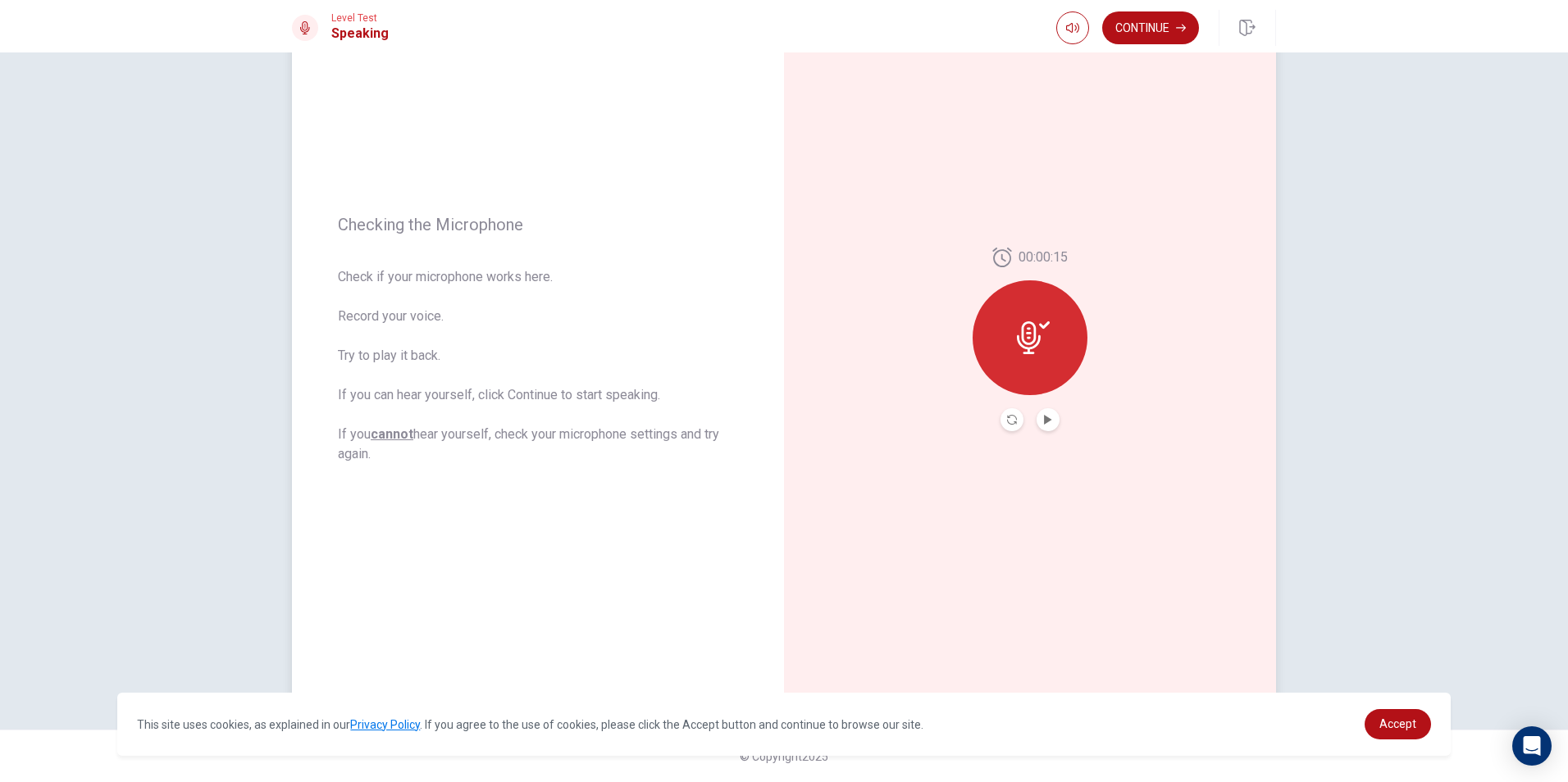
click at [1036, 424] on button "Play Audio" at bounding box center [1047, 419] width 23 height 23
click at [1002, 413] on button "Record Again" at bounding box center [1012, 419] width 23 height 23
click at [1029, 360] on span "Stop Recording" at bounding box center [1030, 369] width 62 height 26
click at [1029, 360] on div at bounding box center [1030, 338] width 115 height 115
click at [1012, 407] on button "Record Again" at bounding box center [1029, 419] width 122 height 33
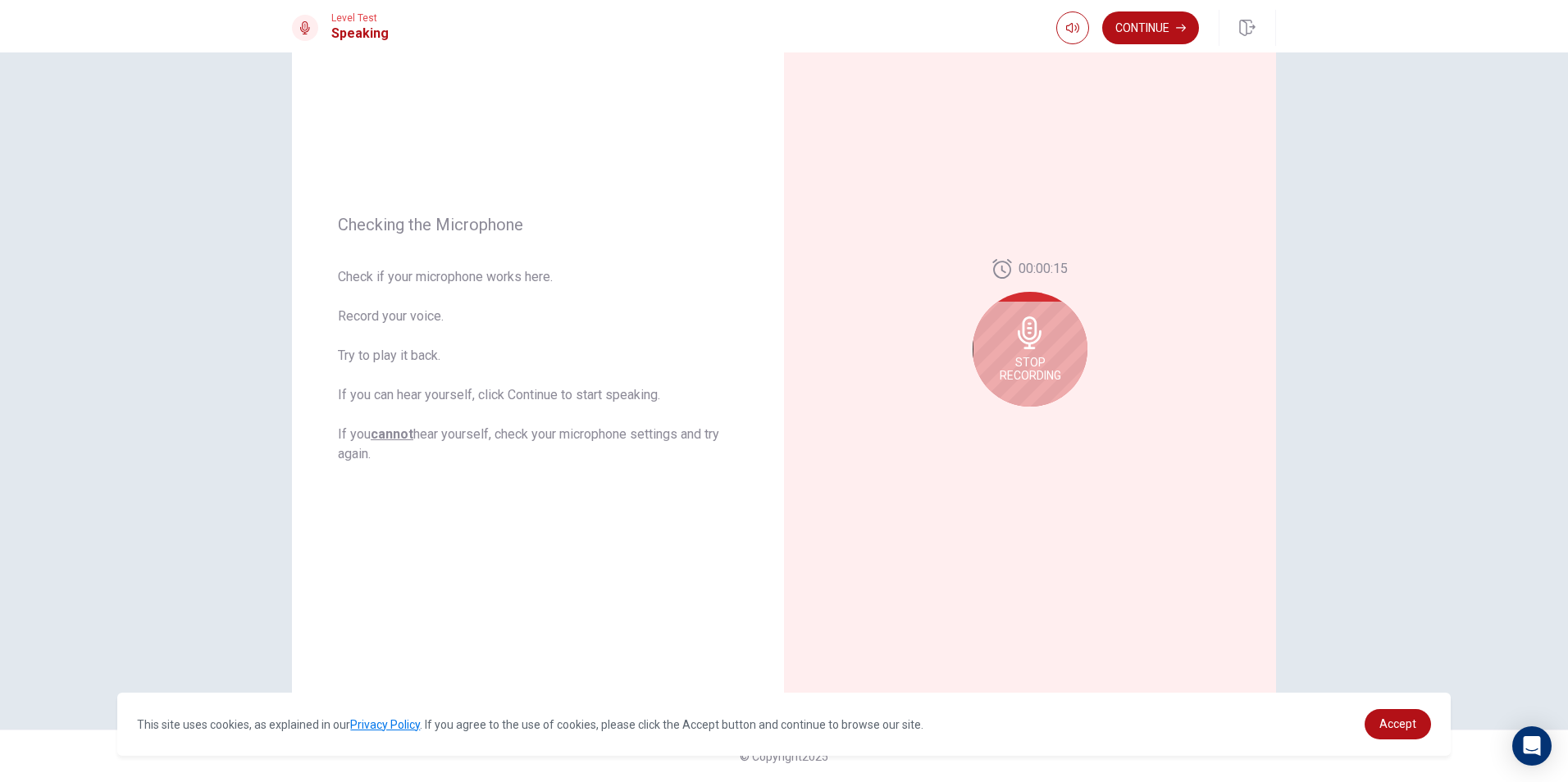
click at [1021, 368] on span "Stop Recording" at bounding box center [1030, 369] width 62 height 26
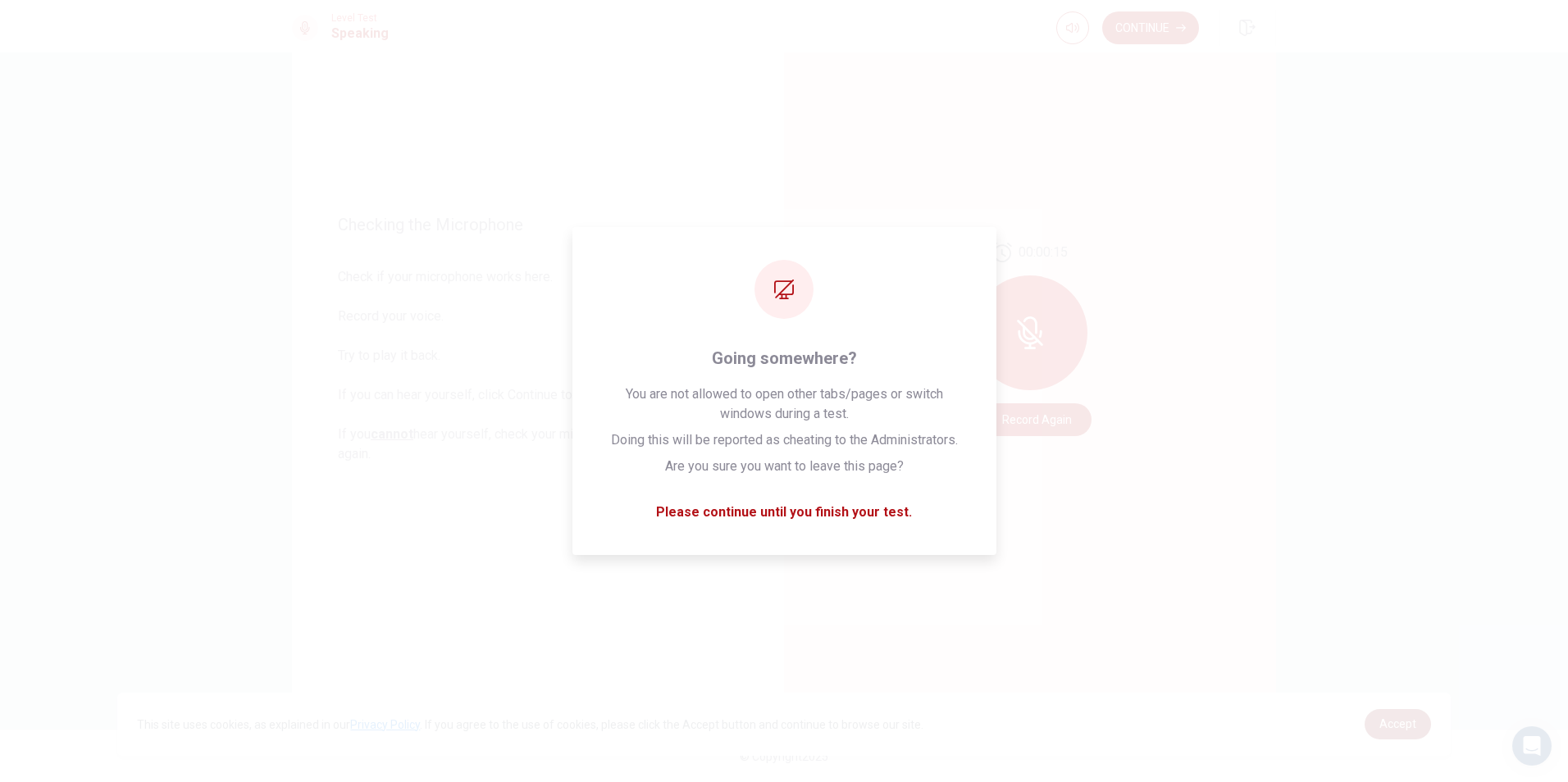
click at [1417, 722] on link "Accept" at bounding box center [1397, 724] width 67 height 31
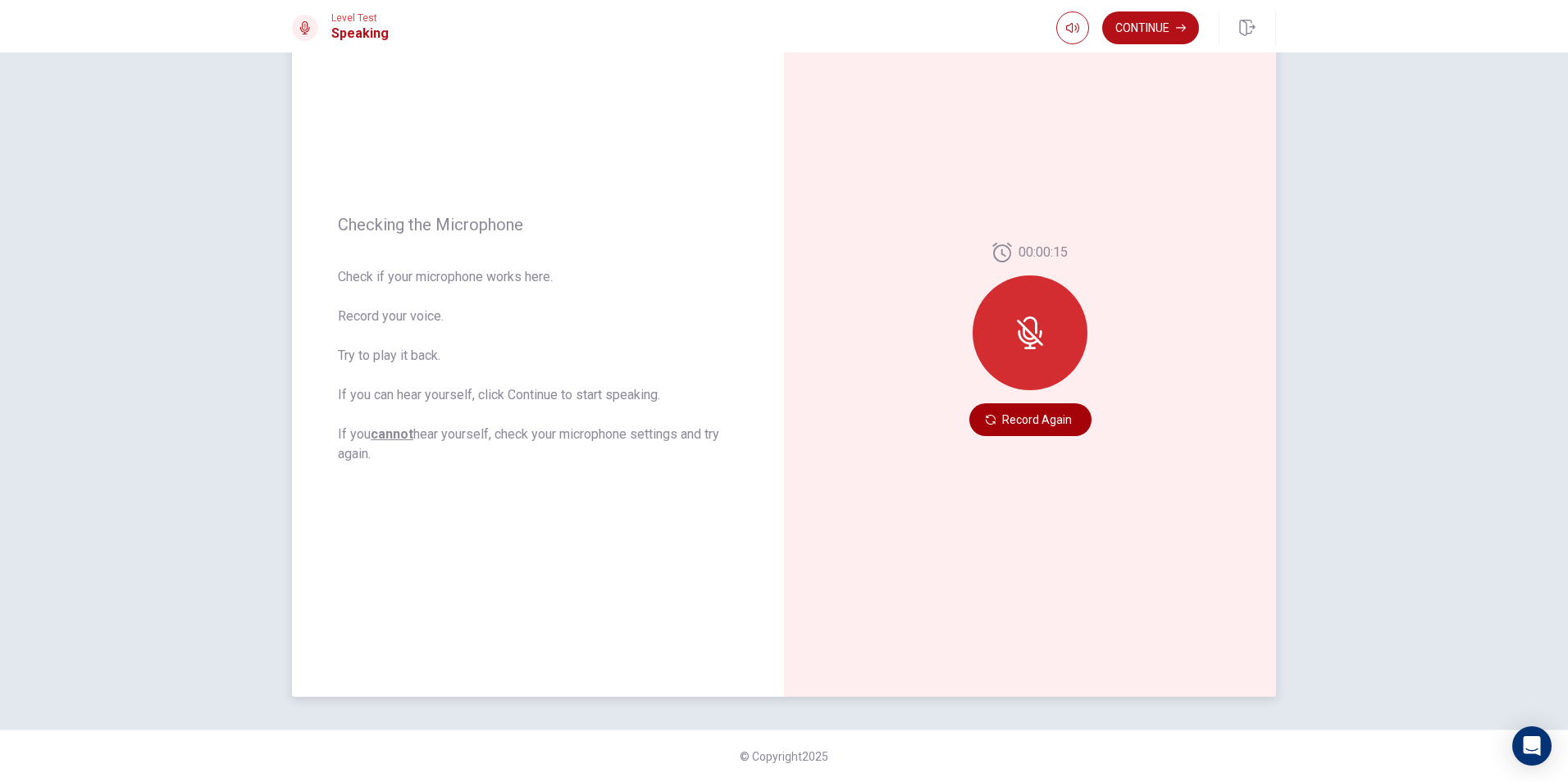
click at [1011, 424] on button "Record Again" at bounding box center [1029, 419] width 122 height 33
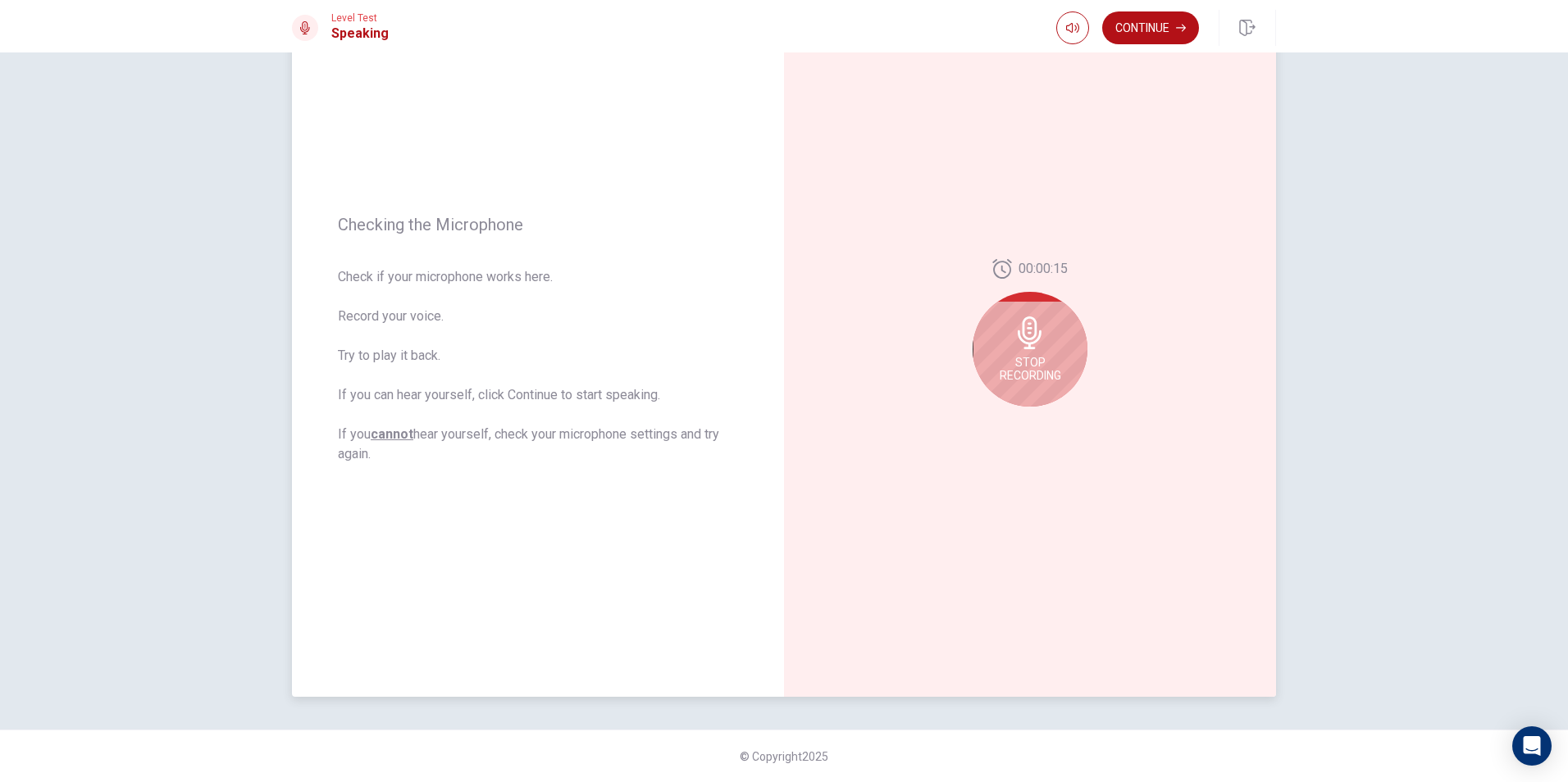
click at [1025, 345] on icon at bounding box center [1029, 333] width 24 height 33
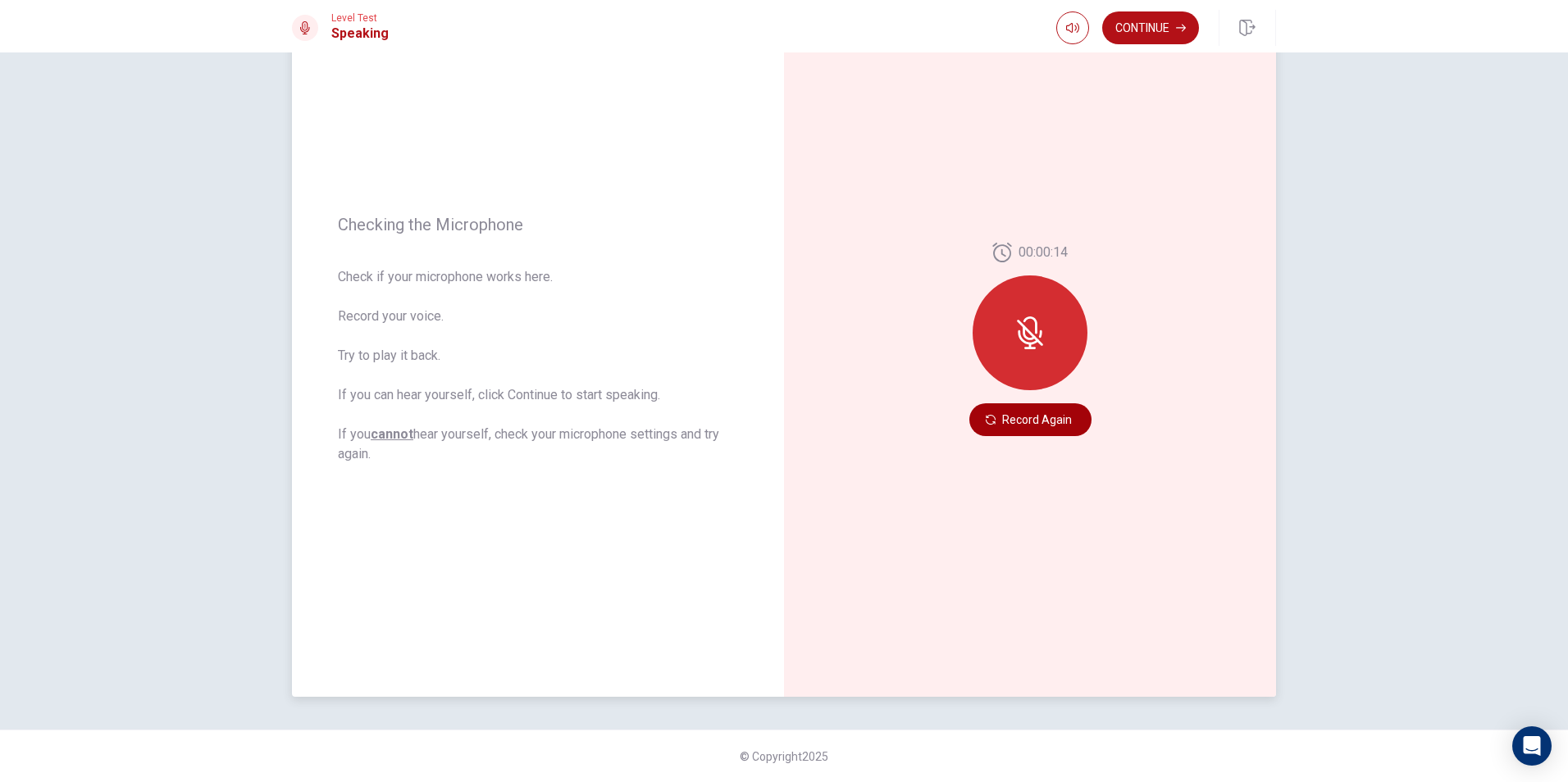
click at [1048, 424] on button "Record Again" at bounding box center [1029, 419] width 122 height 33
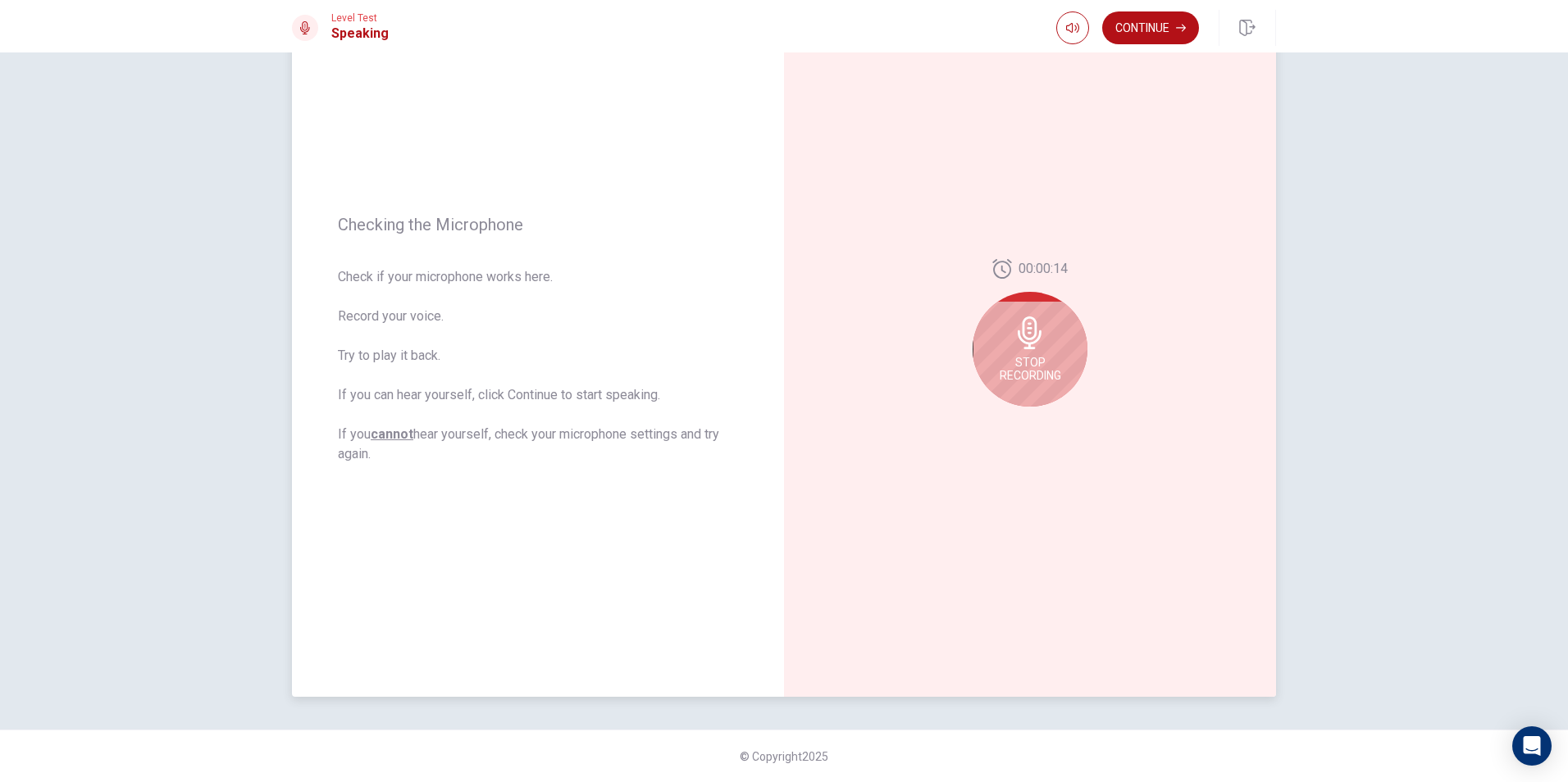
click at [1053, 330] on div "Stop Recording" at bounding box center [1030, 350] width 115 height 115
click at [1044, 424] on button "Play Audio" at bounding box center [1047, 419] width 23 height 23
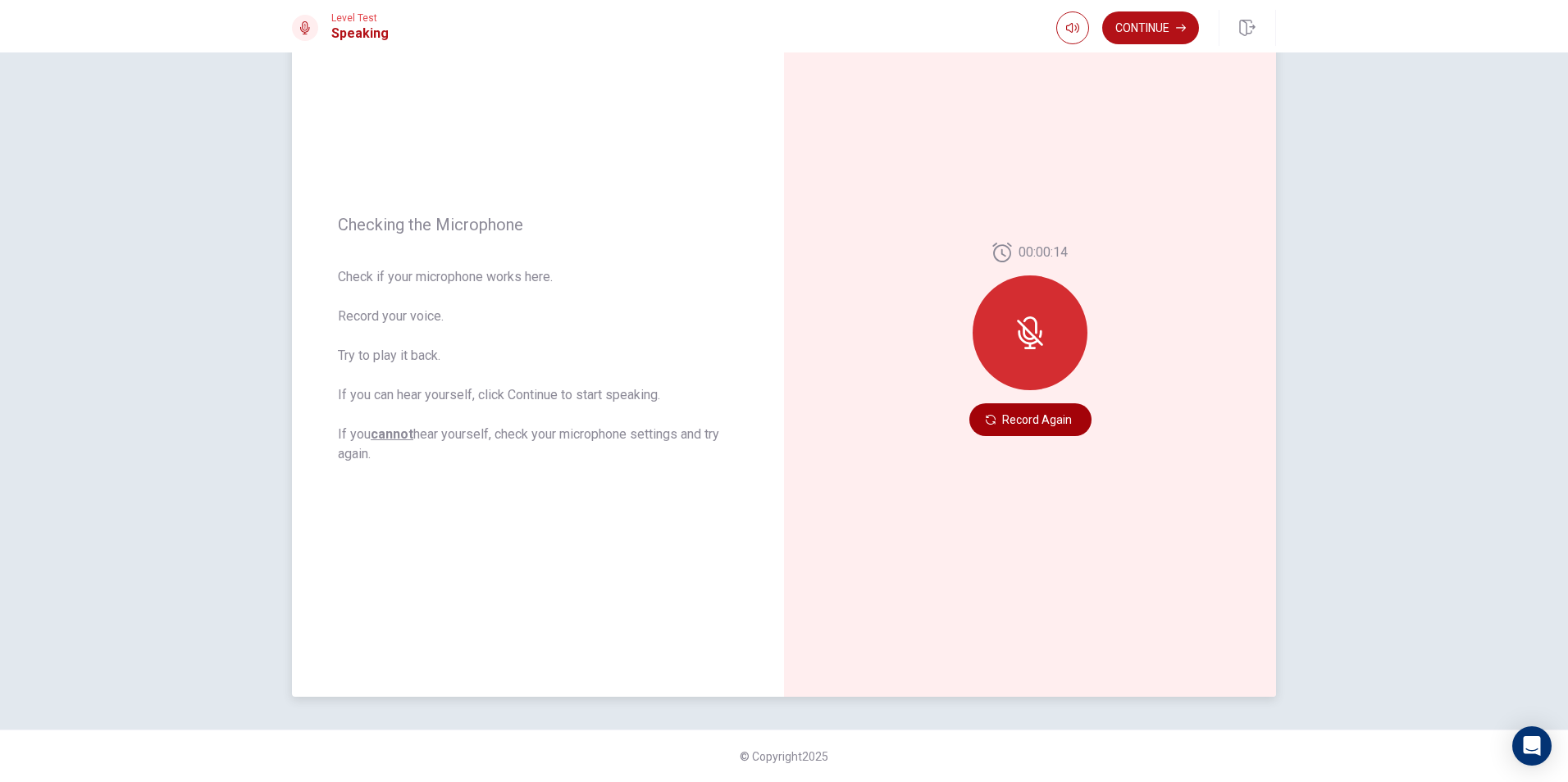
click at [1019, 411] on button "Record Again" at bounding box center [1029, 419] width 122 height 33
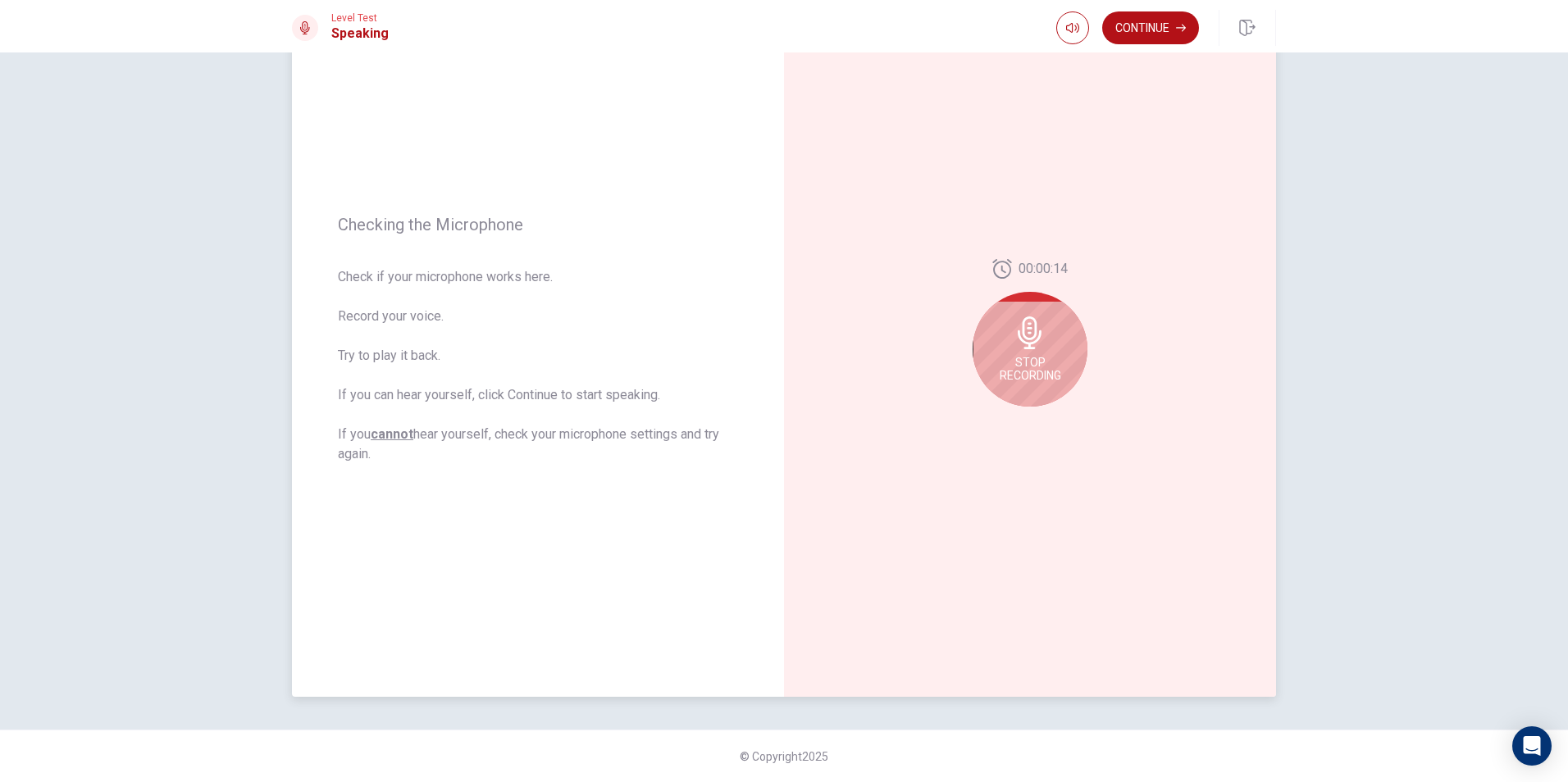
click at [1025, 357] on span "Stop Recording" at bounding box center [1030, 369] width 62 height 26
click at [1042, 430] on button "Play Audio" at bounding box center [1047, 419] width 23 height 23
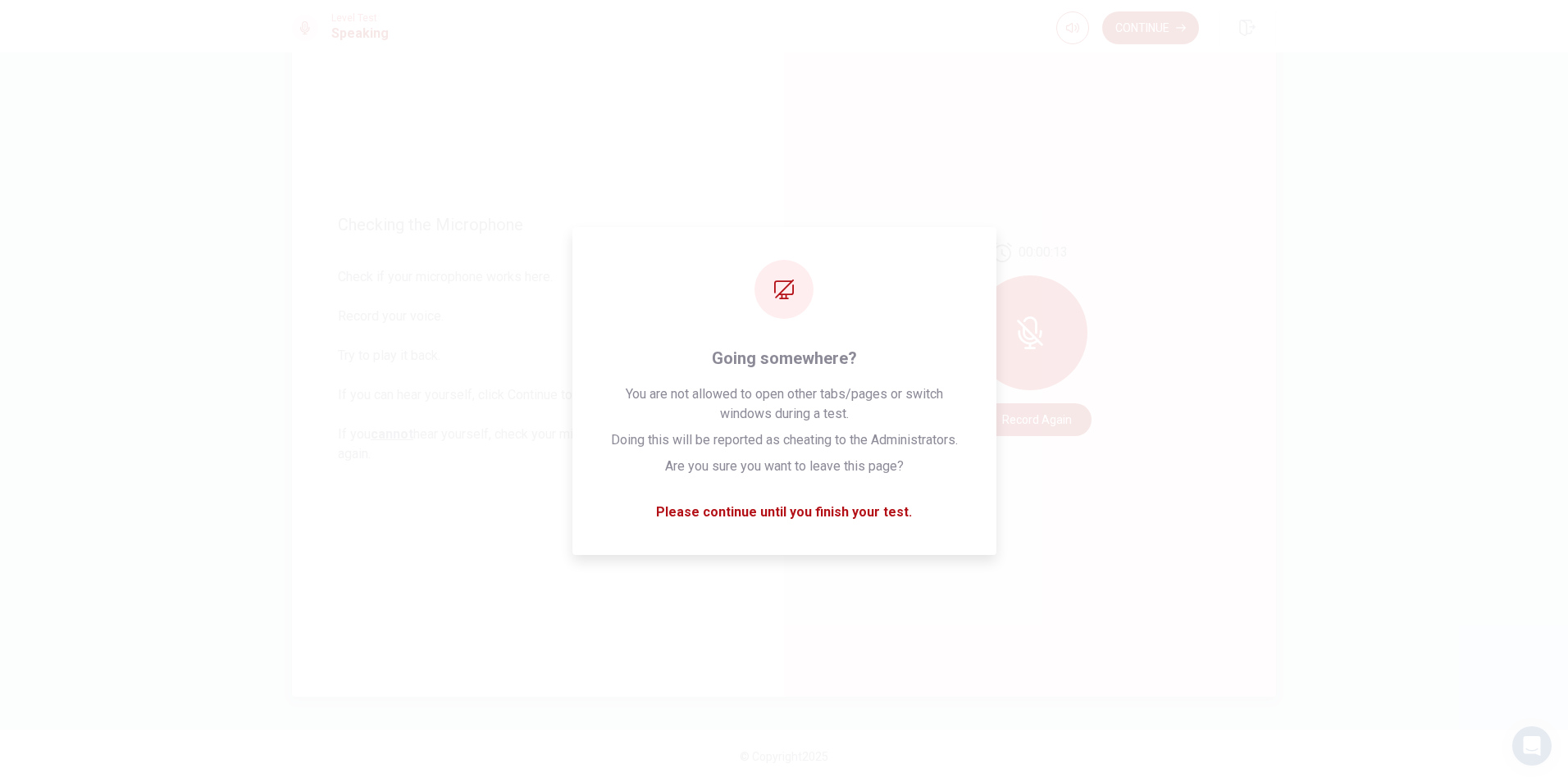
click at [1110, 439] on div "00:00:13 Record Again" at bounding box center [1029, 340] width 492 height 715
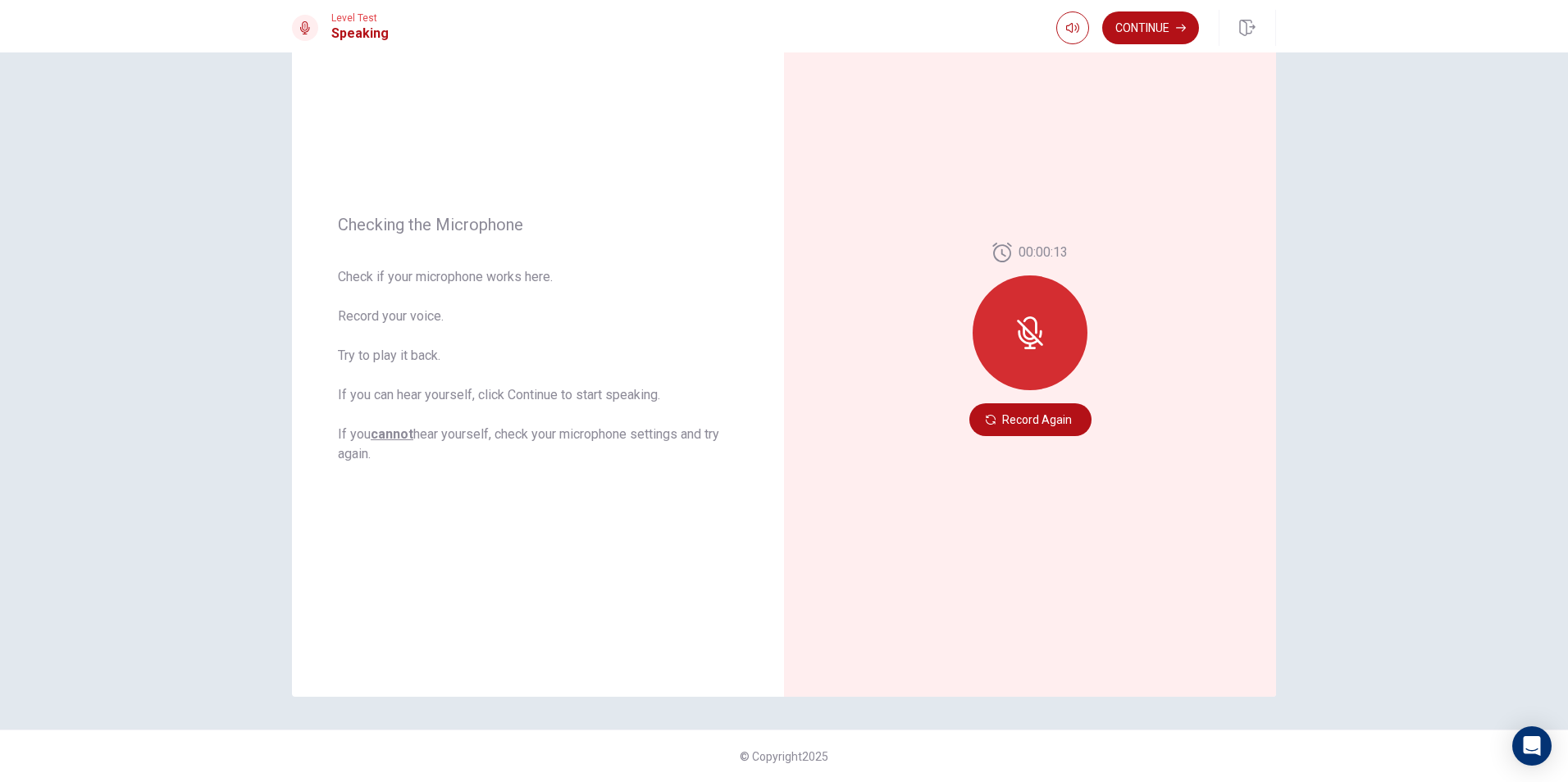
drag, startPoint x: 1020, startPoint y: 321, endPoint x: 1020, endPoint y: 330, distance: 9.0
click at [1020, 329] on icon at bounding box center [1029, 333] width 33 height 33
click at [1016, 415] on button "Record Again" at bounding box center [1029, 419] width 122 height 33
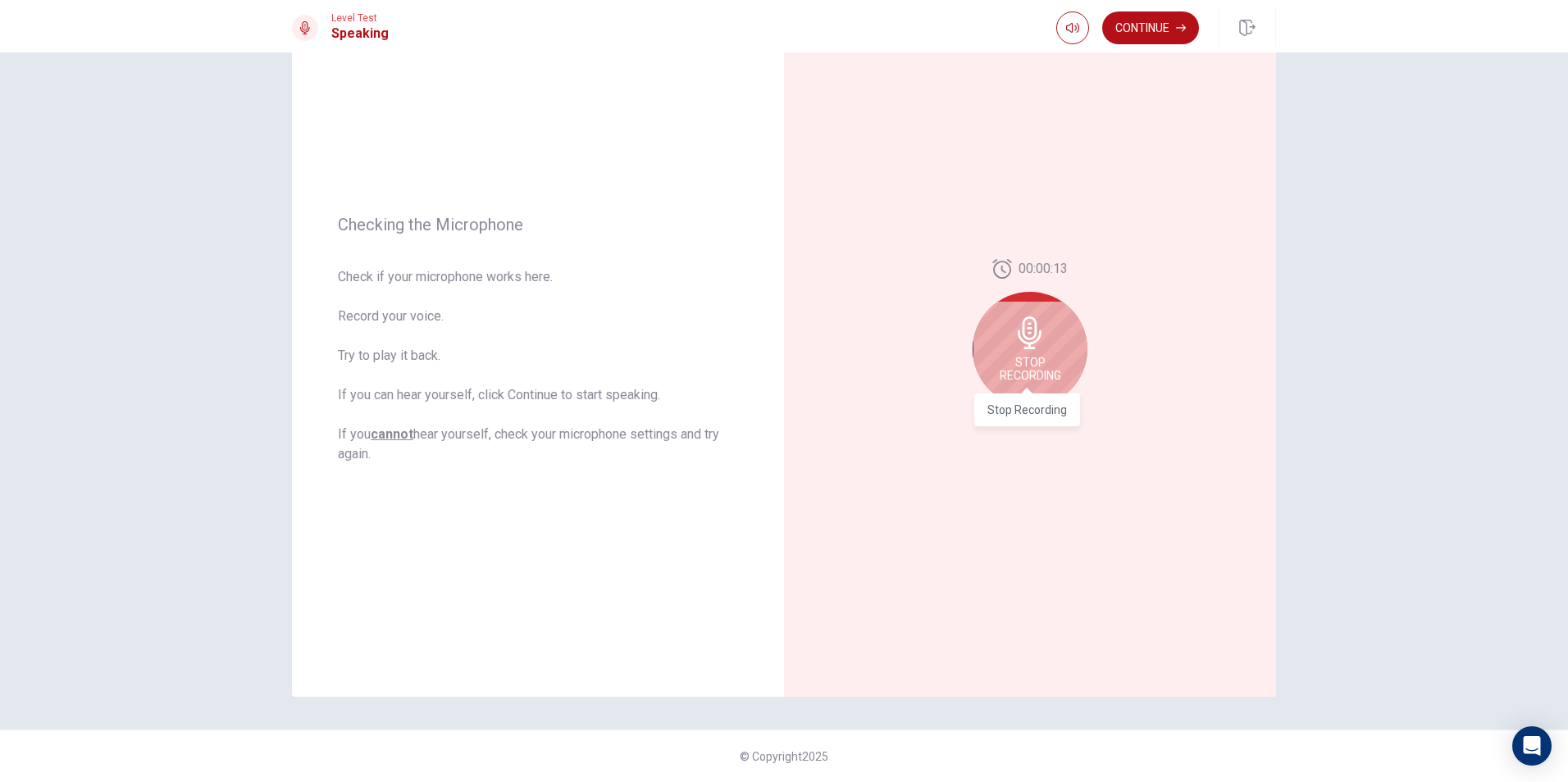
click at [1032, 365] on span "Stop Recording" at bounding box center [1030, 369] width 62 height 26
click at [1038, 424] on button "Play Audio" at bounding box center [1047, 419] width 23 height 23
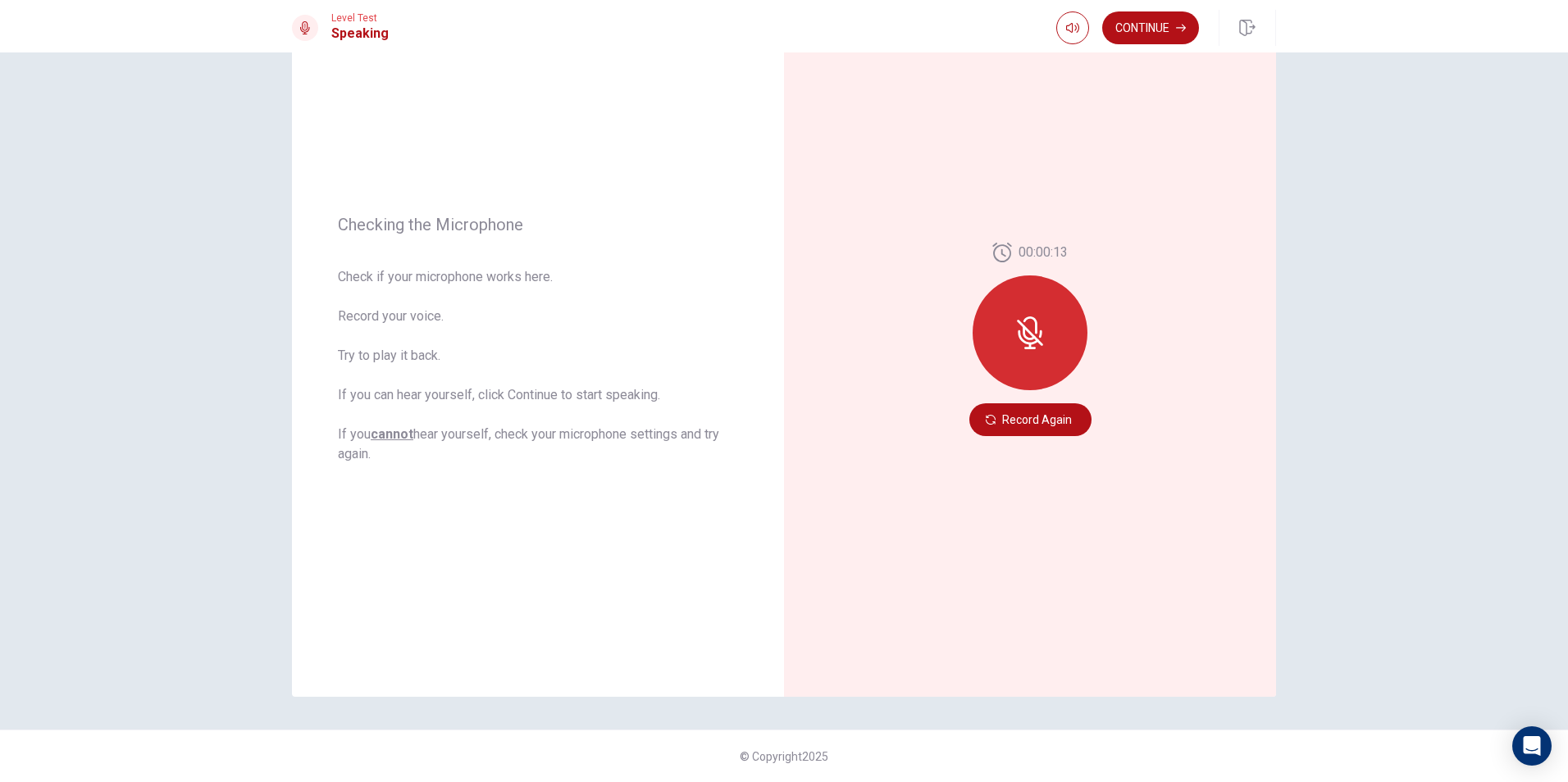
click at [1038, 360] on div at bounding box center [1030, 333] width 115 height 115
click at [1027, 340] on icon at bounding box center [1028, 333] width 13 height 15
click at [1016, 420] on button "Record Again" at bounding box center [1029, 419] width 122 height 33
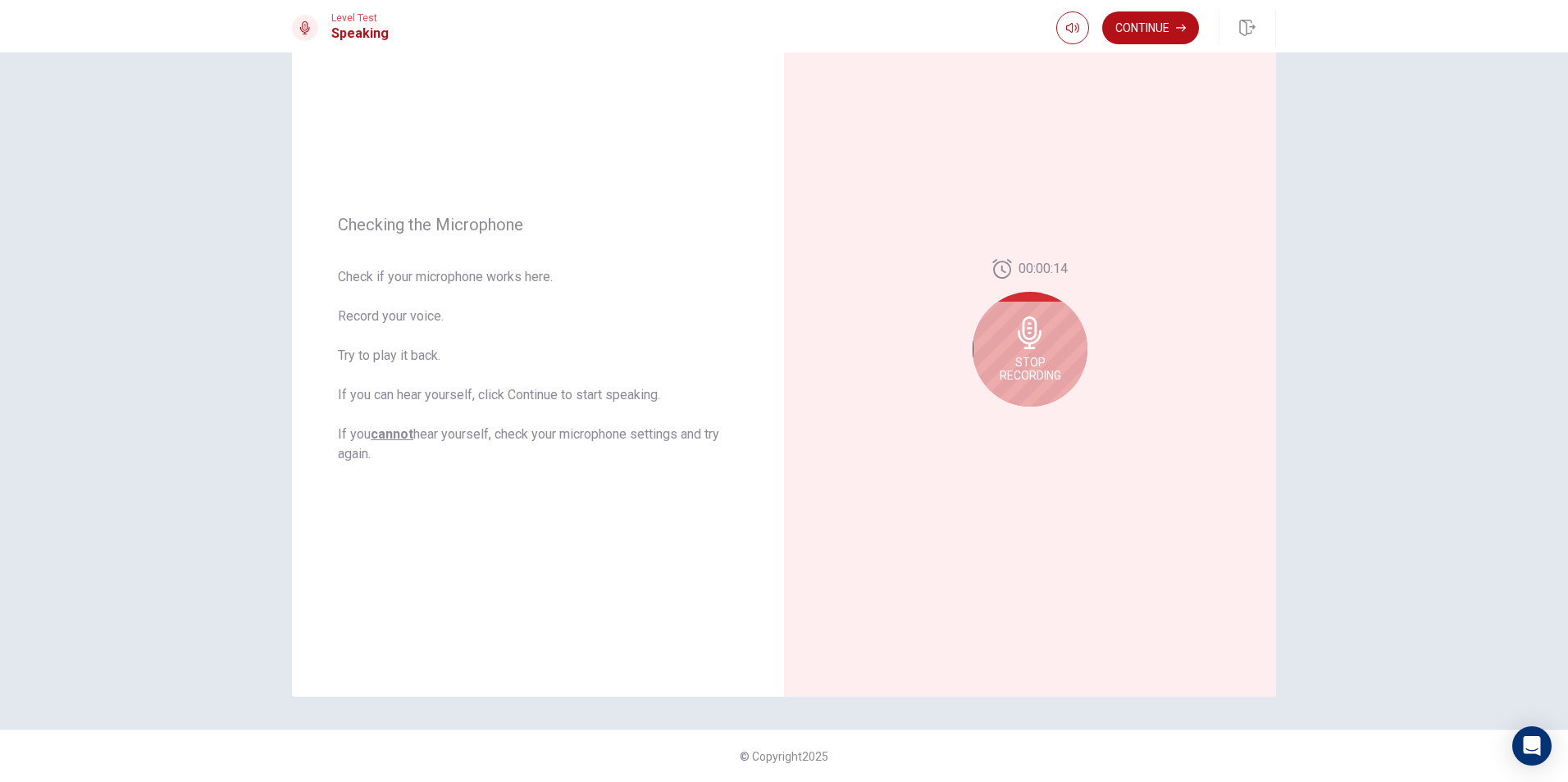
click at [1039, 361] on span "Stop Recording" at bounding box center [1030, 369] width 62 height 26
click at [1043, 423] on icon "Play Audio" at bounding box center [1048, 420] width 10 height 10
click at [1043, 424] on icon "Pause Audio" at bounding box center [1047, 420] width 8 height 10
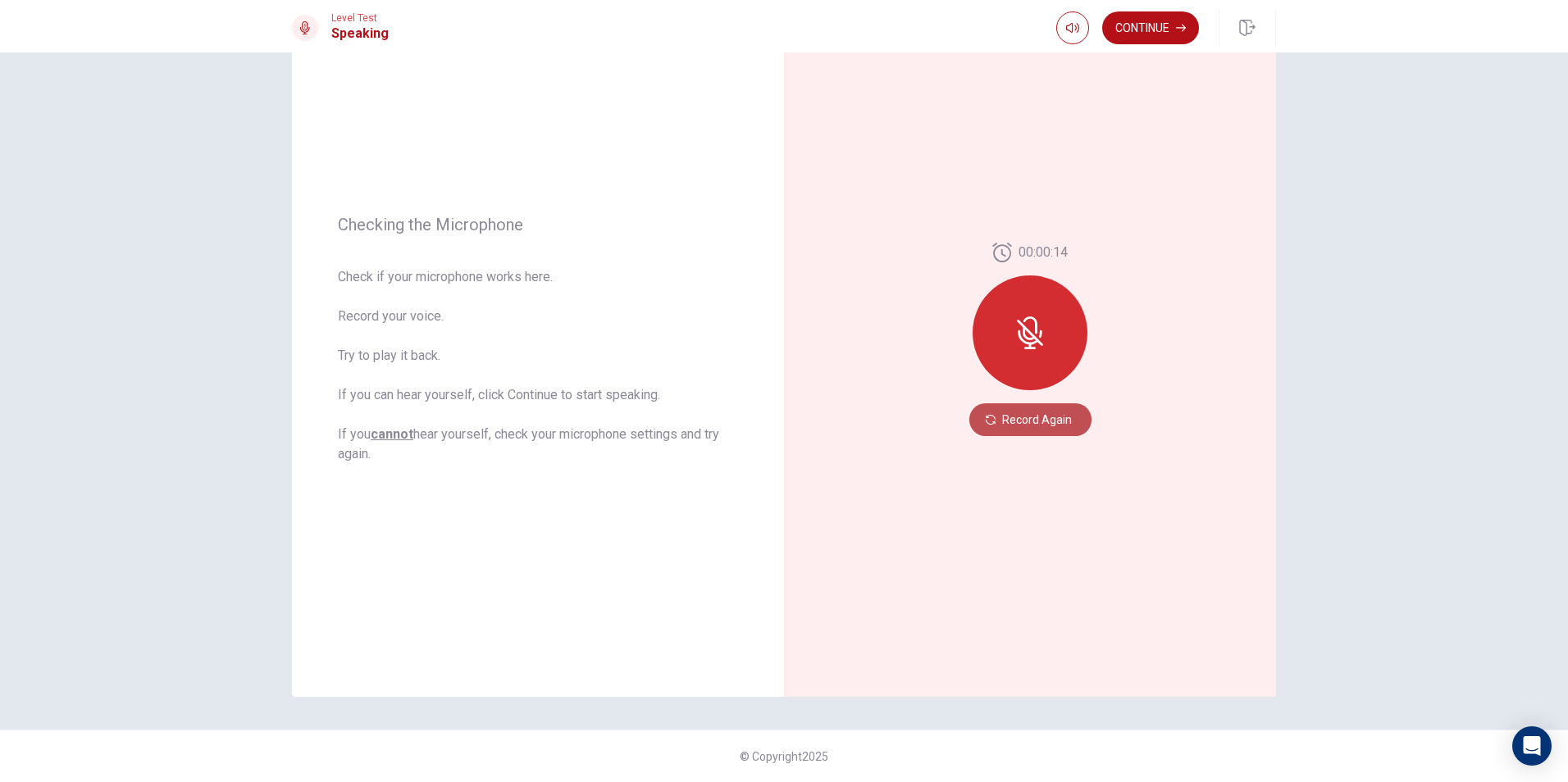
click at [1009, 410] on button "Record Again" at bounding box center [1029, 419] width 122 height 33
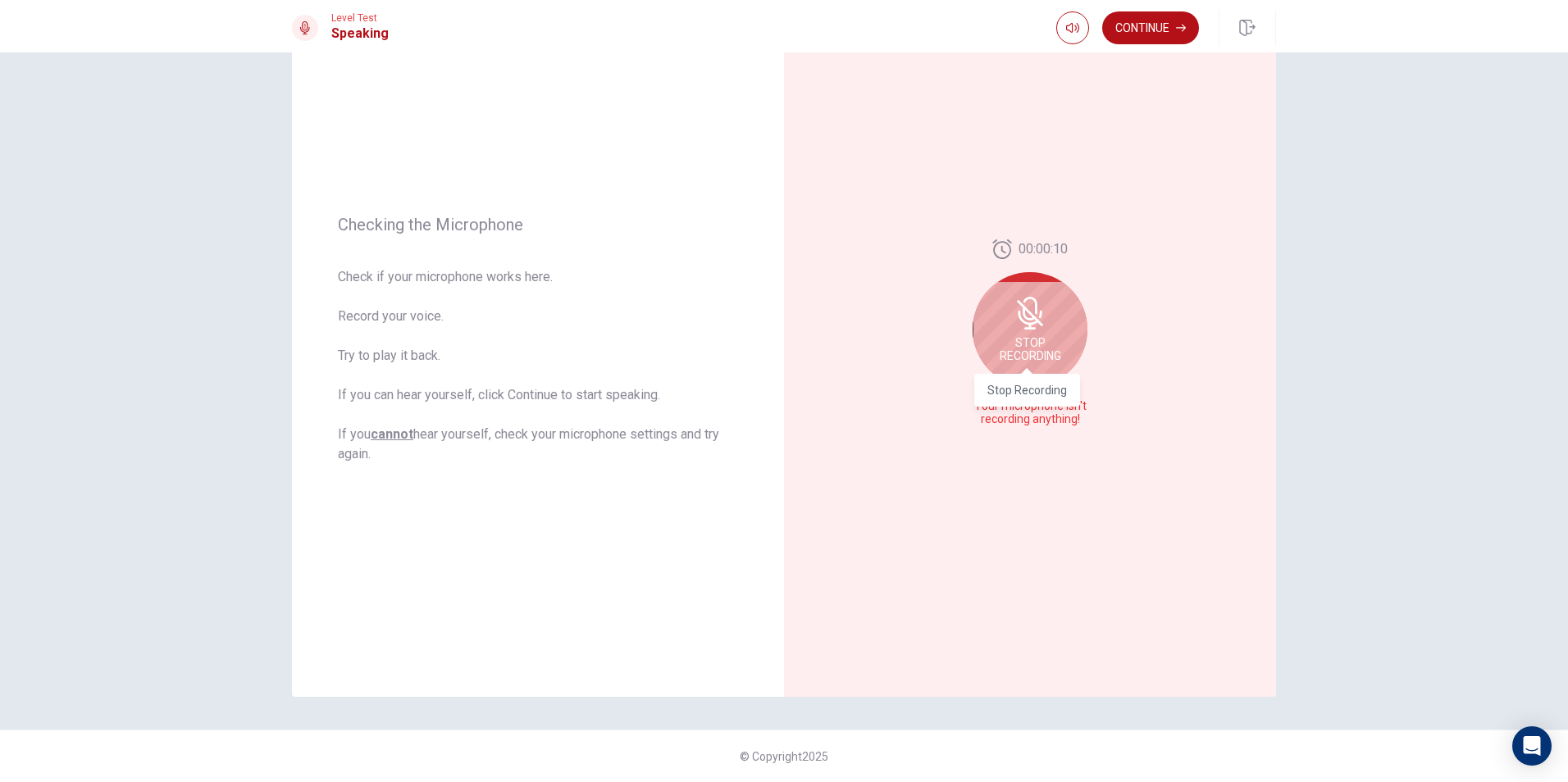
click at [1039, 342] on span "Stop Recording" at bounding box center [1030, 349] width 62 height 26
click at [1036, 422] on button "Play Audio" at bounding box center [1047, 419] width 23 height 23
drag, startPoint x: 1368, startPoint y: 272, endPoint x: 1335, endPoint y: 272, distance: 33.0
click at [1368, 272] on div "Checking the Microphone Check if your microphone works here. Record your voice.…" at bounding box center [784, 417] width 1568 height 729
click at [1048, 409] on button "Play Audio" at bounding box center [1047, 419] width 23 height 23
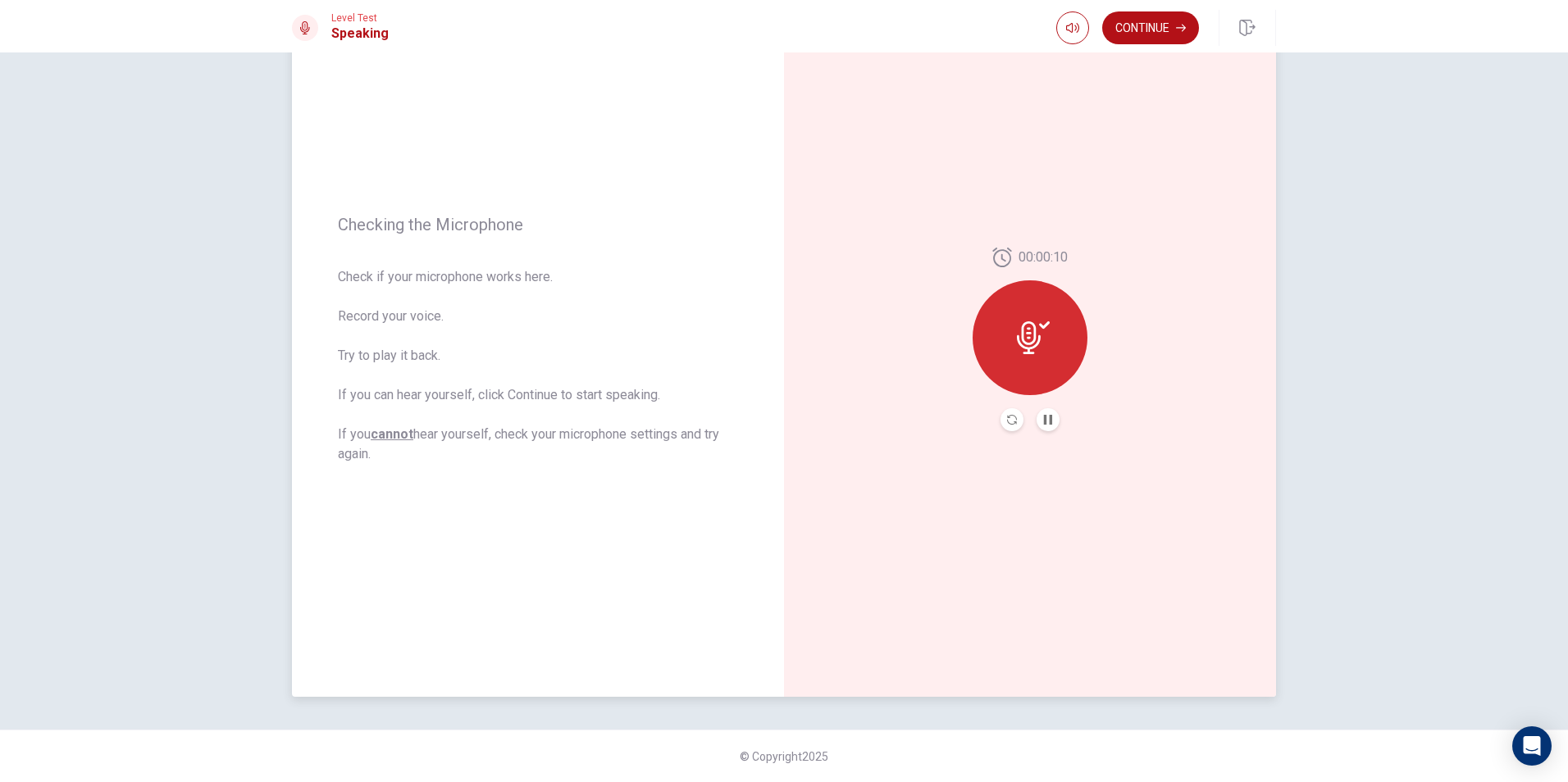
click at [1010, 414] on button "Record Again" at bounding box center [1012, 419] width 23 height 23
click at [1040, 363] on span "Stop Recording" at bounding box center [1030, 369] width 62 height 26
click at [1023, 369] on div at bounding box center [1030, 338] width 115 height 115
click at [1002, 429] on button "Record Again" at bounding box center [1012, 419] width 23 height 23
click at [1031, 356] on span "Stop Recording" at bounding box center [1030, 369] width 62 height 26
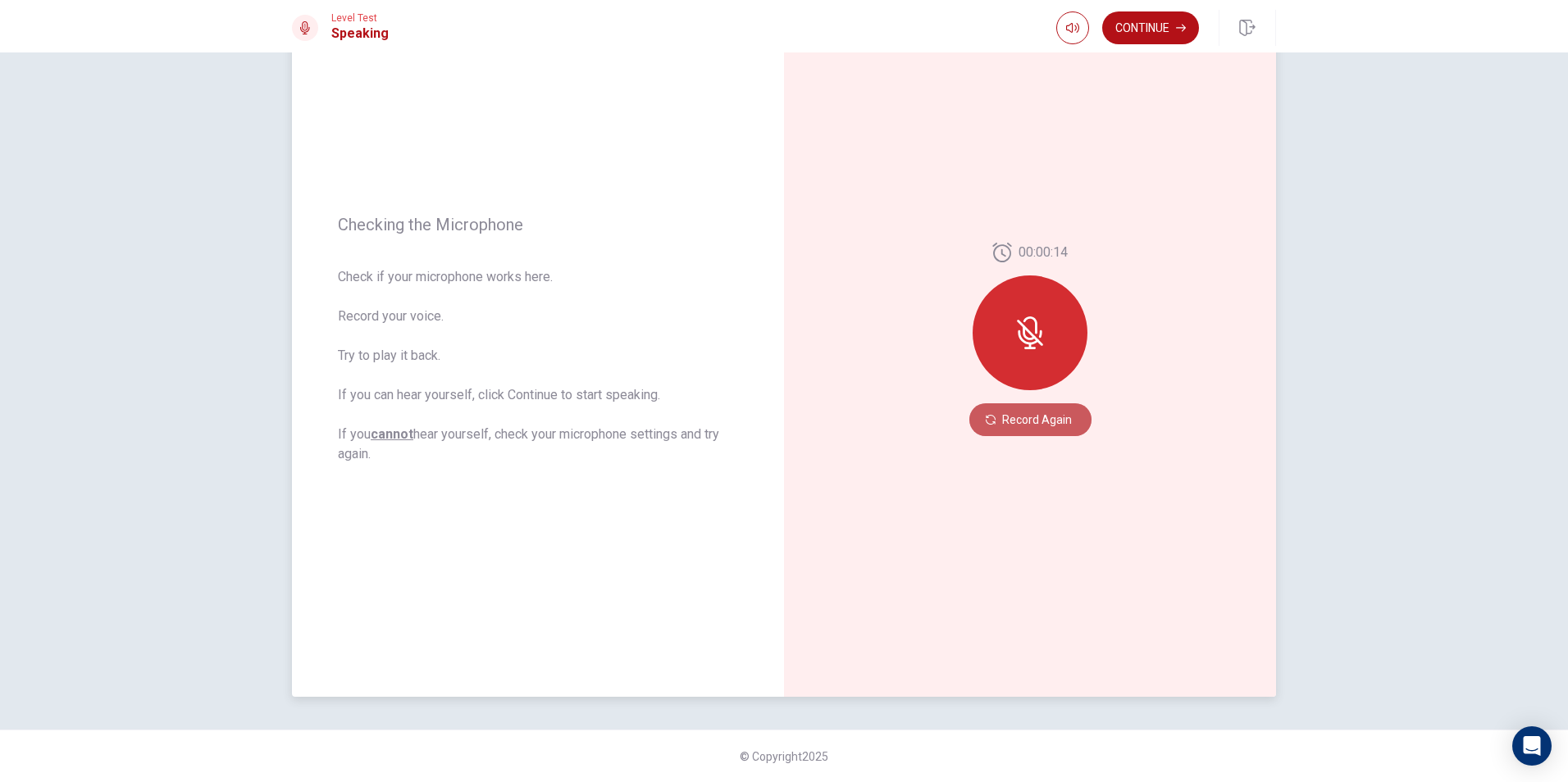
click at [1043, 421] on button "Record Again" at bounding box center [1029, 419] width 122 height 33
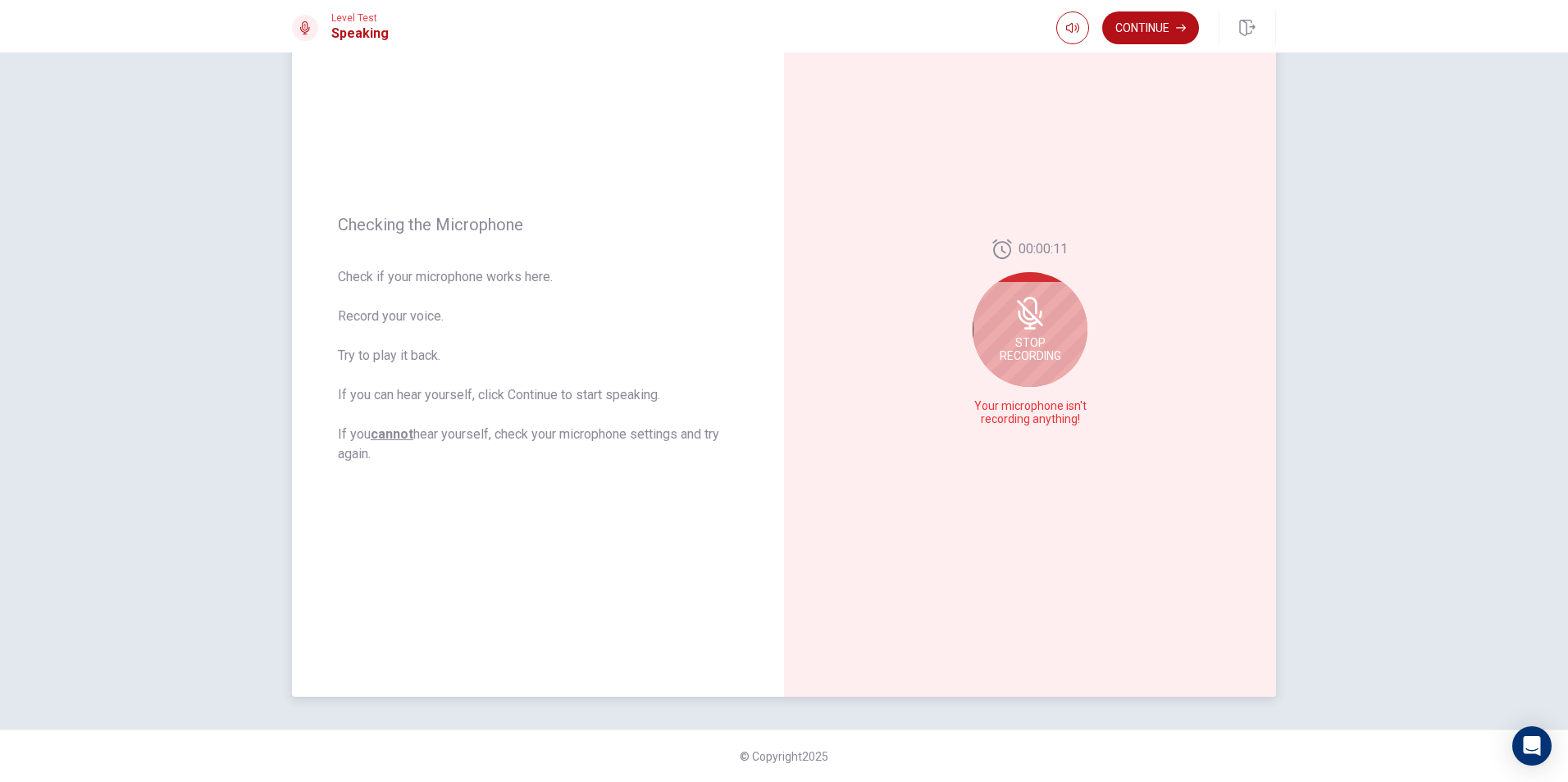
click at [1034, 326] on icon at bounding box center [1029, 313] width 33 height 33
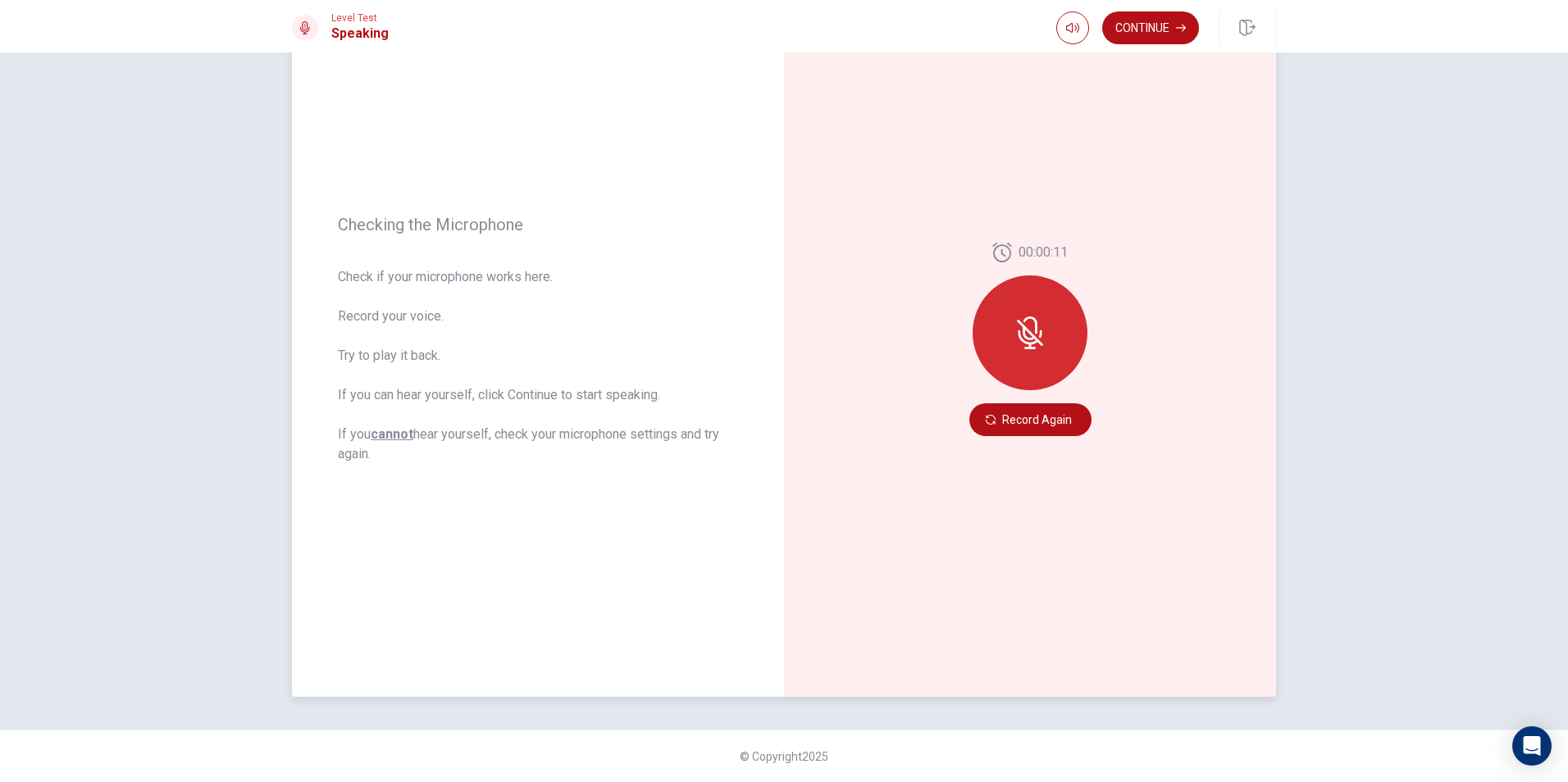
click at [1048, 347] on div at bounding box center [1030, 333] width 115 height 115
click at [1040, 434] on button "Record Again" at bounding box center [1029, 419] width 122 height 33
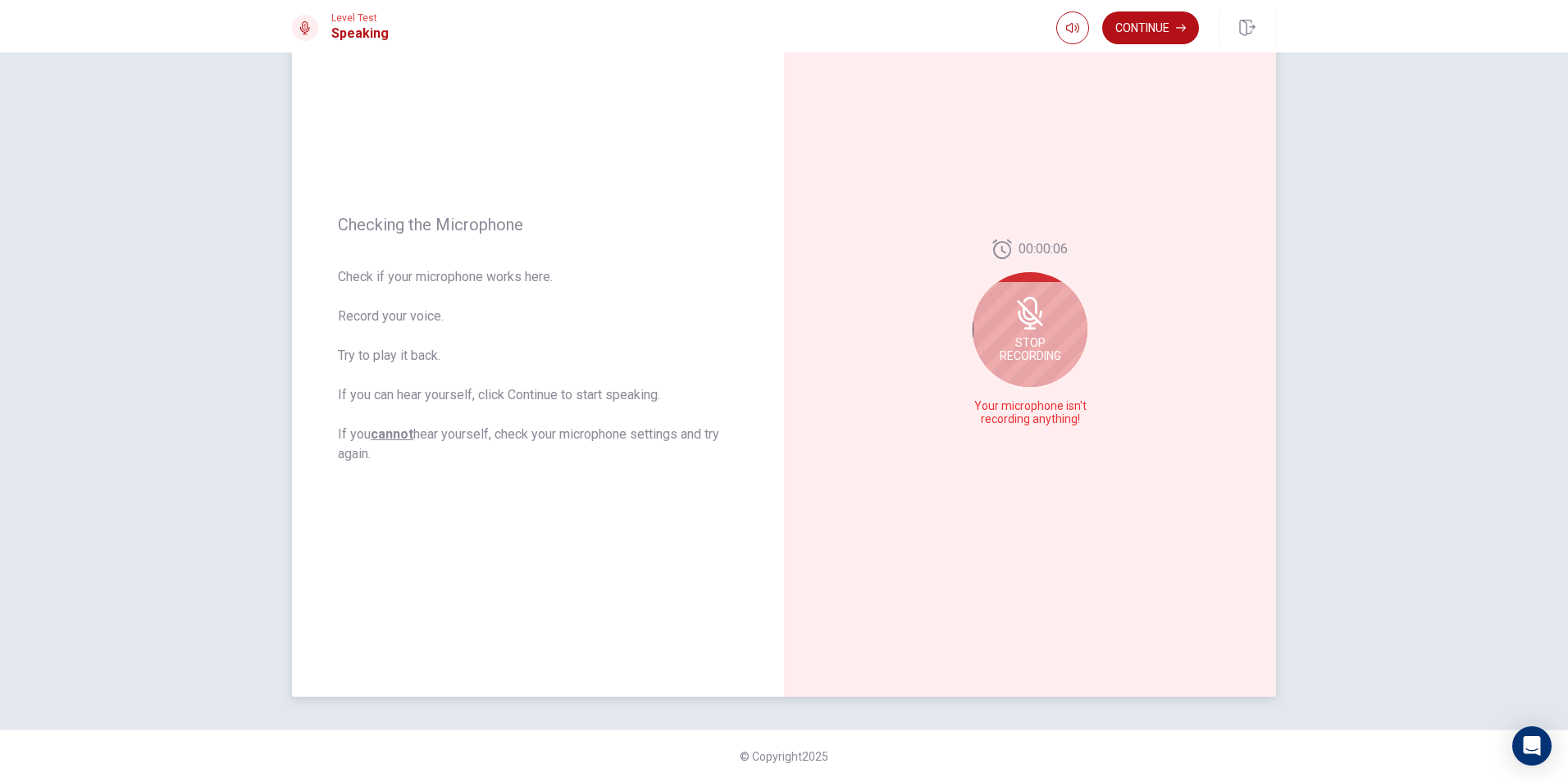
click at [1053, 403] on span "Your microphone isn't recording anything!" at bounding box center [1029, 413] width 119 height 26
click at [1023, 331] on div "Stop Recording" at bounding box center [1030, 330] width 115 height 115
click at [1041, 424] on button "Play Audio" at bounding box center [1047, 419] width 23 height 23
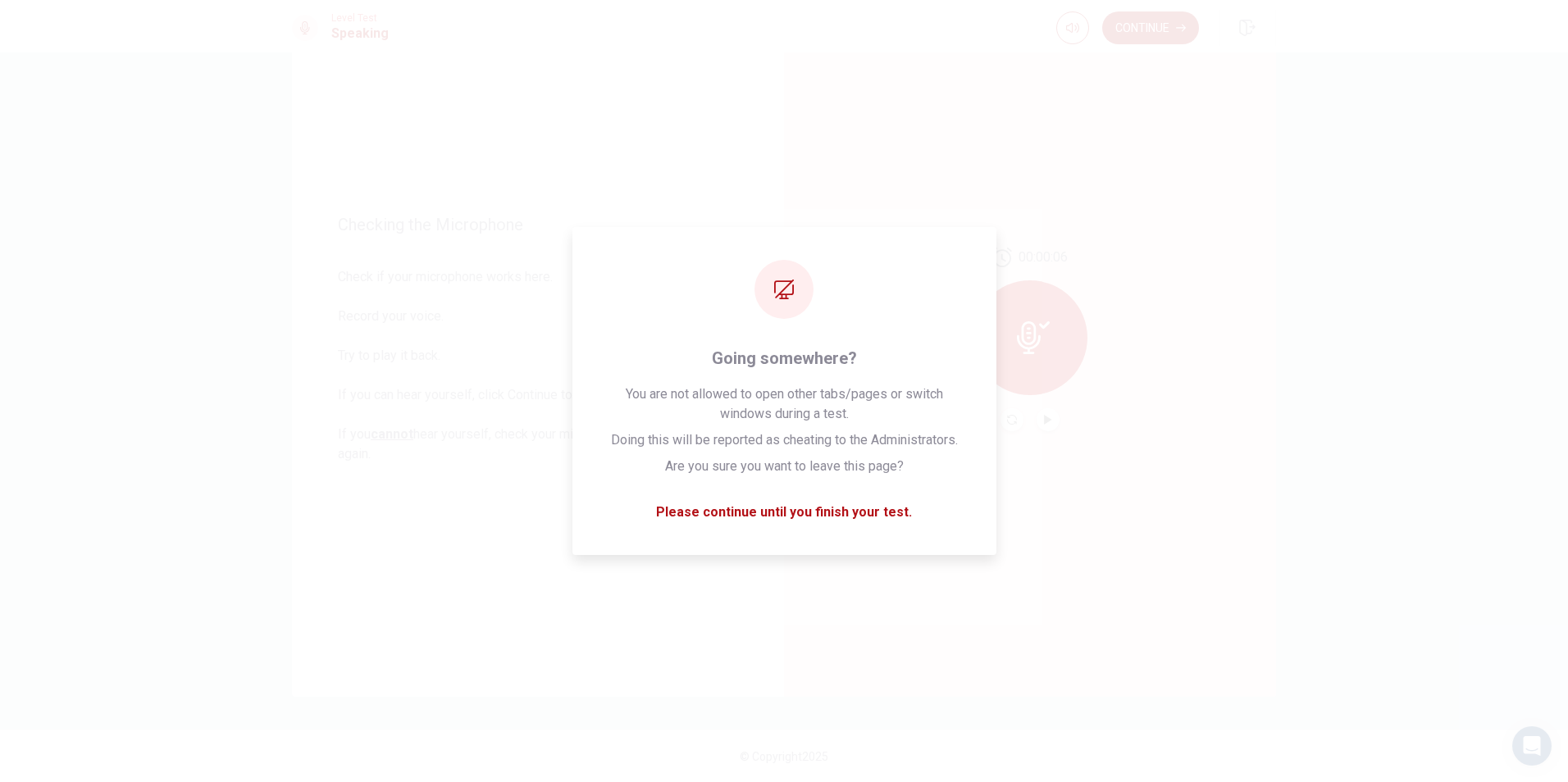
click at [1185, 544] on div "00:00:06" at bounding box center [1029, 340] width 492 height 715
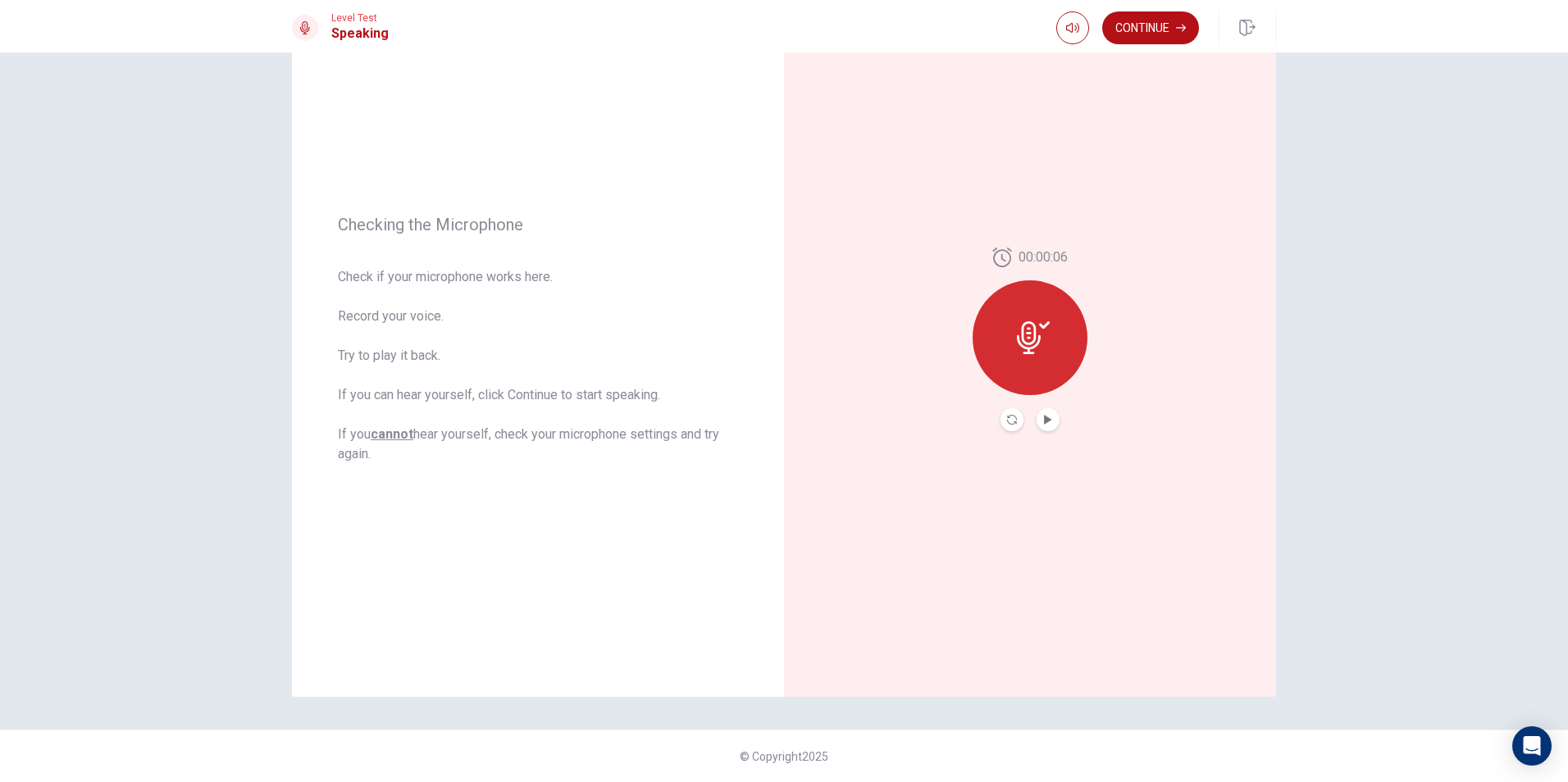
click at [1446, 442] on div "Checking the Microphone Check if your microphone works here. Record your voice.…" at bounding box center [784, 417] width 1568 height 729
click at [1046, 423] on icon "Play Audio" at bounding box center [1048, 420] width 10 height 10
click at [1062, 31] on button "button" at bounding box center [1072, 28] width 33 height 33
click at [1077, 64] on span at bounding box center [1070, 59] width 61 height 23
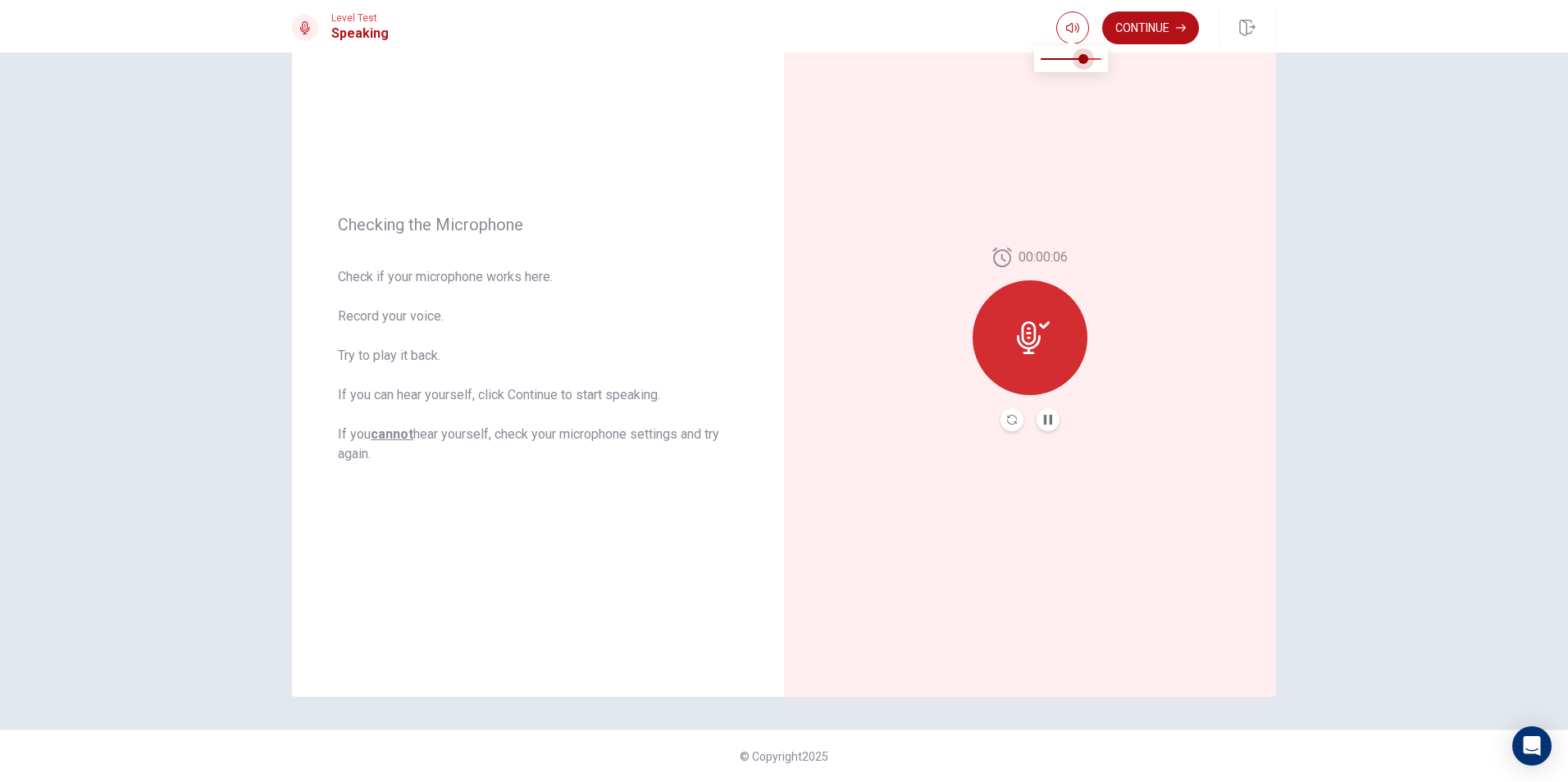
type input "0.9"
drag, startPoint x: 1085, startPoint y: 56, endPoint x: 1097, endPoint y: 64, distance: 14.4
click at [1097, 64] on span at bounding box center [1096, 59] width 10 height 10
click at [1452, 424] on div "Checking the Microphone Check if your microphone works here. Record your voice.…" at bounding box center [784, 417] width 1568 height 729
click at [1031, 421] on div at bounding box center [1029, 419] width 59 height 23
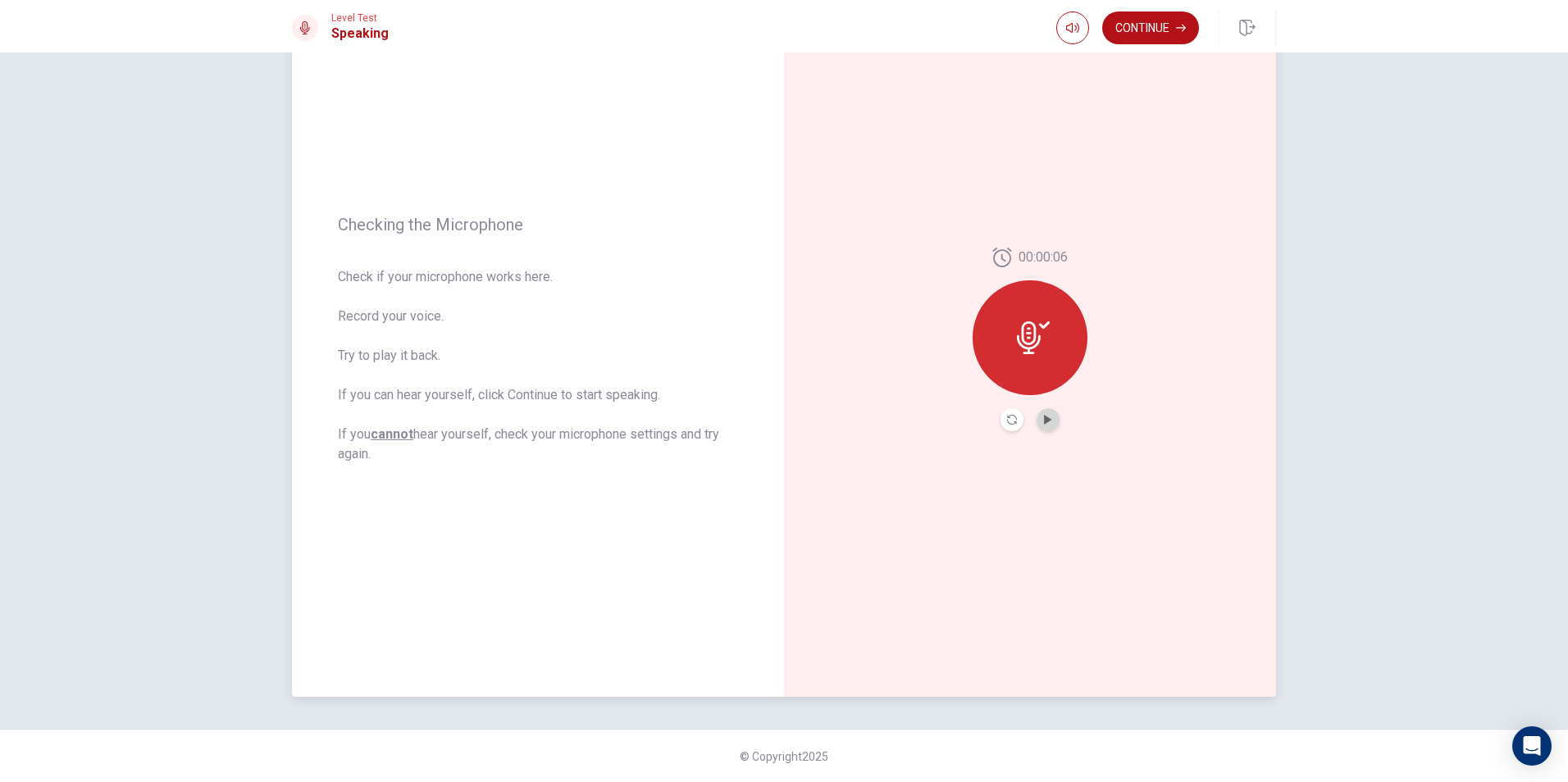
click at [1036, 421] on button "Play Audio" at bounding box center [1047, 419] width 23 height 23
click at [1001, 422] on button "Record Again" at bounding box center [1012, 419] width 23 height 23
click at [1002, 421] on div "00:00:15 Stop Recording" at bounding box center [1029, 340] width 492 height 715
click at [1032, 368] on span "Stop Recording" at bounding box center [1030, 369] width 62 height 26
click at [1044, 374] on div at bounding box center [1030, 338] width 115 height 115
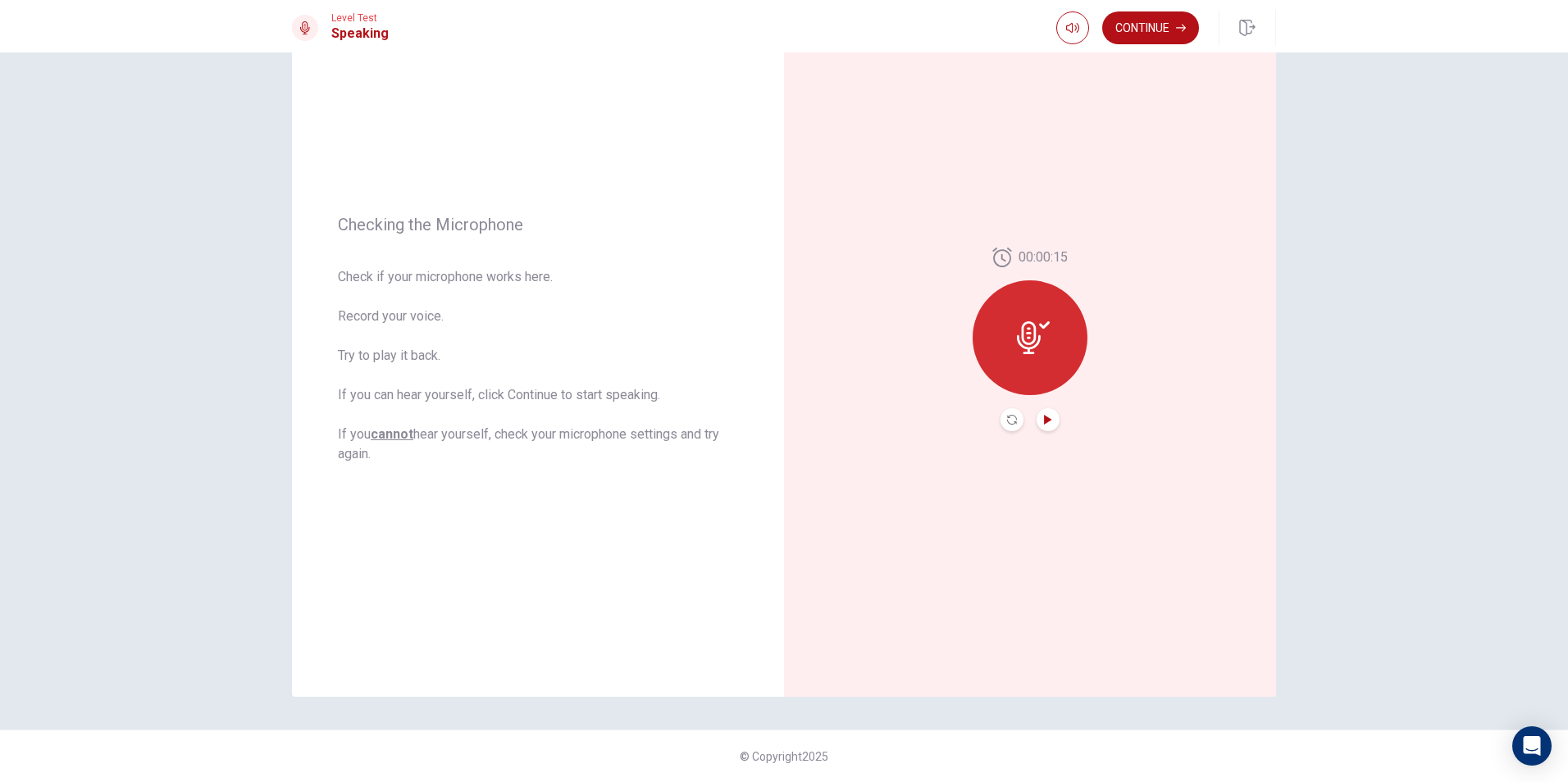
click at [1043, 423] on icon "Play Audio" at bounding box center [1046, 420] width 7 height 10
click at [1011, 424] on button "Record Again" at bounding box center [1012, 419] width 23 height 23
click at [1044, 367] on div "Stop Recording" at bounding box center [1030, 330] width 115 height 115
click at [1011, 413] on button "Record Again" at bounding box center [1012, 419] width 23 height 23
click at [1064, 428] on button "Record Again" at bounding box center [1029, 419] width 122 height 33
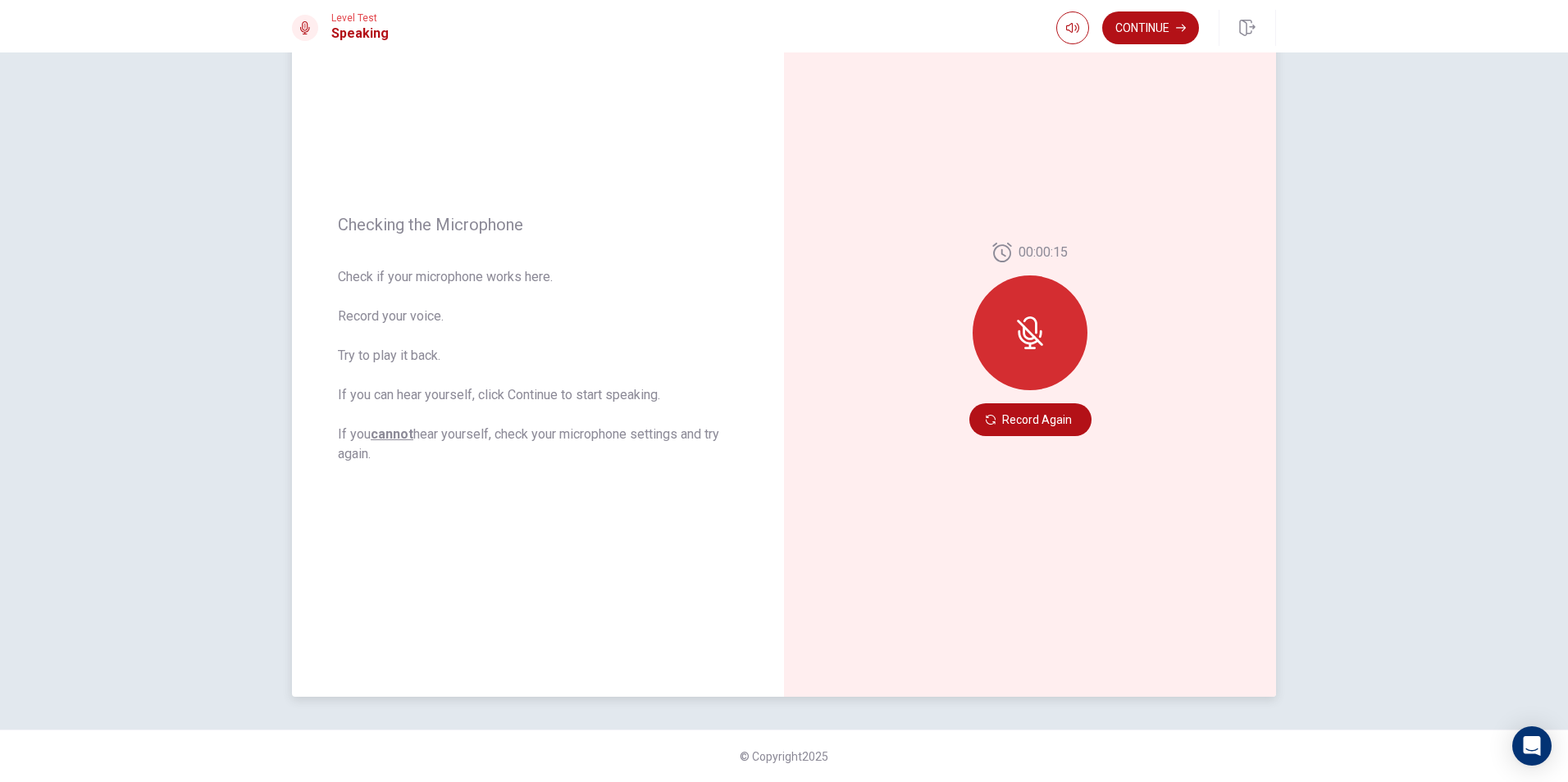
click at [1028, 333] on icon at bounding box center [1029, 333] width 26 height 26
click at [1049, 413] on button "Record Again" at bounding box center [1029, 419] width 122 height 33
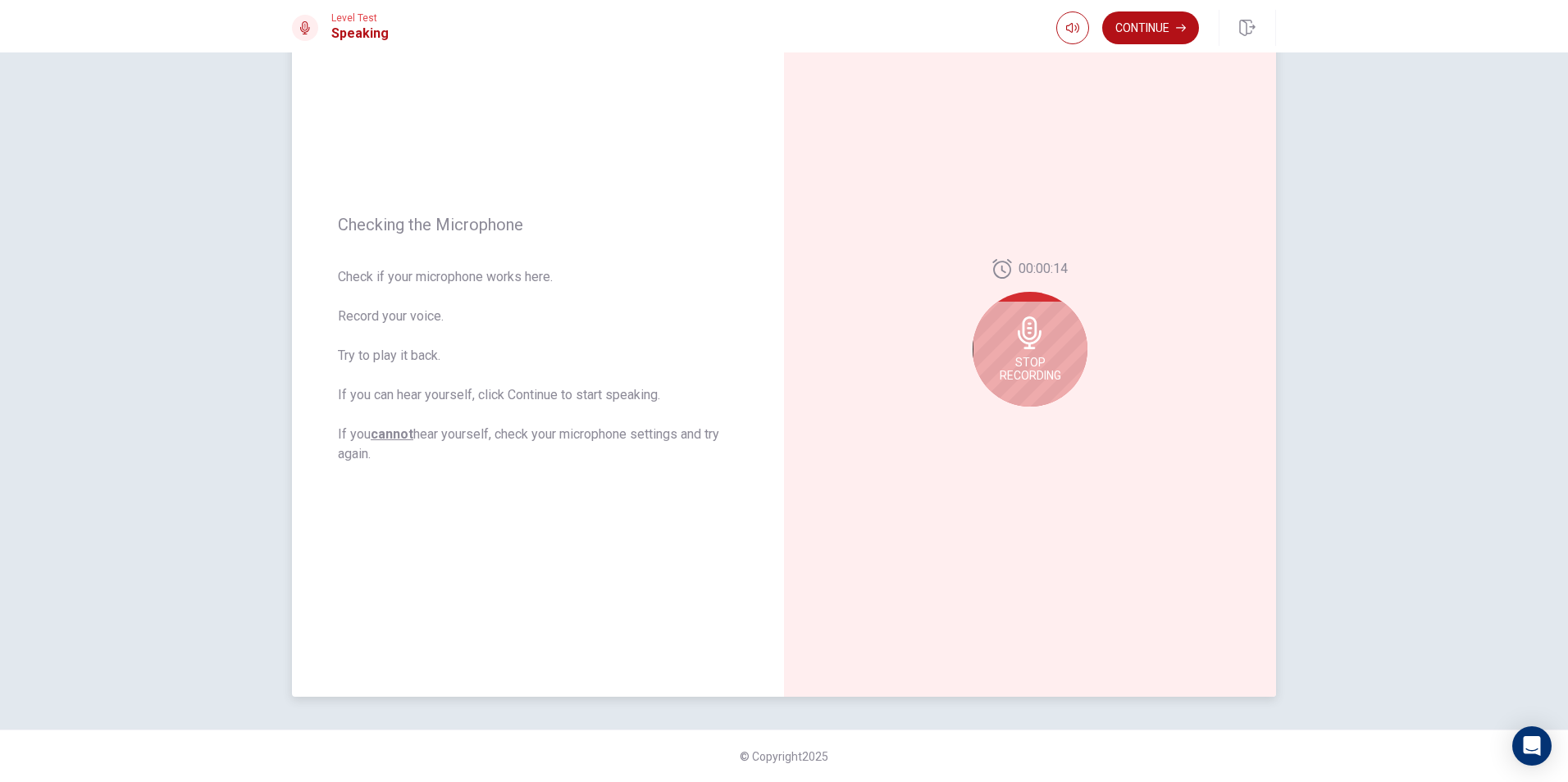
click at [1058, 379] on div "Stop Recording" at bounding box center [1030, 350] width 115 height 115
click at [1052, 422] on button "Play Audio" at bounding box center [1047, 419] width 23 height 23
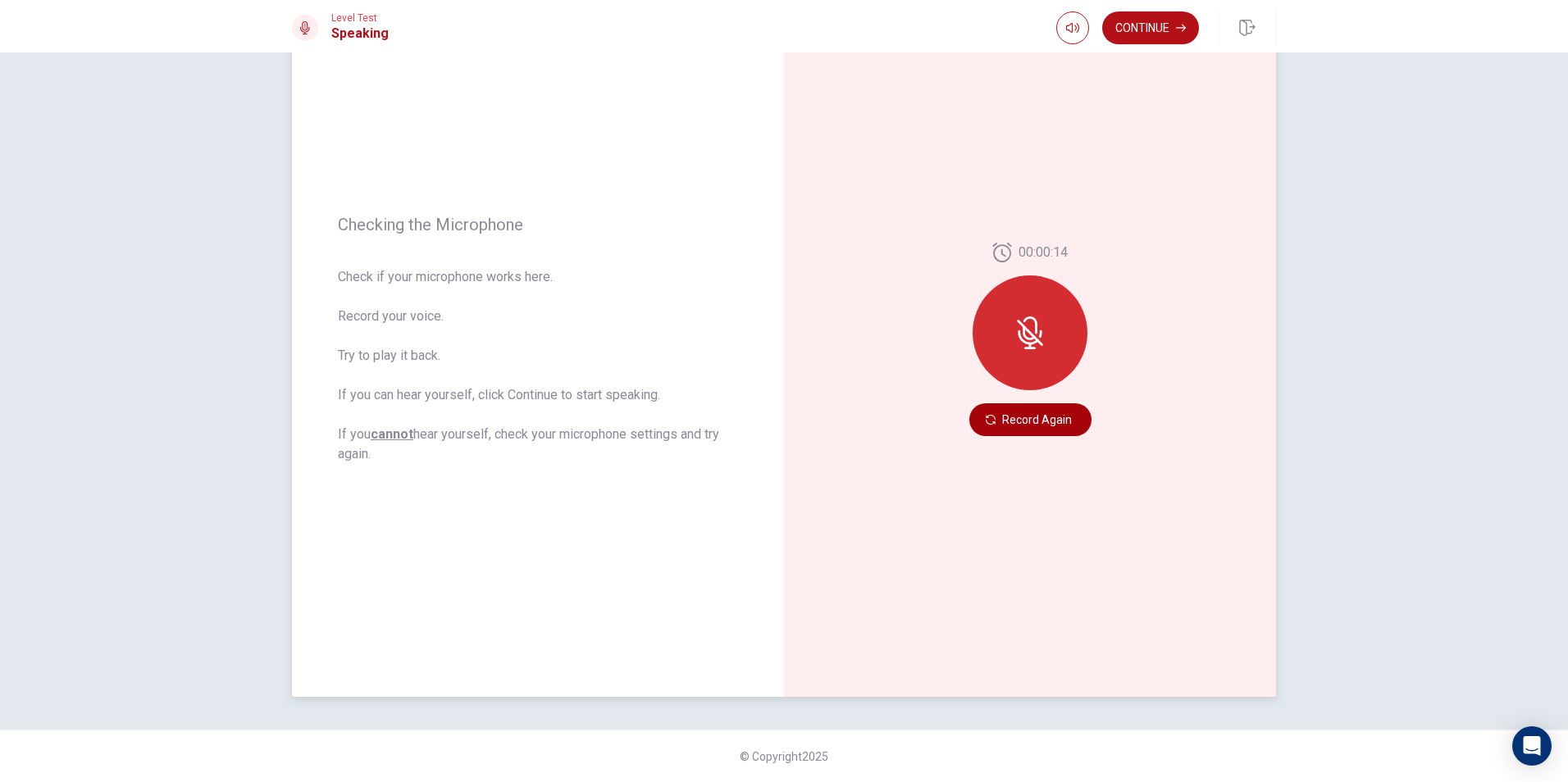
click at [1014, 418] on button "Record Again" at bounding box center [1029, 419] width 122 height 33
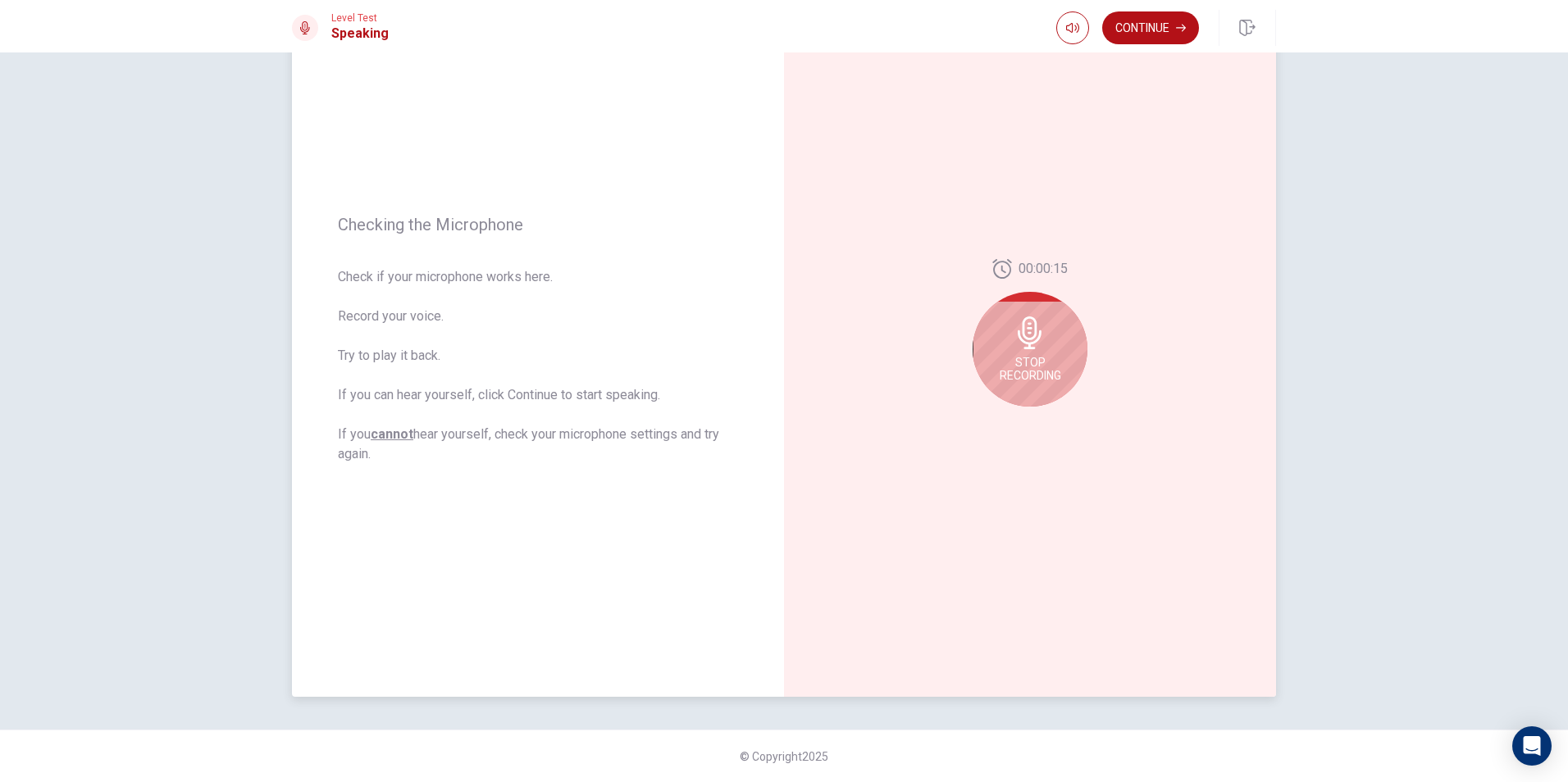
click at [1051, 367] on span "Stop Recording" at bounding box center [1030, 369] width 62 height 26
click at [1029, 415] on div at bounding box center [1029, 419] width 59 height 23
click at [1037, 420] on button "Play Audio" at bounding box center [1047, 419] width 23 height 23
click at [1043, 421] on icon "Play Audio" at bounding box center [1046, 420] width 7 height 10
click at [1043, 422] on icon "Play Audio" at bounding box center [1046, 420] width 7 height 10
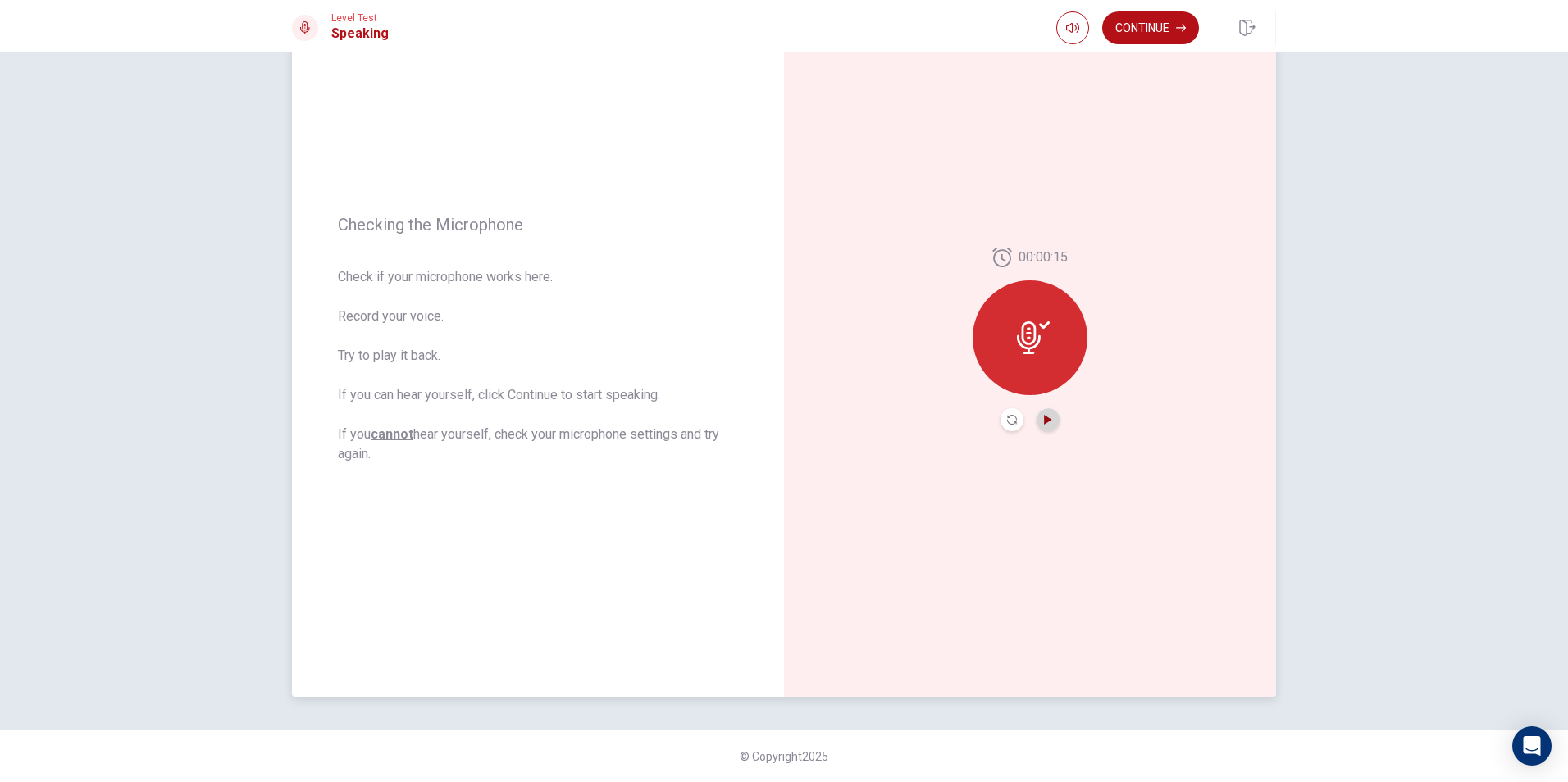
click at [1043, 423] on icon "Play Audio" at bounding box center [1046, 420] width 7 height 10
click at [1034, 412] on button "Record Again" at bounding box center [1029, 419] width 122 height 33
click at [1072, 283] on div "00:00:05 Stop Recording Your microphone isn't recording anything!" at bounding box center [1029, 339] width 119 height 200
click at [1028, 364] on div "Stop Recording" at bounding box center [1030, 330] width 115 height 115
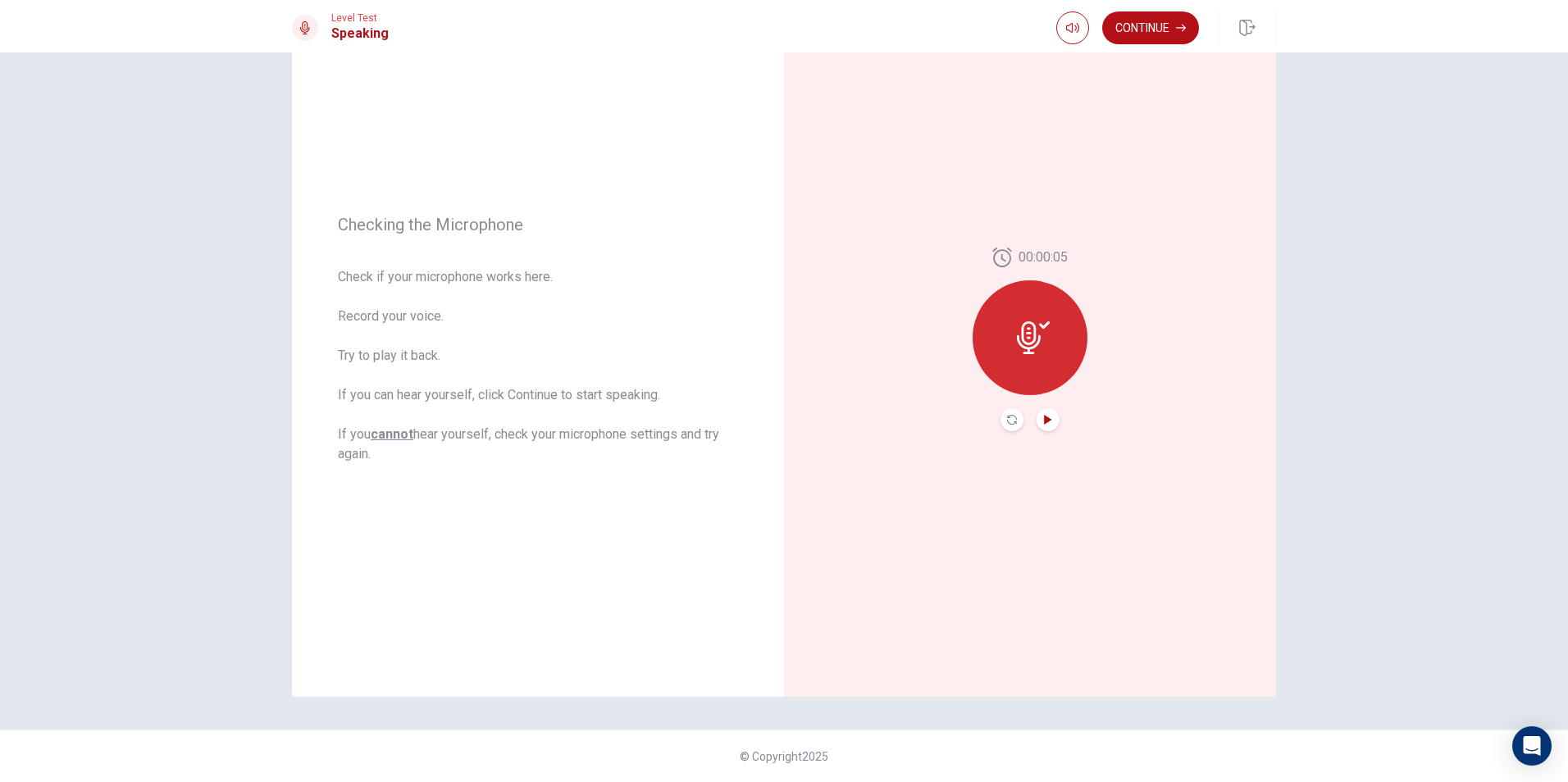
click at [1043, 422] on icon "Play Audio" at bounding box center [1046, 420] width 7 height 10
click at [1007, 423] on icon "Record Again" at bounding box center [1012, 420] width 10 height 10
click at [1043, 429] on button "Record Again" at bounding box center [1029, 419] width 122 height 33
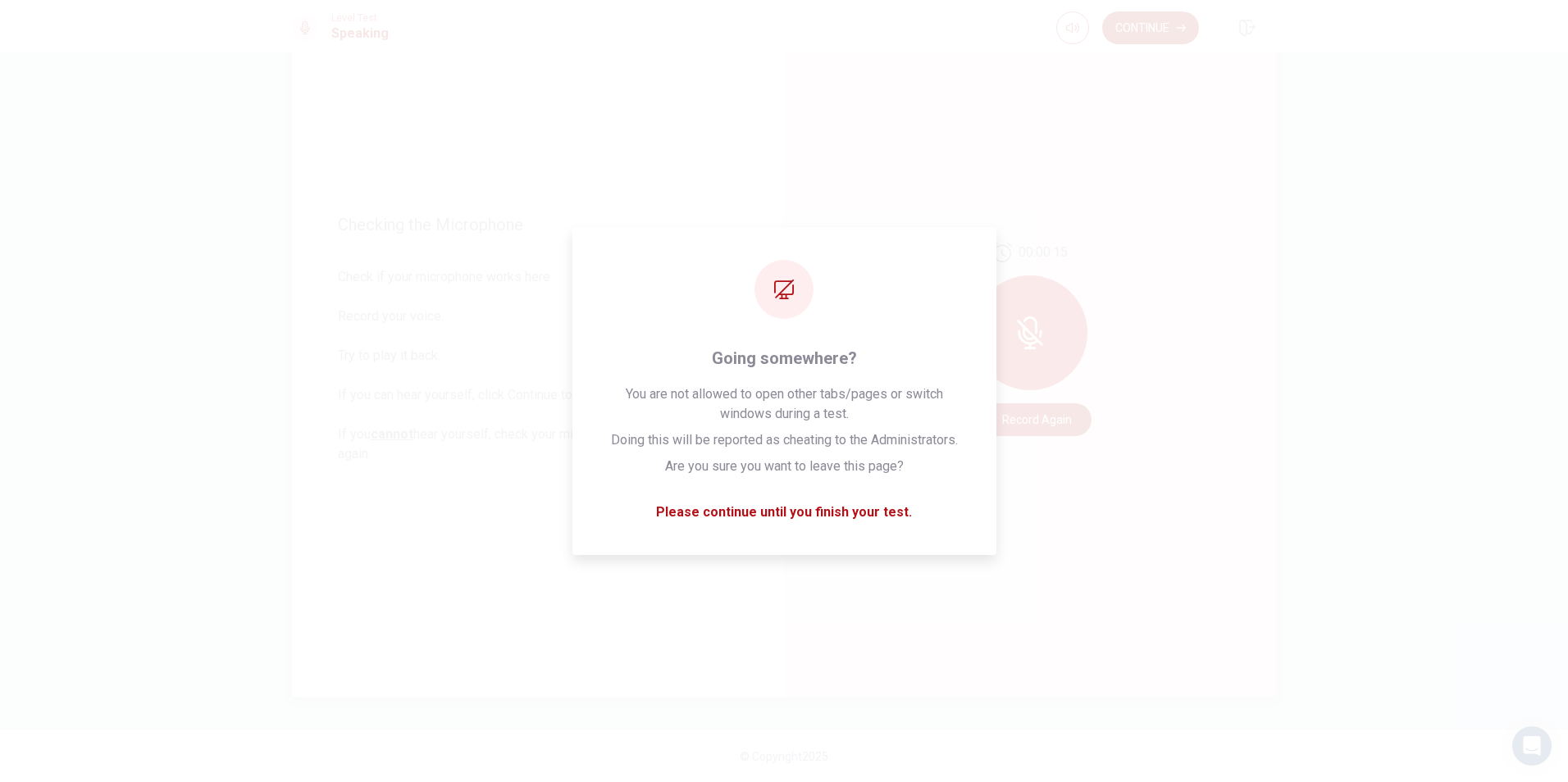
click at [1114, 93] on div "00:00:15 Record Again" at bounding box center [1029, 340] width 492 height 715
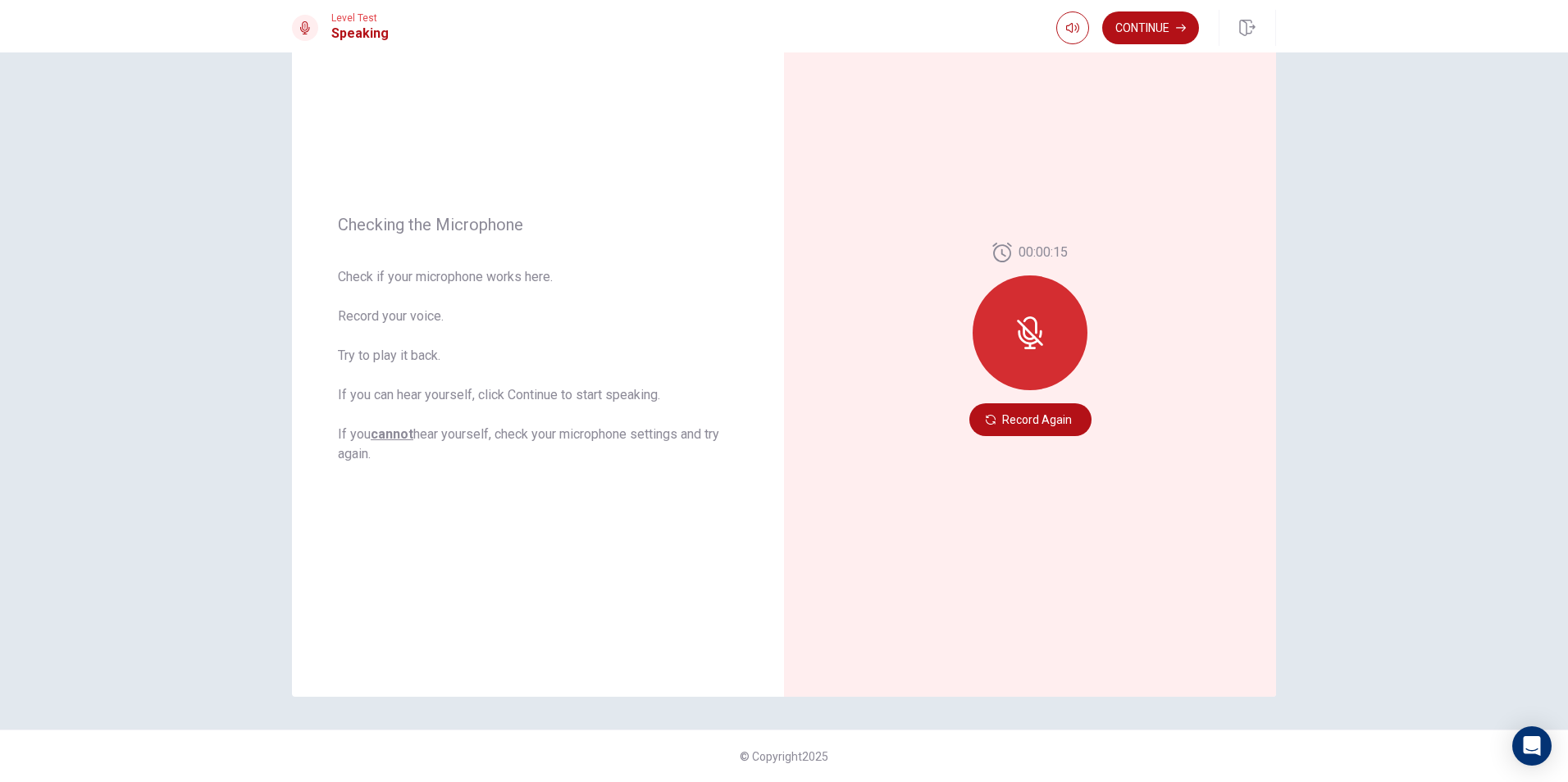
drag, startPoint x: 1157, startPoint y: 56, endPoint x: 1216, endPoint y: 38, distance: 61.7
click at [1156, 56] on div "00:00:15 Record Again" at bounding box center [1029, 340] width 492 height 715
drag, startPoint x: 1262, startPoint y: 22, endPoint x: 854, endPoint y: 91, distance: 413.8
click at [1263, 23] on button "button" at bounding box center [1247, 28] width 58 height 36
